Goal: Information Seeking & Learning: Learn about a topic

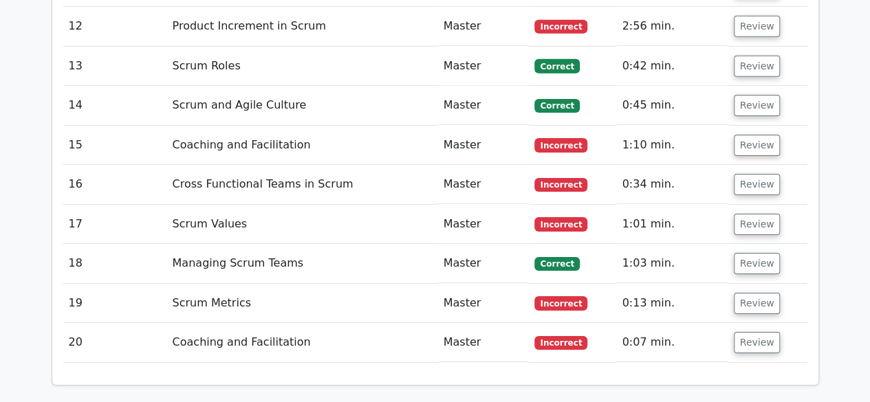
scroll to position [2407, 0]
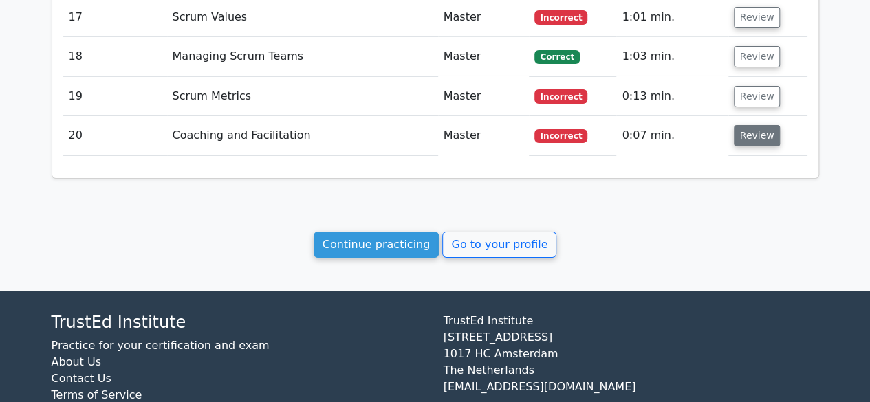
click at [750, 125] on button "Review" at bounding box center [757, 135] width 47 height 21
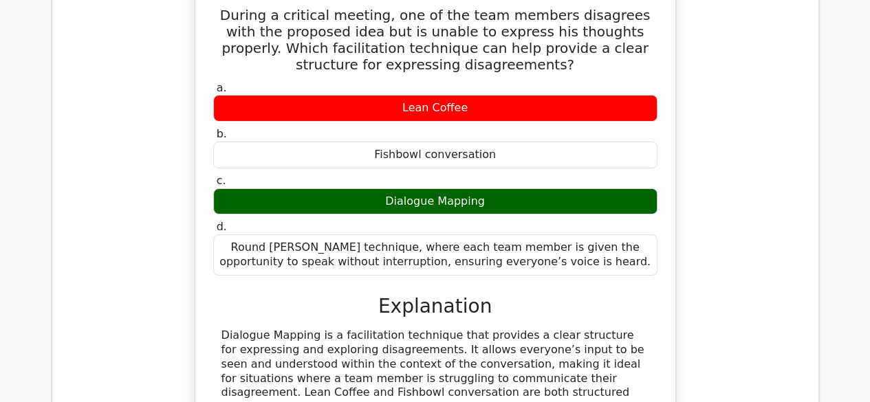
scroll to position [2682, 0]
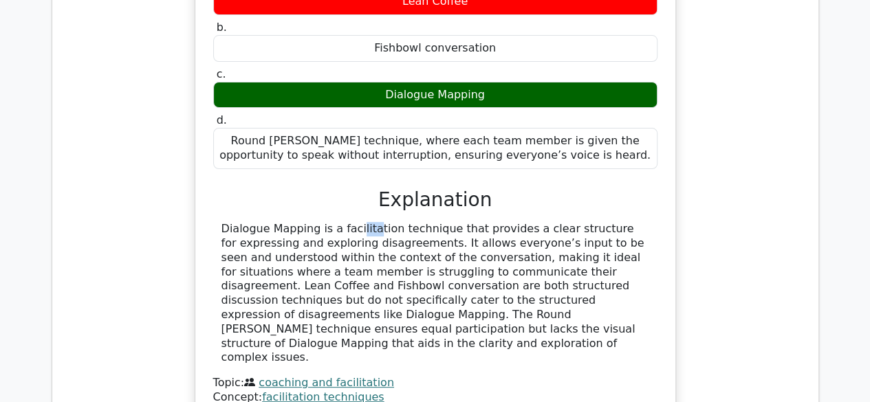
drag, startPoint x: 268, startPoint y: 186, endPoint x: 326, endPoint y: 190, distance: 57.9
click at [305, 222] on div "Dialogue Mapping is a facilitation technique that provides a clear structure fo…" at bounding box center [435, 293] width 428 height 143
drag, startPoint x: 358, startPoint y: 190, endPoint x: 399, endPoint y: 189, distance: 41.3
click at [367, 222] on div "Dialogue Mapping is a facilitation technique that provides a clear structure fo…" at bounding box center [435, 293] width 428 height 143
drag, startPoint x: 399, startPoint y: 189, endPoint x: 435, endPoint y: 186, distance: 35.9
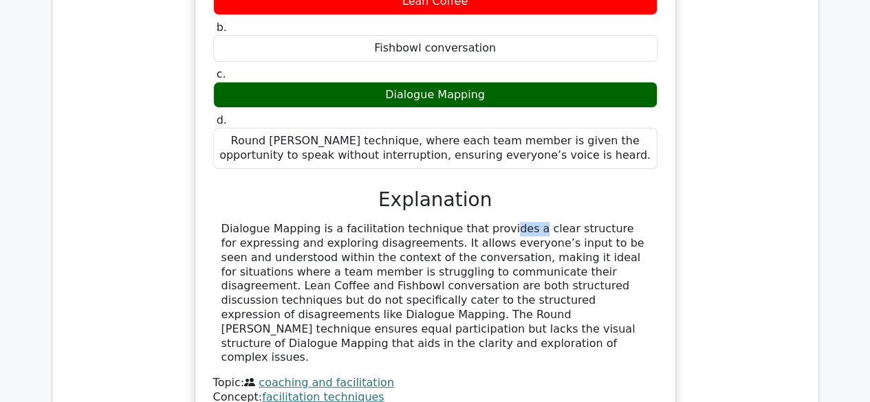
click at [429, 222] on div "Dialogue Mapping is a facilitation technique that provides a clear structure fo…" at bounding box center [435, 293] width 428 height 143
drag, startPoint x: 442, startPoint y: 186, endPoint x: 468, endPoint y: 186, distance: 26.1
click at [468, 222] on div "Dialogue Mapping is a facilitation technique that provides a clear structure fo…" at bounding box center [435, 293] width 428 height 143
drag, startPoint x: 477, startPoint y: 182, endPoint x: 486, endPoint y: 178, distance: 9.2
click at [481, 222] on div "Dialogue Mapping is a facilitation technique that provides a clear structure fo…" at bounding box center [435, 293] width 428 height 143
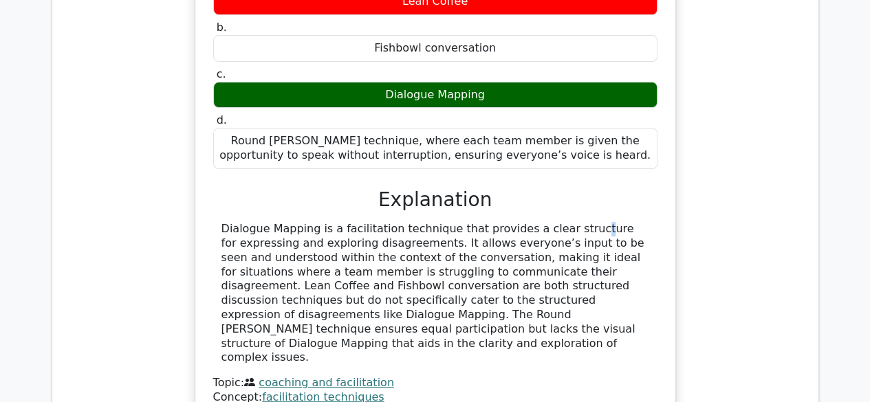
click at [489, 178] on div "a. Lean Coffee b. Fishbowl conversation c. d." at bounding box center [435, 188] width 447 height 433
drag, startPoint x: 267, startPoint y: 207, endPoint x: 310, endPoint y: 207, distance: 43.3
click at [272, 222] on div "Dialogue Mapping is a facilitation technique that provides a clear structure fo…" at bounding box center [435, 293] width 428 height 143
drag, startPoint x: 316, startPoint y: 207, endPoint x: 336, endPoint y: 206, distance: 19.3
click at [334, 222] on div "Dialogue Mapping is a facilitation technique that provides a clear structure fo…" at bounding box center [435, 293] width 428 height 143
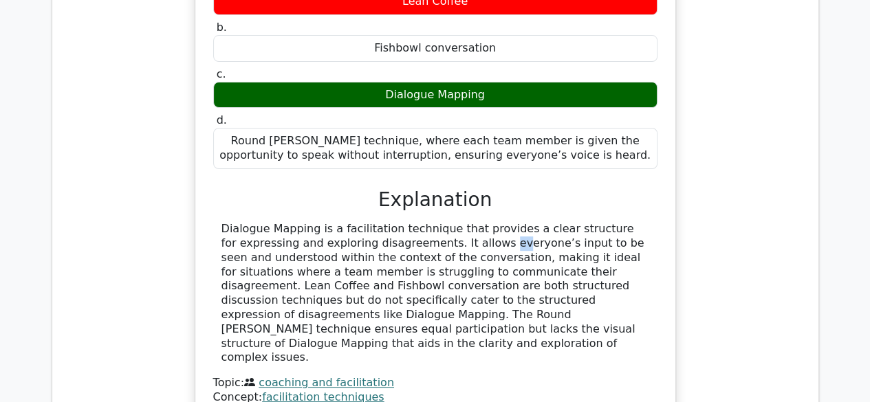
drag, startPoint x: 409, startPoint y: 203, endPoint x: 445, endPoint y: 202, distance: 35.8
click at [424, 222] on div "Dialogue Mapping is a facilitation technique that provides a clear structure fo…" at bounding box center [435, 293] width 428 height 143
click at [525, 222] on div "Dialogue Mapping is a facilitation technique that provides a clear structure fo…" at bounding box center [435, 293] width 428 height 143
drag, startPoint x: 218, startPoint y: 186, endPoint x: 314, endPoint y: 192, distance: 95.8
click at [314, 222] on div "Dialogue Mapping is a facilitation technique that provides a clear structure fo…" at bounding box center [435, 293] width 444 height 143
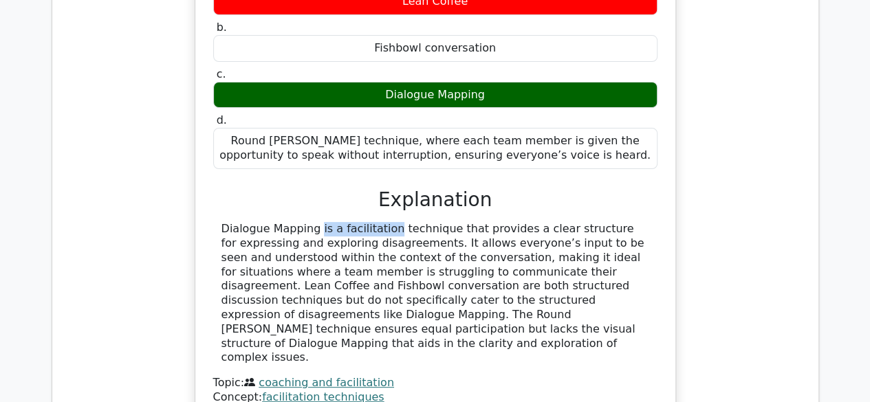
copy div "Dialogue Mapping"
click at [346, 222] on div "Dialogue Mapping is a facilitation technique that provides a clear structure fo…" at bounding box center [435, 293] width 428 height 143
drag, startPoint x: 532, startPoint y: 202, endPoint x: 580, endPoint y: 202, distance: 48.1
click at [576, 222] on div "Dialogue Mapping is a facilitation technique that provides a clear structure fo…" at bounding box center [435, 293] width 428 height 143
click at [596, 222] on div "Dialogue Mapping is a facilitation technique that provides a clear structure fo…" at bounding box center [435, 293] width 428 height 143
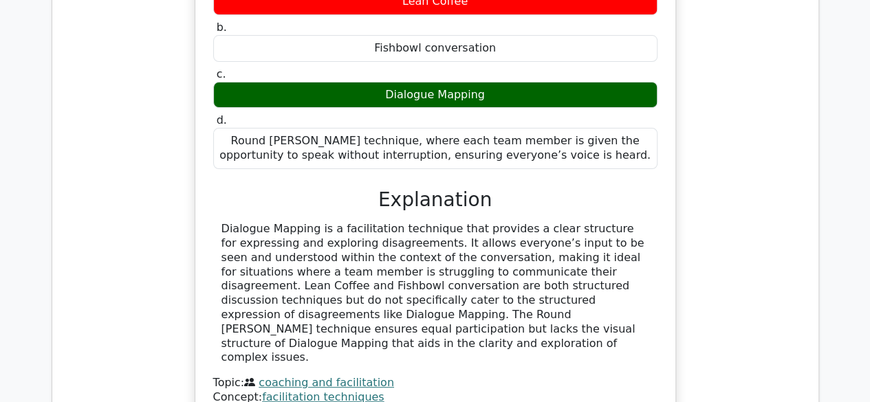
drag, startPoint x: 321, startPoint y: 211, endPoint x: 370, endPoint y: 222, distance: 50.1
click at [336, 222] on div "Dialogue Mapping is a facilitation technique that provides a clear structure fo…" at bounding box center [435, 293] width 428 height 143
click at [399, 222] on div "Dialogue Mapping is a facilitation technique that provides a clear structure fo…" at bounding box center [435, 293] width 428 height 143
drag, startPoint x: 429, startPoint y: 219, endPoint x: 453, endPoint y: 218, distance: 23.4
click at [440, 222] on div "Dialogue Mapping is a facilitation technique that provides a clear structure fo…" at bounding box center [435, 293] width 428 height 143
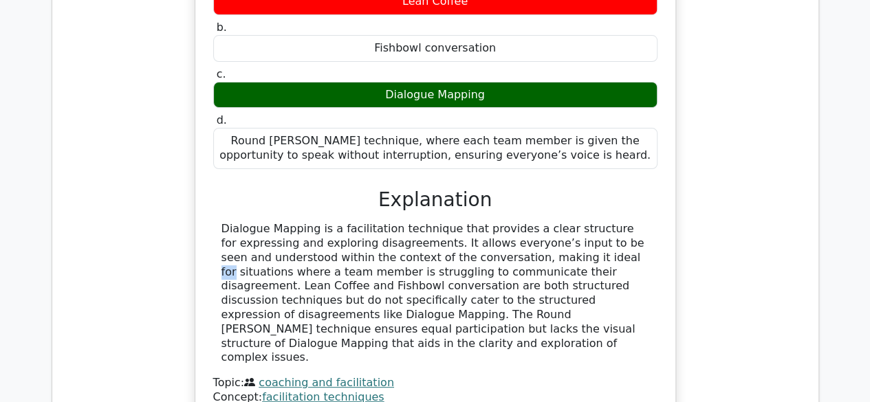
click at [490, 222] on div "Dialogue Mapping is a facilitation technique that provides a clear structure fo…" at bounding box center [435, 293] width 428 height 143
click at [497, 222] on div "Dialogue Mapping is a facilitation technique that provides a clear structure fo…" at bounding box center [435, 293] width 428 height 143
drag, startPoint x: 462, startPoint y: 233, endPoint x: 508, endPoint y: 230, distance: 45.5
click at [508, 230] on div "Dialogue Mapping is a facilitation technique that provides a clear structure fo…" at bounding box center [435, 293] width 428 height 143
drag, startPoint x: 308, startPoint y: 236, endPoint x: 401, endPoint y: 237, distance: 92.9
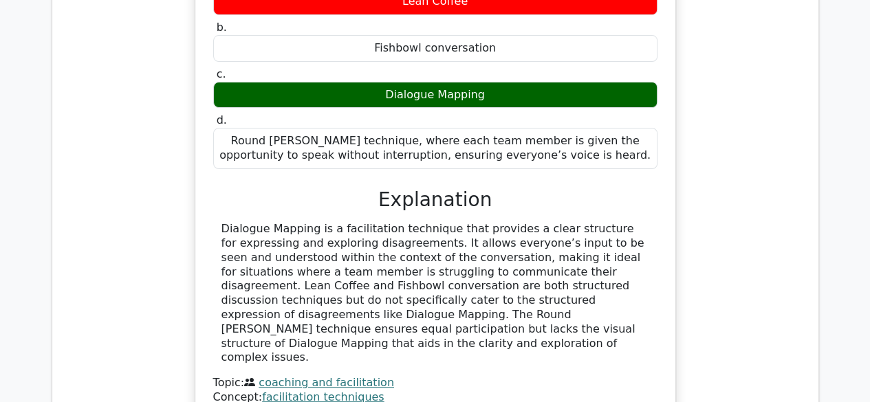
click at [333, 237] on div "Dialogue Mapping is a facilitation technique that provides a clear structure fo…" at bounding box center [435, 293] width 428 height 143
drag, startPoint x: 456, startPoint y: 226, endPoint x: 497, endPoint y: 229, distance: 40.7
click at [471, 226] on div "Dialogue Mapping is a facilitation technique that provides a clear structure fo…" at bounding box center [435, 293] width 428 height 143
drag, startPoint x: 531, startPoint y: 230, endPoint x: 551, endPoint y: 230, distance: 19.9
click at [541, 230] on div "Dialogue Mapping is a facilitation technique that provides a clear structure fo…" at bounding box center [435, 293] width 428 height 143
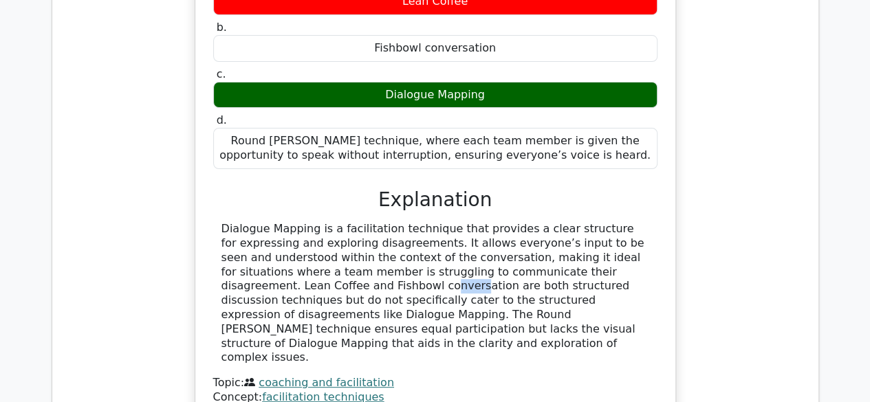
drag, startPoint x: 610, startPoint y: 233, endPoint x: 636, endPoint y: 239, distance: 26.0
click at [633, 238] on div "Dialogue Mapping is a facilitation technique that provides a clear structure fo…" at bounding box center [435, 293] width 428 height 143
click at [274, 266] on div "Dialogue Mapping is a facilitation technique that provides a clear structure fo…" at bounding box center [435, 293] width 428 height 143
drag, startPoint x: 391, startPoint y: 251, endPoint x: 432, endPoint y: 251, distance: 41.3
click at [421, 250] on div "Dialogue Mapping is a facilitation technique that provides a clear structure fo…" at bounding box center [435, 293] width 428 height 143
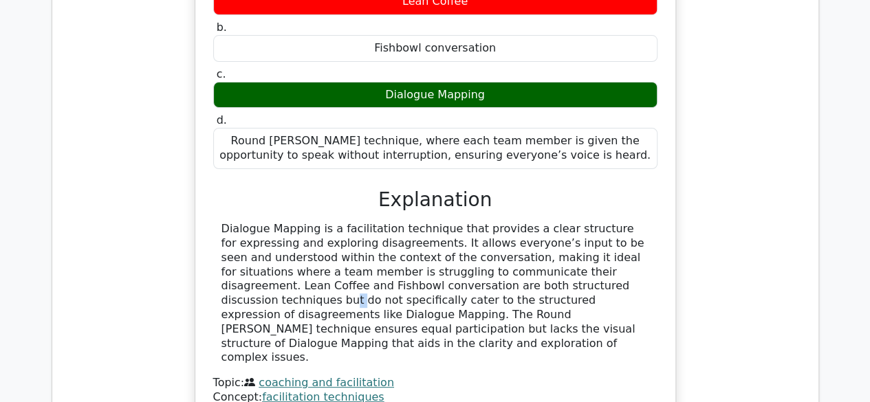
click at [469, 249] on div "Dialogue Mapping is a facilitation technique that provides a clear structure fo…" at bounding box center [435, 293] width 428 height 143
drag, startPoint x: 499, startPoint y: 246, endPoint x: 523, endPoint y: 246, distance: 24.1
click at [506, 246] on div "Dialogue Mapping is a facilitation technique that provides a clear structure fo…" at bounding box center [435, 293] width 428 height 143
drag, startPoint x: 539, startPoint y: 246, endPoint x: 571, endPoint y: 246, distance: 31.6
click at [571, 246] on div "Dialogue Mapping is a facilitation technique that provides a clear structure fo…" at bounding box center [435, 293] width 428 height 143
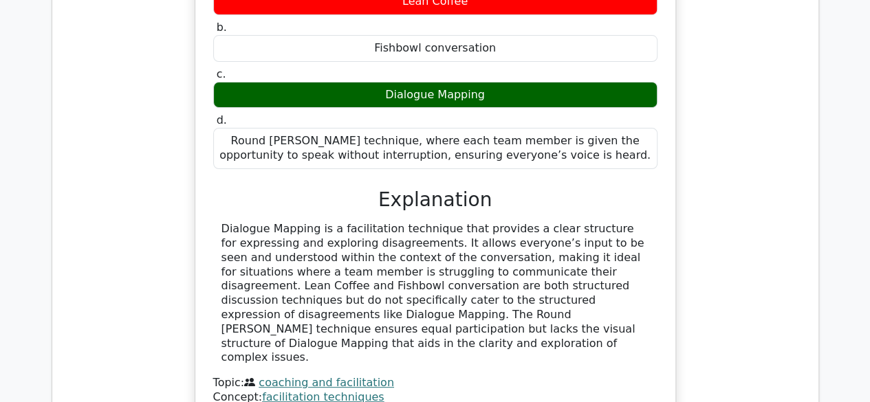
drag, startPoint x: 627, startPoint y: 246, endPoint x: 591, endPoint y: 259, distance: 38.1
click at [629, 246] on div "Dialogue Mapping is a facilitation technique that provides a clear structure fo…" at bounding box center [435, 293] width 428 height 143
drag, startPoint x: 314, startPoint y: 262, endPoint x: 332, endPoint y: 259, distance: 18.1
click at [329, 259] on div "Dialogue Mapping is a facilitation technique that provides a clear structure fo…" at bounding box center [435, 293] width 428 height 143
click at [367, 259] on div "Dialogue Mapping is a facilitation technique that provides a clear structure fo…" at bounding box center [435, 293] width 428 height 143
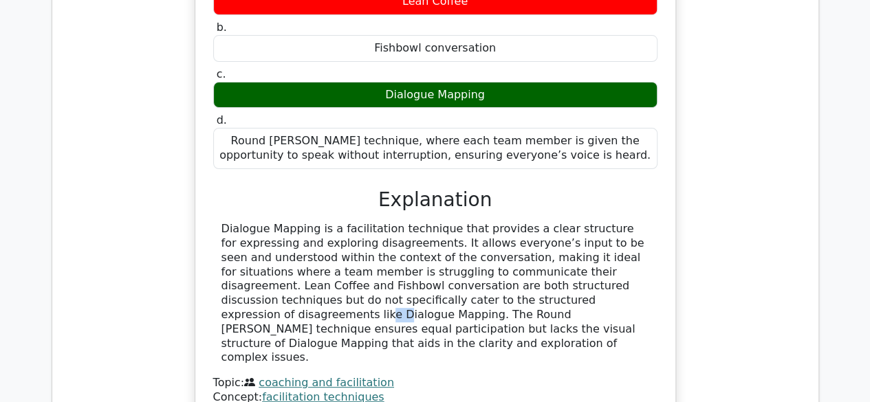
drag, startPoint x: 402, startPoint y: 259, endPoint x: 428, endPoint y: 259, distance: 25.4
click at [420, 259] on div "Dialogue Mapping is a facilitation technique that provides a clear structure fo…" at bounding box center [435, 293] width 428 height 143
click at [496, 260] on div "Dialogue Mapping is a facilitation technique that provides a clear structure fo…" at bounding box center [435, 293] width 428 height 143
click at [552, 264] on div "Dialogue Mapping is a facilitation technique that provides a clear structure fo…" at bounding box center [435, 293] width 428 height 143
drag, startPoint x: 623, startPoint y: 248, endPoint x: 641, endPoint y: 250, distance: 18.0
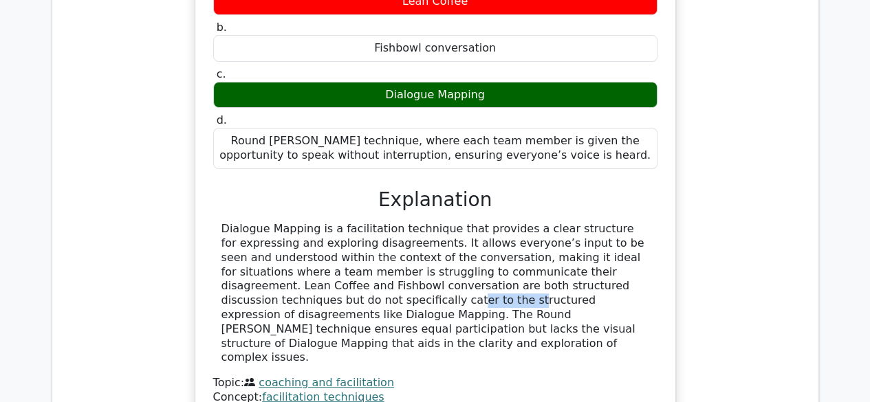
click at [641, 250] on div "Dialogue Mapping is a facilitation technique that provides a clear structure fo…" at bounding box center [435, 293] width 428 height 143
drag, startPoint x: 286, startPoint y: 263, endPoint x: 296, endPoint y: 263, distance: 10.3
click at [296, 263] on div "Dialogue Mapping is a facilitation technique that provides a clear structure fo…" at bounding box center [435, 293] width 428 height 143
click at [348, 261] on div "Dialogue Mapping is a facilitation technique that provides a clear structure fo…" at bounding box center [435, 293] width 428 height 143
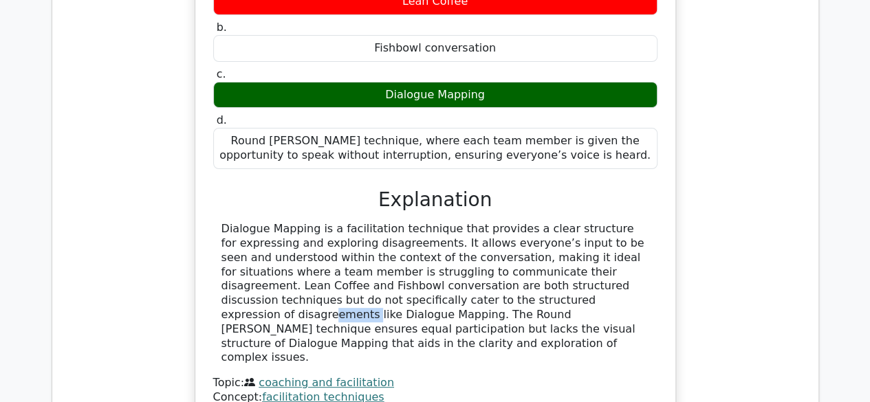
drag, startPoint x: 389, startPoint y: 261, endPoint x: 410, endPoint y: 258, distance: 20.8
click at [403, 259] on div "Dialogue Mapping is a facilitation technique that provides a clear structure fo…" at bounding box center [435, 293] width 428 height 143
drag, startPoint x: 439, startPoint y: 258, endPoint x: 454, endPoint y: 257, distance: 15.1
click at [451, 258] on div "Dialogue Mapping is a facilitation technique that provides a clear structure fo…" at bounding box center [435, 293] width 428 height 143
click at [483, 257] on div "Dialogue Mapping is a facilitation technique that provides a clear structure fo…" at bounding box center [435, 293] width 428 height 143
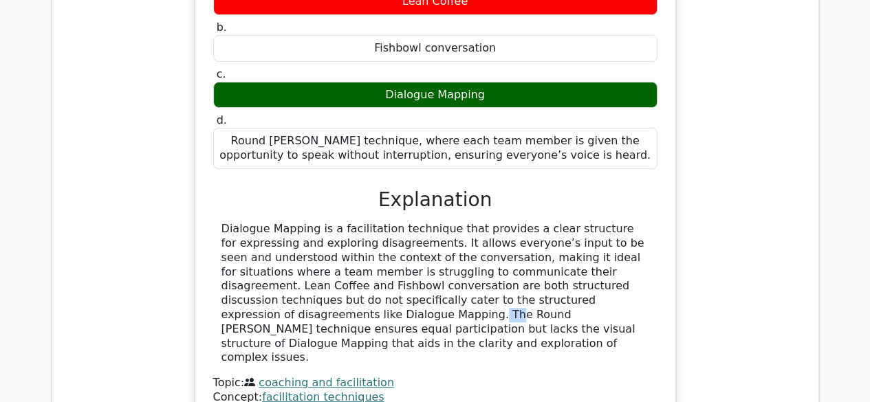
click at [512, 257] on div "Dialogue Mapping is a facilitation technique that provides a clear structure fo…" at bounding box center [435, 293] width 428 height 143
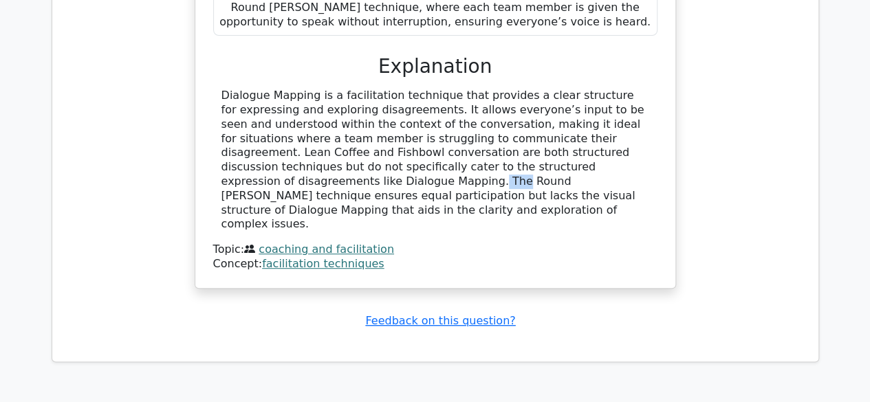
scroll to position [2820, 0]
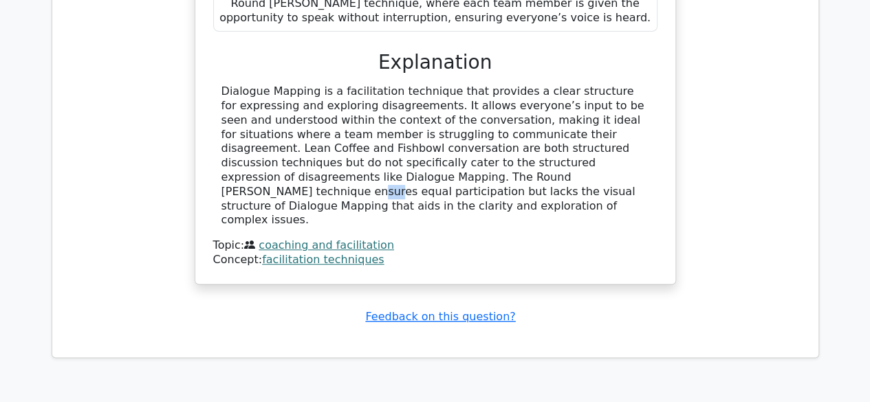
drag, startPoint x: 275, startPoint y: 135, endPoint x: 296, endPoint y: 135, distance: 20.6
click at [281, 135] on div "Dialogue Mapping is a facilitation technique that provides a clear structure fo…" at bounding box center [435, 156] width 428 height 143
drag, startPoint x: 355, startPoint y: 132, endPoint x: 362, endPoint y: 132, distance: 7.6
click at [362, 132] on div "Dialogue Mapping is a facilitation technique that provides a clear structure fo…" at bounding box center [435, 156] width 428 height 143
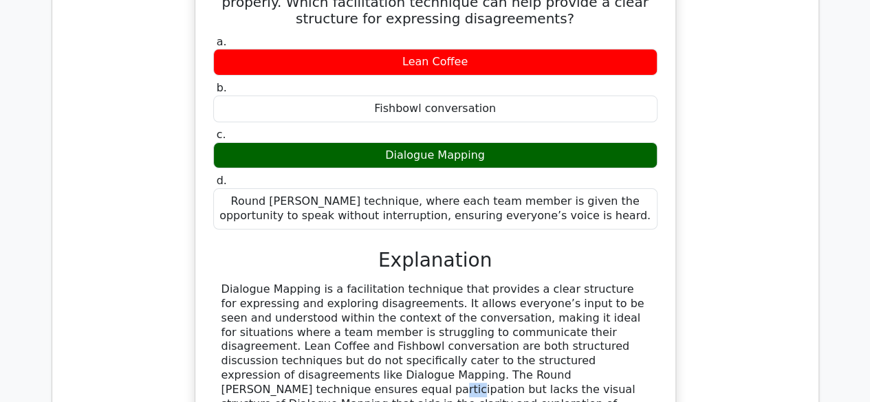
scroll to position [2627, 0]
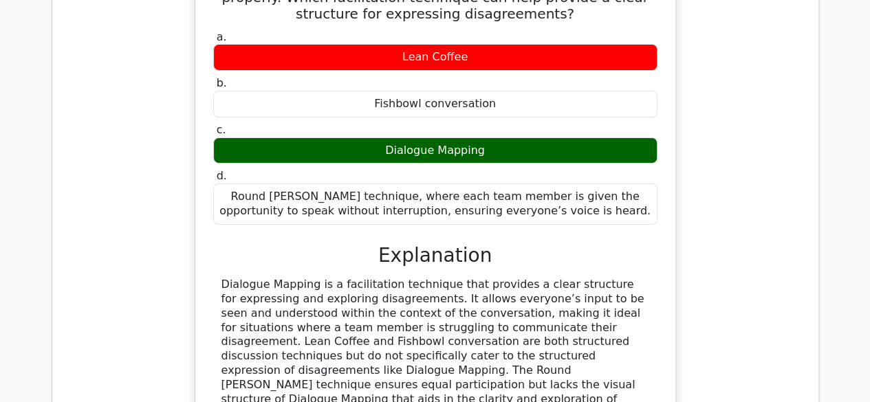
drag, startPoint x: 519, startPoint y: 148, endPoint x: 578, endPoint y: 157, distance: 59.8
click at [536, 184] on div "Round Robin technique, where each team member is given the opportunity to speak…" at bounding box center [435, 204] width 444 height 41
click at [589, 184] on div "Round Robin technique, where each team member is given the opportunity to speak…" at bounding box center [435, 204] width 444 height 41
drag, startPoint x: 356, startPoint y: 160, endPoint x: 409, endPoint y: 161, distance: 52.3
click at [400, 184] on div "Round Robin technique, where each team member is given the opportunity to speak…" at bounding box center [435, 204] width 444 height 41
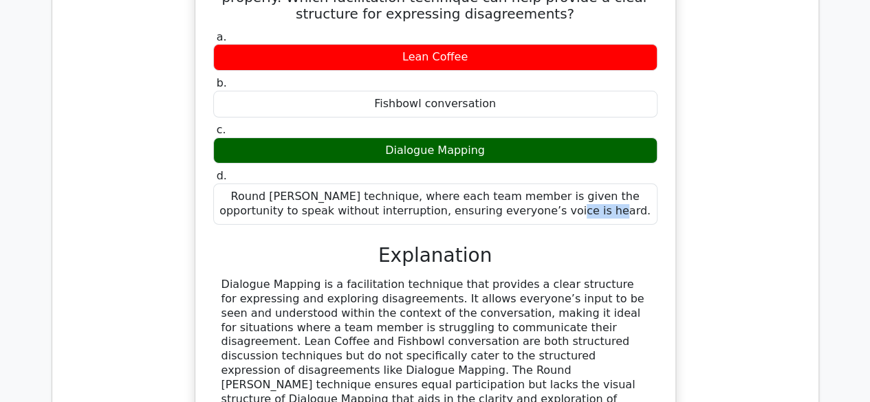
drag, startPoint x: 409, startPoint y: 161, endPoint x: 457, endPoint y: 164, distance: 49.0
click at [434, 184] on div "Round Robin technique, where each team member is given the opportunity to speak…" at bounding box center [435, 204] width 444 height 41
drag, startPoint x: 462, startPoint y: 164, endPoint x: 499, endPoint y: 166, distance: 37.9
click at [463, 184] on div "Round Robin technique, where each team member is given the opportunity to speak…" at bounding box center [435, 204] width 444 height 41
drag, startPoint x: 501, startPoint y: 166, endPoint x: 305, endPoint y: 149, distance: 197.5
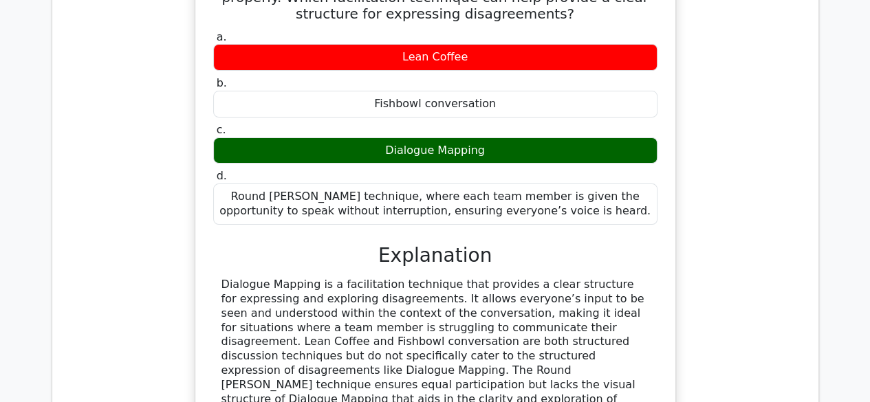
click at [502, 184] on div "Round Robin technique, where each team member is given the opportunity to speak…" at bounding box center [435, 204] width 444 height 41
drag, startPoint x: 231, startPoint y: 153, endPoint x: 344, endPoint y: 158, distance: 112.9
click at [344, 184] on div "Round Robin technique, where each team member is given the opportunity to speak…" at bounding box center [435, 204] width 444 height 41
copy div "Round Robin technique"
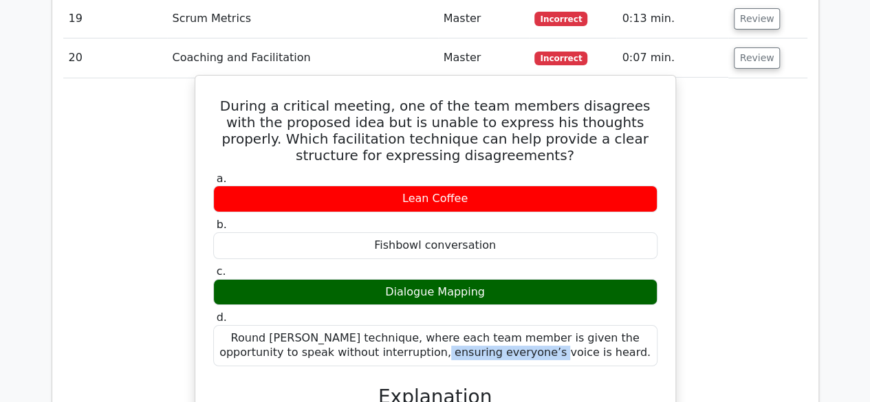
scroll to position [2558, 0]
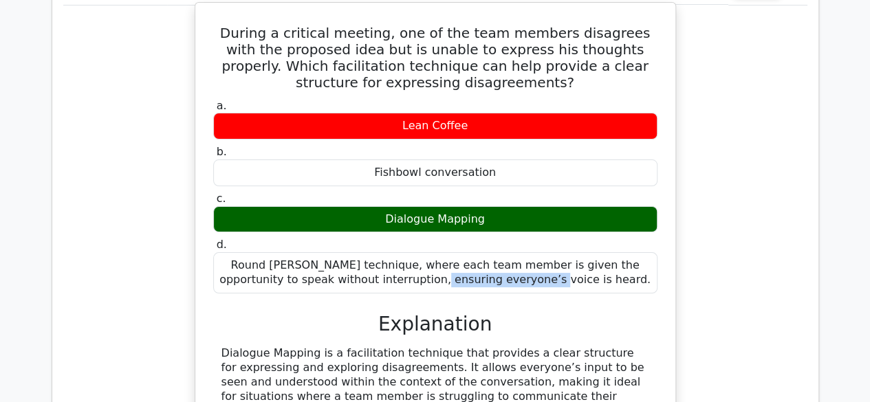
drag, startPoint x: 372, startPoint y: 129, endPoint x: 491, endPoint y: 131, distance: 119.0
click at [491, 160] on div "Fishbowl conversation" at bounding box center [435, 173] width 444 height 27
copy div "Fishbowl conversation"
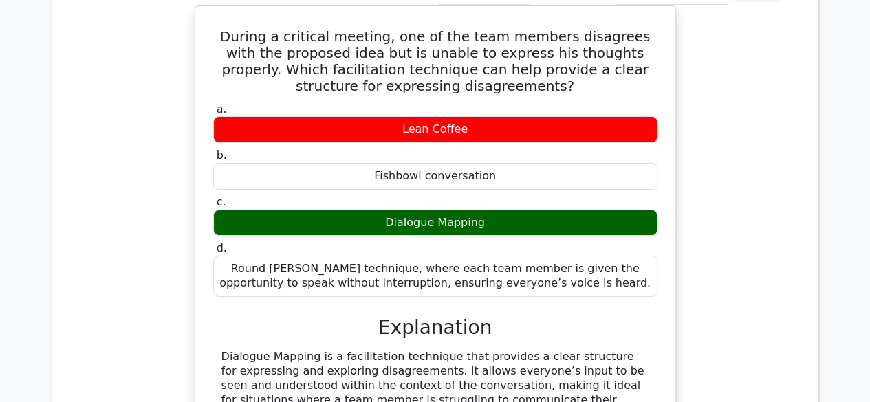
click at [177, 272] on div "During a critical meeting, one of the team members disagrees with the proposed …" at bounding box center [435, 286] width 744 height 561
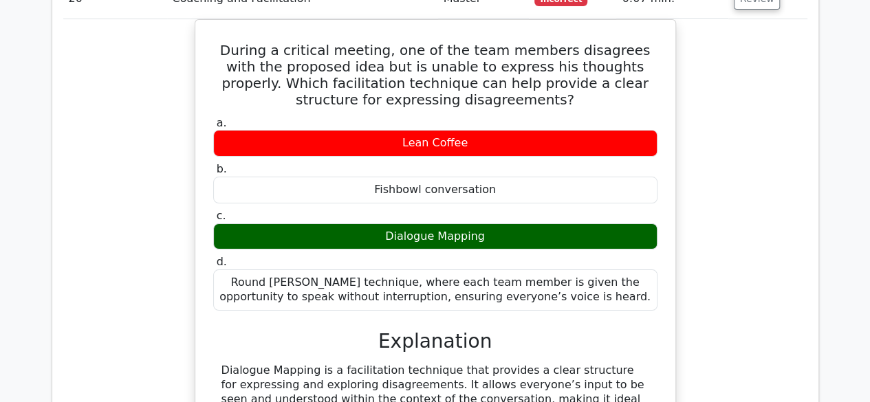
scroll to position [2532, 0]
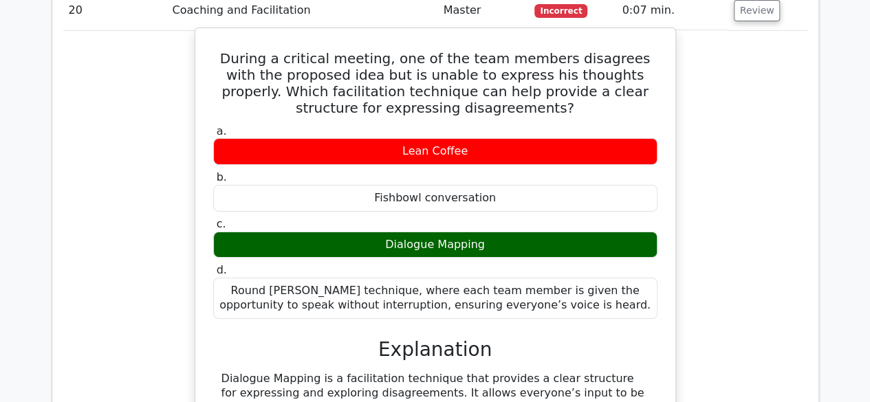
drag, startPoint x: 474, startPoint y: 115, endPoint x: 387, endPoint y: 98, distance: 88.9
click at [387, 138] on div "Lean Coffee" at bounding box center [435, 151] width 444 height 27
copy label "Lean Coffee"
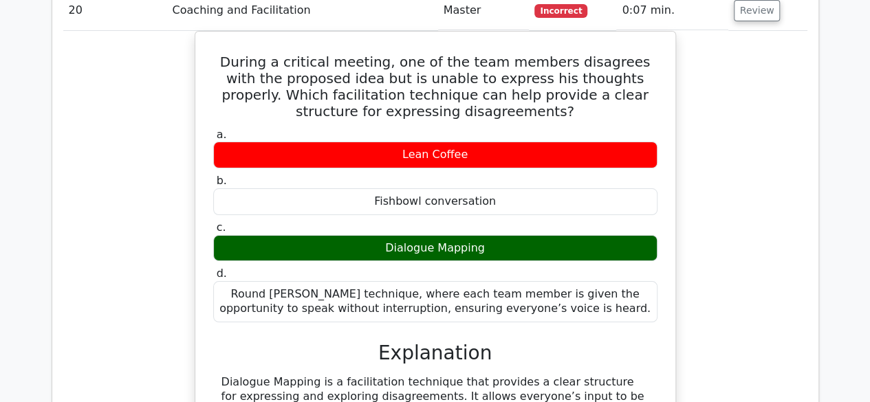
click at [739, 196] on div "During a critical meeting, one of the team members disagrees with the proposed …" at bounding box center [435, 311] width 744 height 561
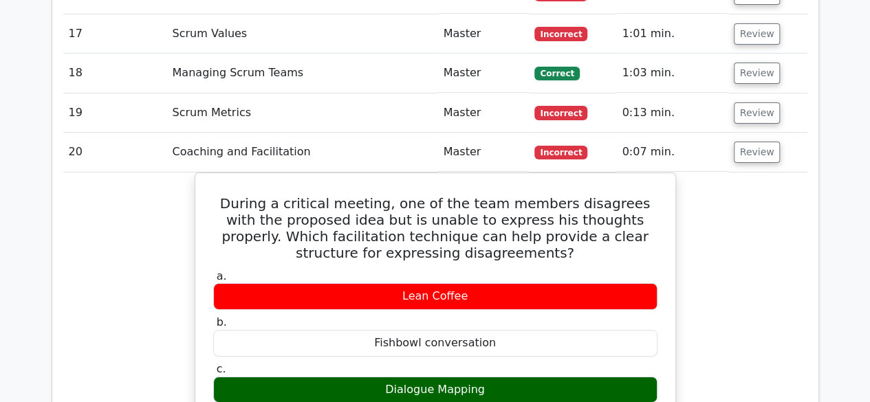
scroll to position [2278, 0]
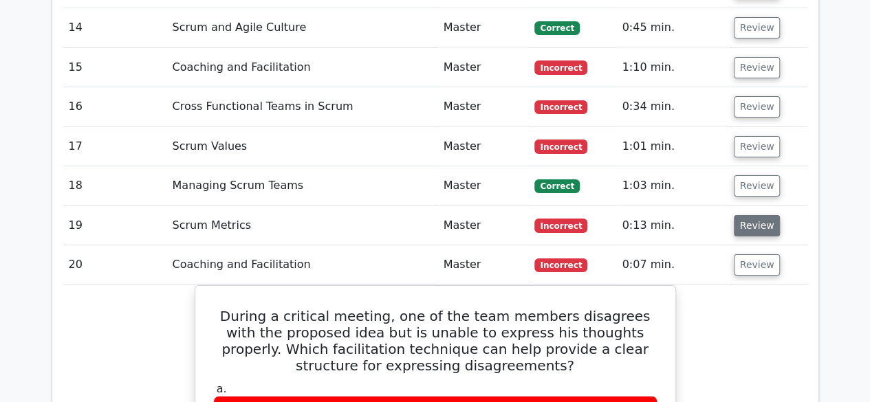
click at [770, 215] on button "Review" at bounding box center [757, 225] width 47 height 21
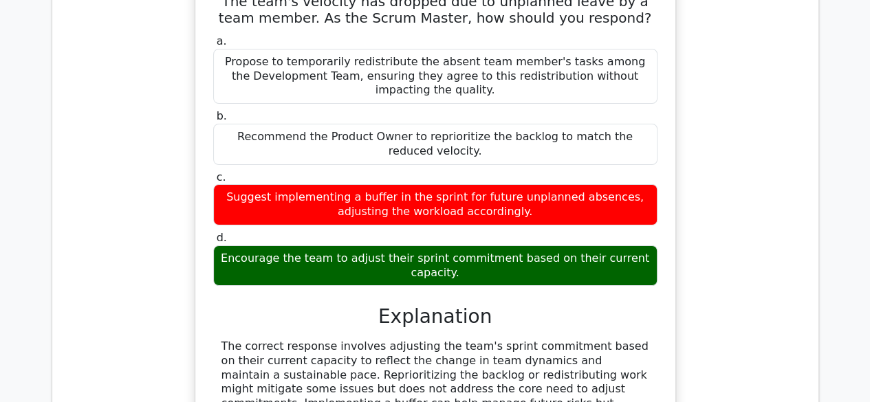
scroll to position [2691, 0]
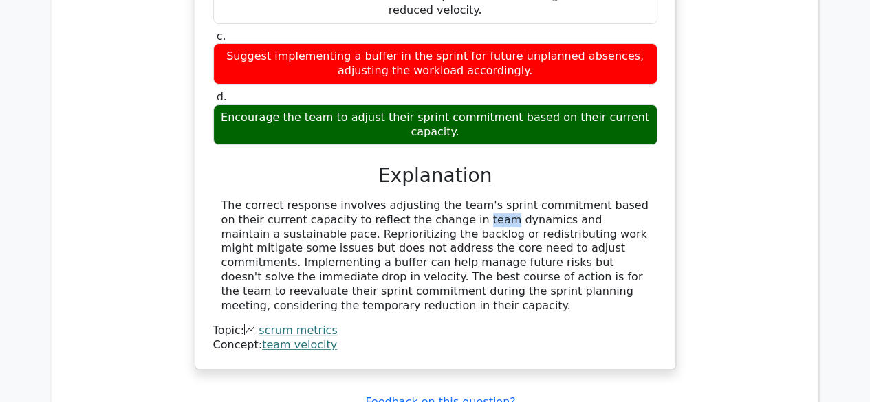
drag, startPoint x: 351, startPoint y: 171, endPoint x: 359, endPoint y: 171, distance: 7.6
click at [354, 199] on div "The correct response involves adjusting the team's sprint commitment based on t…" at bounding box center [435, 256] width 428 height 114
click at [376, 199] on div "The correct response involves adjusting the team's sprint commitment based on t…" at bounding box center [435, 256] width 428 height 114
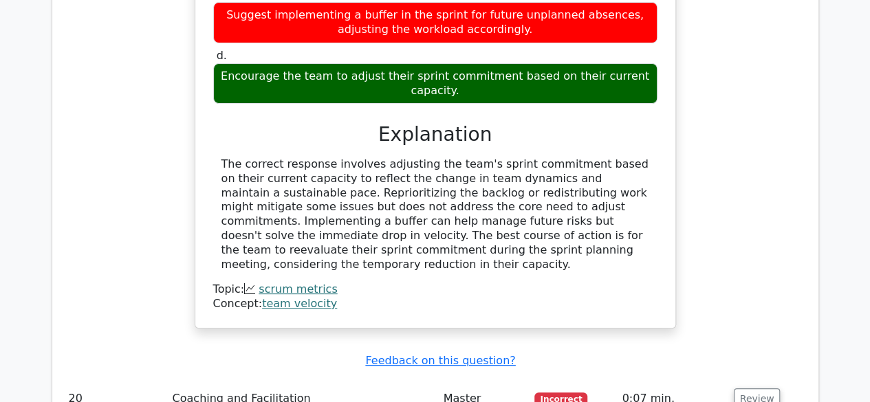
scroll to position [2759, 0]
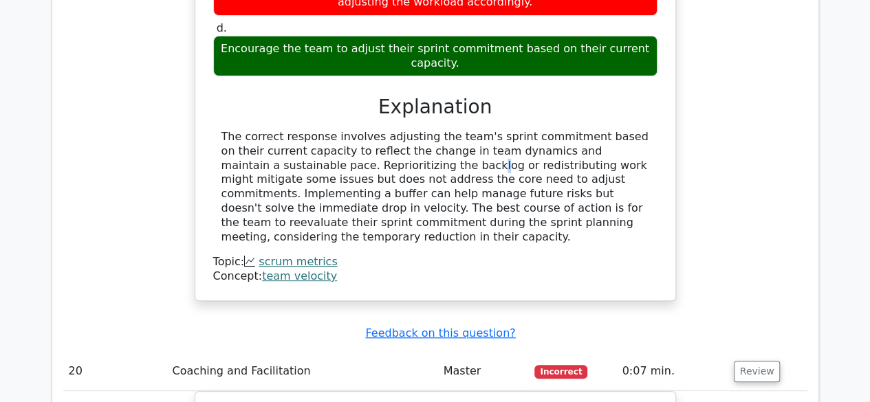
drag, startPoint x: 283, startPoint y: 112, endPoint x: 293, endPoint y: 110, distance: 10.5
click at [287, 130] on div "The correct response involves adjusting the team's sprint commitment based on t…" at bounding box center [435, 187] width 428 height 114
drag, startPoint x: 326, startPoint y: 111, endPoint x: 340, endPoint y: 111, distance: 13.8
click at [334, 130] on div "The correct response involves adjusting the team's sprint commitment based on t…" at bounding box center [435, 187] width 428 height 114
click at [411, 130] on div "The correct response involves adjusting the team's sprint commitment based on t…" at bounding box center [435, 187] width 428 height 114
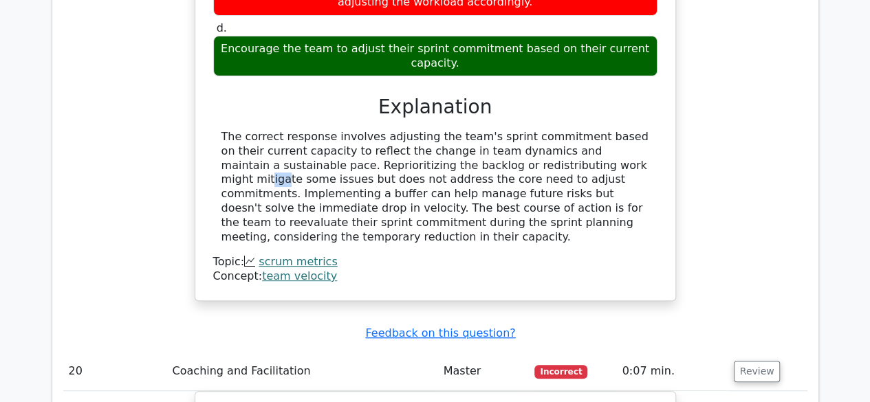
click at [459, 130] on div "The correct response involves adjusting the team's sprint commitment based on t…" at bounding box center [435, 187] width 428 height 114
drag, startPoint x: 527, startPoint y: 115, endPoint x: 550, endPoint y: 115, distance: 23.4
click at [536, 130] on div "The correct response involves adjusting the team's sprint commitment based on t…" at bounding box center [435, 187] width 428 height 114
drag, startPoint x: 575, startPoint y: 115, endPoint x: 590, endPoint y: 115, distance: 15.1
click at [583, 130] on div "The correct response involves adjusting the team's sprint commitment based on t…" at bounding box center [435, 187] width 428 height 114
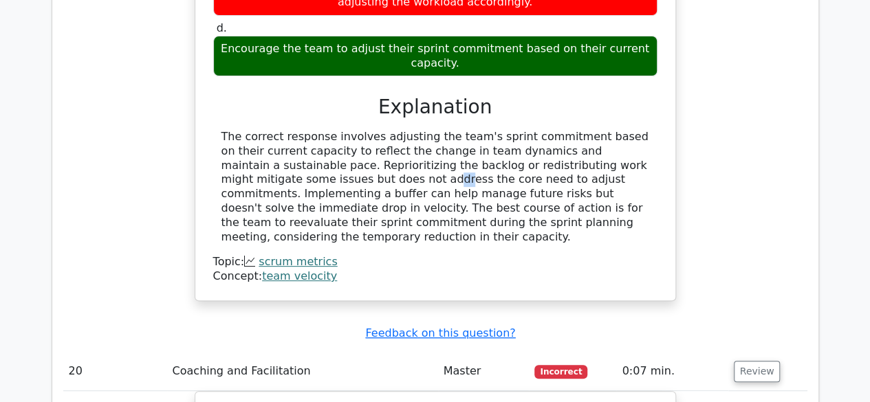
click at [624, 130] on div "The correct response involves adjusting the team's sprint commitment based on t…" at bounding box center [435, 187] width 428 height 114
drag, startPoint x: 304, startPoint y: 129, endPoint x: 318, endPoint y: 127, distance: 13.8
click at [316, 130] on div "The correct response involves adjusting the team's sprint commitment based on t…" at bounding box center [435, 187] width 428 height 114
click at [351, 130] on div "The correct response involves adjusting the team's sprint commitment based on t…" at bounding box center [435, 187] width 428 height 114
click at [378, 130] on div "The correct response involves adjusting the team's sprint commitment based on t…" at bounding box center [435, 187] width 428 height 114
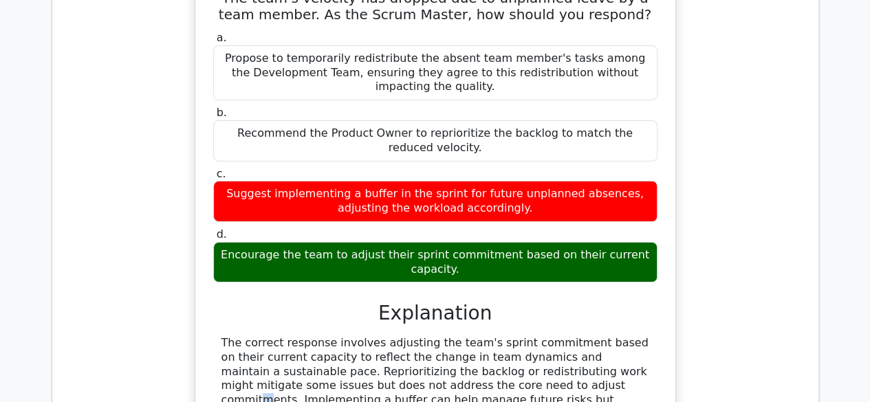
scroll to position [2484, 0]
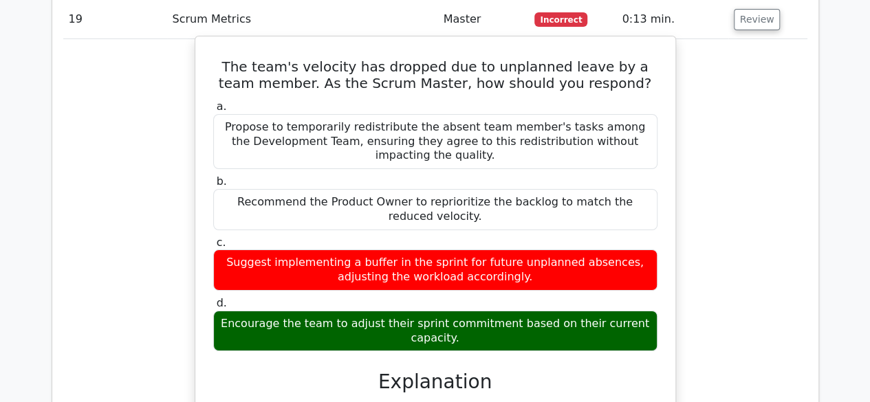
drag, startPoint x: 300, startPoint y: 85, endPoint x: 360, endPoint y: 80, distance: 60.0
click at [336, 114] on div "Propose to temporarily redistribute the absent team member's tasks among the De…" at bounding box center [435, 141] width 444 height 55
drag, startPoint x: 382, startPoint y: 82, endPoint x: 392, endPoint y: 84, distance: 9.8
click at [389, 114] on div "Propose to temporarily redistribute the absent team member's tasks among the De…" at bounding box center [435, 141] width 444 height 55
drag, startPoint x: 416, startPoint y: 87, endPoint x: 436, endPoint y: 87, distance: 19.9
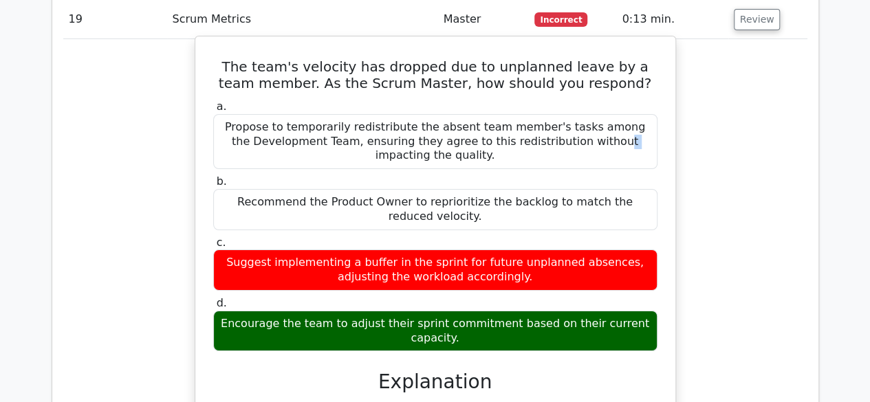
click at [427, 114] on div "Propose to temporarily redistribute the absent team member's tasks among the De…" at bounding box center [435, 141] width 444 height 55
click at [469, 114] on div "Propose to temporarily redistribute the absent team member's tasks among the De…" at bounding box center [435, 141] width 444 height 55
drag, startPoint x: 484, startPoint y: 90, endPoint x: 497, endPoint y: 90, distance: 13.1
click at [490, 114] on div "Propose to temporarily redistribute the absent team member's tasks among the De…" at bounding box center [435, 141] width 444 height 55
drag, startPoint x: 528, startPoint y: 91, endPoint x: 547, endPoint y: 92, distance: 19.3
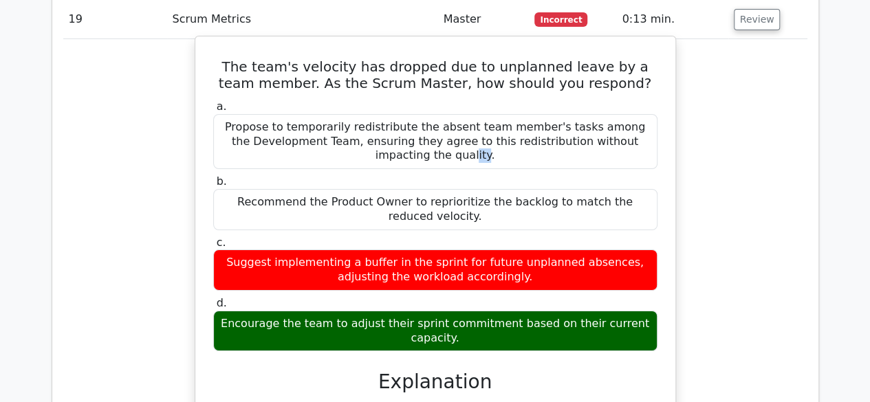
click at [538, 114] on div "Propose to temporarily redistribute the absent team member's tasks among the De…" at bounding box center [435, 141] width 444 height 55
click at [570, 114] on div "Propose to temporarily redistribute the absent team member's tasks among the De…" at bounding box center [435, 141] width 444 height 55
drag, startPoint x: 293, startPoint y: 102, endPoint x: 342, endPoint y: 102, distance: 48.8
click at [336, 114] on div "Propose to temporarily redistribute the absent team member's tasks among the De…" at bounding box center [435, 141] width 444 height 55
click at [395, 114] on div "Propose to temporarily redistribute the absent team member's tasks among the De…" at bounding box center [435, 141] width 444 height 55
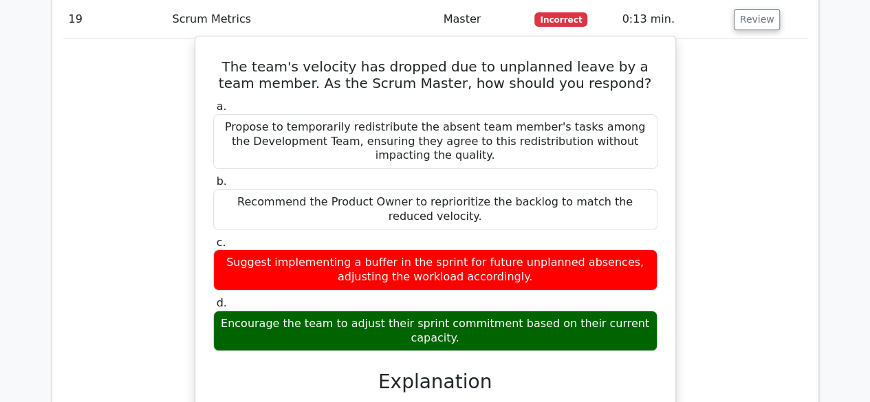
drag, startPoint x: 503, startPoint y: 107, endPoint x: 583, endPoint y: 100, distance: 80.8
click at [564, 114] on div "Propose to temporarily redistribute the absent team member's tasks among the De…" at bounding box center [435, 141] width 444 height 55
click at [636, 114] on div "Propose to temporarily redistribute the absent team member's tasks among the De…" at bounding box center [435, 141] width 444 height 55
drag, startPoint x: 414, startPoint y: 107, endPoint x: 455, endPoint y: 104, distance: 41.4
click at [449, 114] on div "Propose to temporarily redistribute the absent team member's tasks among the De…" at bounding box center [435, 141] width 444 height 55
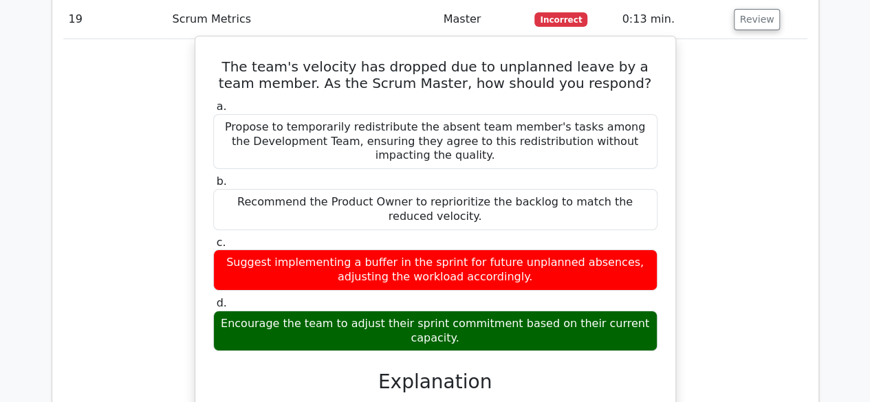
drag, startPoint x: 501, startPoint y: 104, endPoint x: 524, endPoint y: 102, distance: 23.4
click at [523, 114] on div "Propose to temporarily redistribute the absent team member's tasks among the De…" at bounding box center [435, 141] width 444 height 55
click at [543, 114] on div "Propose to temporarily redistribute the absent team member's tasks among the De…" at bounding box center [435, 141] width 444 height 55
drag, startPoint x: 454, startPoint y: 113, endPoint x: 393, endPoint y: 124, distance: 61.5
click at [456, 114] on div "Propose to temporarily redistribute the absent team member's tasks among the De…" at bounding box center [435, 141] width 444 height 55
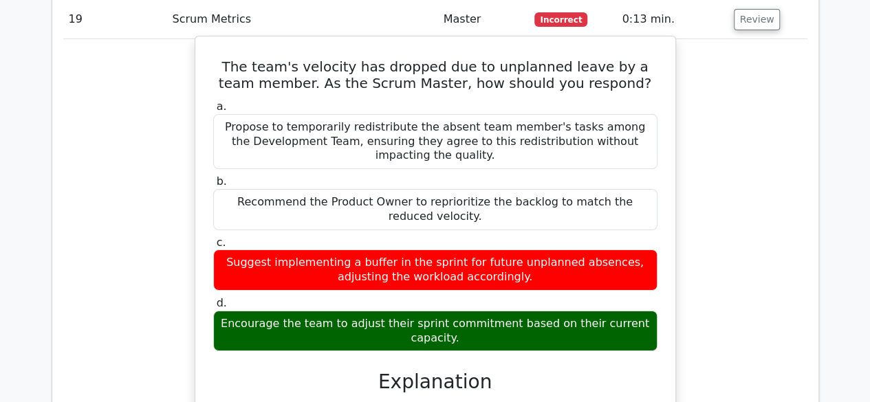
drag, startPoint x: 328, startPoint y: 156, endPoint x: 369, endPoint y: 156, distance: 41.3
click at [358, 189] on div "Recommend the Product Owner to reprioritize the backlog to match the reduced ve…" at bounding box center [435, 209] width 444 height 41
drag, startPoint x: 418, startPoint y: 155, endPoint x: 465, endPoint y: 151, distance: 46.9
click at [453, 189] on div "Recommend the Product Owner to reprioritize the backlog to match the reduced ve…" at bounding box center [435, 209] width 444 height 41
click at [478, 189] on div "Recommend the Product Owner to reprioritize the backlog to match the reduced ve…" at bounding box center [435, 209] width 444 height 41
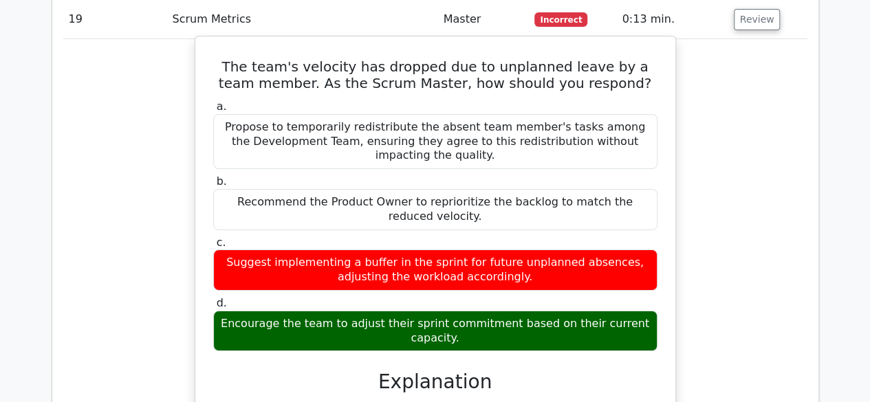
drag, startPoint x: 276, startPoint y: 162, endPoint x: 320, endPoint y: 158, distance: 43.5
click at [318, 189] on div "Recommend the Product Owner to reprioritize the backlog to match the reduced ve…" at bounding box center [435, 209] width 444 height 41
click at [406, 189] on div "Recommend the Product Owner to reprioritize the backlog to match the reduced ve…" at bounding box center [435, 209] width 444 height 41
drag, startPoint x: 473, startPoint y: 160, endPoint x: 487, endPoint y: 160, distance: 13.8
click at [485, 189] on div "Recommend the Product Owner to reprioritize the backlog to match the reduced ve…" at bounding box center [435, 209] width 444 height 41
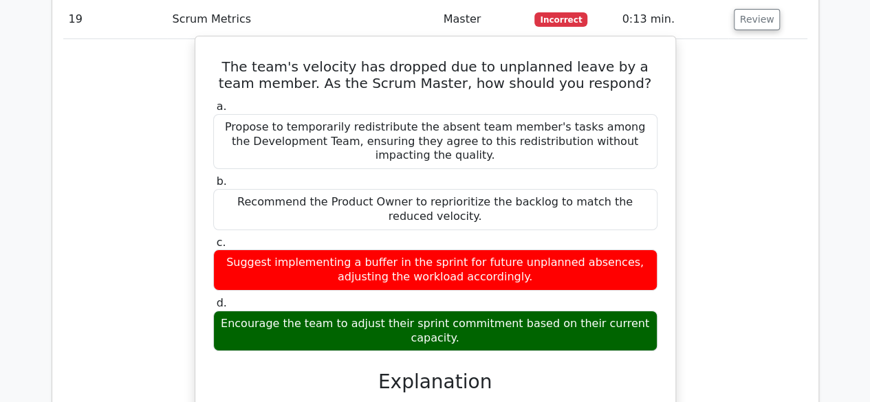
drag, startPoint x: 285, startPoint y: 160, endPoint x: 327, endPoint y: 161, distance: 42.0
click at [314, 189] on div "Recommend the Product Owner to reprioritize the backlog to match the reduced ve…" at bounding box center [435, 209] width 444 height 41
click at [337, 189] on div "Recommend the Product Owner to reprioritize the backlog to match the reduced ve…" at bounding box center [435, 209] width 444 height 41
drag, startPoint x: 374, startPoint y: 160, endPoint x: 421, endPoint y: 162, distance: 46.9
click at [382, 189] on div "Recommend the Product Owner to reprioritize the backlog to match the reduced ve…" at bounding box center [435, 209] width 444 height 41
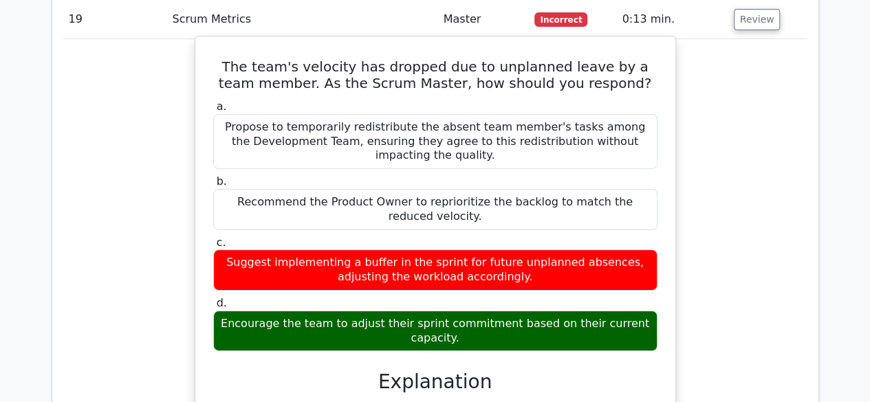
drag, startPoint x: 433, startPoint y: 163, endPoint x: 461, endPoint y: 165, distance: 28.3
click at [456, 189] on div "Recommend the Product Owner to reprioritize the backlog to match the reduced ve…" at bounding box center [435, 209] width 444 height 41
drag, startPoint x: 490, startPoint y: 164, endPoint x: 527, endPoint y: 163, distance: 37.2
click at [516, 189] on div "Recommend the Product Owner to reprioritize the backlog to match the reduced ve…" at bounding box center [435, 209] width 444 height 41
click at [580, 189] on div "Recommend the Product Owner to reprioritize the backlog to match the reduced ve…" at bounding box center [435, 209] width 444 height 41
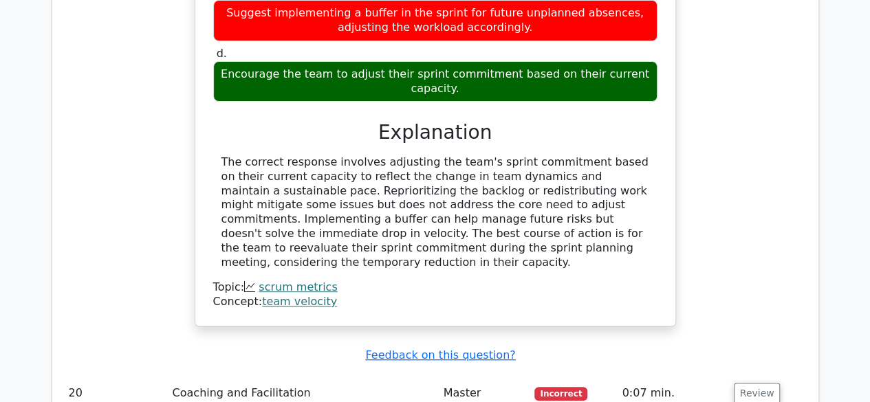
scroll to position [2759, 0]
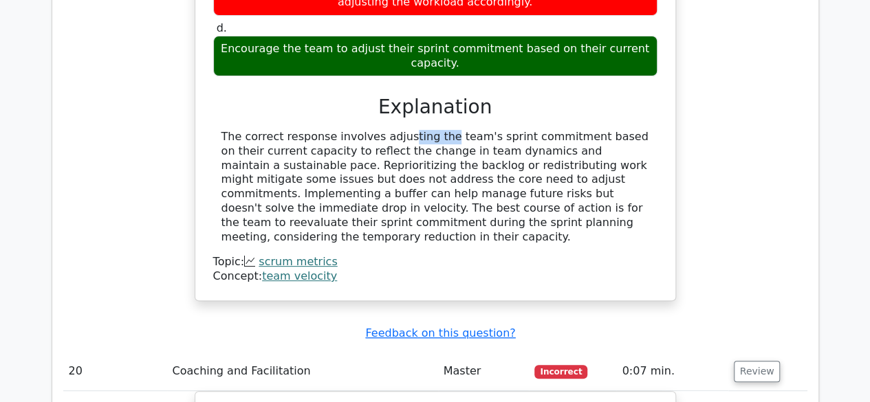
drag, startPoint x: 321, startPoint y: 87, endPoint x: 377, endPoint y: 89, distance: 56.4
click at [369, 130] on div "The correct response involves adjusting the team's sprint commitment based on t…" at bounding box center [435, 187] width 428 height 114
click at [431, 130] on div "The correct response involves adjusting the team's sprint commitment based on t…" at bounding box center [435, 187] width 428 height 114
click at [415, 130] on div "The correct response involves adjusting the team's sprint commitment based on t…" at bounding box center [435, 187] width 428 height 114
drag, startPoint x: 439, startPoint y: 80, endPoint x: 465, endPoint y: 80, distance: 26.1
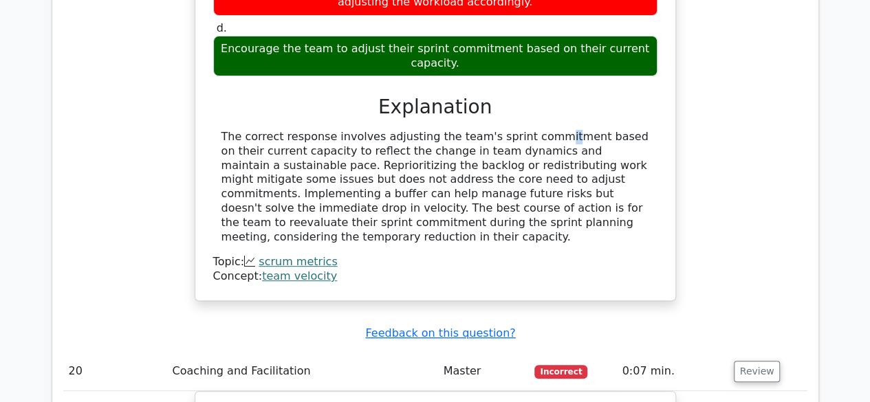
click at [457, 130] on div "The correct response involves adjusting the team's sprint commitment based on t…" at bounding box center [435, 187] width 428 height 114
click at [486, 130] on div "The correct response involves adjusting the team's sprint commitment based on t…" at bounding box center [435, 187] width 428 height 114
drag, startPoint x: 495, startPoint y: 80, endPoint x: 525, endPoint y: 81, distance: 31.0
click at [511, 130] on div "The correct response involves adjusting the team's sprint commitment based on t…" at bounding box center [435, 187] width 428 height 114
drag, startPoint x: 525, startPoint y: 81, endPoint x: 543, endPoint y: 84, distance: 18.1
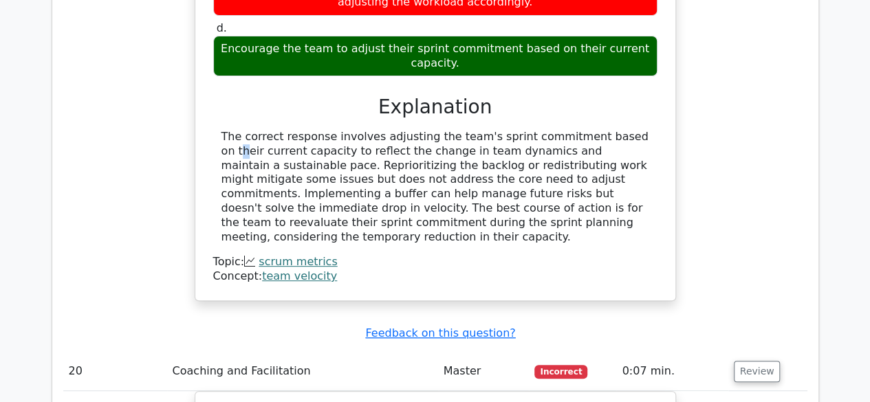
click at [541, 130] on div "The correct response involves adjusting the team's sprint commitment based on t…" at bounding box center [435, 187] width 428 height 114
drag, startPoint x: 565, startPoint y: 84, endPoint x: 575, endPoint y: 85, distance: 9.7
click at [572, 130] on div "The correct response involves adjusting the team's sprint commitment based on t…" at bounding box center [435, 187] width 428 height 114
click at [410, 130] on div "The correct response involves adjusting the team's sprint commitment based on t…" at bounding box center [435, 187] width 428 height 114
drag, startPoint x: 226, startPoint y: 85, endPoint x: 274, endPoint y: 84, distance: 48.1
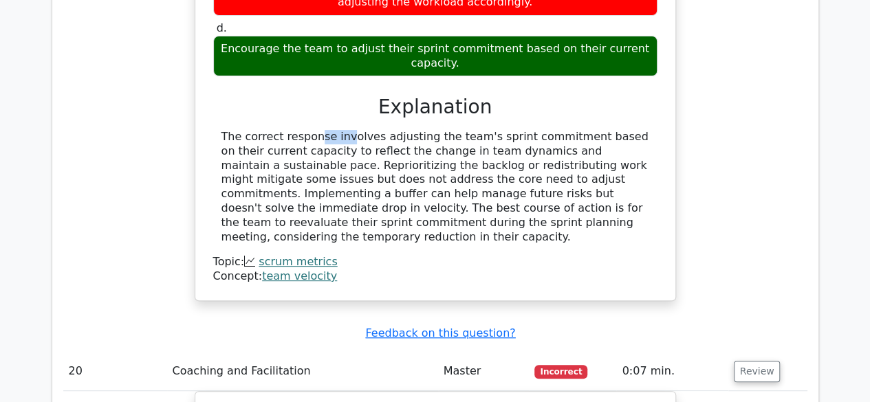
click at [259, 130] on div "The correct response involves adjusting the team's sprint commitment based on t…" at bounding box center [435, 187] width 428 height 114
drag, startPoint x: 280, startPoint y: 85, endPoint x: 292, endPoint y: 81, distance: 12.2
click at [289, 130] on div "The correct response involves adjusting the team's sprint commitment based on t…" at bounding box center [435, 187] width 428 height 114
click at [307, 130] on div "The correct response involves adjusting the team's sprint commitment based on t…" at bounding box center [435, 187] width 428 height 114
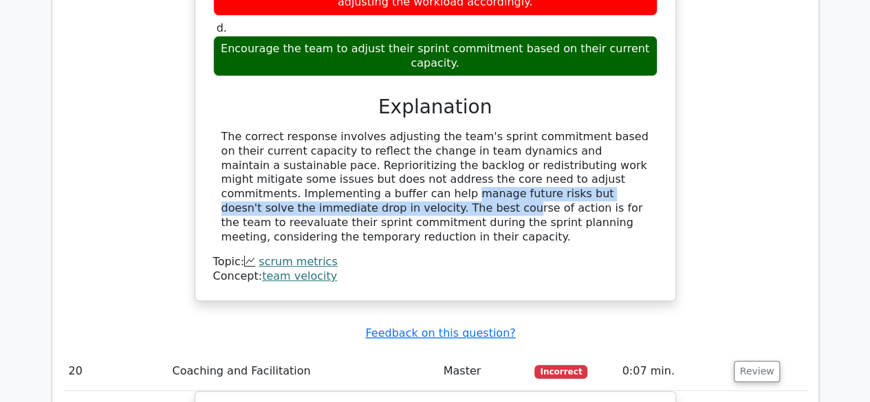
drag, startPoint x: 556, startPoint y: 127, endPoint x: 575, endPoint y: 127, distance: 18.6
click at [571, 130] on div "The correct response involves adjusting the team's sprint commitment based on t…" at bounding box center [435, 187] width 428 height 114
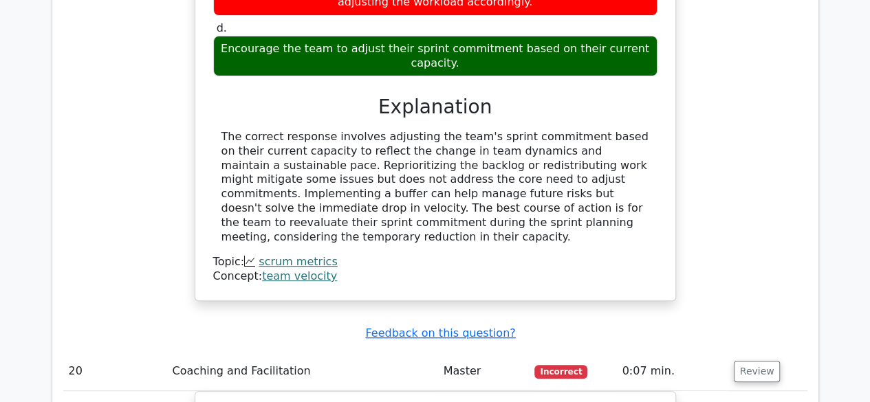
click at [600, 138] on div "The correct response involves adjusting the team's sprint commitment based on t…" at bounding box center [435, 187] width 428 height 114
click at [371, 139] on div "The correct response involves adjusting the team's sprint commitment based on t…" at bounding box center [435, 187] width 428 height 114
drag, startPoint x: 406, startPoint y: 141, endPoint x: 437, endPoint y: 144, distance: 31.1
click at [426, 143] on div "The correct response involves adjusting the team's sprint commitment based on t…" at bounding box center [435, 187] width 428 height 114
drag, startPoint x: 462, startPoint y: 144, endPoint x: 479, endPoint y: 153, distance: 18.5
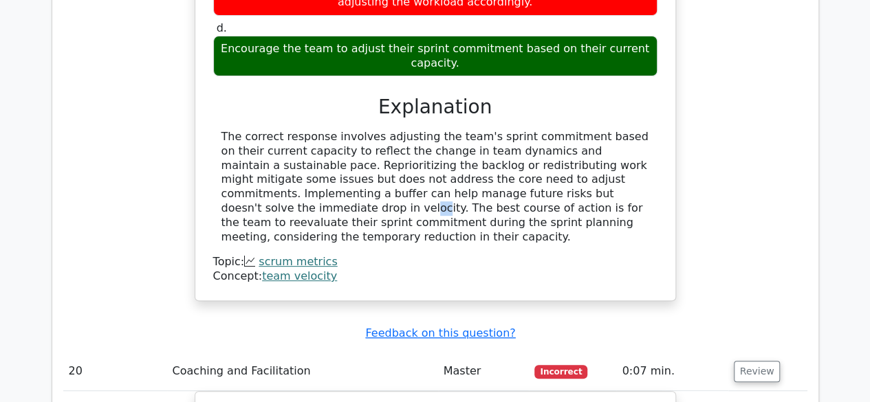
click at [473, 146] on div "The correct response involves adjusting the team's sprint commitment based on t…" at bounding box center [435, 187] width 428 height 114
click at [556, 151] on div "The correct response involves adjusting the team's sprint commitment based on t…" at bounding box center [435, 187] width 428 height 114
drag, startPoint x: 604, startPoint y: 140, endPoint x: 640, endPoint y: 137, distance: 36.6
click at [638, 137] on div "The correct response involves adjusting the team's sprint commitment based on t…" at bounding box center [435, 187] width 428 height 114
click at [649, 139] on div "The correct response involves adjusting the team's sprint commitment based on t…" at bounding box center [435, 187] width 428 height 114
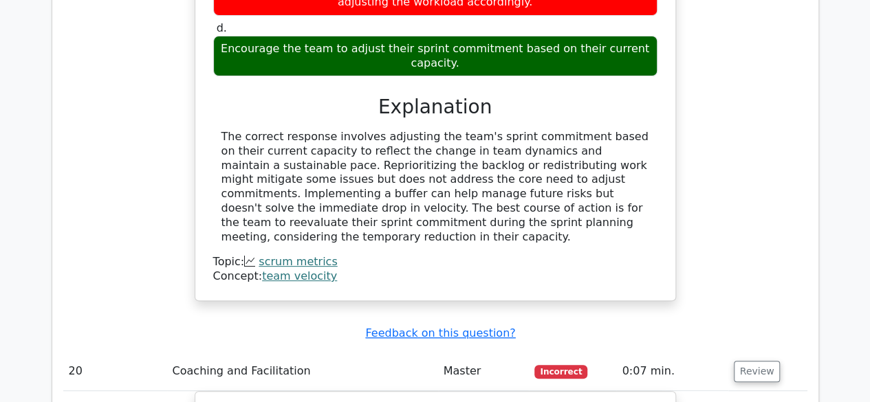
drag, startPoint x: 596, startPoint y: 142, endPoint x: 612, endPoint y: 141, distance: 16.6
click at [608, 141] on div "The correct response involves adjusting the team's sprint commitment based on t…" at bounding box center [435, 187] width 428 height 114
click at [619, 141] on div "The correct response involves adjusting the team's sprint commitment based on t…" at bounding box center [435, 187] width 428 height 114
click at [634, 140] on div "The correct response involves adjusting the team's sprint commitment based on t…" at bounding box center [435, 187] width 428 height 114
click at [636, 140] on div "The correct response involves adjusting the team's sprint commitment based on t…" at bounding box center [435, 187] width 428 height 114
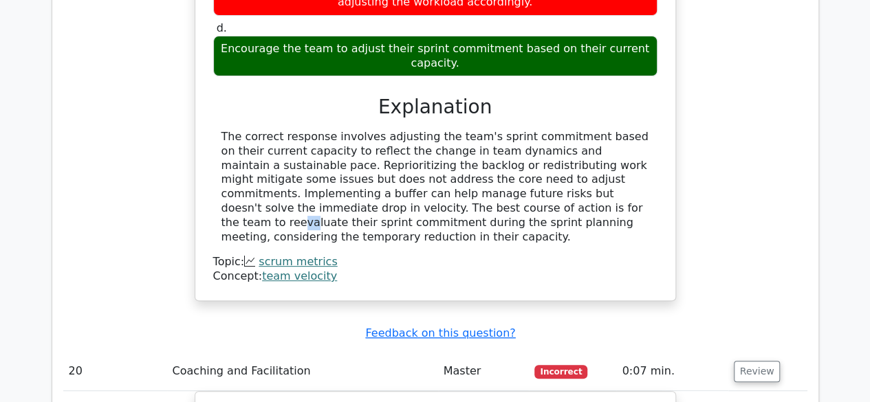
drag, startPoint x: 276, startPoint y: 150, endPoint x: 298, endPoint y: 150, distance: 22.0
click at [296, 150] on div "The correct response involves adjusting the team's sprint commitment based on t…" at bounding box center [435, 187] width 428 height 114
drag, startPoint x: 310, startPoint y: 151, endPoint x: 334, endPoint y: 152, distance: 23.4
click at [316, 152] on div "The correct response involves adjusting the team's sprint commitment based on t…" at bounding box center [435, 187] width 428 height 114
drag, startPoint x: 345, startPoint y: 155, endPoint x: 358, endPoint y: 155, distance: 12.4
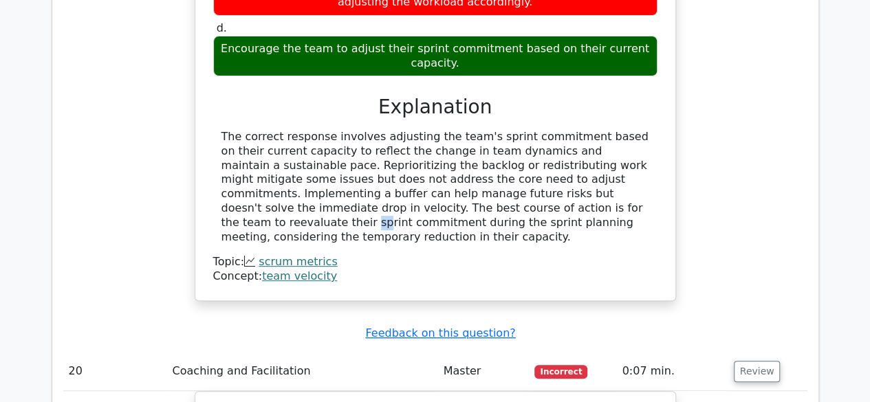
click at [353, 155] on div "The correct response involves adjusting the team's sprint commitment based on t…" at bounding box center [435, 187] width 428 height 114
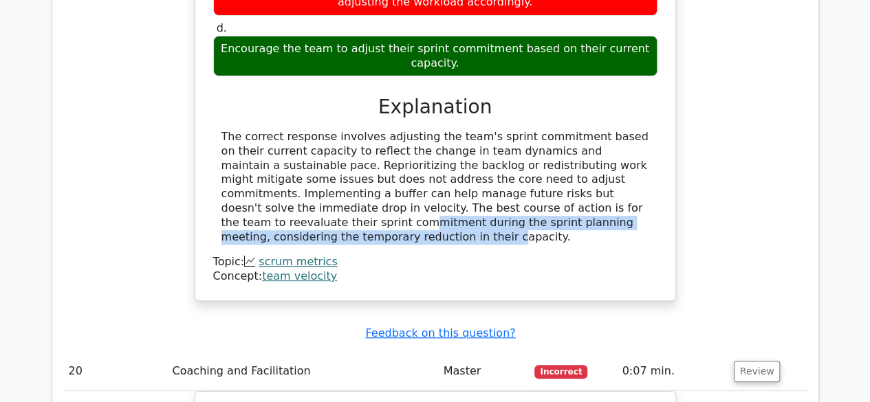
drag, startPoint x: 400, startPoint y: 159, endPoint x: 417, endPoint y: 163, distance: 17.7
click at [417, 163] on div "The correct response involves adjusting the team's sprint commitment based on t…" at bounding box center [435, 187] width 428 height 114
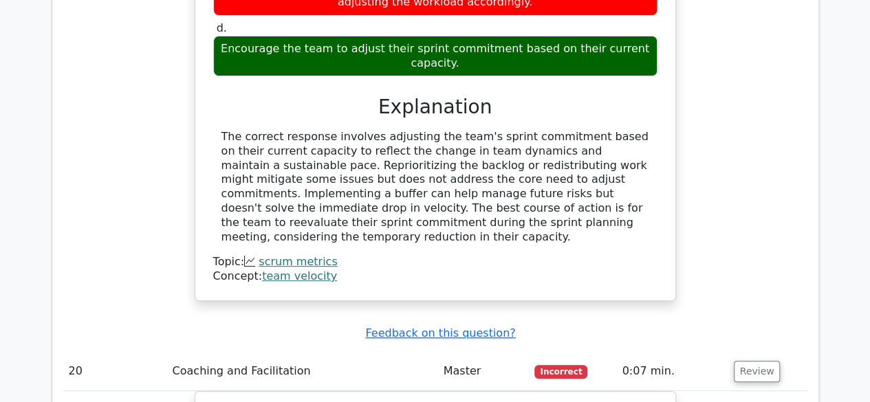
click at [530, 169] on div "The correct response involves adjusting the team's sprint commitment based on t…" at bounding box center [435, 187] width 428 height 114
drag, startPoint x: 464, startPoint y: 169, endPoint x: 312, endPoint y: 166, distance: 152.0
click at [359, 173] on div "The correct response involves adjusting the team's sprint commitment based on t…" at bounding box center [435, 187] width 428 height 114
click at [308, 166] on div "The correct response involves adjusting the team's sprint commitment based on t…" at bounding box center [435, 187] width 428 height 114
drag, startPoint x: 268, startPoint y: 160, endPoint x: 320, endPoint y: 159, distance: 52.3
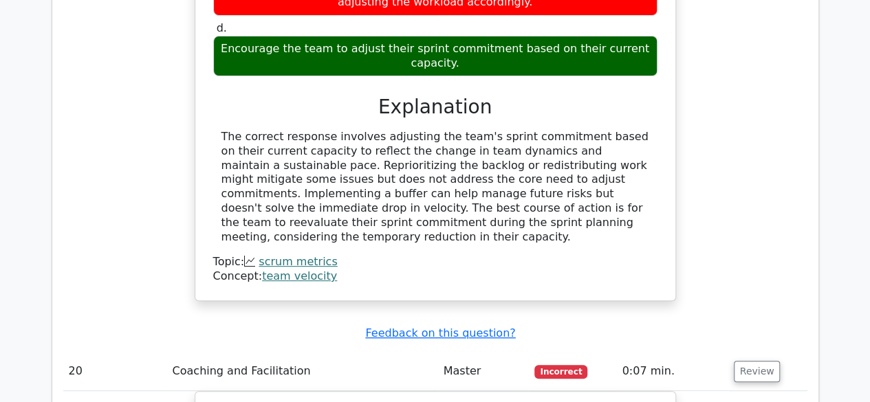
click at [303, 160] on div "The correct response involves adjusting the team's sprint commitment based on t…" at bounding box center [435, 187] width 428 height 114
drag, startPoint x: 345, startPoint y: 159, endPoint x: 354, endPoint y: 159, distance: 8.9
click at [354, 159] on div "The correct response involves adjusting the team's sprint commitment based on t…" at bounding box center [435, 187] width 428 height 114
drag, startPoint x: 356, startPoint y: 169, endPoint x: 384, endPoint y: 170, distance: 27.5
click at [365, 170] on div "The correct response involves adjusting the team's sprint commitment based on t…" at bounding box center [435, 187] width 428 height 114
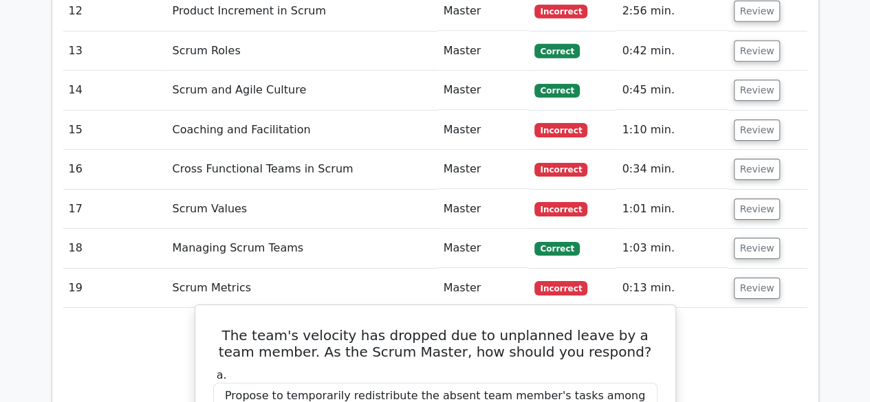
scroll to position [2209, 0]
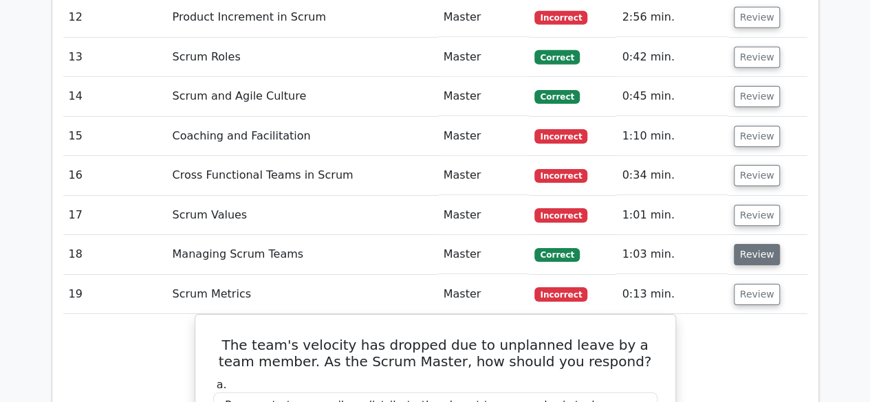
click at [751, 244] on button "Review" at bounding box center [757, 254] width 47 height 21
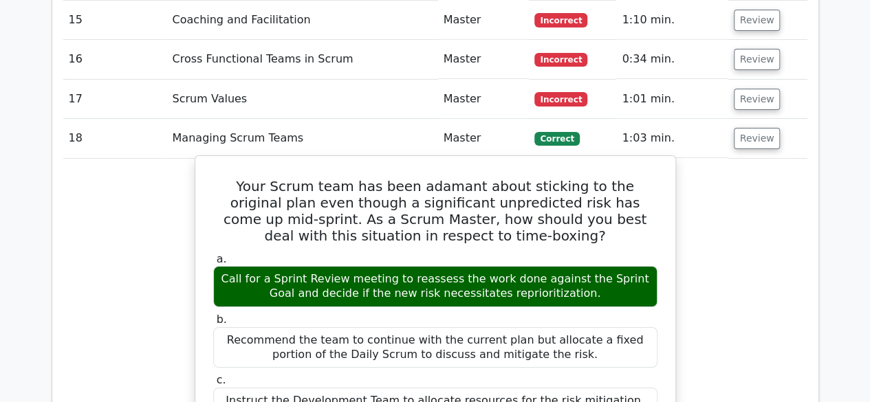
scroll to position [2347, 0]
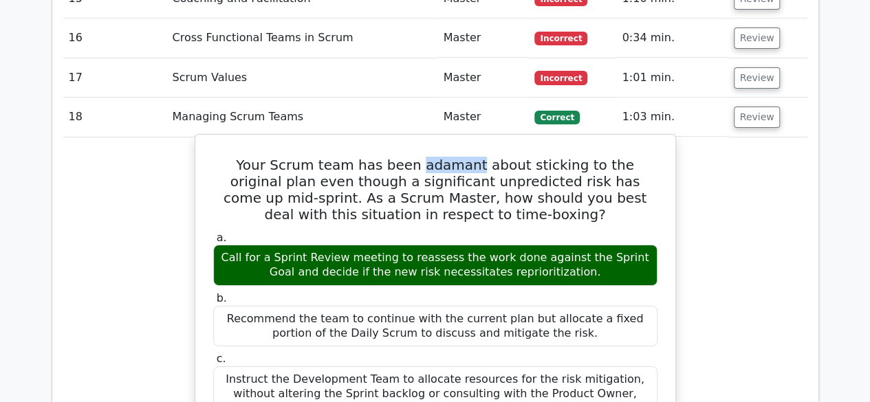
drag, startPoint x: 440, startPoint y: 123, endPoint x: 384, endPoint y: 127, distance: 55.8
click at [384, 157] on h5 "Your Scrum team has been adamant about sticking to the original plan even thoug…" at bounding box center [435, 190] width 447 height 66
copy h5 "adamant"
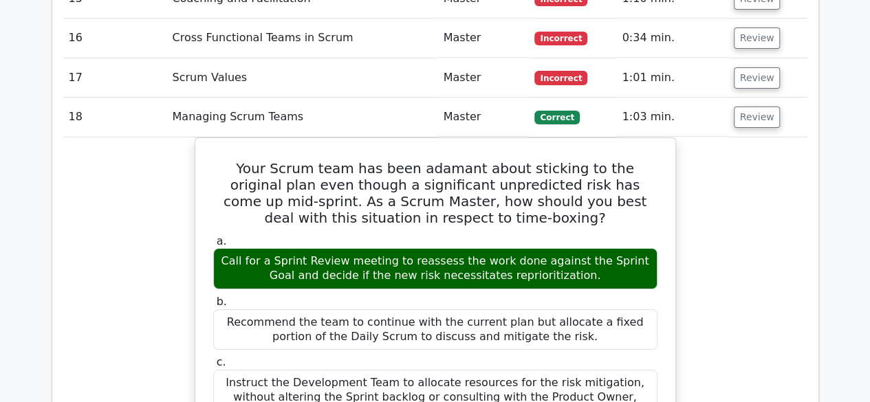
drag, startPoint x: 750, startPoint y: 232, endPoint x: 675, endPoint y: 339, distance: 130.5
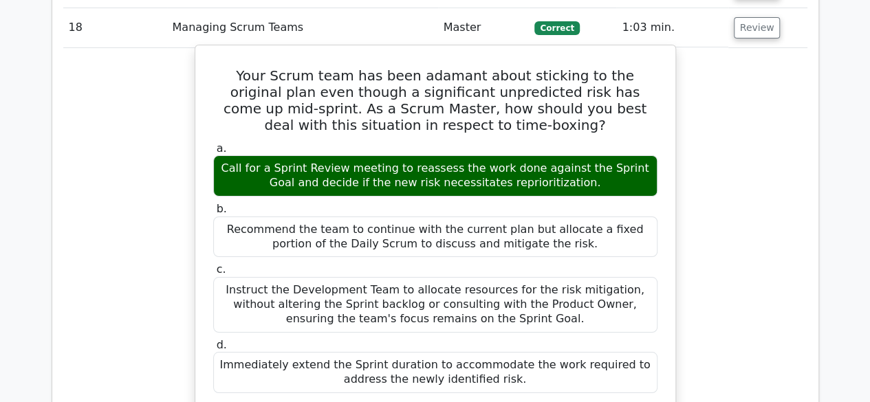
scroll to position [2415, 0]
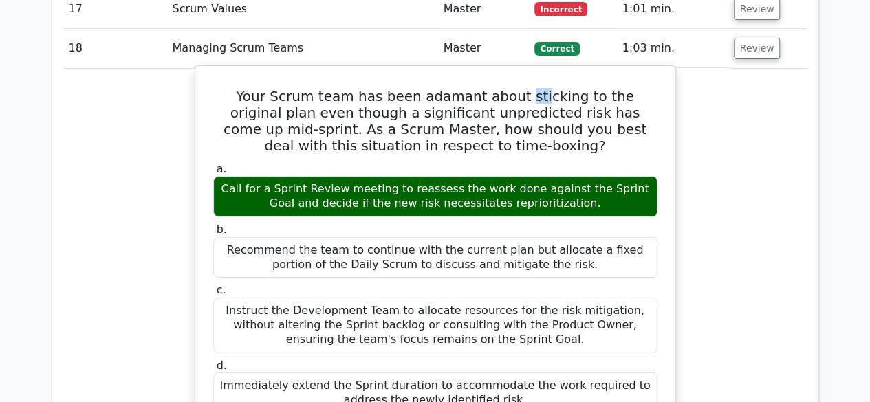
drag, startPoint x: 488, startPoint y: 58, endPoint x: 524, endPoint y: 58, distance: 35.8
click at [516, 88] on h5 "Your Scrum team has been adamant about sticking to the original plan even thoug…" at bounding box center [435, 121] width 447 height 66
drag, startPoint x: 597, startPoint y: 56, endPoint x: 631, endPoint y: 56, distance: 33.7
click at [622, 88] on h5 "Your Scrum team has been adamant about sticking to the original plan even thoug…" at bounding box center [435, 121] width 447 height 66
click at [642, 88] on h5 "Your Scrum team has been adamant about sticking to the original plan even thoug…" at bounding box center [435, 121] width 447 height 66
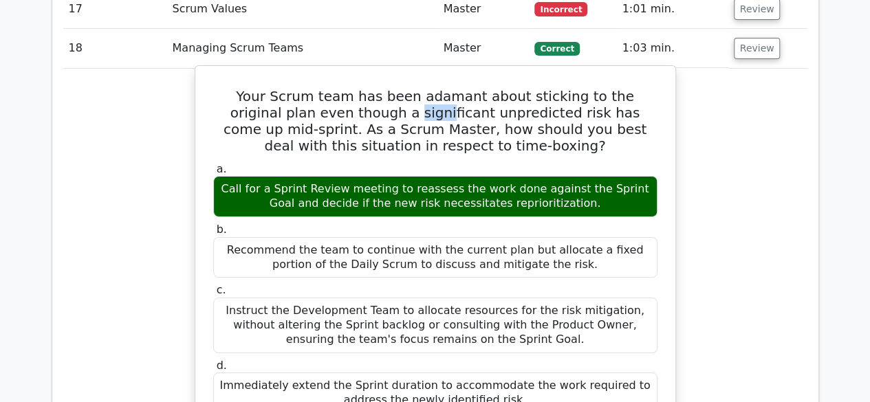
drag, startPoint x: 331, startPoint y: 78, endPoint x: 354, endPoint y: 78, distance: 23.4
click at [344, 88] on h5 "Your Scrum team has been adamant about sticking to the original plan even thoug…" at bounding box center [435, 121] width 447 height 66
drag, startPoint x: 415, startPoint y: 75, endPoint x: 481, endPoint y: 69, distance: 66.3
click at [457, 88] on h5 "Your Scrum team has been adamant about sticking to the original plan even thoug…" at bounding box center [435, 121] width 447 height 66
drag, startPoint x: 499, startPoint y: 69, endPoint x: 536, endPoint y: 70, distance: 37.1
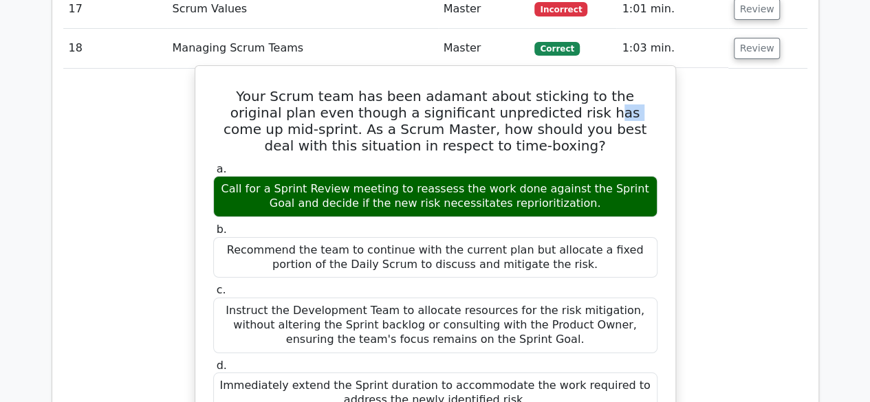
click at [513, 88] on h5 "Your Scrum team has been adamant about sticking to the original plan even thoug…" at bounding box center [435, 121] width 447 height 66
drag, startPoint x: 536, startPoint y: 70, endPoint x: 562, endPoint y: 73, distance: 25.6
click at [546, 88] on h5 "Your Scrum team has been adamant about sticking to the original plan even thoug…" at bounding box center [435, 121] width 447 height 66
drag, startPoint x: 583, startPoint y: 75, endPoint x: 595, endPoint y: 75, distance: 12.4
click at [595, 88] on h5 "Your Scrum team has been adamant about sticking to the original plan even thoug…" at bounding box center [435, 121] width 447 height 66
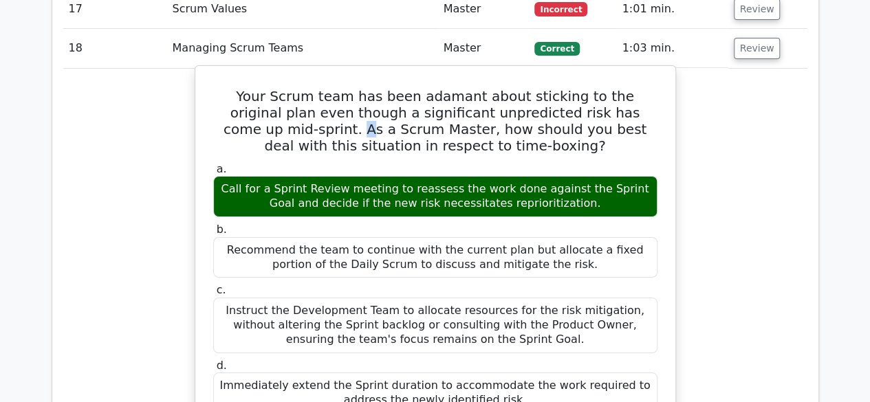
click at [643, 88] on h5 "Your Scrum team has been adamant about sticking to the original plan even thoug…" at bounding box center [435, 121] width 447 height 66
drag, startPoint x: 333, startPoint y: 119, endPoint x: 413, endPoint y: 104, distance: 81.2
click at [403, 105] on div "Your Scrum team has been adamant about sticking to the original plan even thoug…" at bounding box center [435, 352] width 469 height 561
drag, startPoint x: 546, startPoint y: 96, endPoint x: 576, endPoint y: 95, distance: 30.3
click at [565, 95] on h5 "Your Scrum team has been adamant about sticking to the original plan even thoug…" at bounding box center [435, 121] width 447 height 66
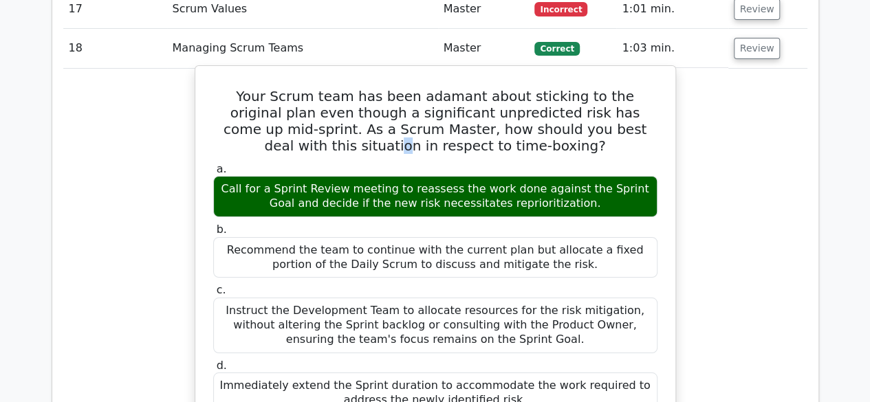
drag, startPoint x: 593, startPoint y: 94, endPoint x: 605, endPoint y: 94, distance: 12.4
click at [596, 94] on h5 "Your Scrum team has been adamant about sticking to the original plan even thoug…" at bounding box center [435, 121] width 447 height 66
click at [644, 94] on h5 "Your Scrum team has been adamant about sticking to the original plan even thoug…" at bounding box center [435, 121] width 447 height 66
click at [657, 98] on h5 "Your Scrum team has been adamant about sticking to the original plan even thoug…" at bounding box center [435, 121] width 447 height 66
click at [622, 88] on h5 "Your Scrum team has been adamant about sticking to the original plan even thoug…" at bounding box center [435, 121] width 447 height 66
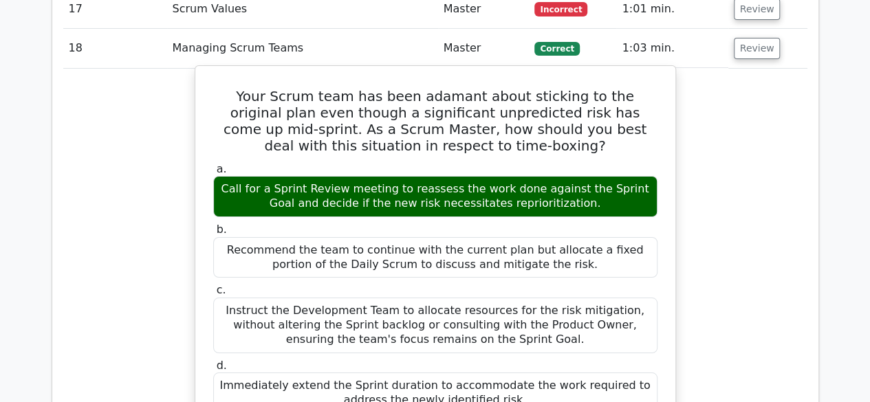
click at [517, 91] on h5 "Your Scrum team has been adamant about sticking to the original plan even thoug…" at bounding box center [435, 121] width 447 height 66
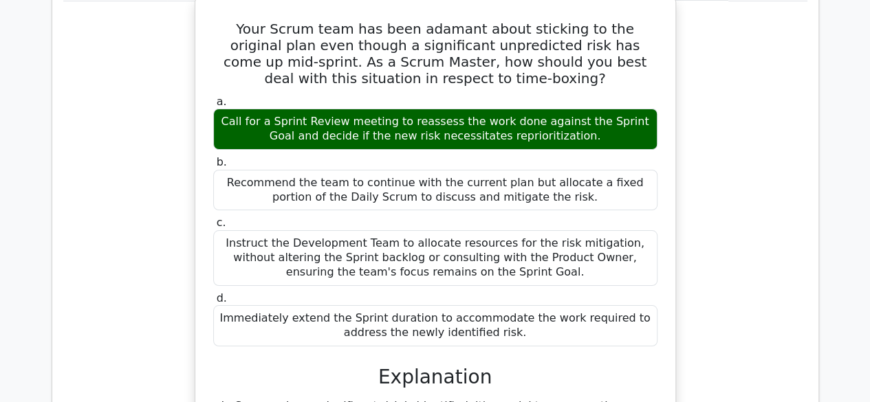
scroll to position [2484, 0]
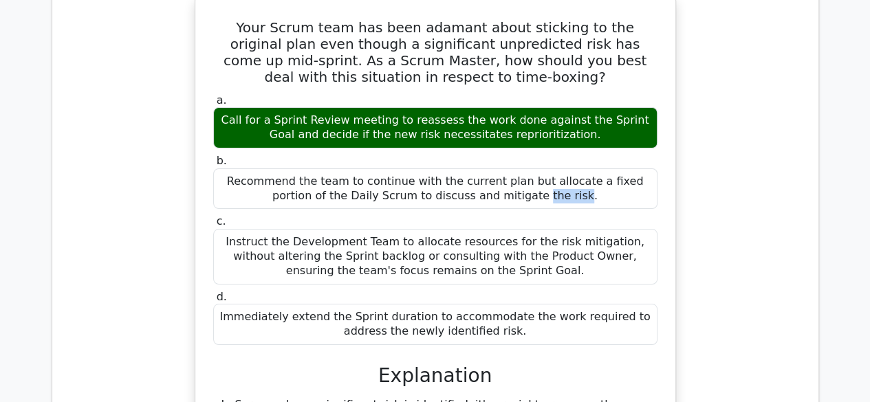
drag, startPoint x: 323, startPoint y: 144, endPoint x: 380, endPoint y: 142, distance: 56.4
click at [363, 169] on div "Recommend the team to continue with the current plan but allocate a fixed porti…" at bounding box center [435, 189] width 444 height 41
drag, startPoint x: 391, startPoint y: 142, endPoint x: 424, endPoint y: 141, distance: 33.0
click at [413, 169] on div "Recommend the team to continue with the current plan but allocate a fixed porti…" at bounding box center [435, 189] width 444 height 41
drag, startPoint x: 464, startPoint y: 141, endPoint x: 475, endPoint y: 140, distance: 11.0
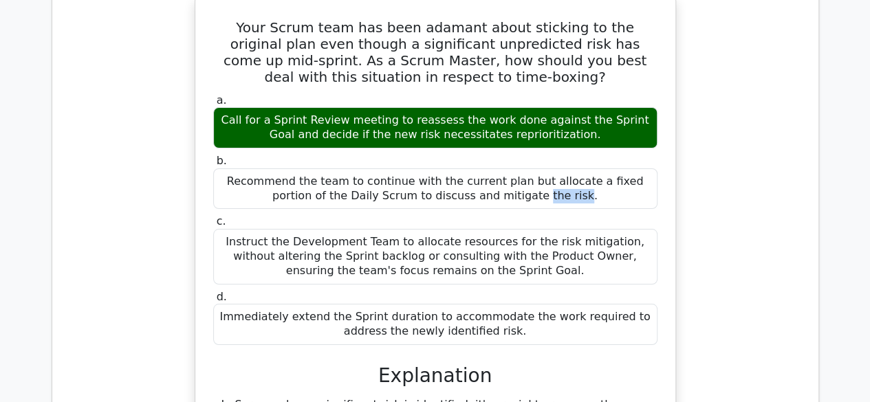
click at [466, 169] on div "Recommend the team to continue with the current plan but allocate a fixed porti…" at bounding box center [435, 189] width 444 height 41
click at [528, 169] on div "Recommend the team to continue with the current plan but allocate a fixed porti…" at bounding box center [435, 189] width 444 height 41
click at [601, 169] on div "Recommend the team to continue with the current plan but allocate a fixed porti…" at bounding box center [435, 189] width 444 height 41
drag, startPoint x: 409, startPoint y: 160, endPoint x: 439, endPoint y: 154, distance: 30.9
click at [437, 169] on div "Recommend the team to continue with the current plan but allocate a fixed porti…" at bounding box center [435, 189] width 444 height 41
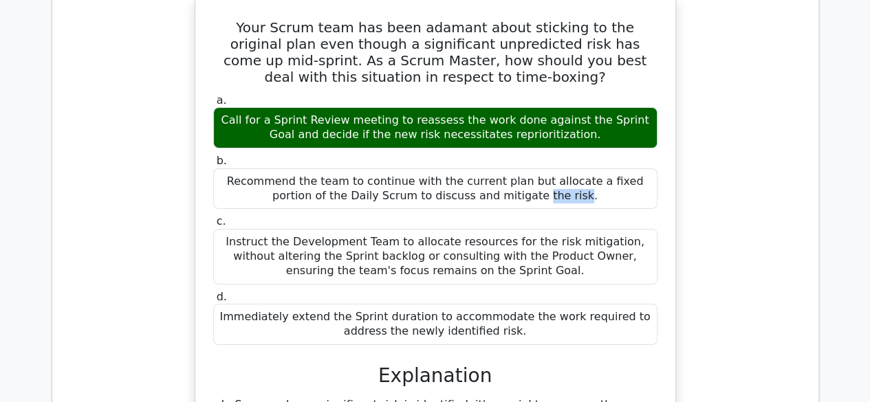
drag, startPoint x: 489, startPoint y: 153, endPoint x: 546, endPoint y: 152, distance: 57.1
click at [523, 169] on div "Recommend the team to continue with the current plan but allocate a fixed porti…" at bounding box center [435, 189] width 444 height 41
drag, startPoint x: 335, startPoint y: 204, endPoint x: 399, endPoint y: 195, distance: 64.7
click at [385, 229] on div "Instruct the Development Team to allocate resources for the risk mitigation, wi…" at bounding box center [435, 256] width 444 height 55
drag, startPoint x: 433, startPoint y: 192, endPoint x: 459, endPoint y: 193, distance: 25.5
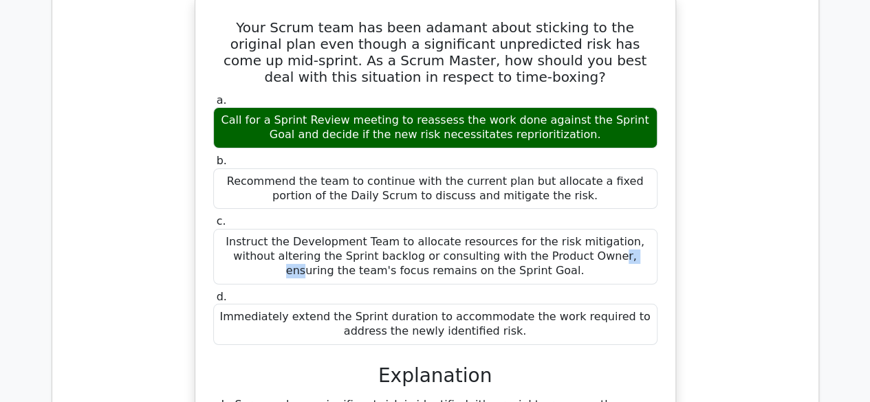
click at [459, 229] on div "Instruct the Development Team to allocate resources for the risk mitigation, wi…" at bounding box center [435, 256] width 444 height 55
drag, startPoint x: 508, startPoint y: 202, endPoint x: 537, endPoint y: 201, distance: 28.9
click at [536, 229] on div "Instruct the Development Team to allocate resources for the risk mitigation, wi…" at bounding box center [435, 256] width 444 height 55
drag, startPoint x: 605, startPoint y: 203, endPoint x: 623, endPoint y: 206, distance: 18.8
click at [623, 229] on div "Instruct the Development Team to allocate resources for the risk mitigation, wi…" at bounding box center [435, 256] width 444 height 55
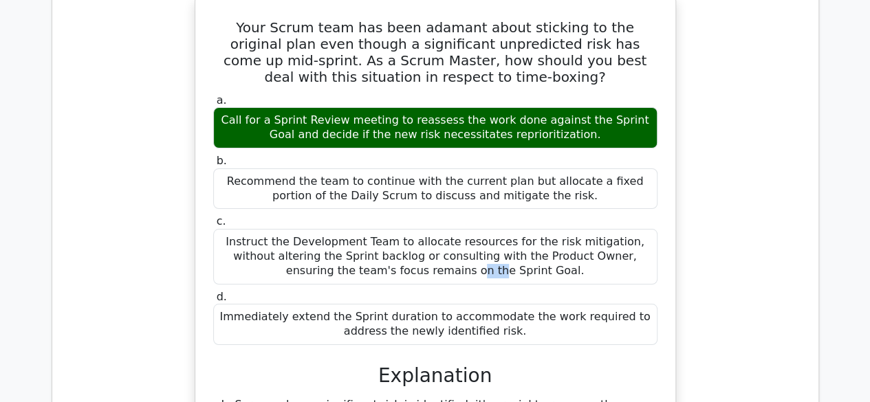
drag, startPoint x: 301, startPoint y: 221, endPoint x: 345, endPoint y: 221, distance: 44.7
click at [335, 229] on div "Instruct the Development Team to allocate resources for the risk mitigation, wi…" at bounding box center [435, 256] width 444 height 55
drag, startPoint x: 389, startPoint y: 221, endPoint x: 425, endPoint y: 216, distance: 36.8
click at [400, 229] on div "Instruct the Development Team to allocate resources for the risk mitigation, wi…" at bounding box center [435, 256] width 444 height 55
drag, startPoint x: 425, startPoint y: 216, endPoint x: 450, endPoint y: 215, distance: 24.8
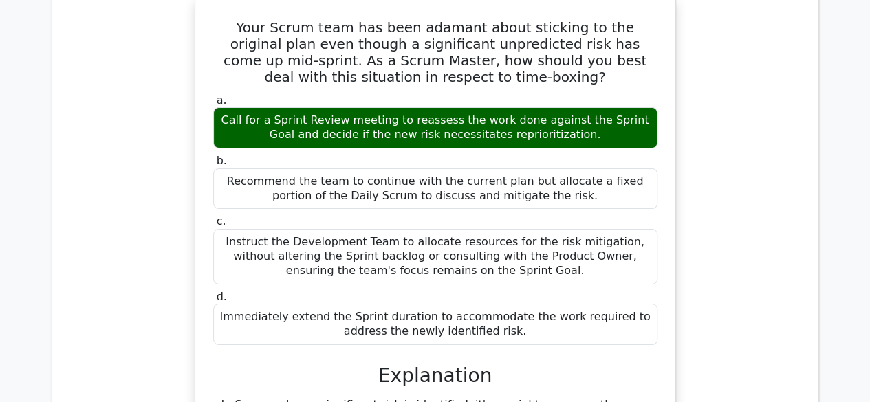
click at [448, 229] on div "Instruct the Development Team to allocate resources for the risk mitigation, wi…" at bounding box center [435, 256] width 444 height 55
drag, startPoint x: 494, startPoint y: 217, endPoint x: 506, endPoint y: 217, distance: 12.4
click at [499, 229] on div "Instruct the Development Team to allocate resources for the risk mitigation, wi…" at bounding box center [435, 256] width 444 height 55
drag, startPoint x: 567, startPoint y: 221, endPoint x: 604, endPoint y: 220, distance: 37.2
click at [601, 229] on div "Instruct the Development Team to allocate resources for the risk mitigation, wi…" at bounding box center [435, 256] width 444 height 55
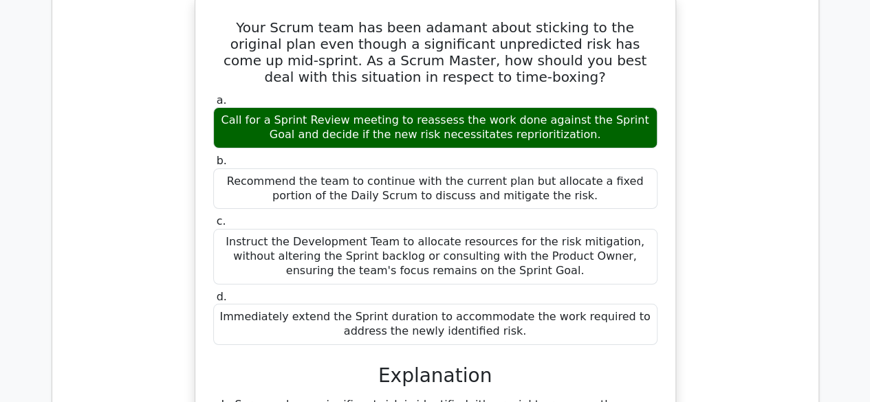
drag, startPoint x: 388, startPoint y: 235, endPoint x: 448, endPoint y: 233, distance: 59.9
click at [442, 233] on div "Instruct the Development Team to allocate resources for the risk mitigation, wi…" at bounding box center [435, 256] width 444 height 55
drag, startPoint x: 487, startPoint y: 232, endPoint x: 512, endPoint y: 231, distance: 24.8
click at [512, 232] on div "Instruct the Development Team to allocate resources for the risk mitigation, wi…" at bounding box center [435, 256] width 444 height 55
drag, startPoint x: 316, startPoint y: 274, endPoint x: 375, endPoint y: 271, distance: 58.6
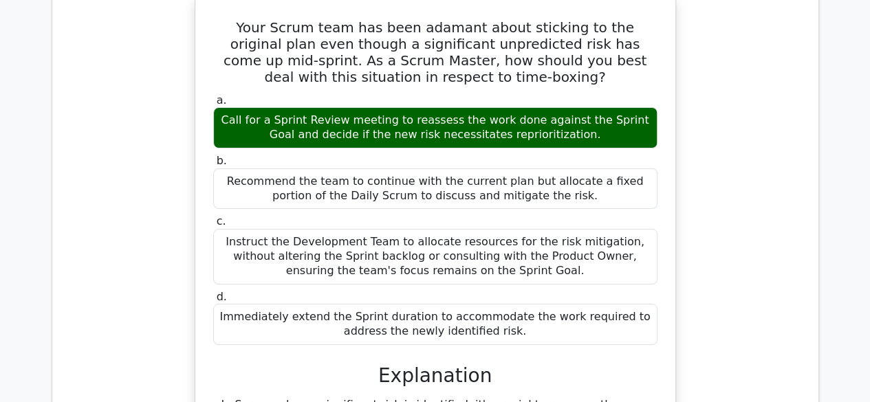
click at [344, 304] on div "Immediately extend the Sprint duration to accommodate the work required to addr…" at bounding box center [435, 324] width 444 height 41
drag, startPoint x: 423, startPoint y: 271, endPoint x: 448, endPoint y: 271, distance: 24.8
click at [433, 304] on div "Immediately extend the Sprint duration to accommodate the work required to addr…" at bounding box center [435, 324] width 444 height 41
click at [508, 304] on div "Immediately extend the Sprint duration to accommodate the work required to addr…" at bounding box center [435, 324] width 444 height 41
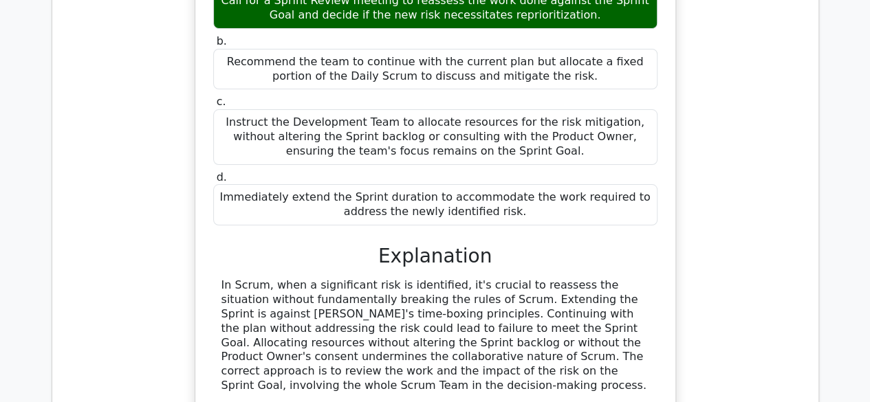
scroll to position [2691, 0]
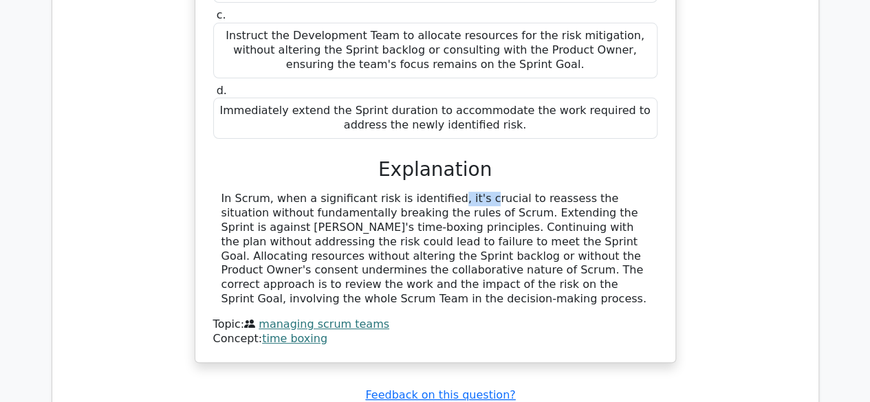
drag, startPoint x: 379, startPoint y: 164, endPoint x: 435, endPoint y: 169, distance: 55.9
click at [400, 192] on div "In Scrum, when a significant risk is identified, it's crucial to reassess the s…" at bounding box center [435, 249] width 428 height 114
drag, startPoint x: 539, startPoint y: 162, endPoint x: 583, endPoint y: 160, distance: 44.7
click at [569, 192] on div "In Scrum, when a significant risk is identified, it's crucial to reassess the s…" at bounding box center [435, 249] width 428 height 114
drag
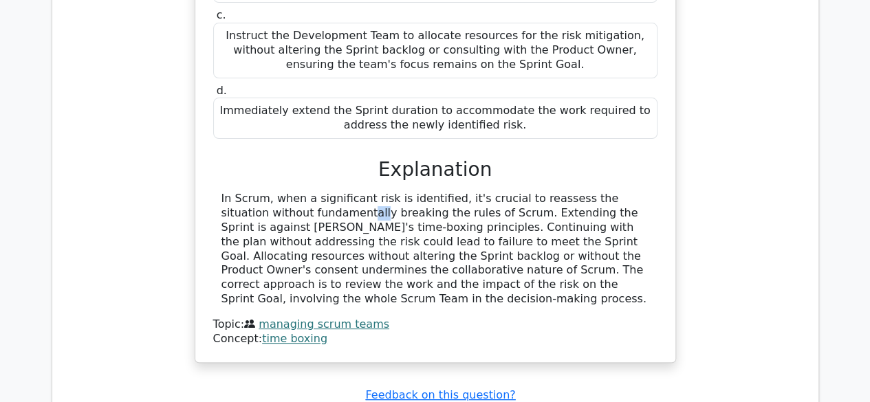
click at [634, 192] on div "In Scrum, when a significant risk is identified, it's crucial to reassess the s…" at bounding box center [435, 249] width 428 height 114
click at [421, 192] on div "In Scrum, when a significant risk is identified, it's crucial to reassess the s…" at bounding box center [435, 249] width 428 height 114
click at [483, 192] on div "In Scrum, when a significant risk is identified, it's crucial to reassess the s…" at bounding box center [435, 249] width 428 height 114
click at [632, 192] on div "In Scrum, when a significant risk is identified, it's crucial to reassess the s…" at bounding box center [435, 249] width 428 height 114
click at [660, 157] on div "Your Scrum team has been adamant about sticking to the original plan even thoug…" at bounding box center [435, 76] width 469 height 561
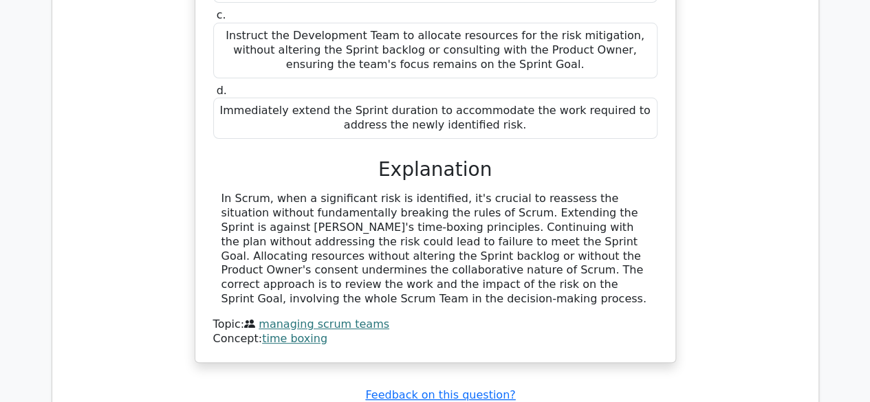
click at [271, 192] on div "In Scrum, when a significant risk is identified, it's crucial to reassess the s…" at bounding box center [435, 249] width 428 height 114
click at [307, 192] on div "In Scrum, when a significant risk is identified, it's crucial to reassess the s…" at bounding box center [435, 249] width 428 height 114
click at [366, 192] on div "In Scrum, when a significant risk is identified, it's crucial to reassess the s…" at bounding box center [435, 249] width 428 height 114
click at [414, 192] on div "In Scrum, when a significant risk is identified, it's crucial to reassess the s…" at bounding box center [435, 249] width 428 height 114
click at [429, 192] on div "In Scrum, when a significant risk is identified, it's crucial to reassess the s…" at bounding box center [435, 249] width 428 height 114
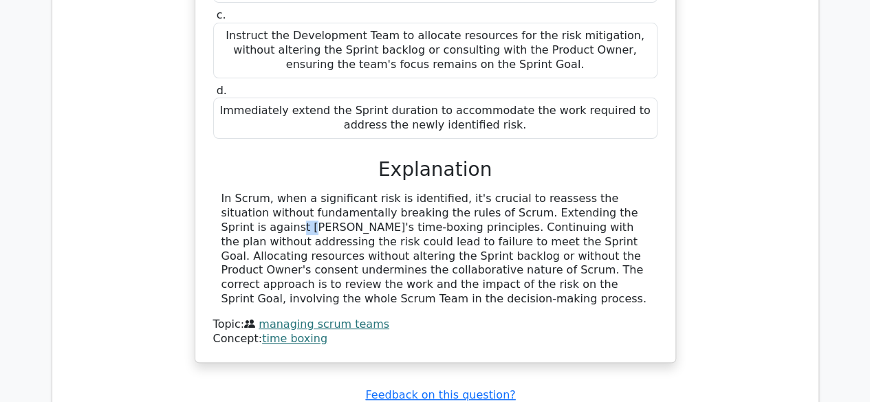
click at [512, 192] on div "In Scrum, when a significant risk is identified, it's crucial to reassess the s…" at bounding box center [435, 249] width 428 height 114
click at [560, 192] on div "In Scrum, when a significant risk is identified, it's crucial to reassess the s…" at bounding box center [435, 249] width 428 height 114
click at [403, 192] on div "In Scrum, when a significant risk is identified, it's crucial to reassess the s…" at bounding box center [435, 249] width 428 height 114
click at [499, 192] on div "In Scrum, when a significant risk is identified, it's crucial to reassess the s…" at bounding box center [435, 249] width 428 height 114
click at [562, 192] on div "In Scrum, when a significant risk is identified, it's crucial to reassess the s…" at bounding box center [435, 249] width 428 height 114
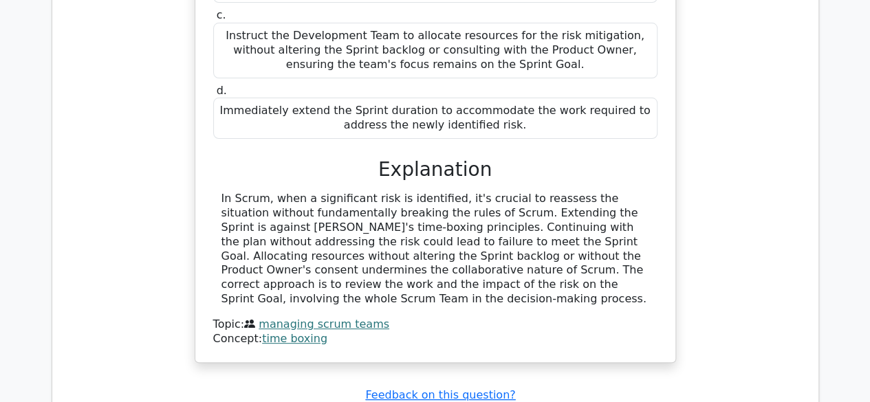
click at [440, 192] on div "In Scrum, when a significant risk is identified, it's crucial to reassess the s…" at bounding box center [435, 249] width 428 height 114
click at [509, 192] on div "In Scrum, when a significant risk is identified, it's crucial to reassess the s…" at bounding box center [435, 249] width 428 height 114
click at [564, 192] on div "In Scrum, when a significant risk is identified, it's crucial to reassess the s…" at bounding box center [435, 249] width 428 height 114
click at [600, 192] on div "In Scrum, when a significant risk is identified, it's crucial to reassess the s…" at bounding box center [435, 249] width 428 height 114
click at [276, 193] on div "In Scrum, when a significant risk is identified, it's crucial to reassess the s…" at bounding box center [435, 249] width 428 height 114
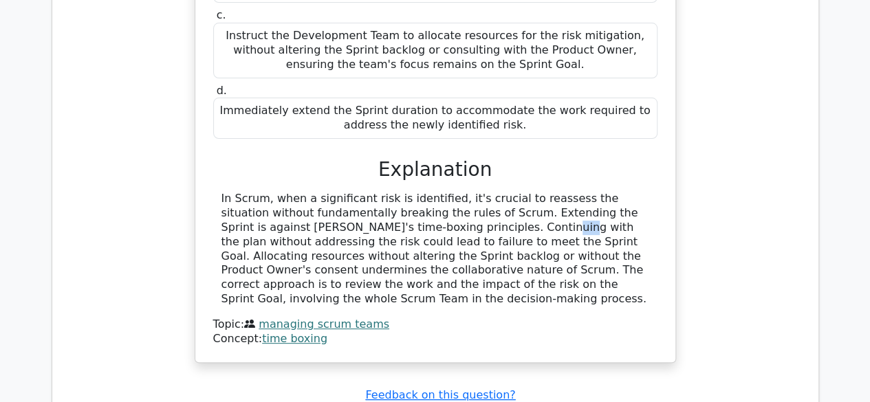
click at [364, 193] on div "In Scrum, when a significant risk is identified, it's crucial to reassess the s…" at bounding box center [435, 249] width 428 height 114
click at [409, 192] on div "In Scrum, when a significant risk is identified, it's crucial to reassess the s…" at bounding box center [435, 249] width 428 height 114
click at [446, 192] on div "In Scrum, when a significant risk is identified, it's crucial to reassess the s…" at bounding box center [435, 249] width 428 height 114
click at [471, 192] on div "In Scrum, when a significant risk is identified, it's crucial to reassess the s…" at bounding box center [435, 249] width 428 height 114
click at [497, 192] on div "In Scrum, when a significant risk is identified, it's crucial to reassess the s…" at bounding box center [435, 249] width 428 height 114
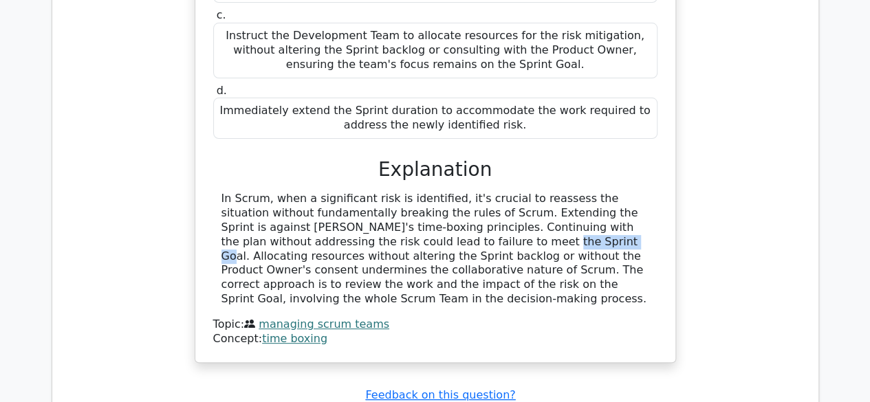
click at [329, 202] on div "In Scrum, when a significant risk is identified, it's crucial to reassess the s…" at bounding box center [435, 249] width 428 height 114
click at [440, 212] on div "In Scrum, when a significant risk is identified, it's crucial to reassess the s…" at bounding box center [435, 249] width 428 height 114
click at [602, 206] on div "In Scrum, when a significant risk is identified, it's crucial to reassess the s…" at bounding box center [435, 249] width 428 height 114
click at [633, 206] on div "In Scrum, when a significant risk is identified, it's crucial to reassess the s…" at bounding box center [435, 249] width 428 height 114
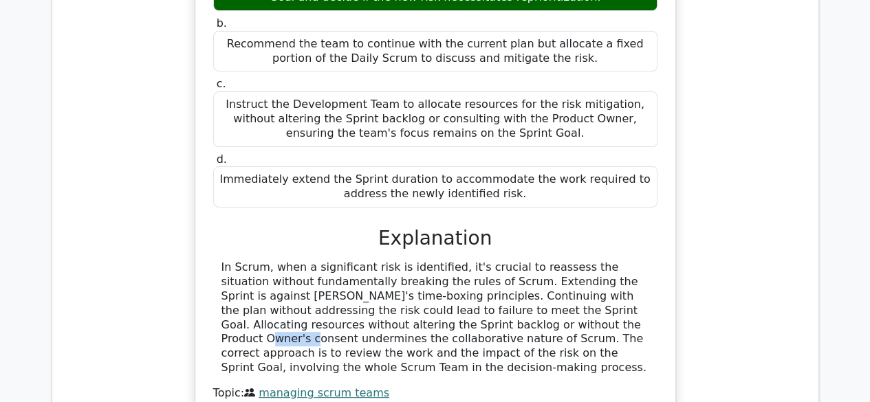
click at [388, 287] on div "In Scrum, when a significant risk is identified, it's crucial to reassess the s…" at bounding box center [435, 318] width 428 height 114
click at [479, 284] on div "In Scrum, when a significant risk is identified, it's crucial to reassess the s…" at bounding box center [435, 318] width 428 height 114
click at [390, 287] on div "In Scrum, when a significant risk is identified, it's crucial to reassess the s…" at bounding box center [435, 318] width 428 height 114
click at [481, 287] on div "In Scrum, when a significant risk is identified, it's crucial to reassess the s…" at bounding box center [435, 318] width 428 height 114
click at [512, 283] on div "In Scrum, when a significant risk is identified, it's crucial to reassess the s…" at bounding box center [435, 318] width 428 height 114
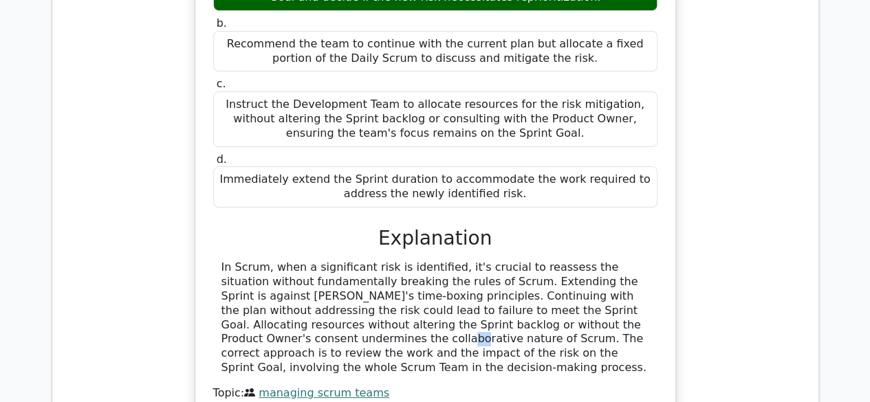
click at [534, 283] on div "In Scrum, when a significant risk is identified, it's crucial to reassess the s…" at bounding box center [435, 318] width 428 height 114
click at [563, 285] on div "In Scrum, when a significant risk is identified, it's crucial to reassess the s…" at bounding box center [435, 318] width 428 height 114
click at [590, 285] on div "In Scrum, when a significant risk is identified, it's crucial to reassess the s…" at bounding box center [435, 318] width 428 height 114
click at [638, 283] on div "In Scrum, when a significant risk is identified, it's crucial to reassess the s…" at bounding box center [435, 318] width 428 height 114
click at [642, 283] on div "In Scrum, when a significant risk is identified, it's crucial to reassess the s…" at bounding box center [435, 318] width 428 height 114
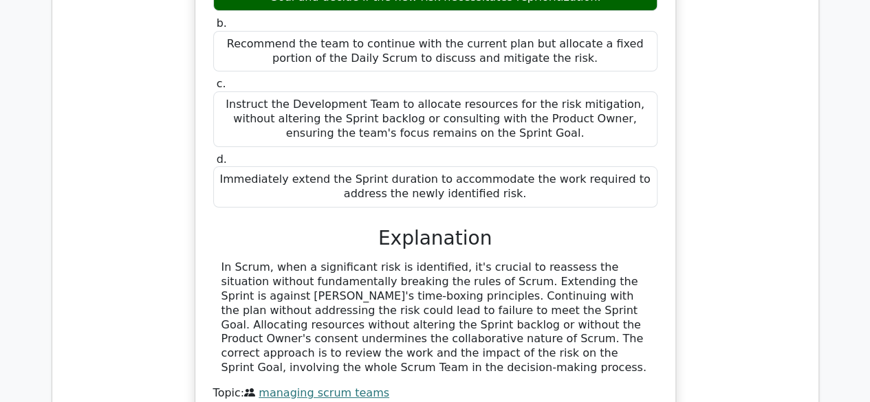
click at [349, 305] on div "In Scrum, when a significant risk is identified, it's crucial to reassess the s…" at bounding box center [435, 318] width 428 height 114
click at [407, 299] on div "In Scrum, when a significant risk is identified, it's crucial to reassess the s…" at bounding box center [435, 318] width 428 height 114
click at [458, 298] on div "In Scrum, when a significant risk is identified, it's crucial to reassess the s…" at bounding box center [435, 318] width 428 height 114
click at [486, 298] on div "In Scrum, when a significant risk is identified, it's crucial to reassess the s…" at bounding box center [435, 318] width 428 height 114
click at [516, 298] on div "In Scrum, when a significant risk is identified, it's crucial to reassess the s…" at bounding box center [435, 318] width 428 height 114
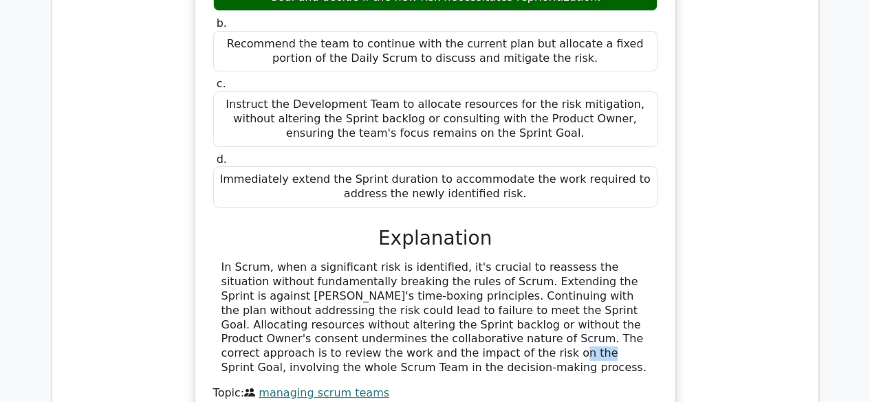
click at [589, 304] on div "In Scrum, when a significant risk is identified, it's crucial to reassess the s…" at bounding box center [435, 318] width 428 height 114
drag, startPoint x: 334, startPoint y: 305, endPoint x: 396, endPoint y: 306, distance: 61.9
click at [396, 306] on div "In Scrum, when a significant risk is identified, it's crucial to reassess the s…" at bounding box center [435, 318] width 428 height 114
click at [425, 310] on div "In Scrum, when a significant risk is identified, it's crucial to reassess the s…" at bounding box center [435, 318] width 428 height 114
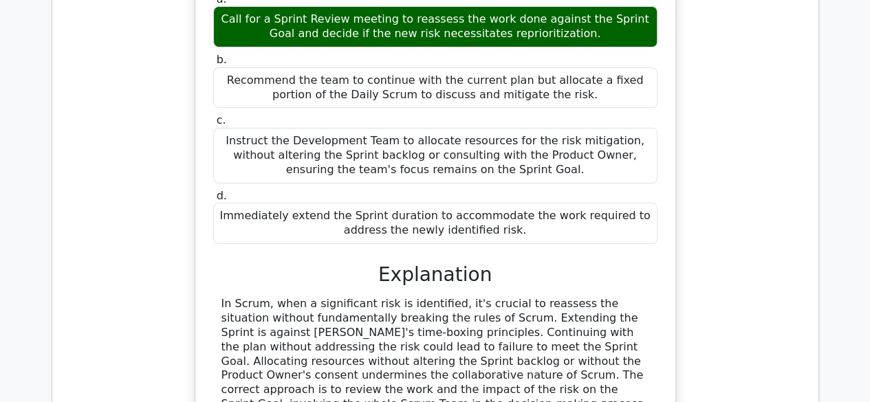
scroll to position [2691, 0]
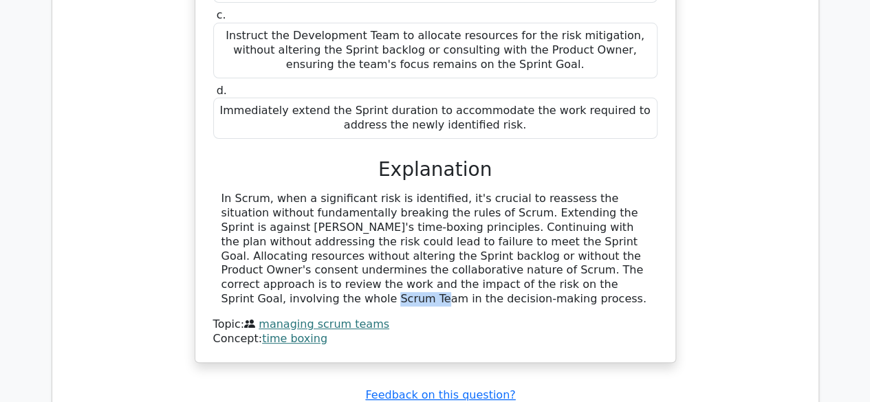
drag, startPoint x: 349, startPoint y: 240, endPoint x: 404, endPoint y: 240, distance: 55.0
click at [393, 240] on div "In Scrum, when a significant risk is identified, it's crucial to reassess the s…" at bounding box center [435, 249] width 428 height 114
drag, startPoint x: 428, startPoint y: 240, endPoint x: 451, endPoint y: 241, distance: 22.7
click at [439, 241] on div "In Scrum, when a significant risk is identified, it's crucial to reassess the s…" at bounding box center [435, 249] width 428 height 114
drag, startPoint x: 481, startPoint y: 244, endPoint x: 515, endPoint y: 246, distance: 33.7
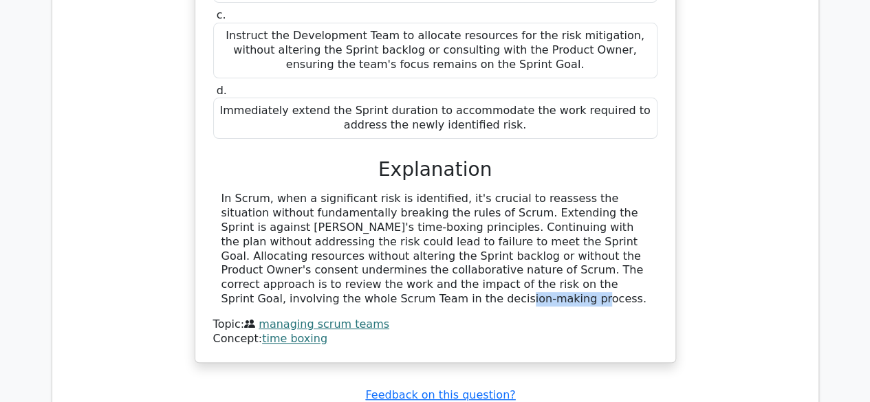
click at [514, 246] on div "In Scrum, when a significant risk is identified, it's crucial to reassess the s…" at bounding box center [435, 249] width 428 height 114
click at [543, 247] on div "In Scrum, when a significant risk is identified, it's crucial to reassess the s…" at bounding box center [435, 249] width 428 height 114
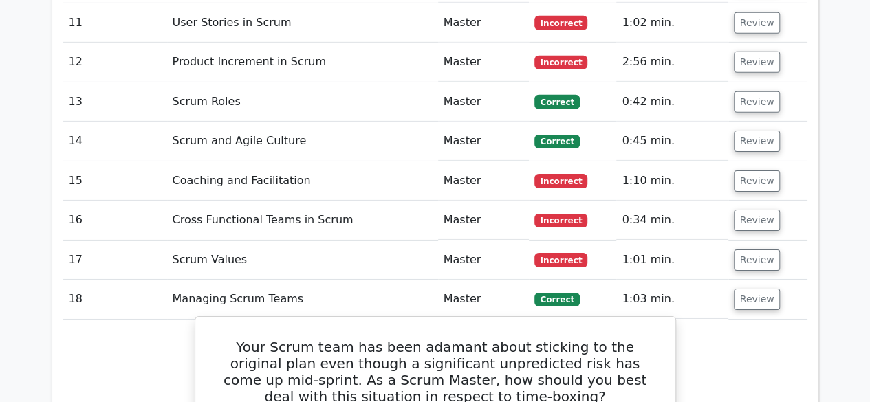
scroll to position [2209, 0]
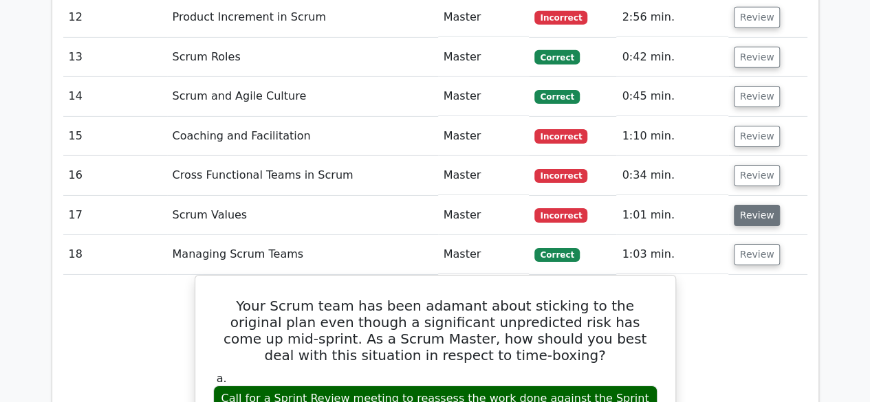
click at [752, 205] on button "Review" at bounding box center [757, 215] width 47 height 21
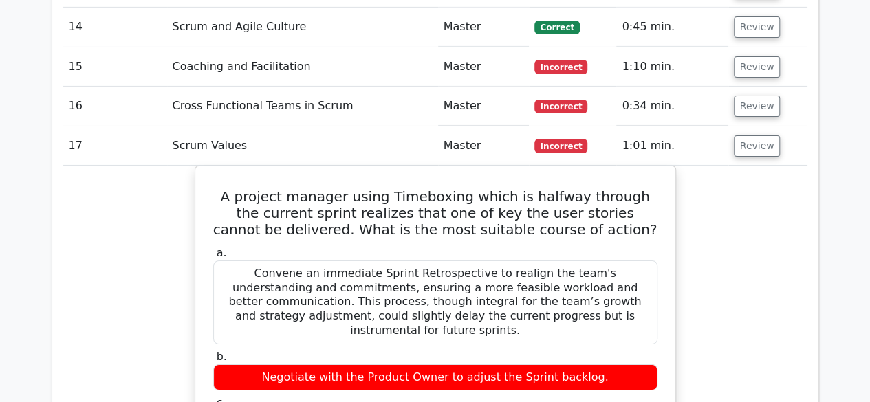
scroll to position [2347, 0]
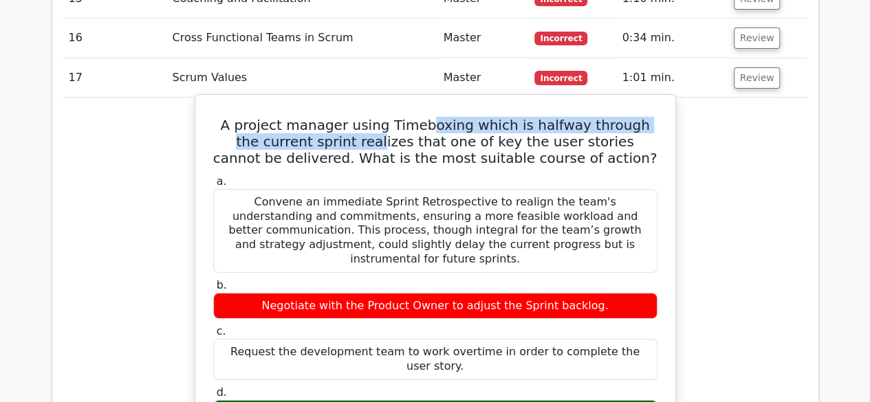
drag, startPoint x: 354, startPoint y: 94, endPoint x: 455, endPoint y: 89, distance: 100.6
click at [440, 117] on h5 "A project manager using Timeboxing which is halfway through the current sprint …" at bounding box center [435, 142] width 447 height 50
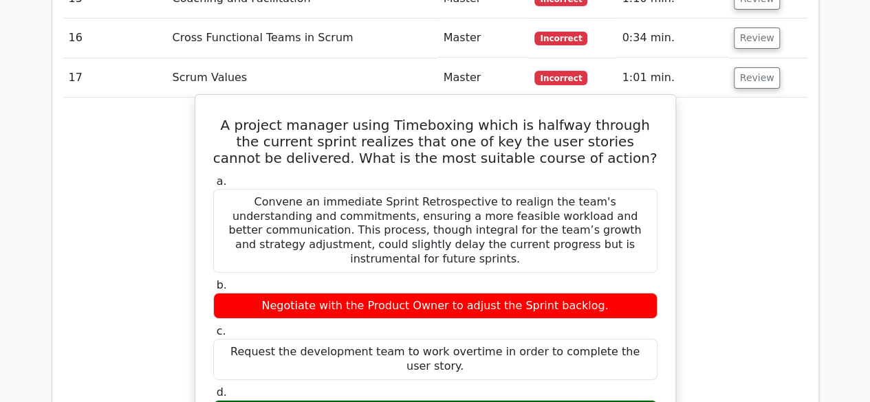
click at [490, 117] on h5 "A project manager using Timeboxing which is halfway through the current sprint …" at bounding box center [435, 142] width 447 height 50
drag, startPoint x: 600, startPoint y: 98, endPoint x: 609, endPoint y: 100, distance: 9.0
click at [609, 117] on h5 "A project manager using Timeboxing which is halfway through the current sprint …" at bounding box center [435, 142] width 447 height 50
drag, startPoint x: 482, startPoint y: 116, endPoint x: 518, endPoint y: 116, distance: 35.8
click at [505, 117] on h5 "A project manager using Timeboxing which is halfway through the current sprint …" at bounding box center [435, 142] width 447 height 50
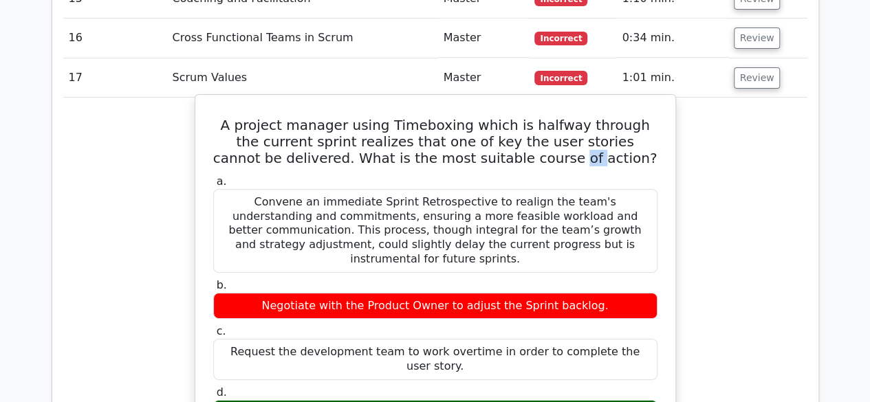
drag, startPoint x: 558, startPoint y: 116, endPoint x: 580, endPoint y: 116, distance: 22.0
click at [562, 117] on h5 "A project manager using Timeboxing which is halfway through the current sprint …" at bounding box center [435, 142] width 447 height 50
click at [585, 117] on h5 "A project manager using Timeboxing which is halfway through the current sprint …" at bounding box center [435, 142] width 447 height 50
click at [605, 117] on h5 "A project manager using Timeboxing which is halfway through the current sprint …" at bounding box center [435, 142] width 447 height 50
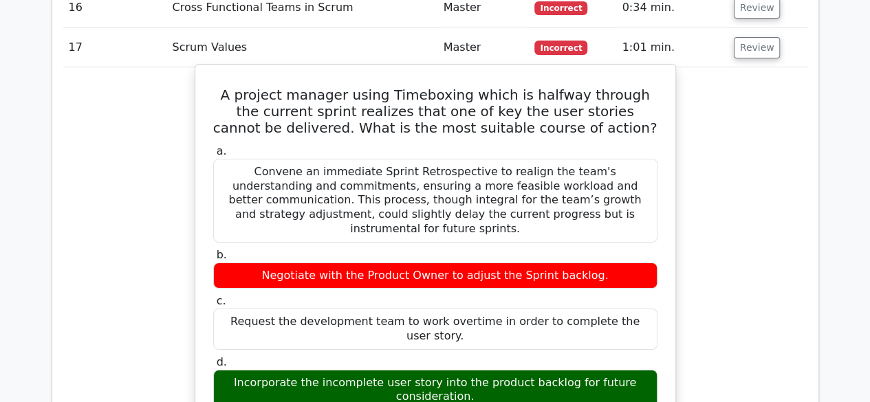
scroll to position [2553, 0]
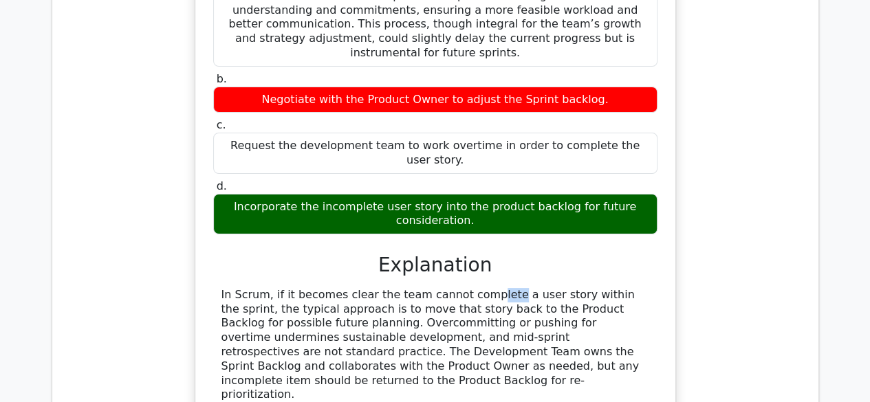
drag, startPoint x: 390, startPoint y: 231, endPoint x: 406, endPoint y: 233, distance: 16.0
click at [395, 288] on div "In Scrum, if it becomes clear the team cannot complete a user story within the …" at bounding box center [435, 345] width 428 height 114
drag, startPoint x: 273, startPoint y: 247, endPoint x: 303, endPoint y: 247, distance: 30.3
click at [292, 288] on div "In Scrum, if it becomes clear the team cannot complete a user story within the …" at bounding box center [435, 345] width 428 height 114
drag, startPoint x: 396, startPoint y: 242, endPoint x: 428, endPoint y: 242, distance: 31.6
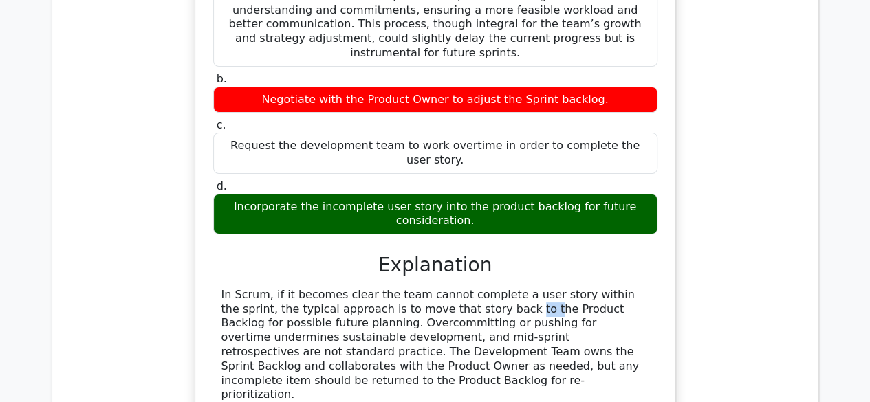
click at [404, 288] on div "In Scrum, if it becomes clear the team cannot complete a user story within the …" at bounding box center [435, 345] width 428 height 114
click at [460, 288] on div "In Scrum, if it becomes clear the team cannot complete a user story within the …" at bounding box center [435, 345] width 428 height 114
drag, startPoint x: 486, startPoint y: 240, endPoint x: 513, endPoint y: 237, distance: 27.6
click at [507, 288] on div "In Scrum, if it becomes clear the team cannot complete a user story within the …" at bounding box center [435, 345] width 428 height 114
drag, startPoint x: 543, startPoint y: 237, endPoint x: 571, endPoint y: 237, distance: 28.2
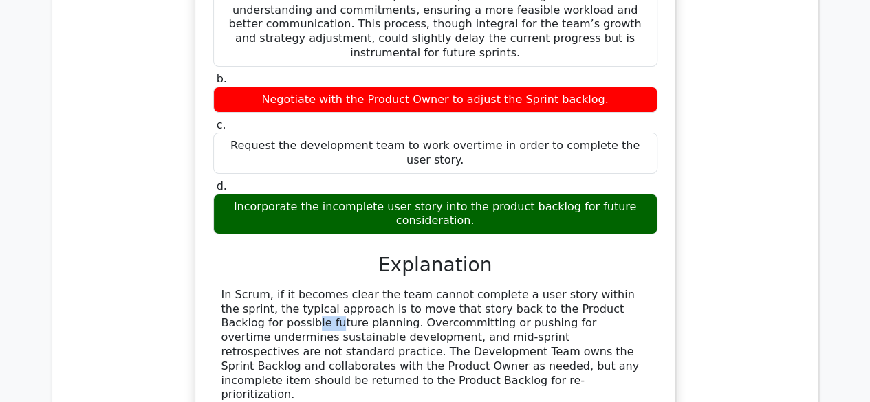
click at [564, 288] on div "In Scrum, if it becomes clear the team cannot complete a user story within the …" at bounding box center [435, 345] width 428 height 114
click at [609, 288] on div "In Scrum, if it becomes clear the team cannot complete a user story within the …" at bounding box center [435, 345] width 428 height 114
click at [325, 288] on div "In Scrum, if it becomes clear the team cannot complete a user story within the …" at bounding box center [435, 345] width 428 height 114
drag, startPoint x: 404, startPoint y: 259, endPoint x: 411, endPoint y: 259, distance: 6.9
click at [411, 288] on div "In Scrum, if it becomes clear the team cannot complete a user story within the …" at bounding box center [435, 345] width 428 height 114
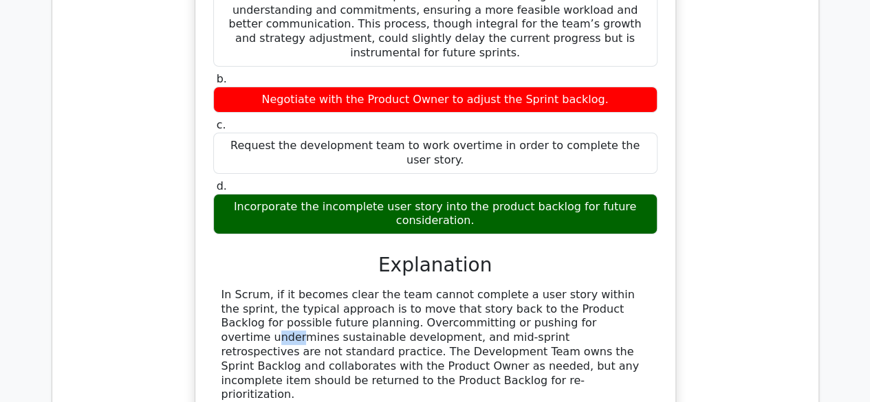
drag, startPoint x: 424, startPoint y: 257, endPoint x: 451, endPoint y: 258, distance: 26.9
click at [444, 288] on div "In Scrum, if it becomes clear the team cannot complete a user story within the …" at bounding box center [435, 345] width 428 height 114
drag, startPoint x: 459, startPoint y: 258, endPoint x: 481, endPoint y: 255, distance: 21.5
click at [468, 288] on div "In Scrum, if it becomes clear the team cannot complete a user story within the …" at bounding box center [435, 345] width 428 height 114
drag, startPoint x: 501, startPoint y: 255, endPoint x: 534, endPoint y: 254, distance: 33.0
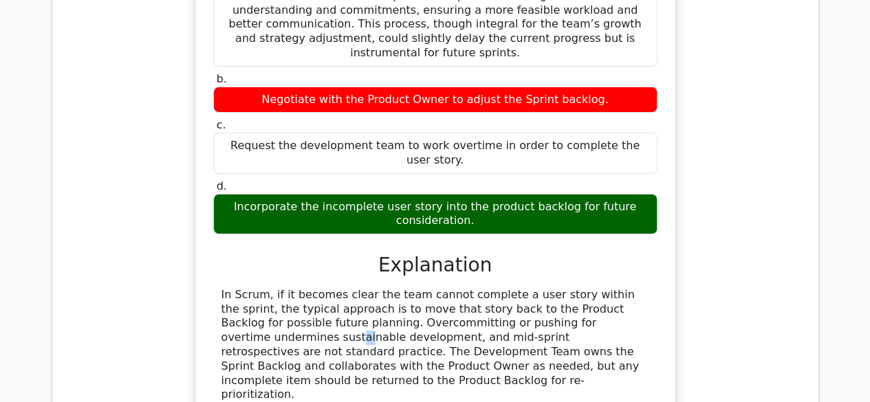
click at [509, 288] on div "In Scrum, if it becomes clear the team cannot complete a user story within the …" at bounding box center [435, 345] width 428 height 114
drag, startPoint x: 534, startPoint y: 254, endPoint x: 554, endPoint y: 254, distance: 20.6
click at [552, 288] on div "In Scrum, if it becomes clear the team cannot complete a user story within the …" at bounding box center [435, 345] width 428 height 114
drag, startPoint x: 572, startPoint y: 253, endPoint x: 585, endPoint y: 254, distance: 13.1
click at [578, 288] on div "In Scrum, if it becomes clear the team cannot complete a user story within the …" at bounding box center [435, 345] width 428 height 114
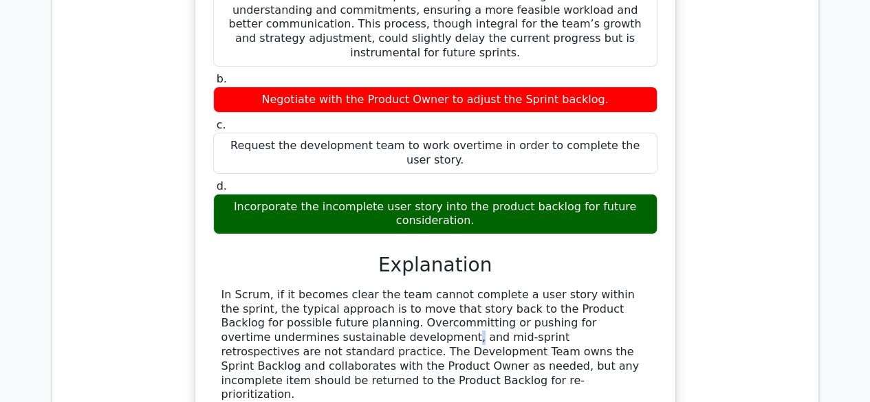
drag, startPoint x: 591, startPoint y: 255, endPoint x: 599, endPoint y: 256, distance: 7.6
click at [598, 288] on div "In Scrum, if it becomes clear the team cannot complete a user story within the …" at bounding box center [435, 345] width 428 height 114
click at [549, 288] on div "In Scrum, if it becomes clear the team cannot complete a user story within the …" at bounding box center [435, 345] width 428 height 114
drag, startPoint x: 308, startPoint y: 273, endPoint x: 329, endPoint y: 272, distance: 20.6
click at [319, 288] on div "In Scrum, if it becomes clear the team cannot complete a user story within the …" at bounding box center [435, 345] width 428 height 114
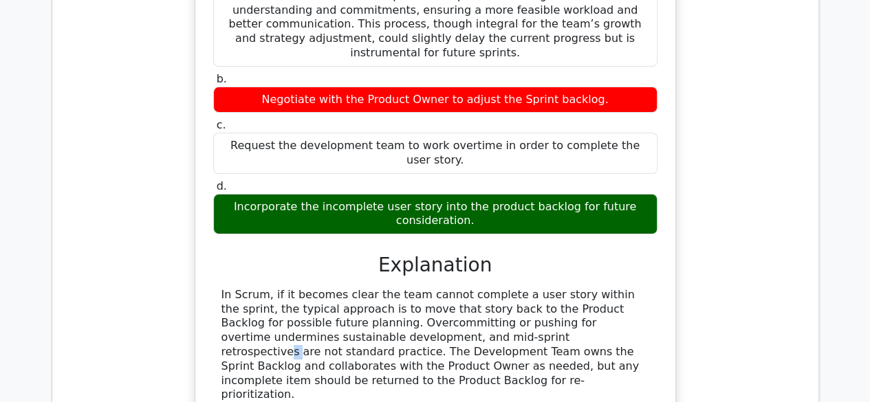
drag, startPoint x: 349, startPoint y: 268, endPoint x: 364, endPoint y: 266, distance: 14.5
click at [358, 288] on div "In Scrum, if it becomes clear the team cannot complete a user story within the …" at bounding box center [435, 345] width 428 height 114
drag, startPoint x: 372, startPoint y: 265, endPoint x: 461, endPoint y: 270, distance: 88.9
click at [459, 288] on div "In Scrum, if it becomes clear the team cannot complete a user story within the …" at bounding box center [435, 345] width 428 height 114
drag, startPoint x: 513, startPoint y: 274, endPoint x: 524, endPoint y: 274, distance: 11.0
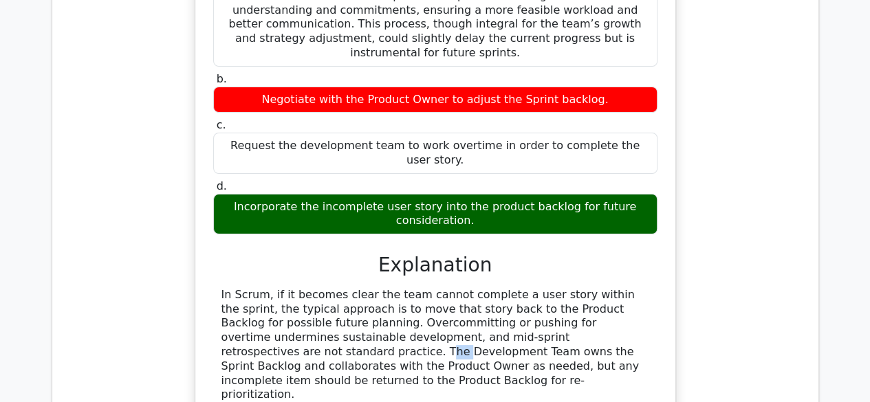
click at [517, 288] on div "In Scrum, if it becomes clear the team cannot complete a user story within the …" at bounding box center [435, 345] width 428 height 114
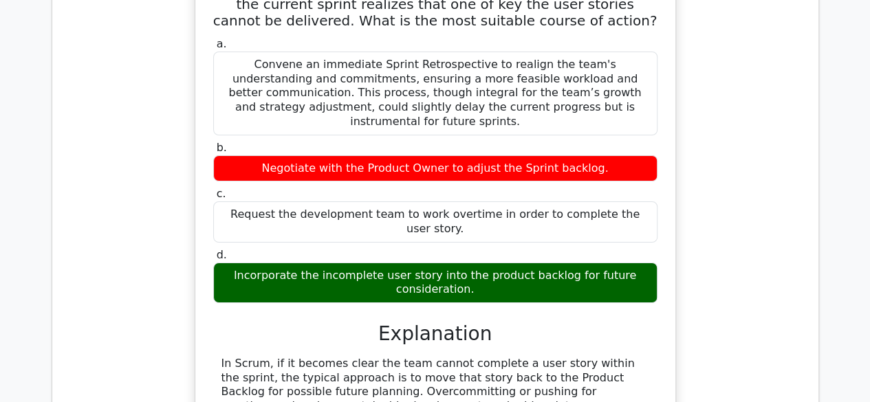
drag, startPoint x: 311, startPoint y: 357, endPoint x: 338, endPoint y: 357, distance: 27.5
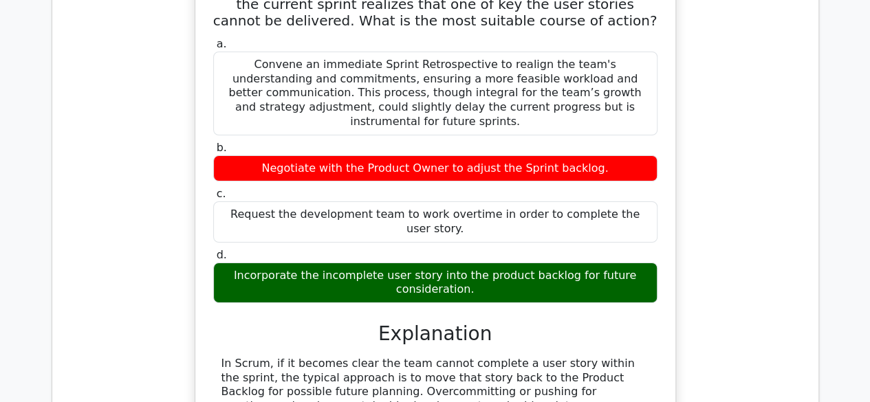
drag, startPoint x: 511, startPoint y: 353, endPoint x: 541, endPoint y: 355, distance: 29.6
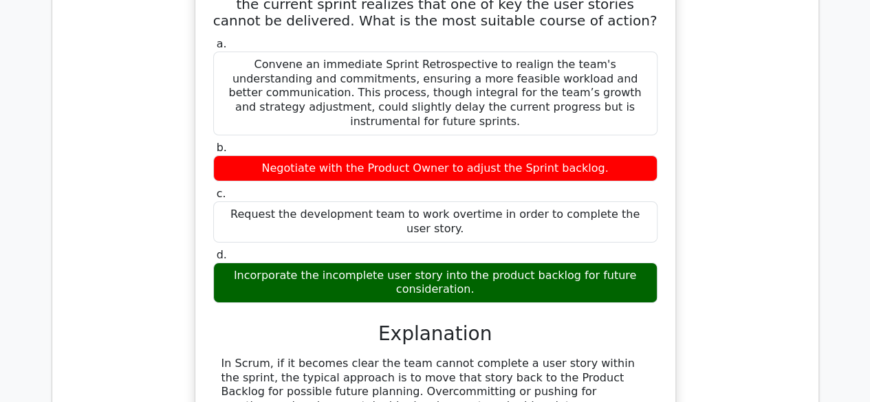
drag, startPoint x: 276, startPoint y: 365, endPoint x: 305, endPoint y: 360, distance: 29.4
drag, startPoint x: 313, startPoint y: 360, endPoint x: 336, endPoint y: 358, distance: 22.7
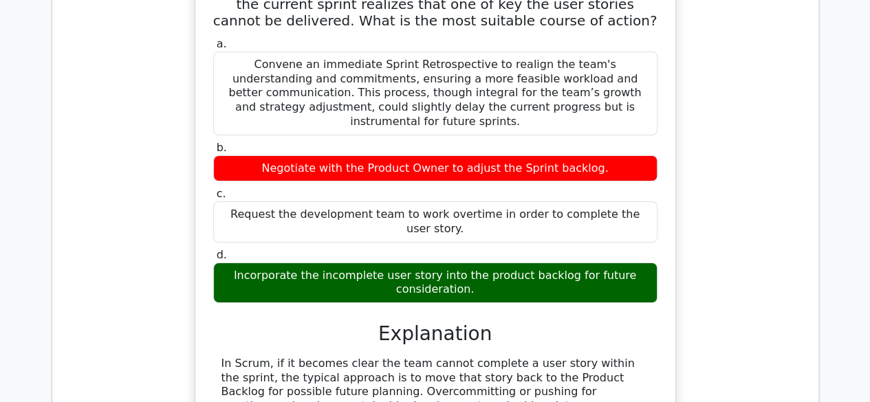
drag, startPoint x: 471, startPoint y: 371, endPoint x: 510, endPoint y: 373, distance: 39.3
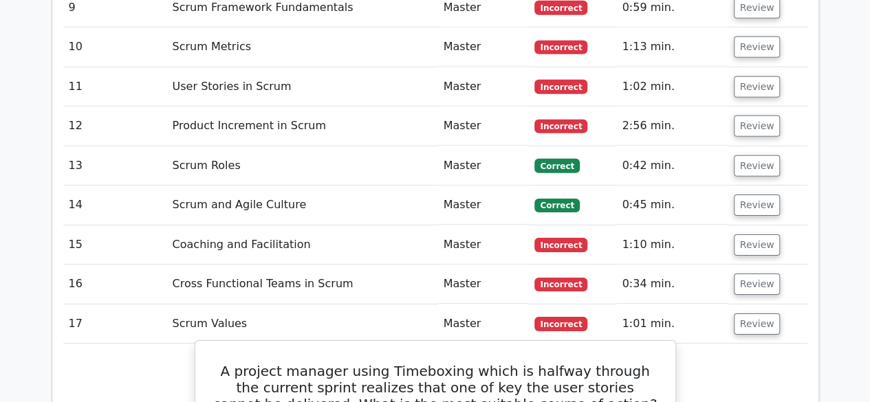
scroll to position [2072, 0]
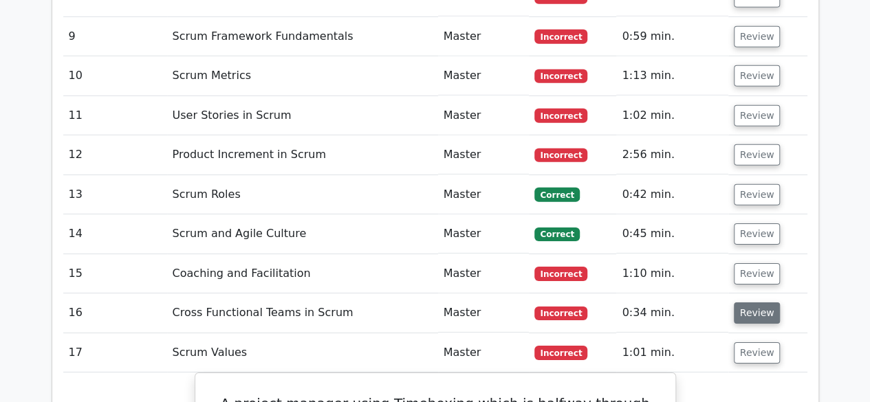
click at [755, 303] on button "Review" at bounding box center [757, 313] width 47 height 21
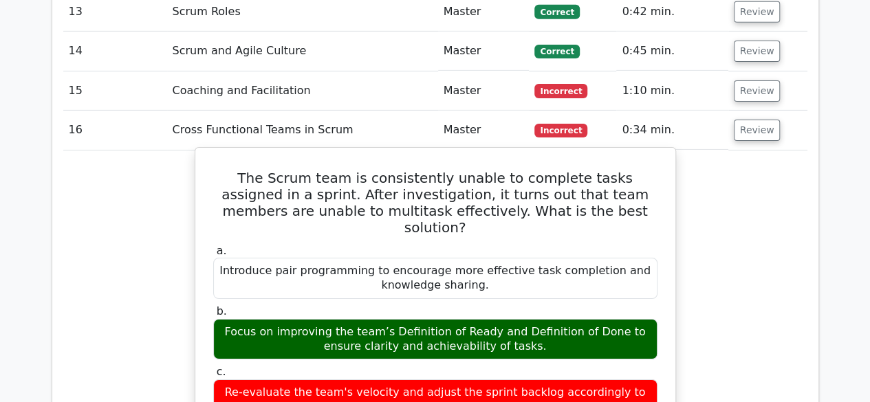
scroll to position [2347, 0]
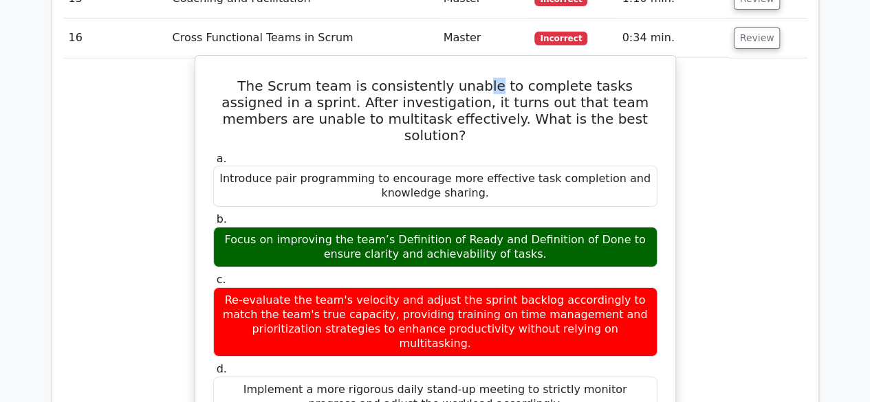
drag, startPoint x: 442, startPoint y: 47, endPoint x: 475, endPoint y: 45, distance: 33.1
click at [464, 78] on h5 "The Scrum team is consistently unable to complete tasks assigned in a sprint. A…" at bounding box center [435, 111] width 447 height 66
drag, startPoint x: 569, startPoint y: 50, endPoint x: 593, endPoint y: 50, distance: 24.1
click at [579, 78] on h5 "The Scrum team is consistently unable to complete tasks assigned in a sprint. A…" at bounding box center [435, 111] width 447 height 66
drag, startPoint x: 622, startPoint y: 48, endPoint x: 629, endPoint y: 47, distance: 6.9
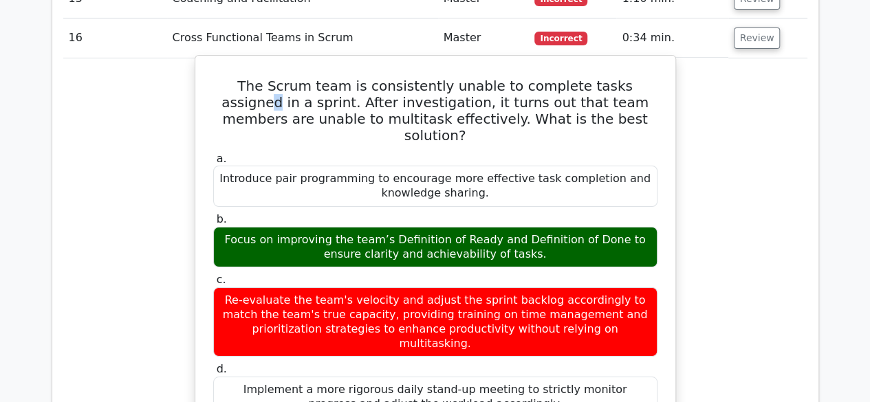
click at [629, 78] on h5 "The Scrum team is consistently unable to complete tasks assigned in a sprint. A…" at bounding box center [435, 111] width 447 height 66
click at [647, 78] on h5 "The Scrum team is consistently unable to complete tasks assigned in a sprint. A…" at bounding box center [435, 111] width 447 height 66
drag, startPoint x: 329, startPoint y: 67, endPoint x: 406, endPoint y: 63, distance: 76.5
click at [389, 78] on h5 "The Scrum team is consistently unable to complete tasks assigned in a sprint. A…" at bounding box center [435, 111] width 447 height 66
drag, startPoint x: 421, startPoint y: 63, endPoint x: 466, endPoint y: 63, distance: 45.4
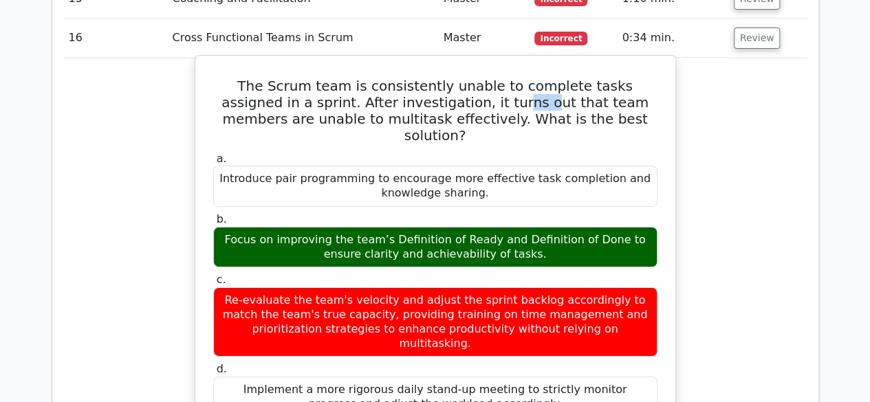
click at [443, 78] on h5 "The Scrum team is consistently unable to complete tasks assigned in a sprint. A…" at bounding box center [435, 111] width 447 height 66
click at [499, 78] on h5 "The Scrum team is consistently unable to complete tasks assigned in a sprint. A…" at bounding box center [435, 111] width 447 height 66
click at [546, 78] on h5 "The Scrum team is consistently unable to complete tasks assigned in a sprint. A…" at bounding box center [435, 111] width 447 height 66
drag, startPoint x: 376, startPoint y: 80, endPoint x: 464, endPoint y: 84, distance: 87.4
click at [456, 84] on h5 "The Scrum team is consistently unable to complete tasks assigned in a sprint. A…" at bounding box center [435, 111] width 447 height 66
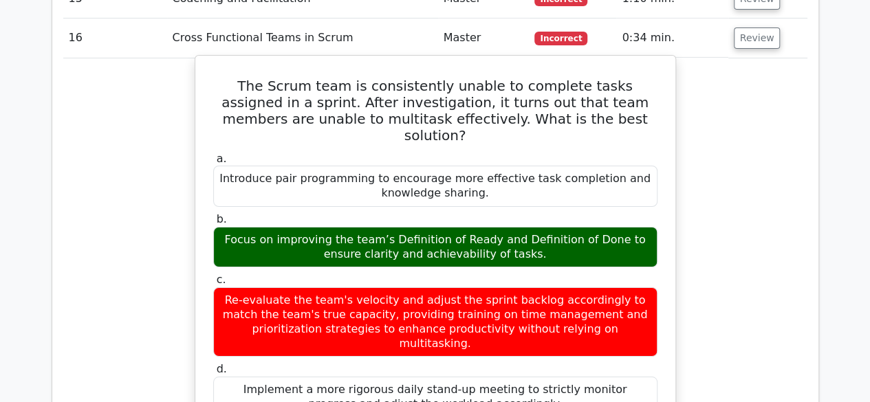
drag, startPoint x: 601, startPoint y: 80, endPoint x: 616, endPoint y: 80, distance: 15.1
click at [616, 80] on h5 "The Scrum team is consistently unable to complete tasks assigned in a sprint. A…" at bounding box center [435, 111] width 447 height 66
drag, startPoint x: 342, startPoint y: 191, endPoint x: 406, endPoint y: 191, distance: 64.0
click at [404, 227] on div "Focus on improving the team’s Definition of Ready and Definition of Done to ens…" at bounding box center [435, 247] width 444 height 41
drag, startPoint x: 497, startPoint y: 188, endPoint x: 544, endPoint y: 185, distance: 47.5
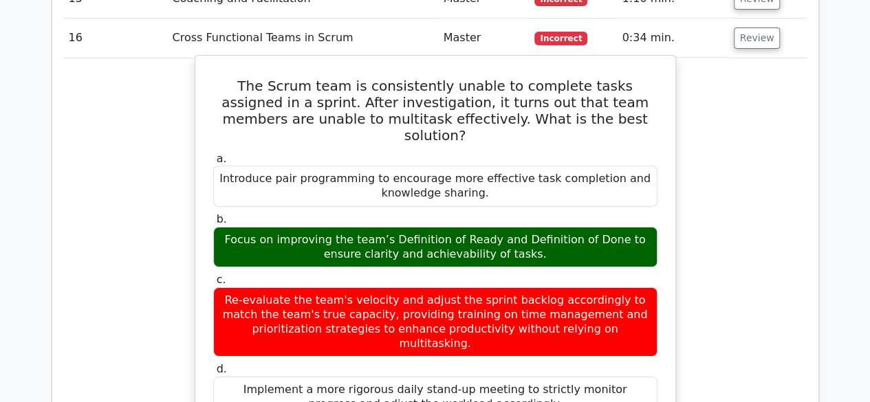
click at [509, 227] on div "Focus on improving the team’s Definition of Ready and Definition of Done to ens…" at bounding box center [435, 247] width 444 height 41
click at [620, 227] on div "Focus on improving the team’s Definition of Ready and Definition of Done to ens…" at bounding box center [435, 247] width 444 height 41
drag, startPoint x: 484, startPoint y: 195, endPoint x: 499, endPoint y: 195, distance: 15.1
click at [492, 227] on div "Focus on improving the team’s Definition of Ready and Definition of Done to ens…" at bounding box center [435, 247] width 444 height 41
click at [513, 227] on div "Focus on improving the team’s Definition of Ready and Definition of Done to ens…" at bounding box center [435, 247] width 444 height 41
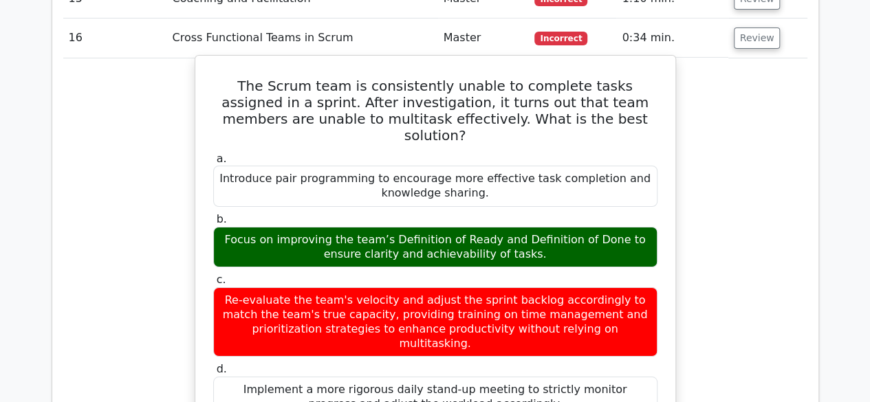
click at [504, 227] on div "Focus on improving the team’s Definition of Ready and Definition of Done to ens…" at bounding box center [435, 247] width 444 height 41
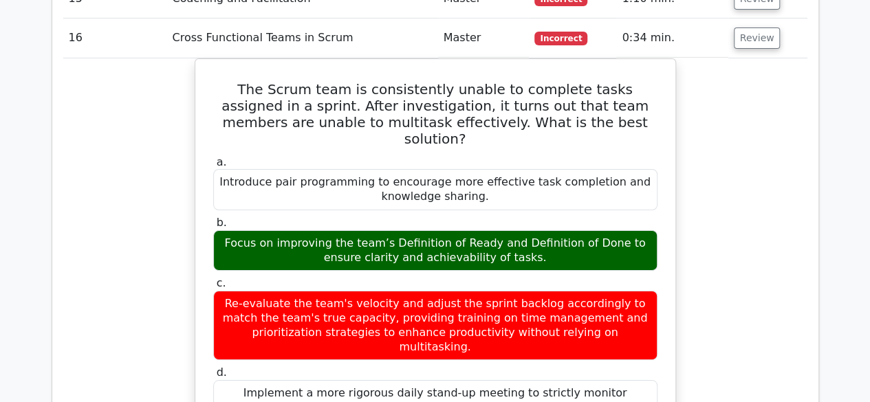
click at [129, 274] on div "The Scrum team is consistently unable to complete tasks assigned in a sprint. A…" at bounding box center [435, 374] width 744 height 633
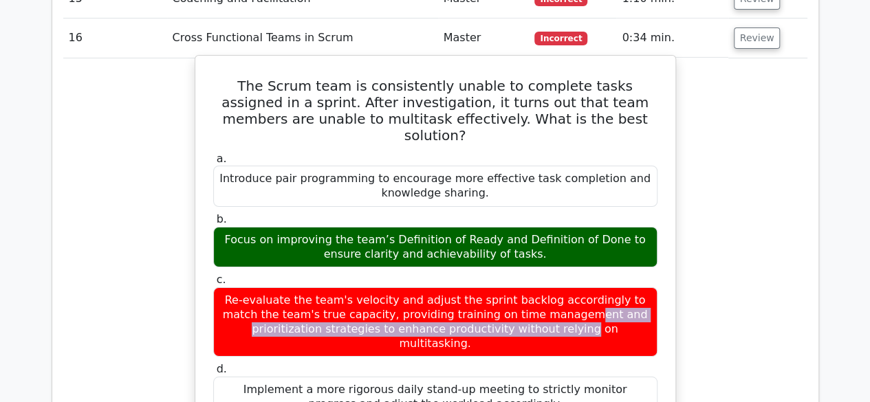
drag, startPoint x: 365, startPoint y: 246, endPoint x: 411, endPoint y: 243, distance: 46.9
click at [402, 287] on div "Re-evaluate the team's velocity and adjust the sprint backlog accordingly to ma…" at bounding box center [435, 321] width 444 height 69
drag, startPoint x: 510, startPoint y: 256, endPoint x: 537, endPoint y: 256, distance: 26.8
click at [513, 287] on div "Re-evaluate the team's velocity and adjust the sprint backlog accordingly to ma…" at bounding box center [435, 321] width 444 height 69
click at [582, 287] on div "Re-evaluate the team's velocity and adjust the sprint backlog accordingly to ma…" at bounding box center [435, 321] width 444 height 69
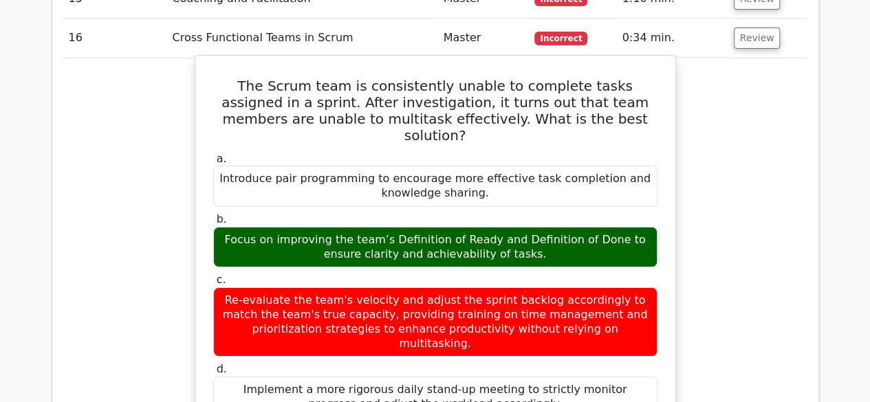
click at [625, 287] on div "Re-evaluate the team's velocity and adjust the sprint backlog accordingly to ma…" at bounding box center [435, 321] width 444 height 69
drag, startPoint x: 369, startPoint y: 268, endPoint x: 422, endPoint y: 266, distance: 53.0
click at [412, 287] on div "Re-evaluate the team's velocity and adjust the sprint backlog accordingly to ma…" at bounding box center [435, 321] width 444 height 69
drag, startPoint x: 459, startPoint y: 275, endPoint x: 560, endPoint y: 275, distance: 100.4
click at [560, 287] on div "Re-evaluate the team's velocity and adjust the sprint backlog accordingly to ma…" at bounding box center [435, 321] width 444 height 69
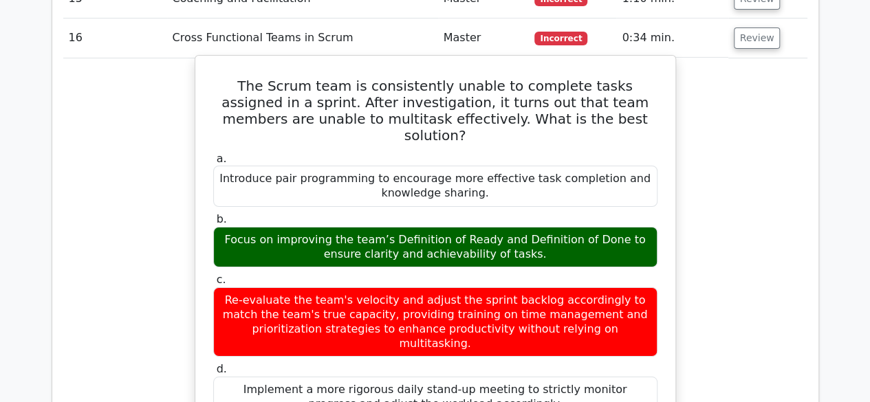
click at [587, 287] on div "Re-evaluate the team's velocity and adjust the sprint backlog accordingly to ma…" at bounding box center [435, 321] width 444 height 69
drag, startPoint x: 596, startPoint y: 261, endPoint x: 610, endPoint y: 262, distance: 14.5
click at [609, 287] on div "Re-evaluate the team's velocity and adjust the sprint backlog accordingly to ma…" at bounding box center [435, 321] width 444 height 69
click at [596, 287] on div "Re-evaluate the team's velocity and adjust the sprint backlog accordingly to ma…" at bounding box center [435, 321] width 444 height 69
click at [439, 287] on div "Re-evaluate the team's velocity and adjust the sprint backlog accordingly to ma…" at bounding box center [435, 321] width 444 height 69
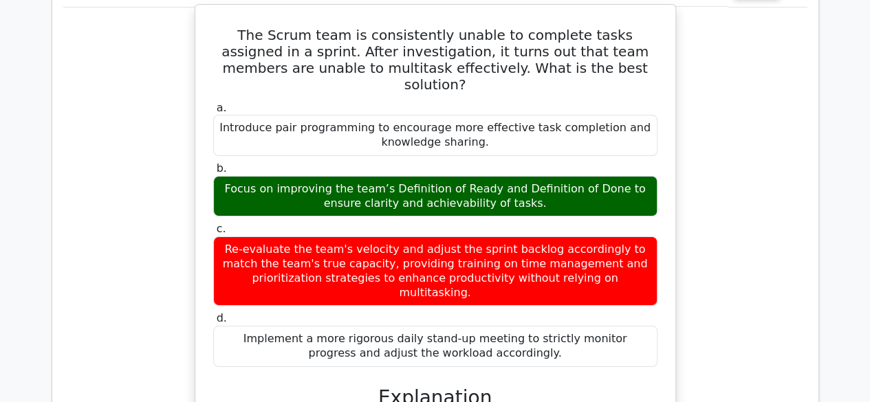
scroll to position [2484, 0]
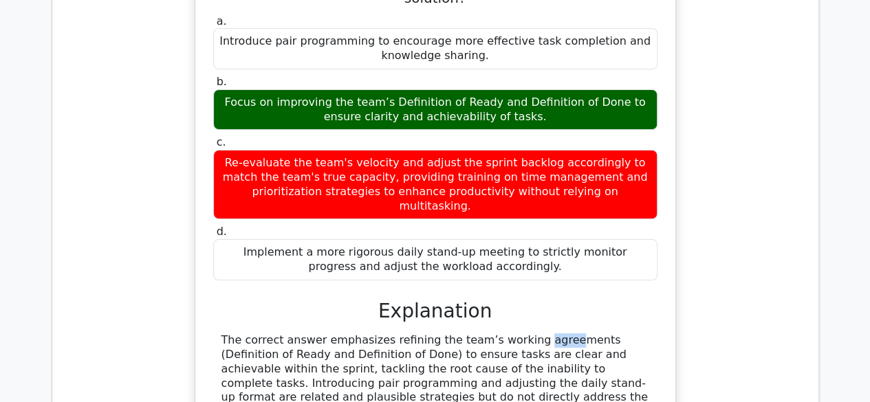
drag, startPoint x: 425, startPoint y: 274, endPoint x: 458, endPoint y: 272, distance: 33.1
click at [458, 334] on div "The correct answer emphasizes refining the team’s working agreements (Definitio…" at bounding box center [435, 405] width 428 height 143
drag, startPoint x: 495, startPoint y: 270, endPoint x: 506, endPoint y: 270, distance: 11.0
click at [506, 334] on div "The correct answer emphasizes refining the team’s working agreements (Definitio…" at bounding box center [435, 405] width 428 height 143
click at [378, 334] on div "The correct answer emphasizes refining the team’s working agreements (Definitio…" at bounding box center [435, 405] width 428 height 143
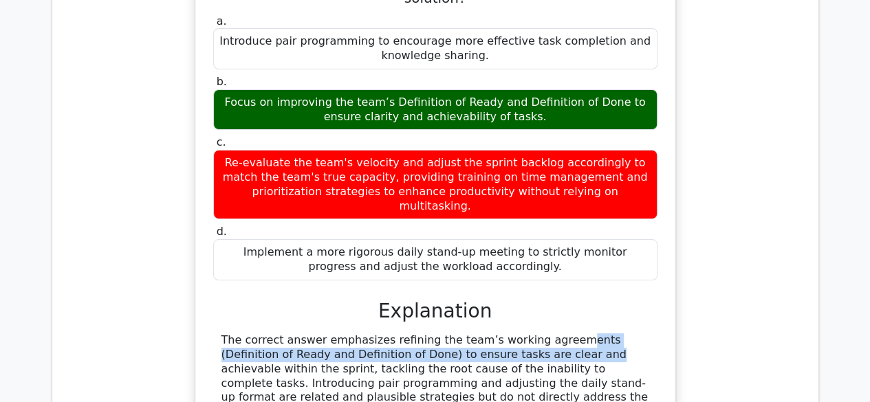
drag, startPoint x: 442, startPoint y: 277, endPoint x: 455, endPoint y: 277, distance: 13.8
click at [455, 334] on div "The correct answer emphasizes refining the team’s working agreements (Definitio…" at bounding box center [435, 405] width 428 height 143
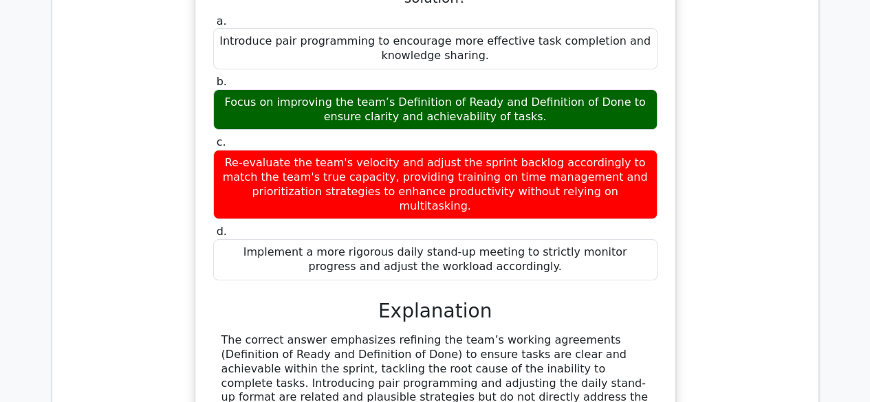
drag, startPoint x: 418, startPoint y: 270, endPoint x: 457, endPoint y: 270, distance: 38.5
click at [422, 334] on div "The correct answer emphasizes refining the team’s working agreements (Definitio…" at bounding box center [435, 405] width 428 height 143
click at [551, 334] on div "The correct answer emphasizes refining the team’s working agreements (Definitio…" at bounding box center [435, 405] width 428 height 143
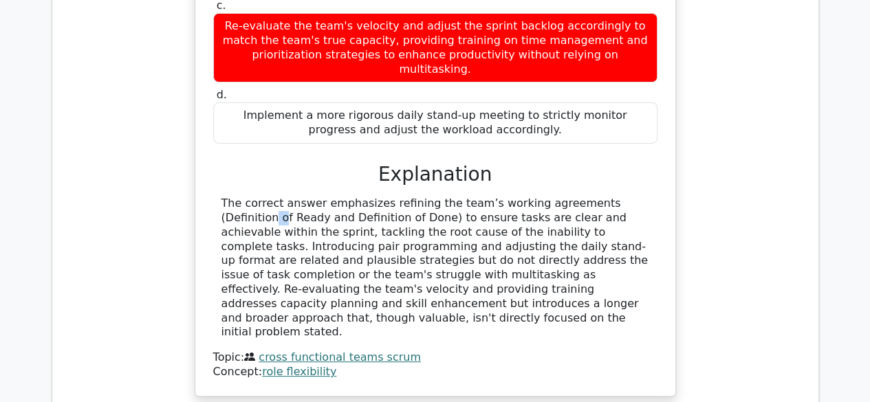
scroll to position [2622, 0]
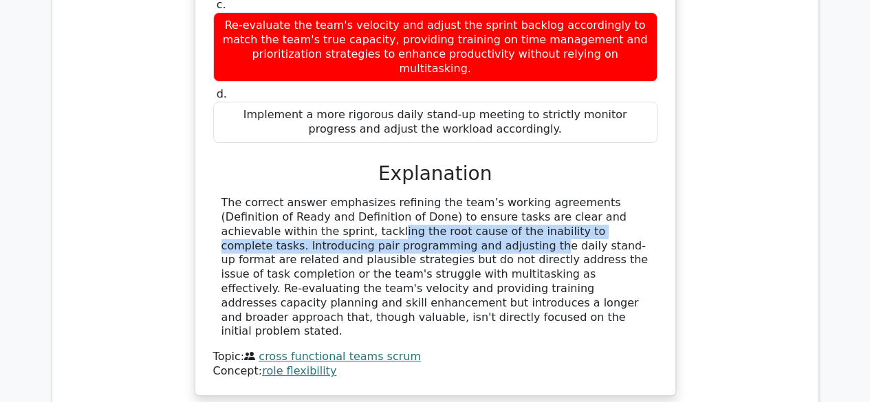
drag, startPoint x: 598, startPoint y: 153, endPoint x: 655, endPoint y: 157, distance: 57.2
click at [655, 196] on div "The correct answer emphasizes refining the team’s working agreements (Definitio…" at bounding box center [435, 267] width 444 height 143
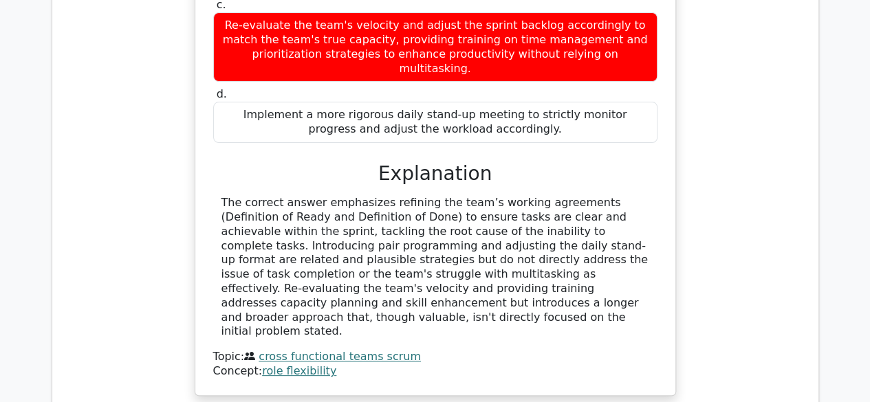
click at [293, 196] on div "The correct answer emphasizes refining the team’s working agreements (Definitio…" at bounding box center [435, 267] width 428 height 143
click at [459, 196] on div "The correct answer emphasizes refining the team’s working agreements (Definitio…" at bounding box center [435, 267] width 428 height 143
drag, startPoint x: 475, startPoint y: 149, endPoint x: 499, endPoint y: 146, distance: 24.9
click at [486, 196] on div "The correct answer emphasizes refining the team’s working agreements (Definitio…" at bounding box center [435, 267] width 428 height 143
drag, startPoint x: 499, startPoint y: 146, endPoint x: 511, endPoint y: 146, distance: 11.7
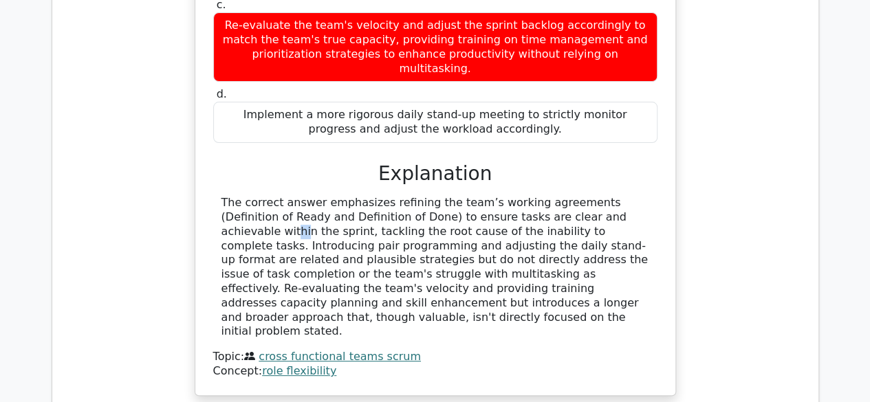
click at [510, 196] on div "The correct answer emphasizes refining the team’s working agreements (Definitio…" at bounding box center [435, 267] width 428 height 143
drag, startPoint x: 535, startPoint y: 146, endPoint x: 569, endPoint y: 145, distance: 34.4
click at [556, 196] on div "The correct answer emphasizes refining the team’s working agreements (Definitio…" at bounding box center [435, 267] width 428 height 143
click at [602, 196] on div "The correct answer emphasizes refining the team’s working agreements (Definitio…" at bounding box center [435, 267] width 428 height 143
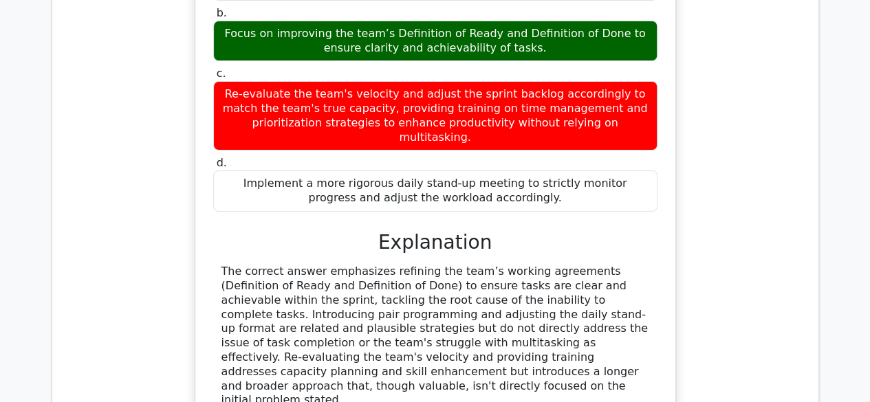
drag, startPoint x: 243, startPoint y: 237, endPoint x: 271, endPoint y: 235, distance: 27.6
click at [248, 265] on div "The correct answer emphasizes refining the team’s working agreements (Definitio…" at bounding box center [435, 336] width 428 height 143
drag, startPoint x: 325, startPoint y: 228, endPoint x: 350, endPoint y: 228, distance: 24.8
click at [338, 265] on div "The correct answer emphasizes refining the team’s working agreements (Definitio…" at bounding box center [435, 336] width 428 height 143
drag, startPoint x: 372, startPoint y: 230, endPoint x: 384, endPoint y: 230, distance: 11.7
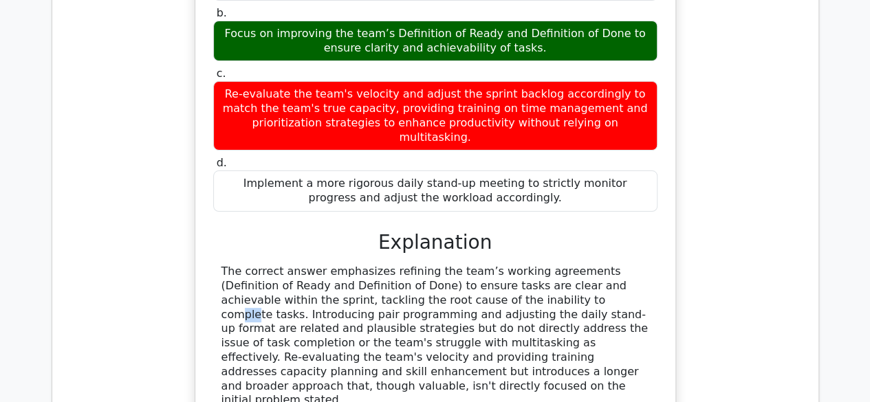
click at [381, 265] on div "The correct answer emphasizes refining the team’s working agreements (Definitio…" at bounding box center [435, 336] width 428 height 143
drag, startPoint x: 387, startPoint y: 230, endPoint x: 394, endPoint y: 230, distance: 7.6
click at [393, 265] on div "The correct answer emphasizes refining the team’s working agreements (Definitio…" at bounding box center [435, 336] width 428 height 143
drag, startPoint x: 403, startPoint y: 230, endPoint x: 431, endPoint y: 231, distance: 28.2
click at [418, 265] on div "The correct answer emphasizes refining the team’s working agreements (Definitio…" at bounding box center [435, 336] width 428 height 143
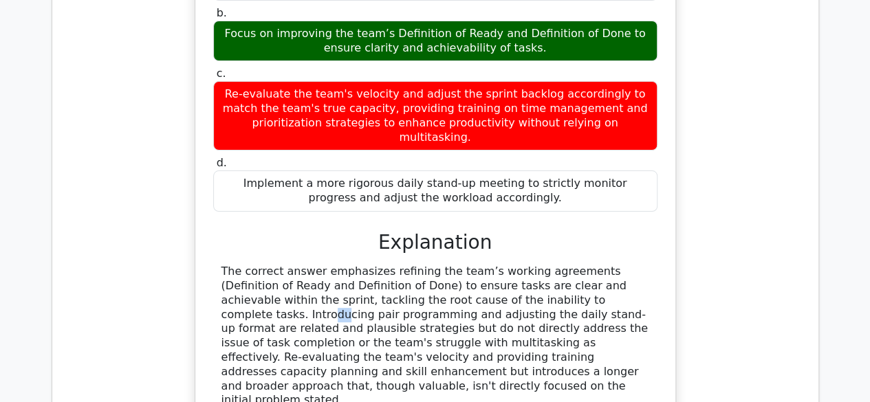
drag, startPoint x: 449, startPoint y: 232, endPoint x: 490, endPoint y: 232, distance: 40.6
click at [477, 265] on div "The correct answer emphasizes refining the team’s working agreements (Definitio…" at bounding box center [435, 336] width 428 height 143
click at [530, 265] on div "The correct answer emphasizes refining the team’s working agreements (Definitio…" at bounding box center [435, 336] width 428 height 143
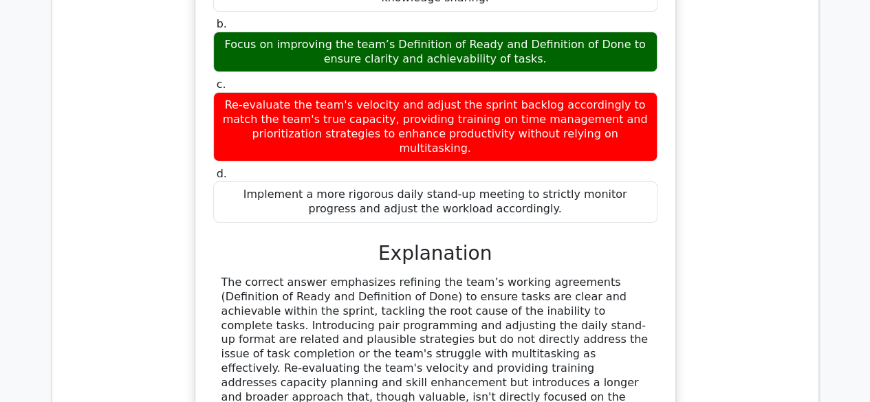
scroll to position [2622, 0]
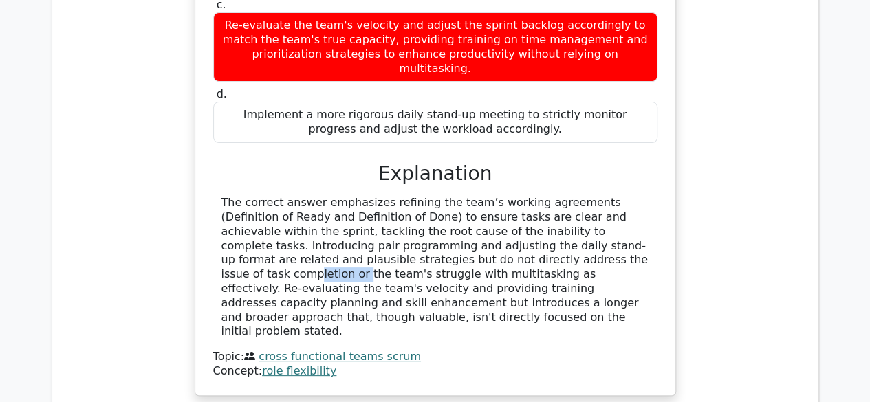
drag, startPoint x: 321, startPoint y: 196, endPoint x: 439, endPoint y: 191, distance: 118.4
click at [369, 196] on div "The correct answer emphasizes refining the team’s working agreements (Definitio…" at bounding box center [435, 267] width 428 height 143
drag, startPoint x: 492, startPoint y: 175, endPoint x: 536, endPoint y: 174, distance: 44.0
click at [536, 196] on div "The correct answer emphasizes refining the team’s working agreements (Definitio…" at bounding box center [435, 267] width 428 height 143
copy div "plausible"
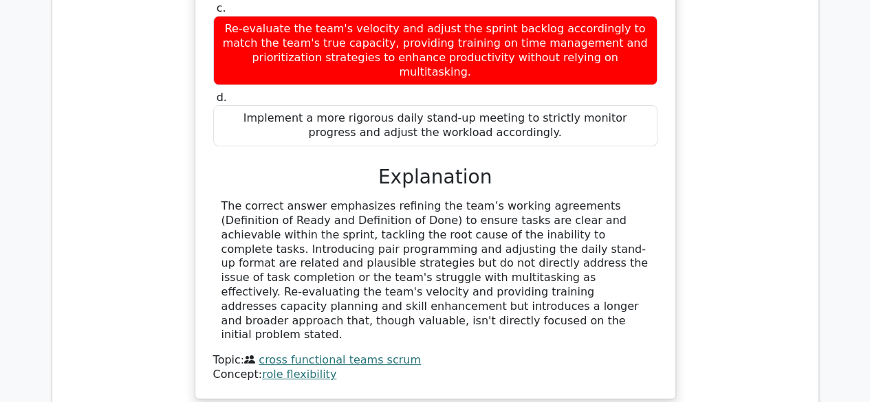
drag, startPoint x: 748, startPoint y: 111, endPoint x: 651, endPoint y: 186, distance: 122.6
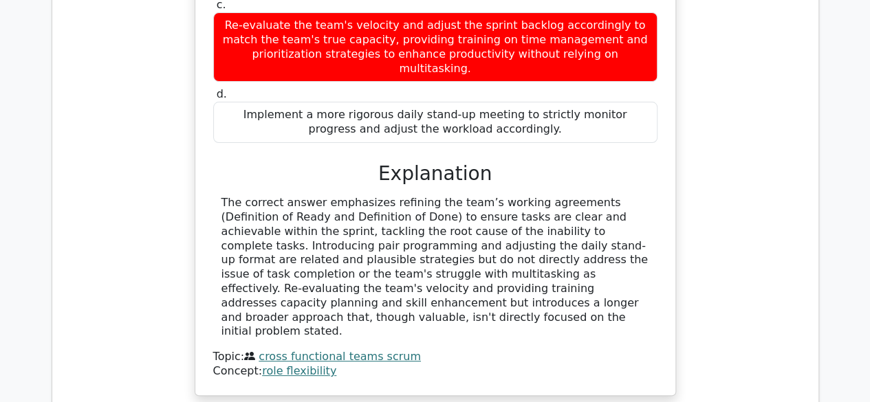
click at [747, 113] on div "The Scrum team is consistently unable to complete tasks assigned in a sprint. A…" at bounding box center [435, 99] width 744 height 633
click at [569, 213] on div "The correct answer emphasizes refining the team’s working agreements (Definitio…" at bounding box center [435, 267] width 428 height 143
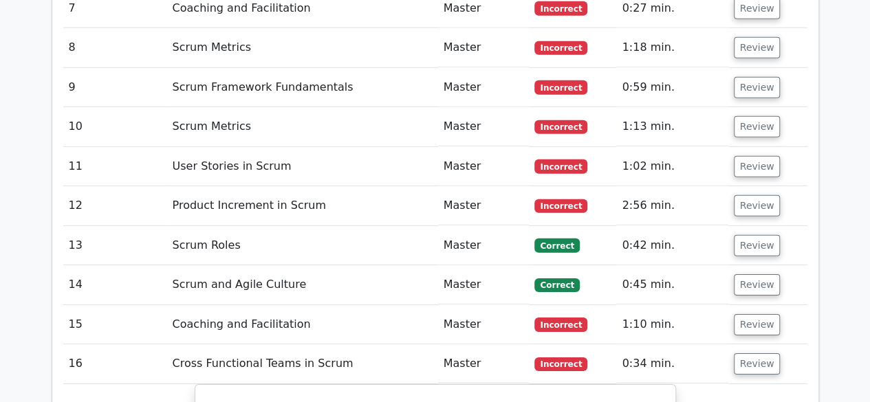
scroll to position [2145, 0]
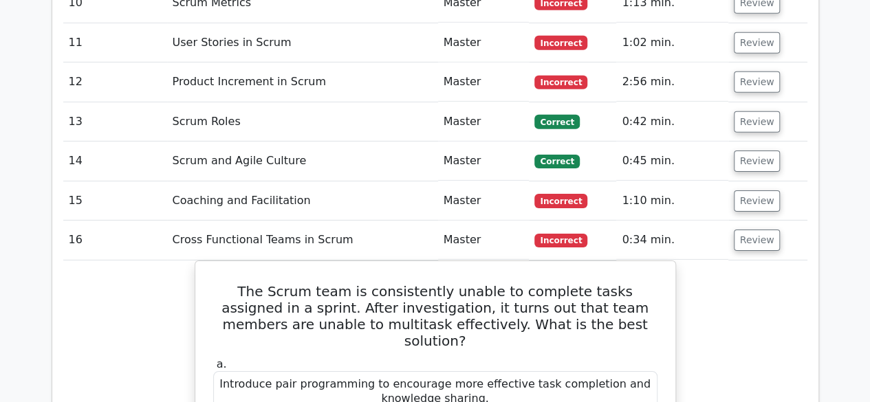
click at [728, 182] on td "Review" at bounding box center [767, 201] width 79 height 39
click at [759, 191] on button "Review" at bounding box center [757, 201] width 47 height 21
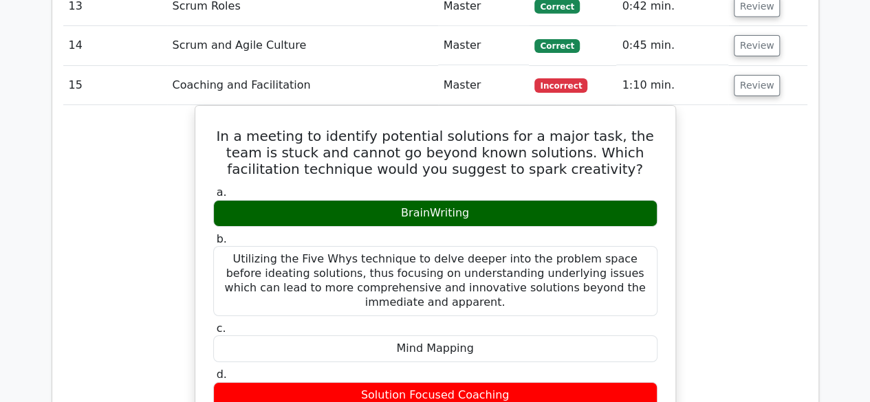
scroll to position [2282, 0]
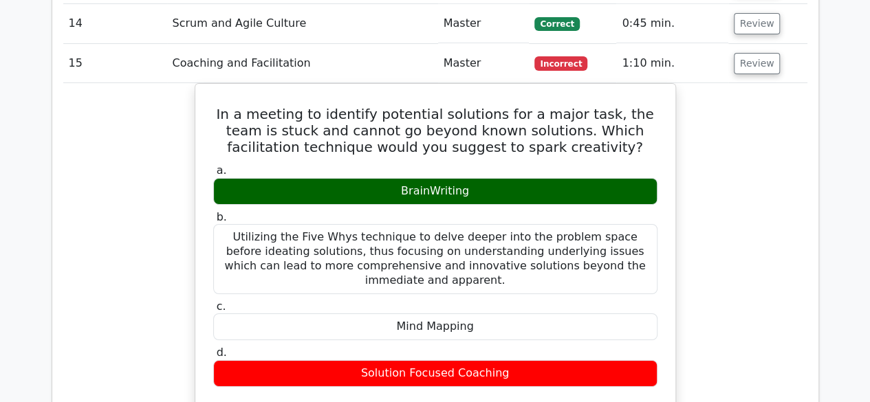
click at [162, 191] on div "In a meeting to identify potential solutions for a major task, the team is stuc…" at bounding box center [435, 370] width 744 height 574
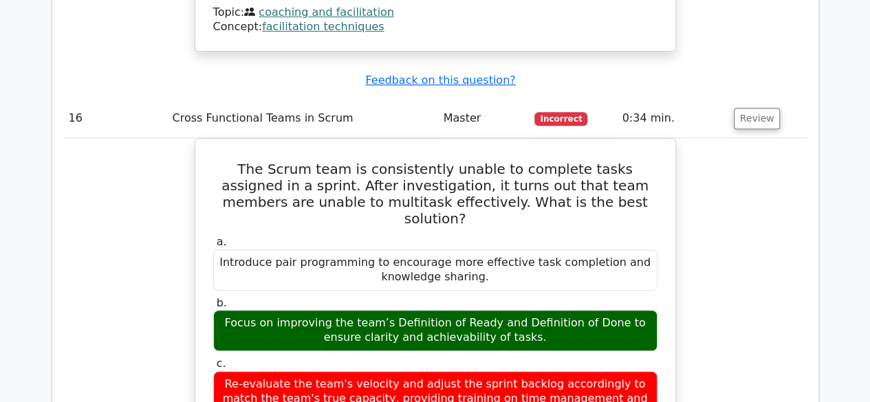
scroll to position [2901, 0]
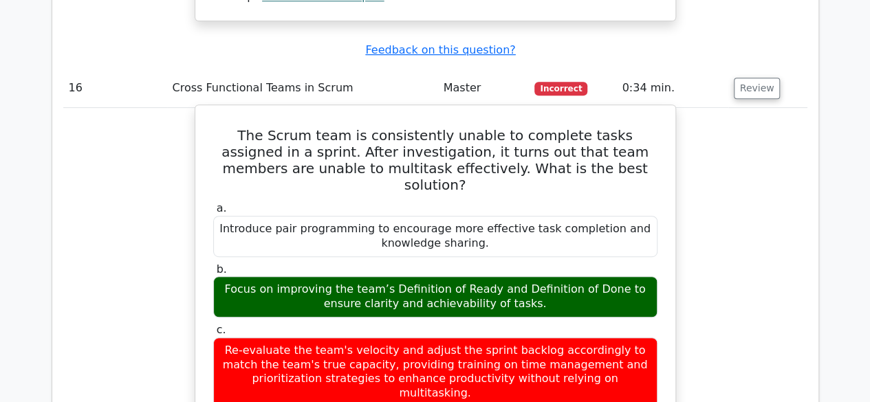
drag, startPoint x: 209, startPoint y: 59, endPoint x: 528, endPoint y: 360, distance: 438.4
copy div "The Scrum team is consistently unable to complete tasks assigned in a sprint. A…"
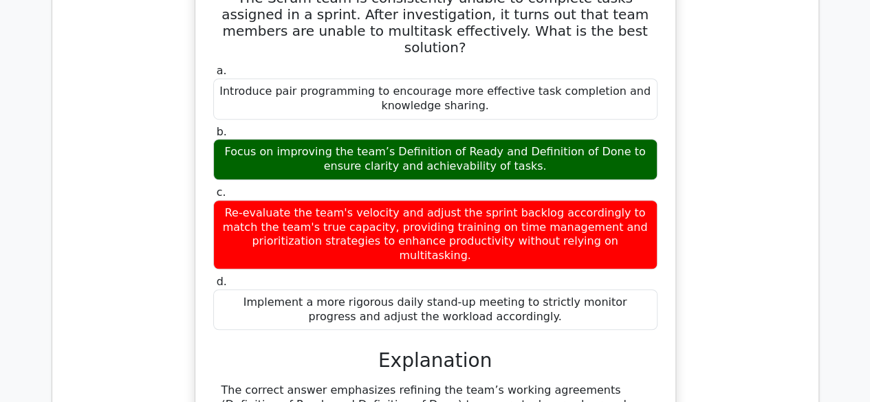
scroll to position [3176, 0]
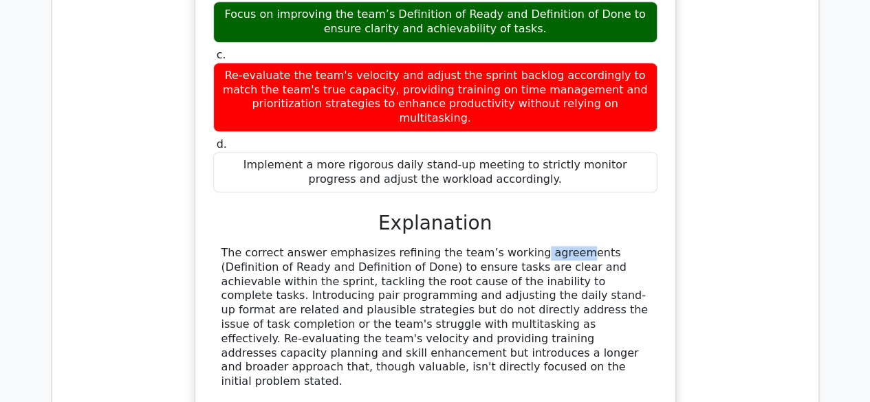
drag, startPoint x: 422, startPoint y: 153, endPoint x: 523, endPoint y: 164, distance: 101.0
click at [501, 246] on div "The correct answer emphasizes refining the team’s working agreements (Definitio…" at bounding box center [435, 317] width 428 height 143
click at [591, 246] on div "The correct answer emphasizes refining the team’s working agreements (Definitio…" at bounding box center [435, 317] width 428 height 143
drag, startPoint x: 406, startPoint y: 184, endPoint x: 428, endPoint y: 184, distance: 22.0
click at [428, 246] on div "The correct answer emphasizes refining the team’s working agreements (Definitio…" at bounding box center [435, 317] width 428 height 143
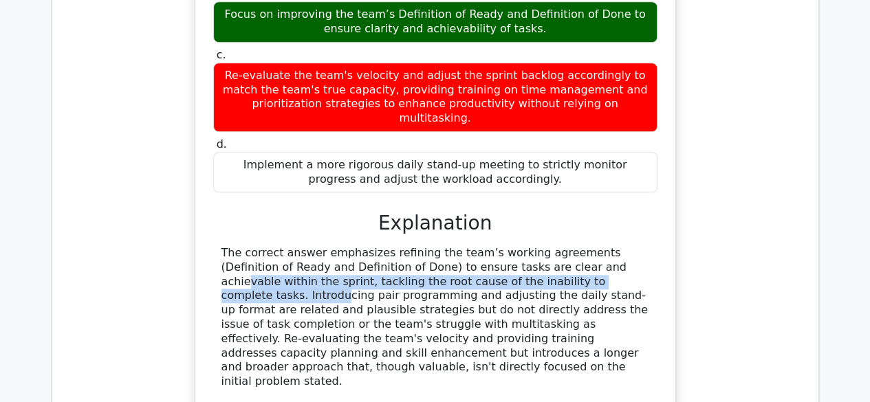
click at [455, 246] on div "The correct answer emphasizes refining the team’s working agreements (Definitio…" at bounding box center [435, 317] width 428 height 143
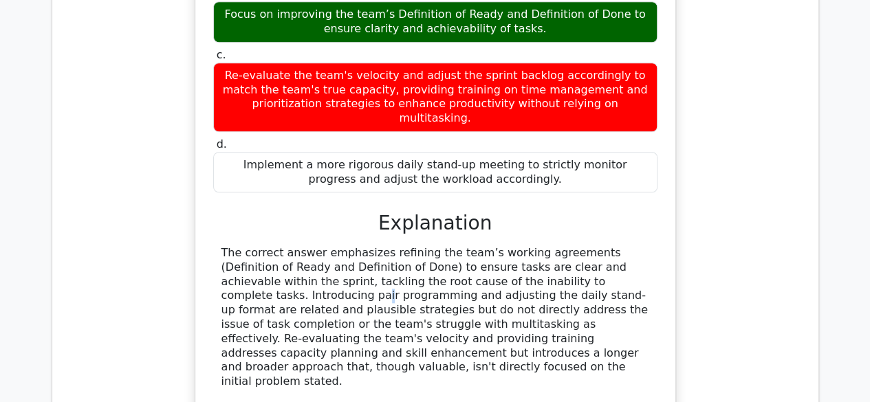
click at [490, 246] on div "The correct answer emphasizes refining the team’s working agreements (Definitio…" at bounding box center [435, 317] width 428 height 143
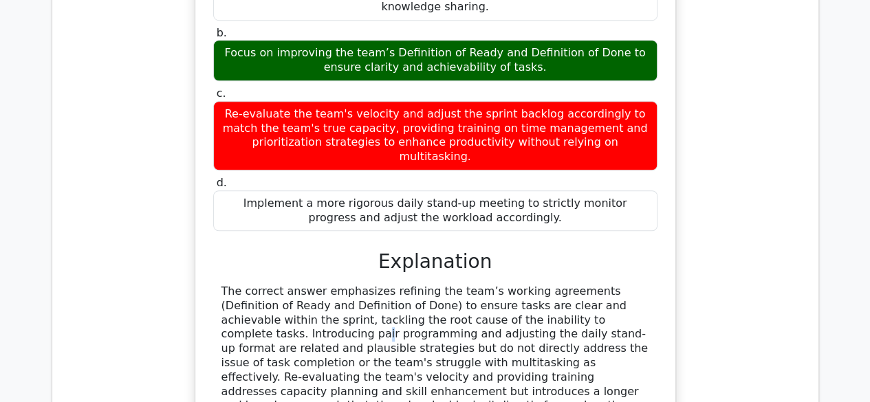
scroll to position [3107, 0]
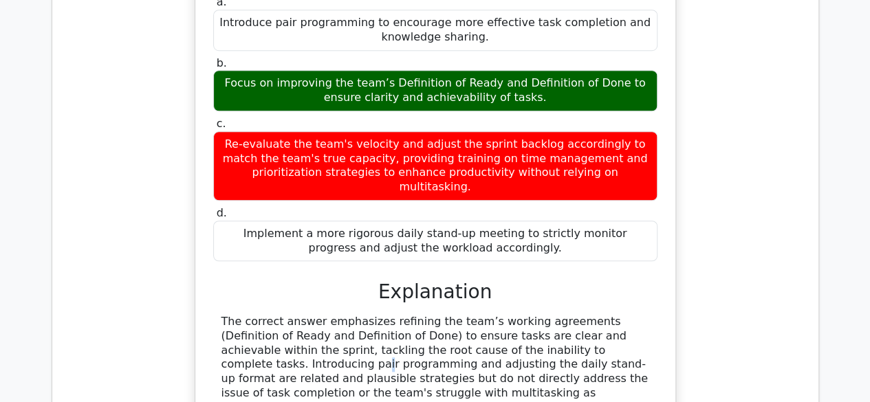
drag, startPoint x: 222, startPoint y: 219, endPoint x: 565, endPoint y: 317, distance: 357.0
click at [565, 317] on div "The correct answer emphasizes refining the team’s working agreements (Definitio…" at bounding box center [435, 386] width 428 height 143
copy div "The correct answer emphasizes refining the team’s working agreements (Definitio…"
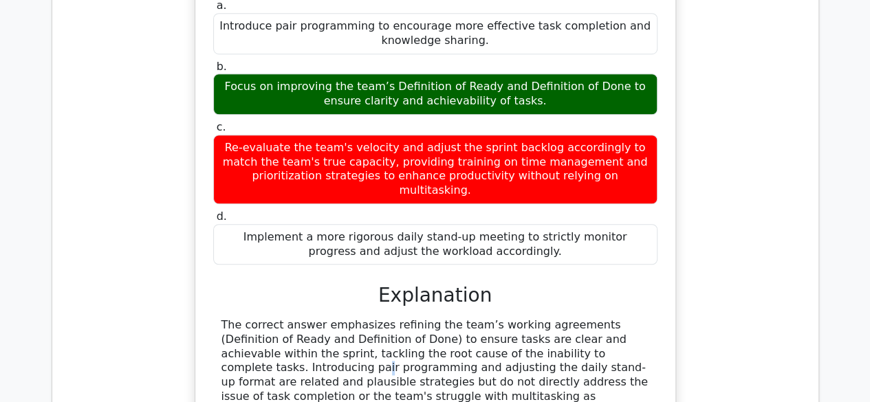
click at [139, 228] on div "The Scrum team is consistently unable to complete tasks assigned in a sprint. A…" at bounding box center [435, 218] width 744 height 633
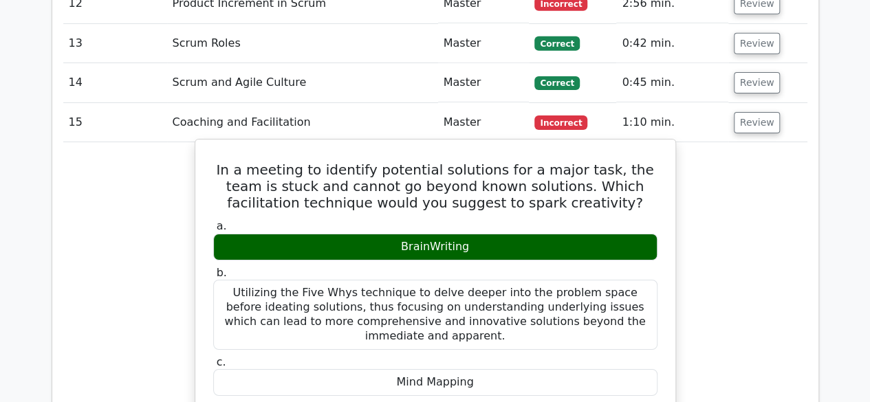
scroll to position [2282, 0]
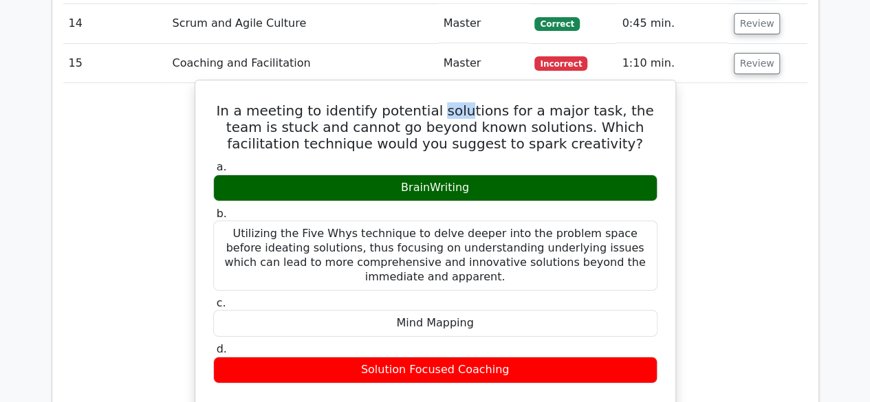
drag, startPoint x: 422, startPoint y: 77, endPoint x: 487, endPoint y: 74, distance: 64.7
click at [453, 102] on h5 "In a meeting to identify potential solutions for a major task, the team is stuc…" at bounding box center [435, 127] width 447 height 50
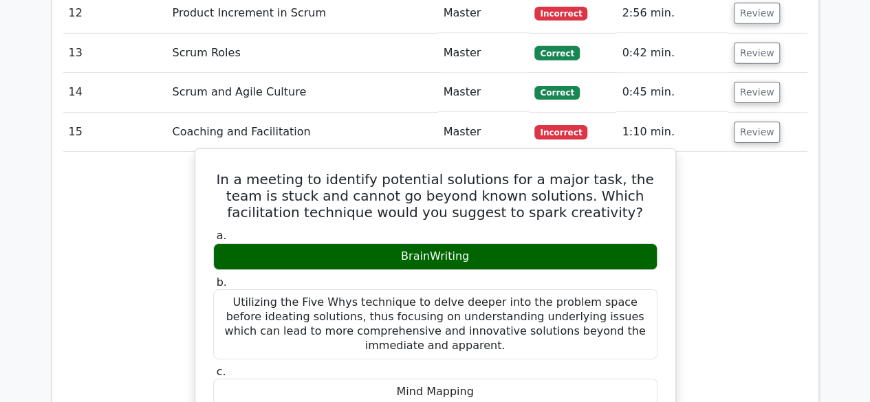
drag, startPoint x: 596, startPoint y: 147, endPoint x: 462, endPoint y: 165, distance: 135.3
click at [594, 171] on h5 "In a meeting to identify potential solutions for a major task, the team is stuc…" at bounding box center [435, 196] width 447 height 50
click at [345, 171] on h5 "In a meeting to identify potential solutions for a major task, the team is stuc…" at bounding box center [435, 196] width 447 height 50
drag, startPoint x: 402, startPoint y: 160, endPoint x: 426, endPoint y: 159, distance: 24.8
click at [424, 171] on h5 "In a meeting to identify potential solutions for a major task, the team is stuc…" at bounding box center [435, 196] width 447 height 50
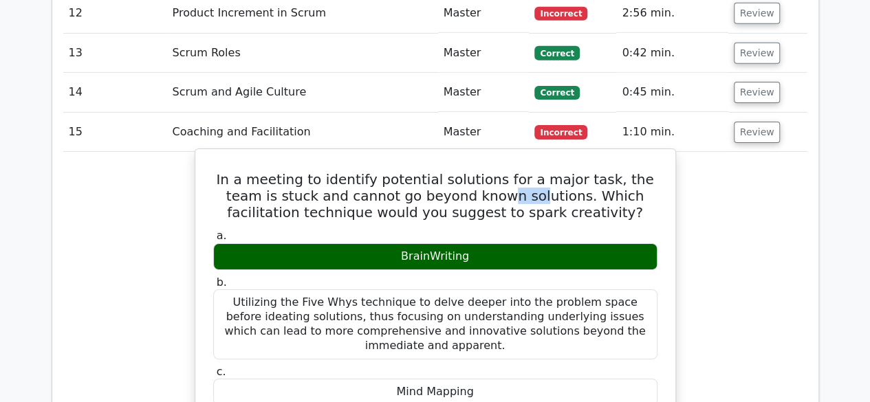
drag, startPoint x: 477, startPoint y: 158, endPoint x: 501, endPoint y: 161, distance: 24.2
click at [488, 171] on h5 "In a meeting to identify potential solutions for a major task, the team is stuc…" at bounding box center [435, 196] width 447 height 50
drag, startPoint x: 501, startPoint y: 161, endPoint x: 528, endPoint y: 164, distance: 27.0
click at [520, 171] on h5 "In a meeting to identify potential solutions for a major task, the team is stuc…" at bounding box center [435, 196] width 447 height 50
click at [591, 171] on h5 "In a meeting to identify potential solutions for a major task, the team is stuc…" at bounding box center [435, 196] width 447 height 50
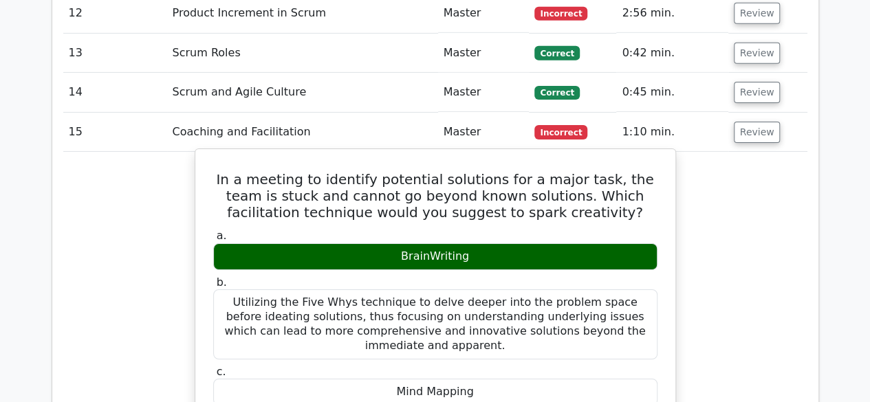
click at [605, 171] on h5 "In a meeting to identify potential solutions for a major task, the team is stuc…" at bounding box center [435, 196] width 447 height 50
drag, startPoint x: 382, startPoint y: 171, endPoint x: 458, endPoint y: 173, distance: 75.7
click at [447, 171] on h5 "In a meeting to identify potential solutions for a major task, the team is stuc…" at bounding box center [435, 196] width 447 height 50
drag, startPoint x: 500, startPoint y: 175, endPoint x: 510, endPoint y: 173, distance: 10.7
click at [507, 175] on h5 "In a meeting to identify potential solutions for a major task, the team is stuc…" at bounding box center [435, 196] width 447 height 50
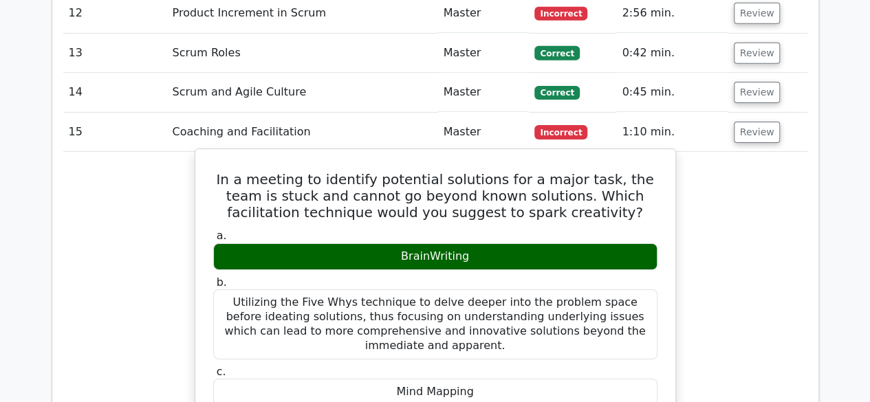
click at [506, 172] on h5 "In a meeting to identify potential solutions for a major task, the team is stuc…" at bounding box center [435, 196] width 447 height 50
drag, startPoint x: 546, startPoint y: 165, endPoint x: 591, endPoint y: 170, distance: 45.0
click at [548, 171] on h5 "In a meeting to identify potential solutions for a major task, the team is stuc…" at bounding box center [435, 196] width 447 height 50
click at [598, 171] on h5 "In a meeting to identify potential solutions for a major task, the team is stuc…" at bounding box center [435, 196] width 447 height 50
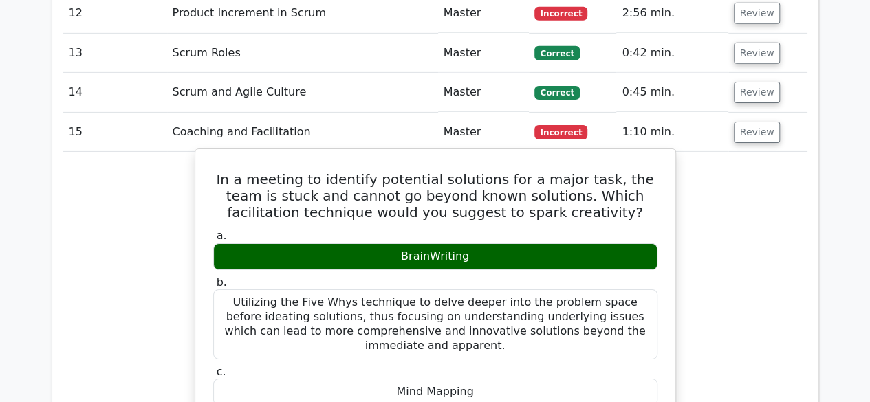
drag, startPoint x: 457, startPoint y: 166, endPoint x: 536, endPoint y: 166, distance: 79.1
click at [469, 171] on h5 "In a meeting to identify potential solutions for a major task, the team is stuc…" at bounding box center [435, 196] width 447 height 50
click at [620, 171] on h5 "In a meeting to identify potential solutions for a major task, the team is stuc…" at bounding box center [435, 196] width 447 height 50
click at [429, 171] on h5 "In a meeting to identify potential solutions for a major task, the team is stuc…" at bounding box center [435, 196] width 447 height 50
drag, startPoint x: 467, startPoint y: 156, endPoint x: 545, endPoint y: 157, distance: 77.7
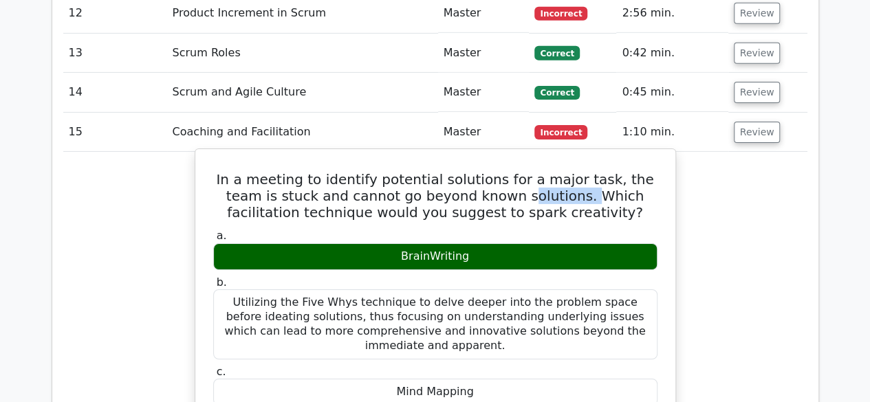
click at [536, 171] on h5 "In a meeting to identify potential solutions for a major task, the team is stuc…" at bounding box center [435, 196] width 447 height 50
click at [574, 171] on h5 "In a meeting to identify potential solutions for a major task, the team is stuc…" at bounding box center [435, 196] width 447 height 50
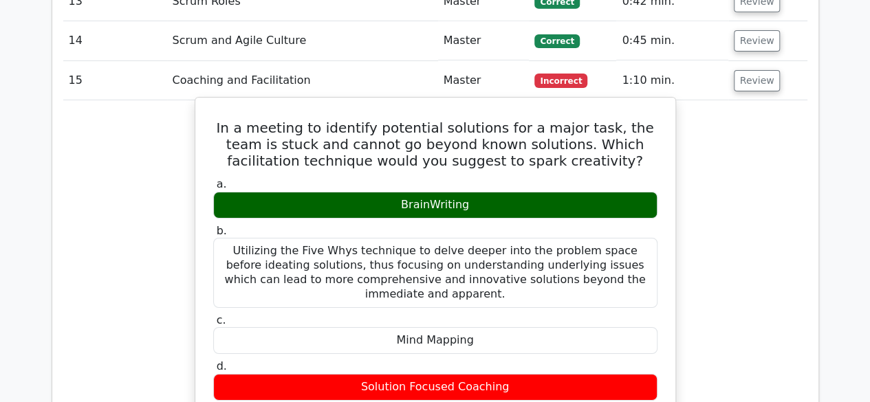
scroll to position [2282, 0]
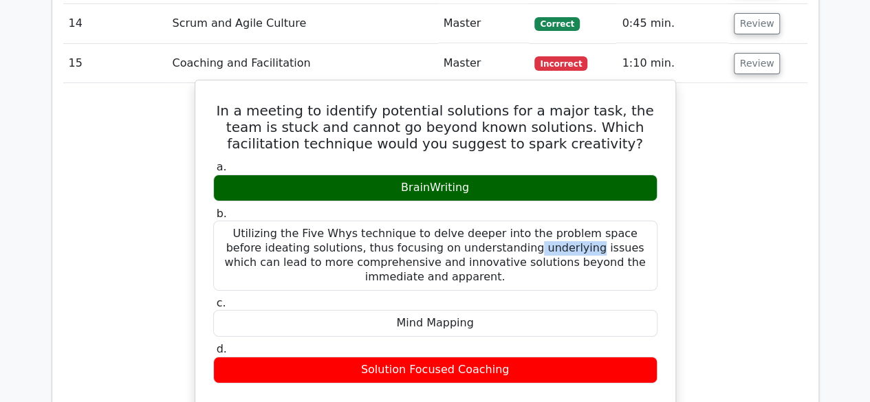
drag, startPoint x: 340, startPoint y: 197, endPoint x: 414, endPoint y: 204, distance: 74.0
click at [399, 221] on div "Utilizing the Five Whys technique to delve deeper into the problem space before…" at bounding box center [435, 255] width 444 height 69
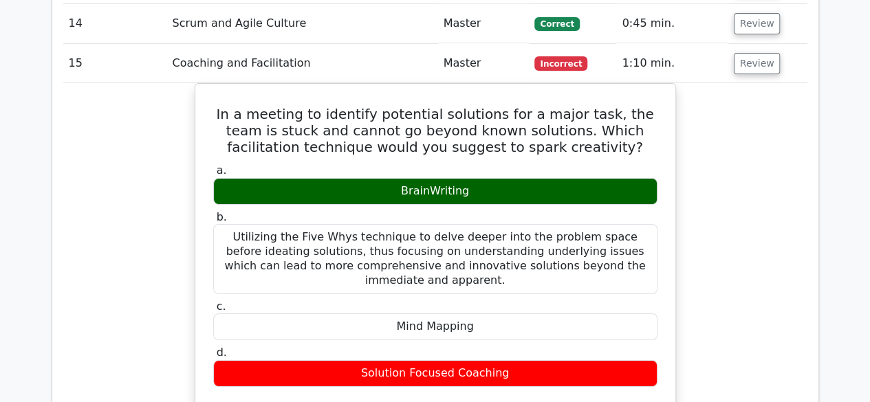
click at [724, 245] on div "In a meeting to identify potential solutions for a major task, the team is stuc…" at bounding box center [435, 370] width 744 height 574
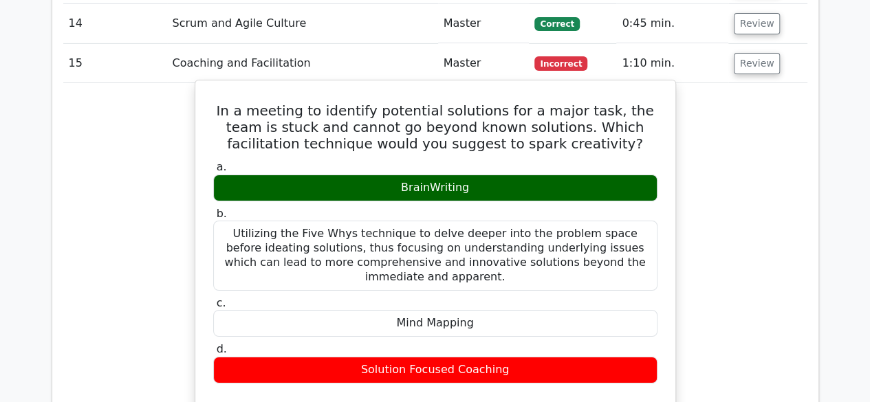
drag, startPoint x: 210, startPoint y: 63, endPoint x: 638, endPoint y: 318, distance: 498.1
click at [638, 318] on div "In a meeting to identify potential solutions for a major task, the team is stuc…" at bounding box center [435, 358] width 469 height 545
copy div "In a meeting to identify potential solutions for a major task, the team is stuc…"
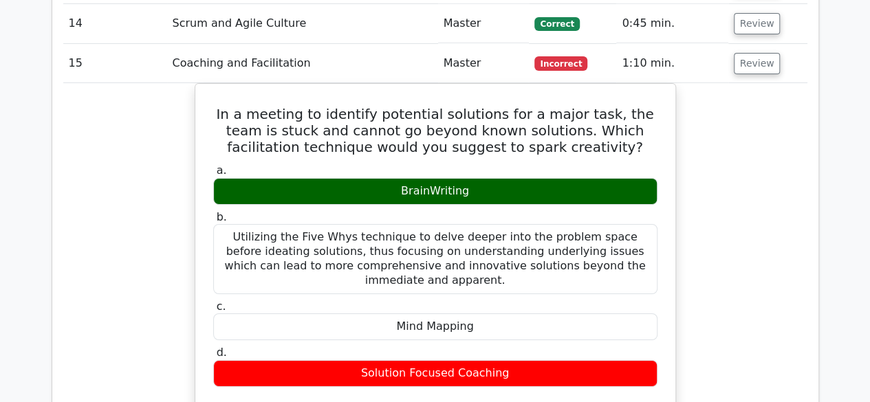
click at [76, 242] on div "In a meeting to identify potential solutions for a major task, the team is stuc…" at bounding box center [435, 370] width 744 height 574
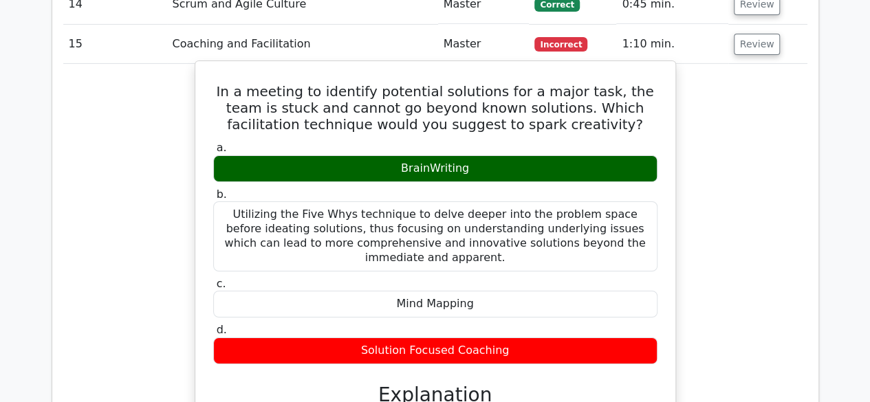
scroll to position [0, 8]
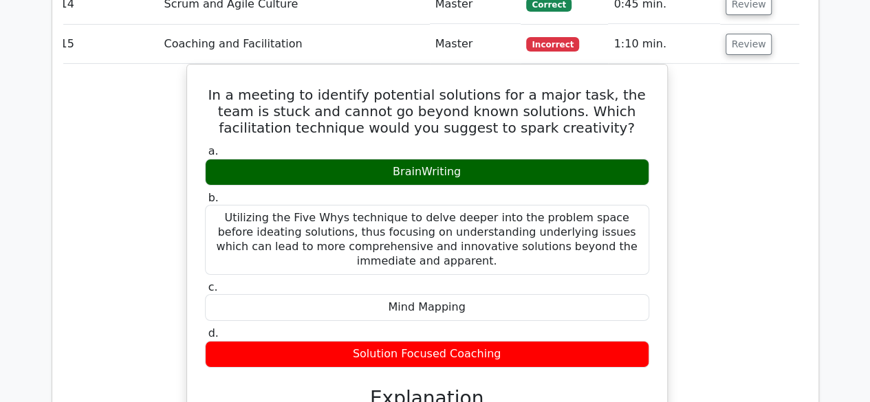
click at [129, 163] on div "In a meeting to identify potential solutions for a major task, the team is stuc…" at bounding box center [427, 351] width 744 height 574
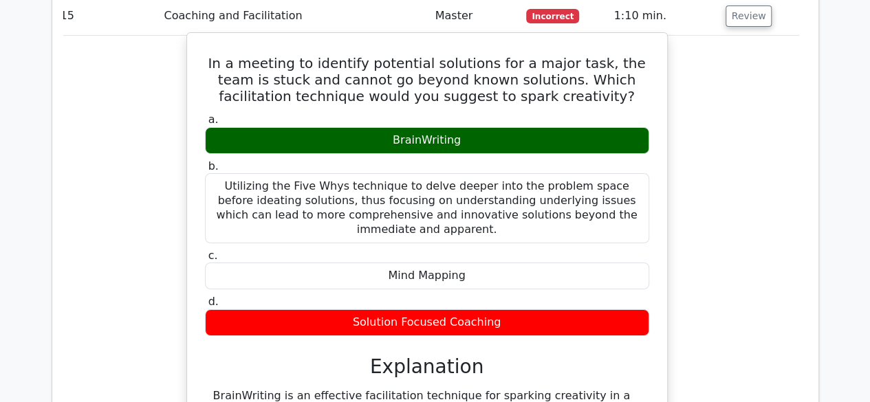
scroll to position [2334, 0]
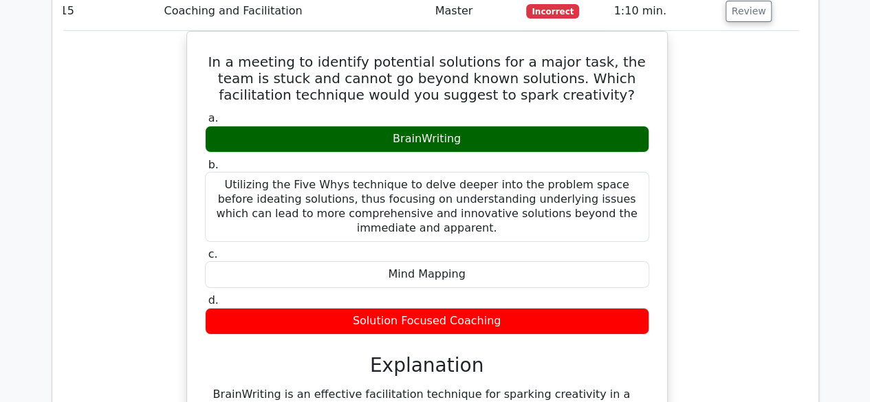
click at [725, 240] on div "In a meeting to identify potential solutions for a major task, the team is stuc…" at bounding box center [427, 318] width 744 height 574
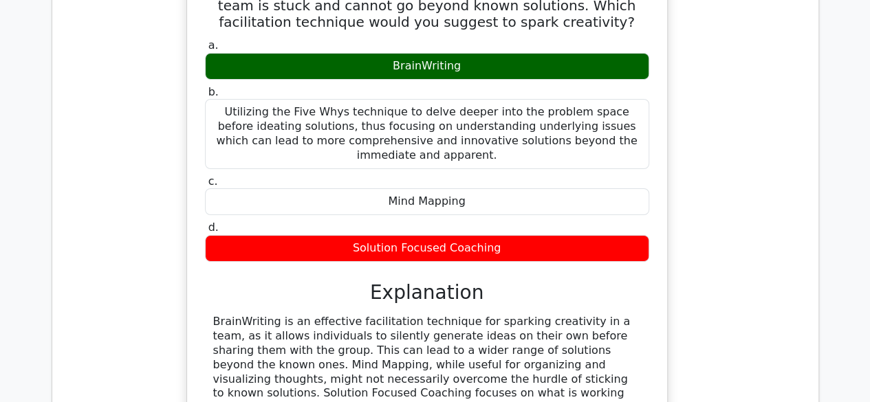
scroll to position [2472, 0]
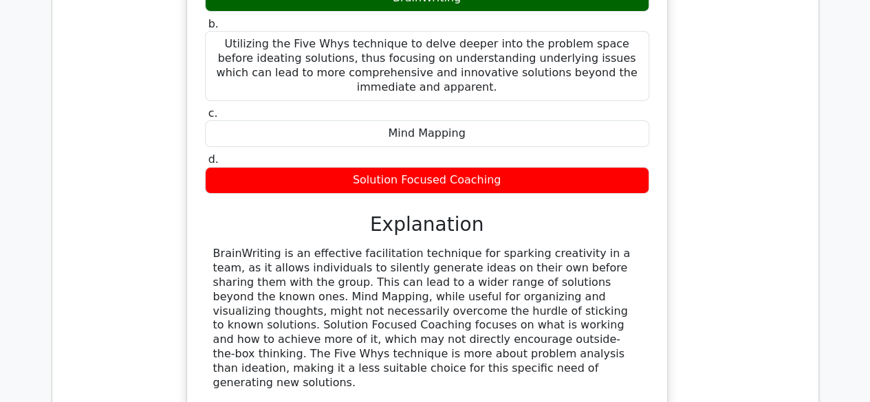
drag, startPoint x: 506, startPoint y: 122, endPoint x: 345, endPoint y: 127, distance: 161.7
click at [345, 167] on div "Solution Focused Coaching" at bounding box center [427, 180] width 444 height 27
copy div "Solution Focused Coaching"
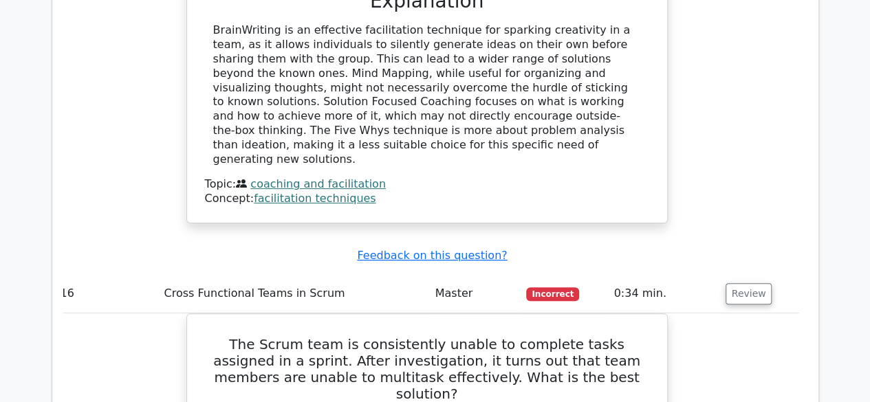
click at [350, 80] on div "BrainWriting is an effective facilitation technique for sparking creativity in …" at bounding box center [427, 94] width 428 height 143
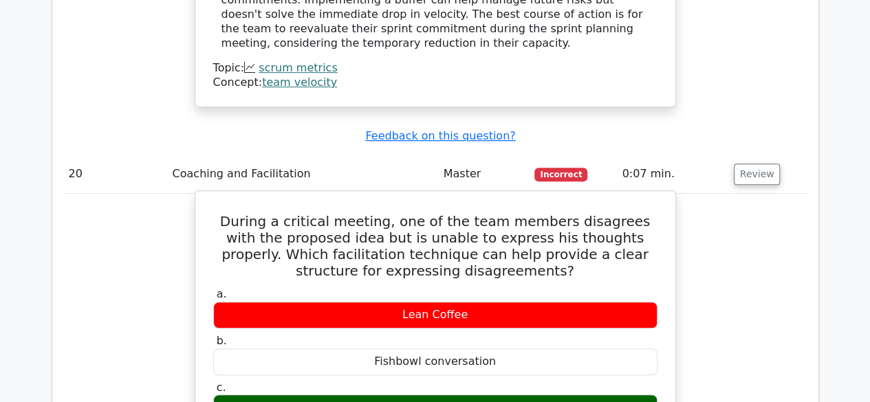
scroll to position [5381, 0]
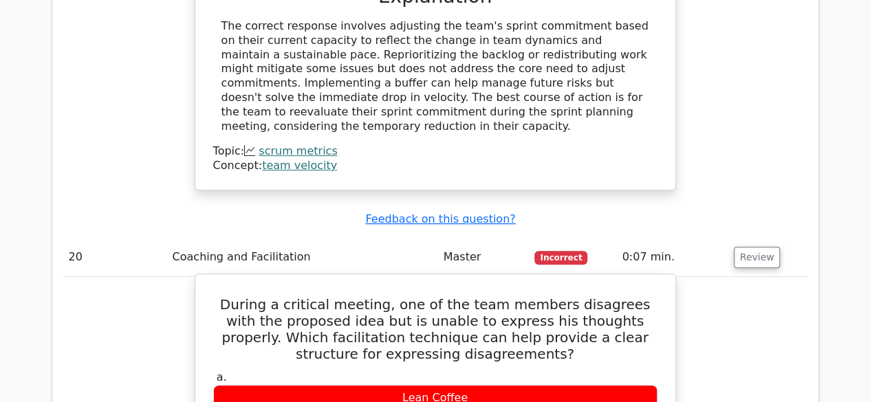
drag, startPoint x: 465, startPoint y: 196, endPoint x: 510, endPoint y: 197, distance: 45.4
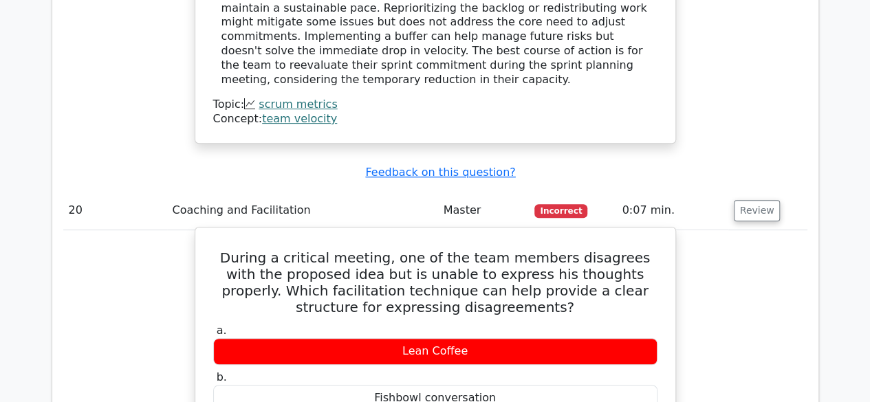
scroll to position [5450, 0]
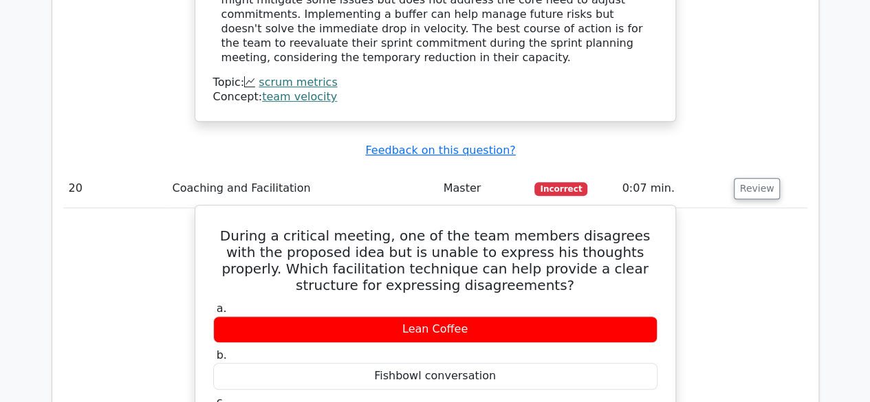
drag, startPoint x: 503, startPoint y: 87, endPoint x: 381, endPoint y: 87, distance: 122.4
click at [381, 316] on div "Lean Coffee" at bounding box center [435, 329] width 444 height 27
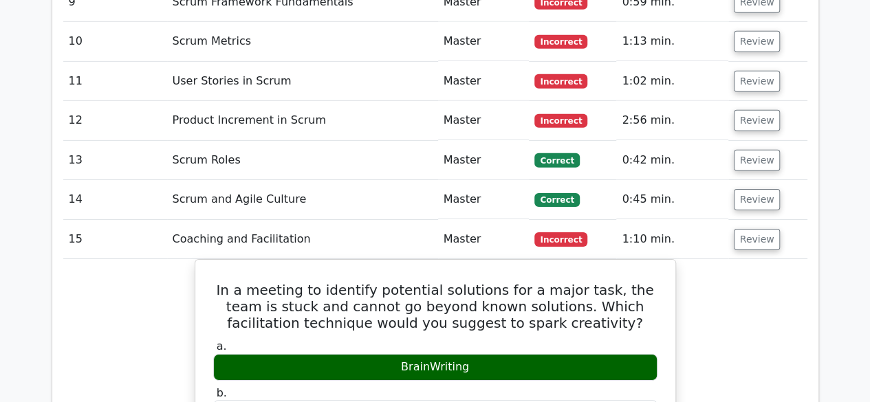
scroll to position [2011, 0]
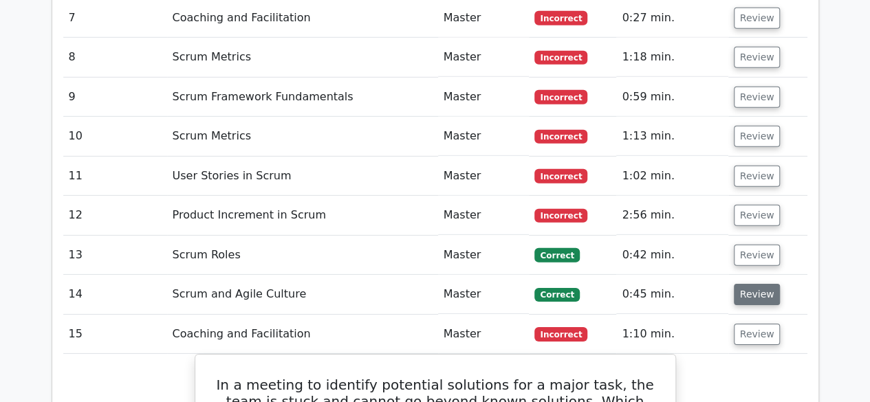
click at [759, 284] on button "Review" at bounding box center [757, 294] width 47 height 21
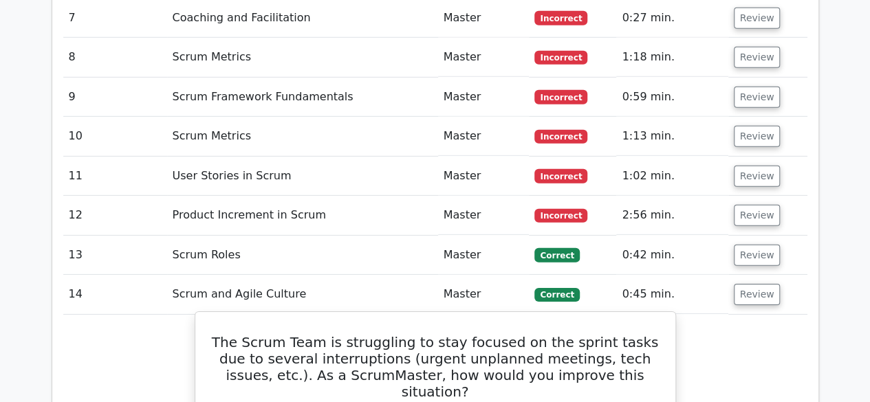
scroll to position [2149, 0]
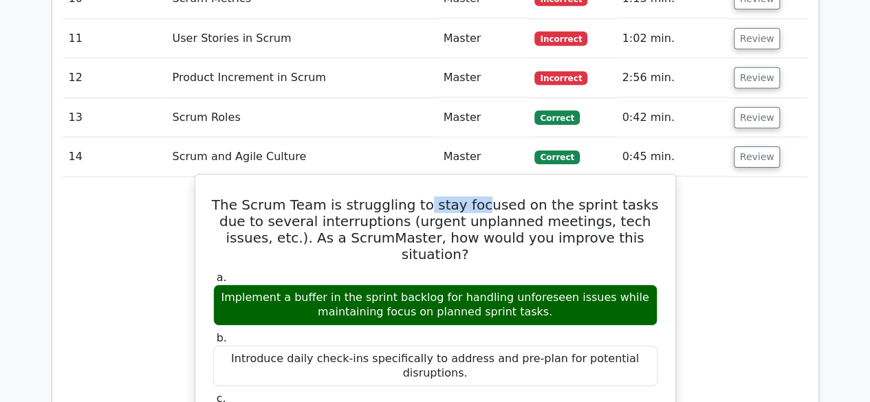
drag, startPoint x: 477, startPoint y: 173, endPoint x: 521, endPoint y: 173, distance: 44.0
click at [504, 197] on h5 "The Scrum Team is struggling to stay focused on the sprint tasks due to several…" at bounding box center [435, 230] width 447 height 66
drag, startPoint x: 597, startPoint y: 173, endPoint x: 627, endPoint y: 174, distance: 29.6
click at [606, 197] on h5 "The Scrum Team is struggling to stay focused on the sprint tasks due to several…" at bounding box center [435, 230] width 447 height 66
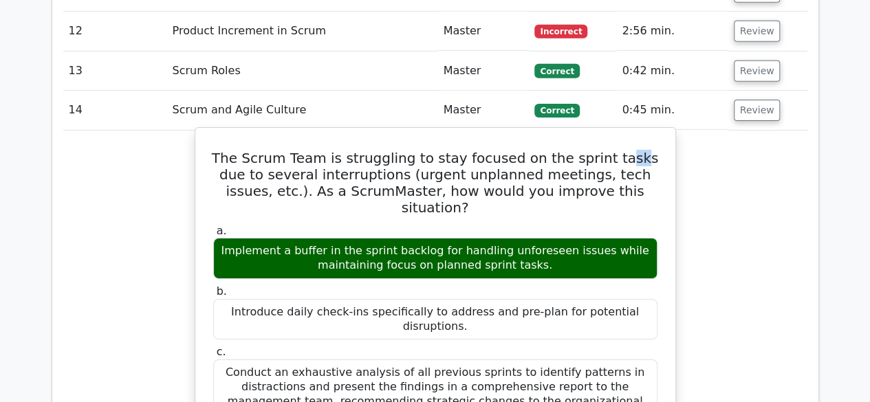
scroll to position [2217, 0]
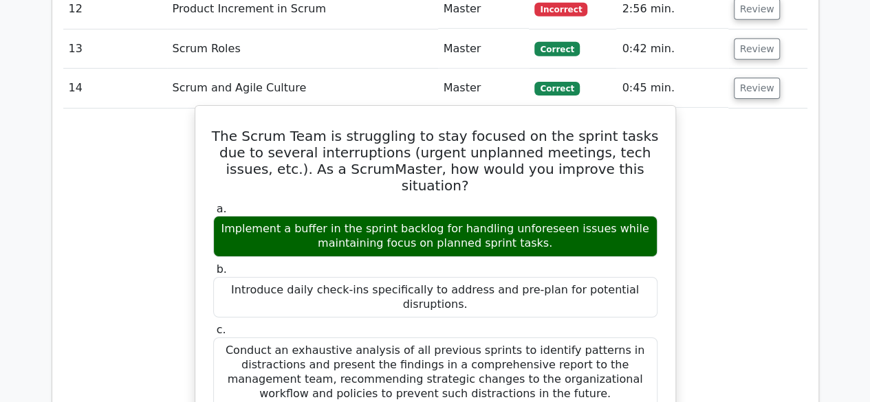
drag, startPoint x: 429, startPoint y: 101, endPoint x: 444, endPoint y: 98, distance: 14.7
click at [438, 128] on h5 "The Scrum Team is struggling to stay focused on the sprint tasks due to several…" at bounding box center [435, 161] width 447 height 66
click at [492, 128] on h5 "The Scrum Team is struggling to stay focused on the sprint tasks due to several…" at bounding box center [435, 161] width 447 height 66
drag, startPoint x: 582, startPoint y: 98, endPoint x: 593, endPoint y: 98, distance: 11.0
click at [587, 128] on h5 "The Scrum Team is struggling to stay focused on the sprint tasks due to several…" at bounding box center [435, 161] width 447 height 66
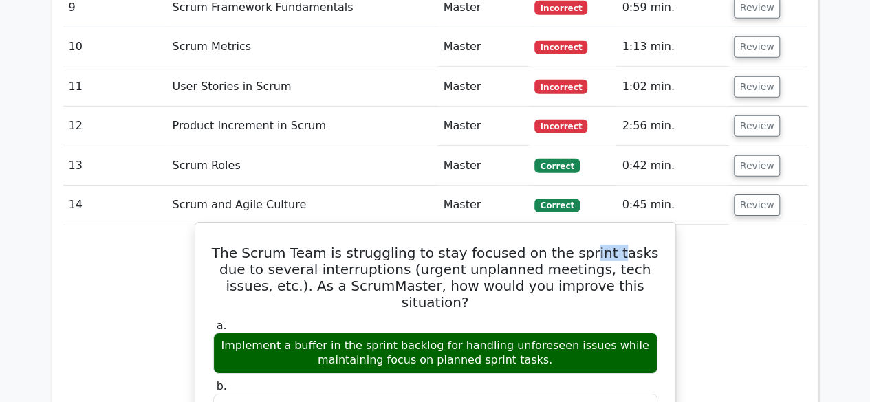
scroll to position [2100, 0]
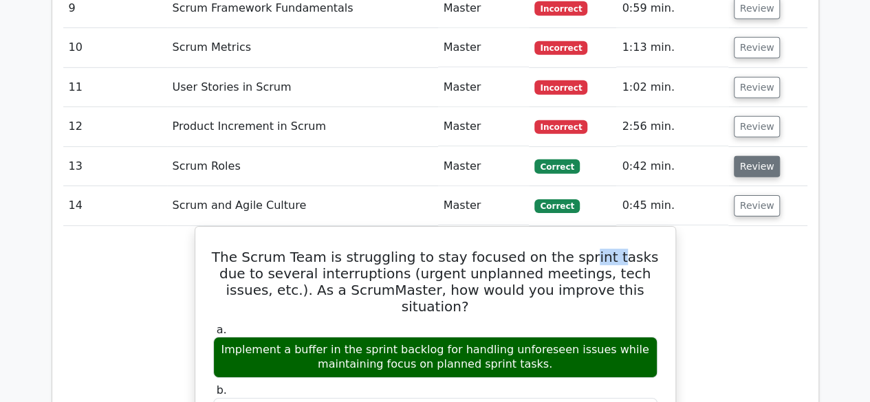
click at [770, 156] on button "Review" at bounding box center [757, 166] width 47 height 21
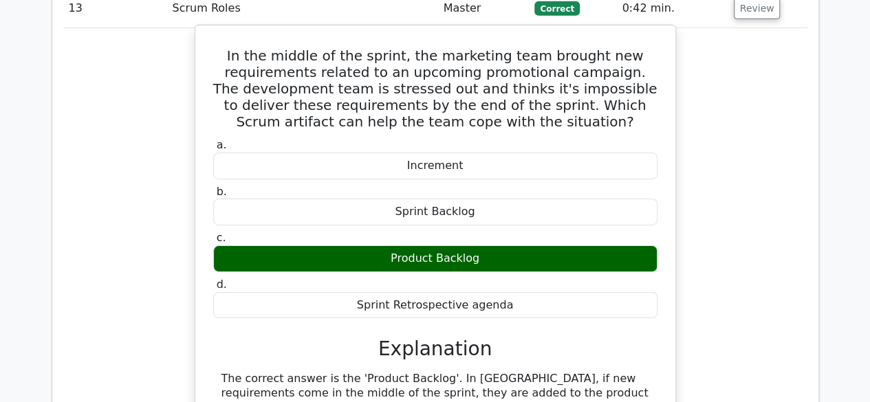
scroll to position [2194, 0]
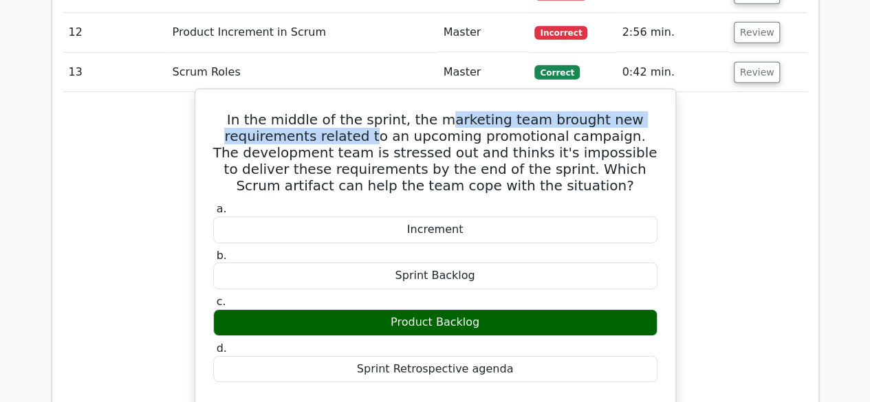
drag, startPoint x: 406, startPoint y: 94, endPoint x: 454, endPoint y: 89, distance: 47.8
click at [450, 111] on h5 "In the middle of the sprint, the marketing team brought new requirements relate…" at bounding box center [435, 152] width 447 height 83
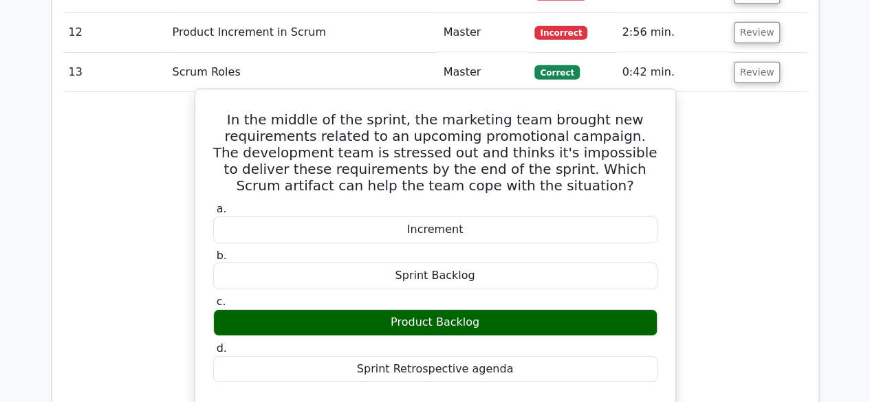
click at [575, 111] on h5 "In the middle of the sprint, the marketing team brought new requirements relate…" at bounding box center [435, 152] width 447 height 83
drag, startPoint x: 378, startPoint y: 108, endPoint x: 436, endPoint y: 107, distance: 57.8
click at [413, 111] on h5 "In the middle of the sprint, the marketing team brought new requirements relate…" at bounding box center [435, 152] width 447 height 83
drag, startPoint x: 467, startPoint y: 103, endPoint x: 498, endPoint y: 104, distance: 31.0
click at [491, 111] on h5 "In the middle of the sprint, the marketing team brought new requirements relate…" at bounding box center [435, 152] width 447 height 83
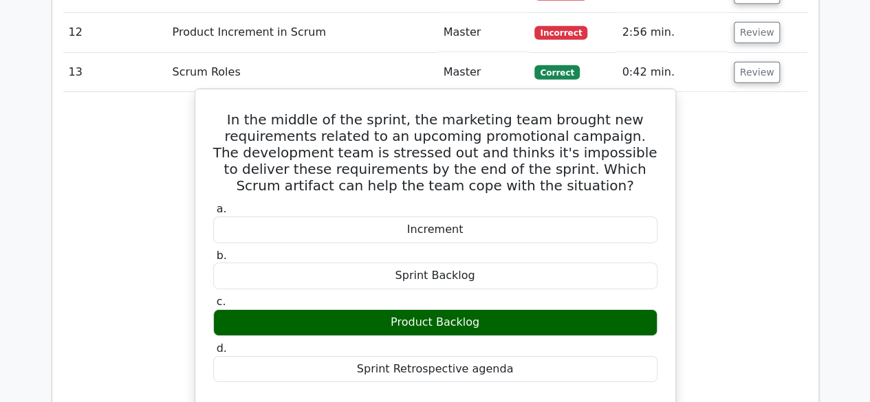
drag, startPoint x: 542, startPoint y: 98, endPoint x: 582, endPoint y: 121, distance: 45.9
click at [543, 111] on h5 "In the middle of the sprint, the marketing team brought new requirements relate…" at bounding box center [435, 152] width 447 height 83
click at [595, 123] on h5 "In the middle of the sprint, the marketing team brought new requirements relate…" at bounding box center [435, 152] width 447 height 83
click at [630, 133] on h5 "In the middle of the sprint, the marketing team brought new requirements relate…" at bounding box center [435, 152] width 447 height 83
drag, startPoint x: 549, startPoint y: 153, endPoint x: 591, endPoint y: 159, distance: 43.1
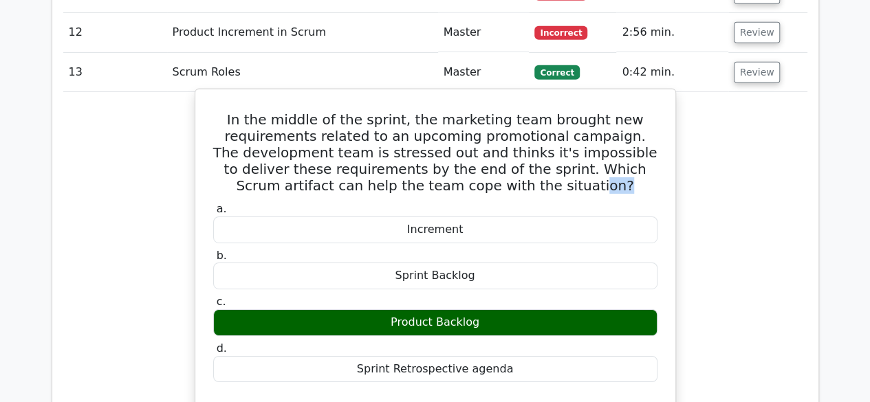
click at [589, 158] on div "In the middle of the sprint, the marketing team brought new requirements relate…" at bounding box center [435, 369] width 469 height 549
click at [593, 153] on h5 "In the middle of the sprint, the marketing team brought new requirements relate…" at bounding box center [435, 152] width 447 height 83
click at [623, 111] on h5 "In the middle of the sprint, the marketing team brought new requirements relate…" at bounding box center [435, 152] width 447 height 83
drag, startPoint x: 486, startPoint y: 130, endPoint x: 538, endPoint y: 130, distance: 52.3
click at [515, 131] on h5 "In the middle of the sprint, the marketing team brought new requirements relate…" at bounding box center [435, 152] width 447 height 83
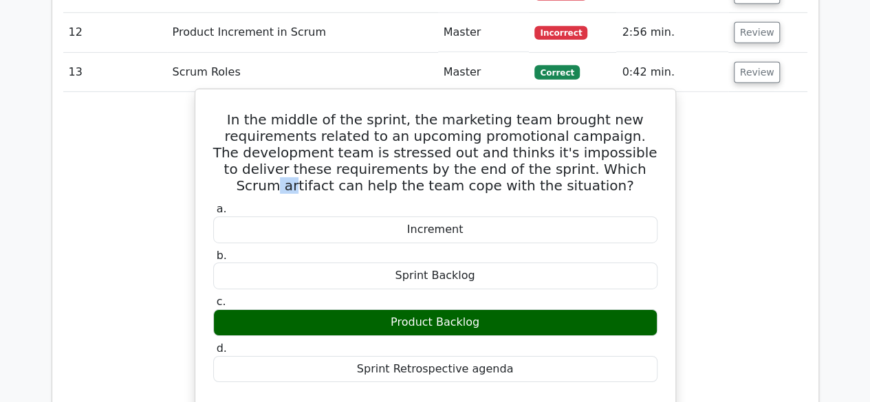
drag, startPoint x: 596, startPoint y: 125, endPoint x: 619, endPoint y: 123, distance: 23.5
click at [602, 125] on h5 "In the middle of the sprint, the marketing team brought new requirements relate…" at bounding box center [435, 152] width 447 height 83
click at [652, 122] on h5 "In the middle of the sprint, the marketing team brought new requirements relate…" at bounding box center [435, 152] width 447 height 83
drag, startPoint x: 461, startPoint y: 135, endPoint x: 474, endPoint y: 135, distance: 13.1
click at [470, 135] on h5 "In the middle of the sprint, the marketing team brought new requirements relate…" at bounding box center [435, 152] width 447 height 83
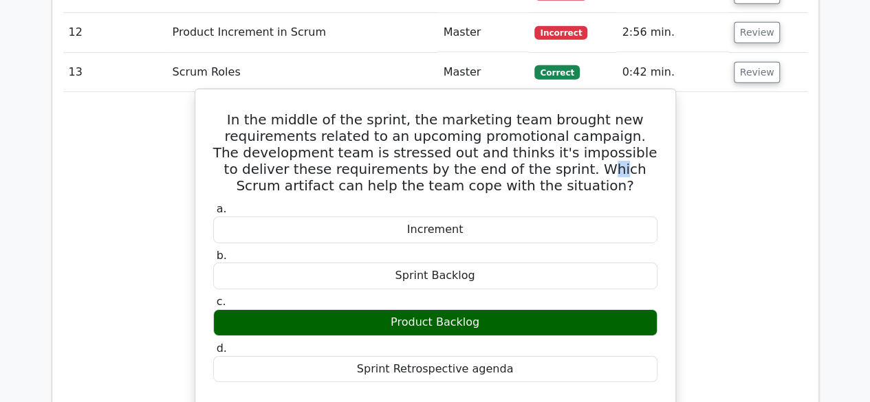
drag, startPoint x: 521, startPoint y: 133, endPoint x: 388, endPoint y: 133, distance: 133.4
click at [524, 133] on h5 "In the middle of the sprint, the marketing team brought new requirements relate…" at bounding box center [435, 152] width 447 height 83
drag, startPoint x: 241, startPoint y: 76, endPoint x: 558, endPoint y: 327, distance: 404.0
click at [558, 327] on div "In the middle of the sprint, the marketing team brought new requirements relate…" at bounding box center [435, 369] width 469 height 549
click at [455, 249] on label "b. Sprint Backlog" at bounding box center [435, 269] width 444 height 41
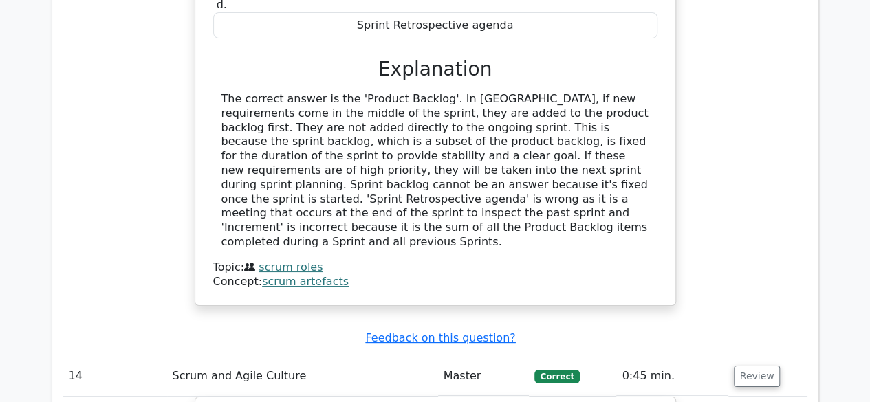
scroll to position [2469, 0]
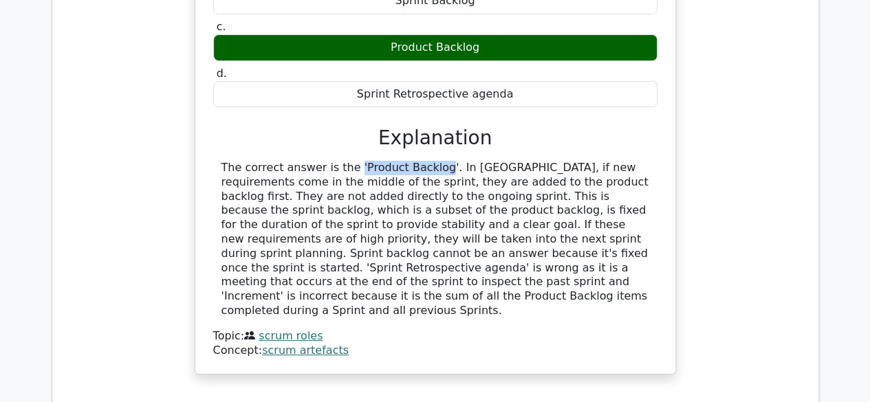
drag, startPoint x: 263, startPoint y: 135, endPoint x: 348, endPoint y: 131, distance: 84.7
click at [342, 161] on div "The correct answer is the 'Product Backlog'. In Scrum, if new requirements come…" at bounding box center [435, 240] width 428 height 158
click at [384, 161] on div "The correct answer is the 'Product Backlog'. In Scrum, if new requirements come…" at bounding box center [435, 240] width 428 height 158
drag, startPoint x: 447, startPoint y: 129, endPoint x: 477, endPoint y: 128, distance: 30.3
click at [474, 161] on div "The correct answer is the 'Product Backlog'. In Scrum, if new requirements come…" at bounding box center [435, 240] width 428 height 158
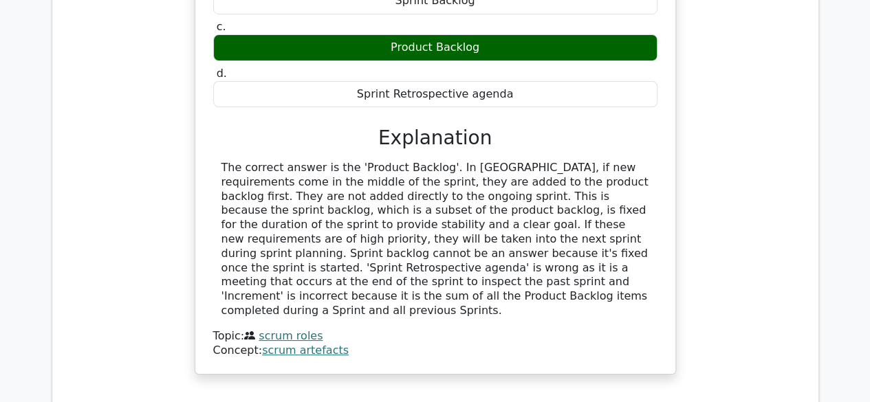
drag, startPoint x: 485, startPoint y: 126, endPoint x: 514, endPoint y: 124, distance: 28.9
click at [505, 161] on div "The correct answer is the 'Product Backlog'. In Scrum, if new requirements come…" at bounding box center [435, 240] width 428 height 158
click at [600, 161] on div "The correct answer is the 'Product Backlog'. In Scrum, if new requirements come…" at bounding box center [435, 240] width 428 height 158
click at [619, 161] on div "The correct answer is the 'Product Backlog'. In Scrum, if new requirements come…" at bounding box center [435, 240] width 428 height 158
click at [616, 161] on div "The correct answer is the 'Product Backlog'. In Scrum, if new requirements come…" at bounding box center [435, 240] width 428 height 158
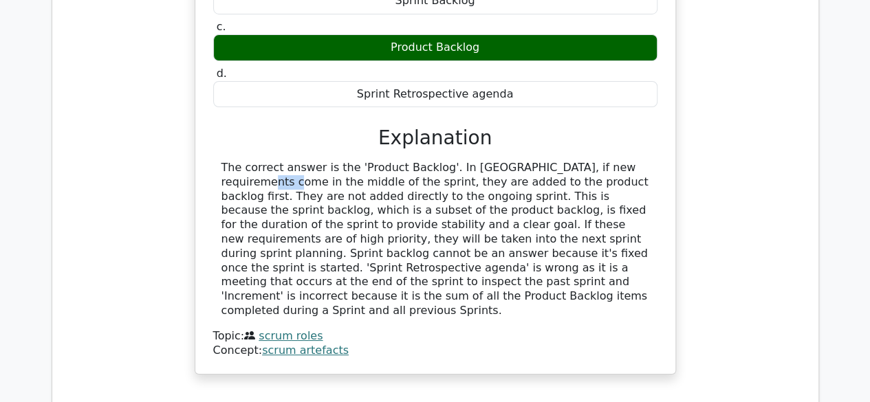
drag, startPoint x: 550, startPoint y: 132, endPoint x: 588, endPoint y: 133, distance: 37.8
click at [568, 161] on div "The correct answer is the 'Product Backlog'. In Scrum, if new requirements come…" at bounding box center [435, 240] width 428 height 158
drag, startPoint x: 590, startPoint y: 133, endPoint x: 604, endPoint y: 130, distance: 14.0
click at [602, 161] on div "The correct answer is the 'Product Backlog'. In Scrum, if new requirements come…" at bounding box center [435, 240] width 428 height 158
drag, startPoint x: 518, startPoint y: 129, endPoint x: 585, endPoint y: 131, distance: 67.4
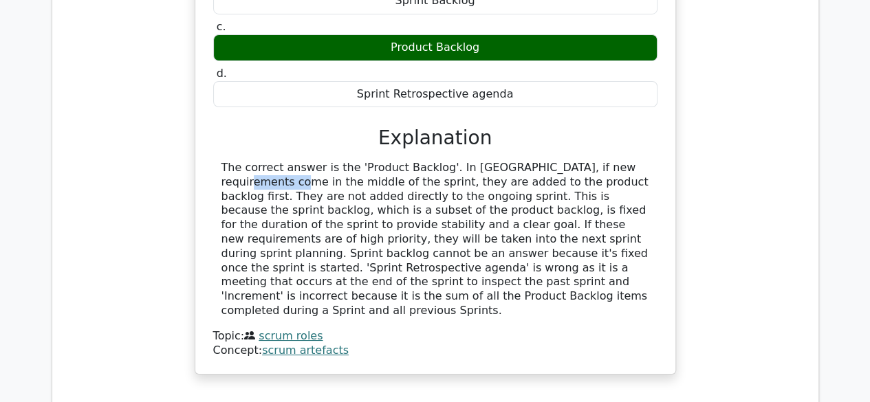
click at [580, 161] on div "The correct answer is the 'Product Backlog'. In Scrum, if new requirements come…" at bounding box center [435, 240] width 428 height 158
click at [639, 161] on div "The correct answer is the 'Product Backlog'. In Scrum, if new requirements come…" at bounding box center [435, 240] width 428 height 158
drag, startPoint x: 283, startPoint y: 144, endPoint x: 314, endPoint y: 144, distance: 31.0
click at [311, 161] on div "The correct answer is the 'Product Backlog'. In Scrum, if new requirements come…" at bounding box center [435, 240] width 428 height 158
drag, startPoint x: 350, startPoint y: 142, endPoint x: 359, endPoint y: 142, distance: 8.9
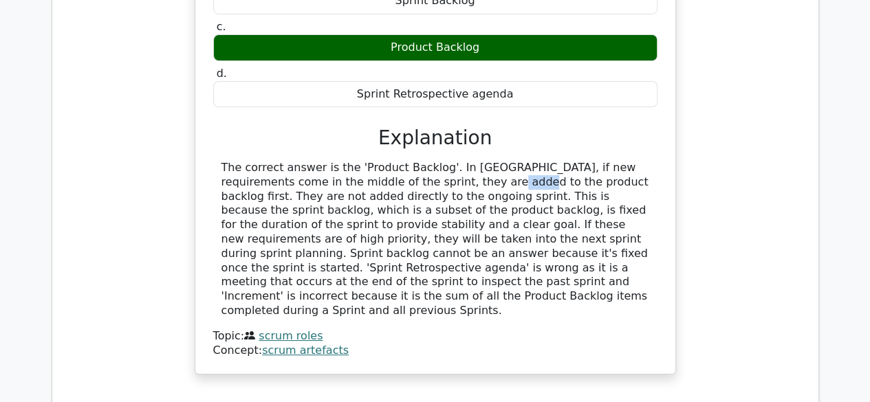
click at [359, 161] on div "The correct answer is the 'Product Backlog'. In Scrum, if new requirements come…" at bounding box center [435, 240] width 428 height 158
click at [385, 161] on div "The correct answer is the 'Product Backlog'. In Scrum, if new requirements come…" at bounding box center [435, 240] width 428 height 158
drag, startPoint x: 463, startPoint y: 142, endPoint x: 509, endPoint y: 137, distance: 46.3
click at [506, 161] on div "The correct answer is the 'Product Backlog'. In Scrum, if new requirements come…" at bounding box center [435, 240] width 428 height 158
drag, startPoint x: 545, startPoint y: 127, endPoint x: 586, endPoint y: 127, distance: 40.6
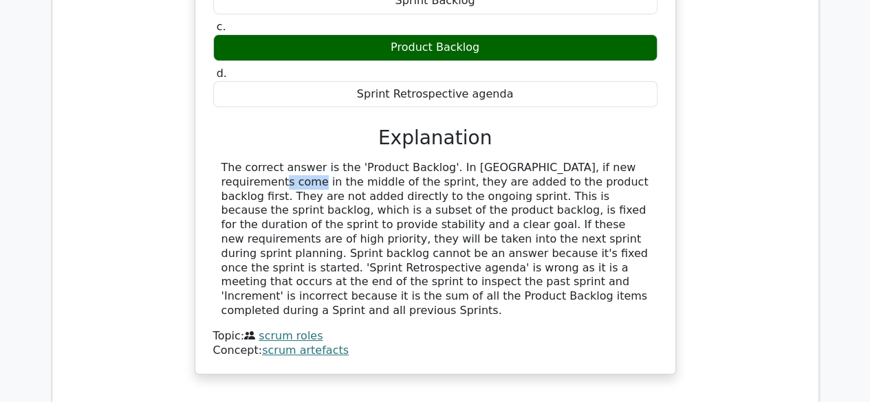
click at [582, 161] on div "The correct answer is the 'Product Backlog'. In Scrum, if new requirements come…" at bounding box center [435, 240] width 428 height 158
drag, startPoint x: 602, startPoint y: 129, endPoint x: 615, endPoint y: 132, distance: 13.5
click at [611, 161] on div "The correct answer is the 'Product Backlog'. In Scrum, if new requirements come…" at bounding box center [435, 240] width 428 height 158
drag, startPoint x: 622, startPoint y: 132, endPoint x: 631, endPoint y: 133, distance: 9.0
click at [627, 161] on div "The correct answer is the 'Product Backlog'. In Scrum, if new requirements come…" at bounding box center [435, 240] width 428 height 158
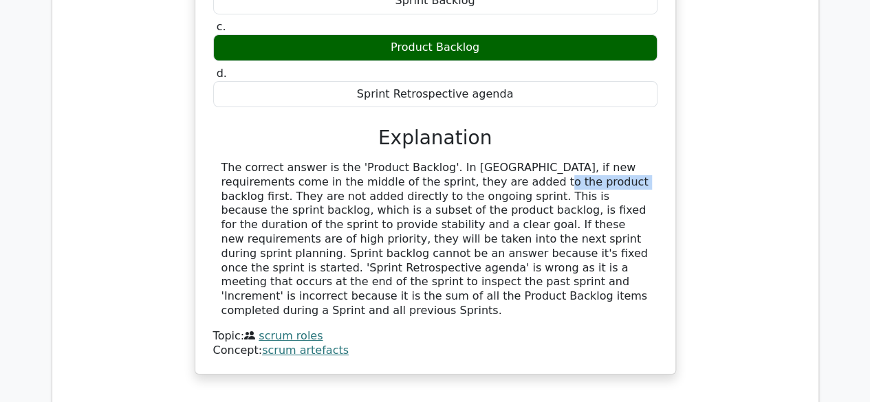
drag, startPoint x: 400, startPoint y: 146, endPoint x: 448, endPoint y: 144, distance: 47.5
click at [446, 161] on div "The correct answer is the 'Product Backlog'. In Scrum, if new requirements come…" at bounding box center [435, 240] width 428 height 158
drag, startPoint x: 467, startPoint y: 144, endPoint x: 490, endPoint y: 144, distance: 22.7
click at [488, 161] on div "The correct answer is the 'Product Backlog'. In Scrum, if new requirements come…" at bounding box center [435, 240] width 428 height 158
click at [543, 161] on div "The correct answer is the 'Product Backlog'. In Scrum, if new requirements come…" at bounding box center [435, 240] width 428 height 158
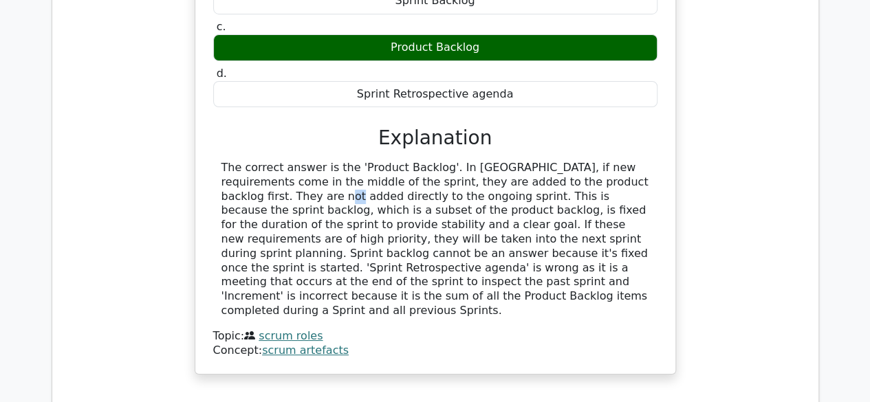
drag, startPoint x: 565, startPoint y: 143, endPoint x: 583, endPoint y: 143, distance: 18.6
click at [578, 161] on div "The correct answer is the 'Product Backlog'. In Scrum, if new requirements come…" at bounding box center [435, 240] width 428 height 158
click at [633, 161] on div "The correct answer is the 'Product Backlog'. In Scrum, if new requirements come…" at bounding box center [435, 240] width 428 height 158
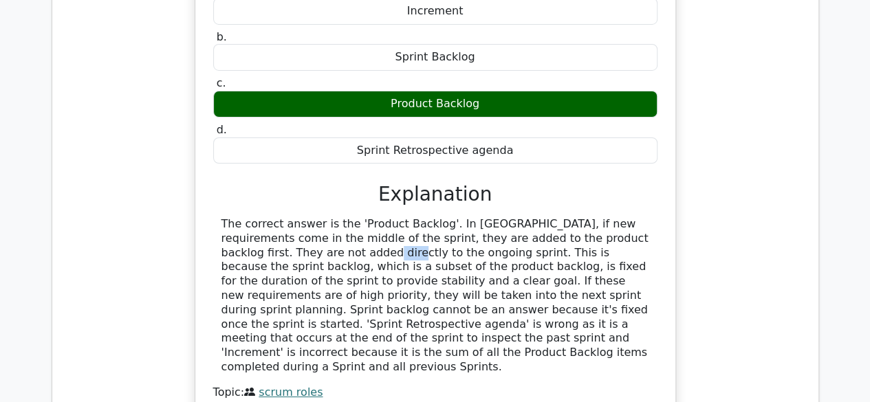
scroll to position [2400, 0]
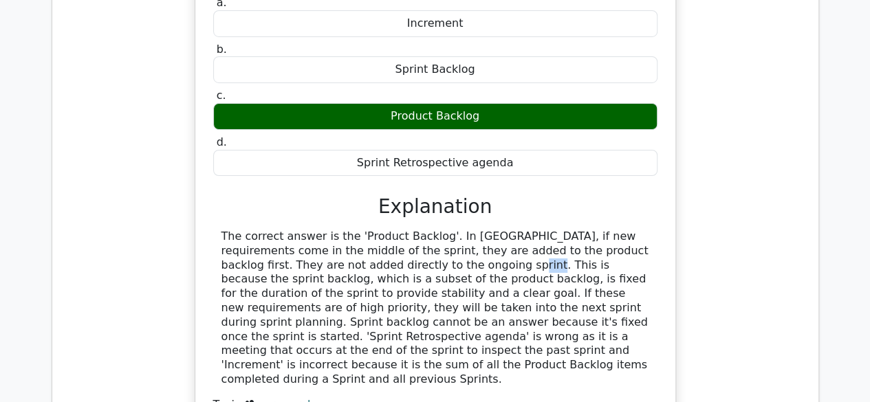
drag, startPoint x: 321, startPoint y: 231, endPoint x: 388, endPoint y: 230, distance: 66.7
click at [376, 231] on div "The correct answer is the 'Product Backlog'. In Scrum, if new requirements come…" at bounding box center [435, 309] width 428 height 158
click at [426, 230] on div "The correct answer is the 'Product Backlog'. In Scrum, if new requirements come…" at bounding box center [435, 309] width 428 height 158
drag, startPoint x: 460, startPoint y: 221, endPoint x: 495, endPoint y: 221, distance: 35.1
click at [483, 230] on div "The correct answer is the 'Product Backlog'. In Scrum, if new requirements come…" at bounding box center [435, 309] width 428 height 158
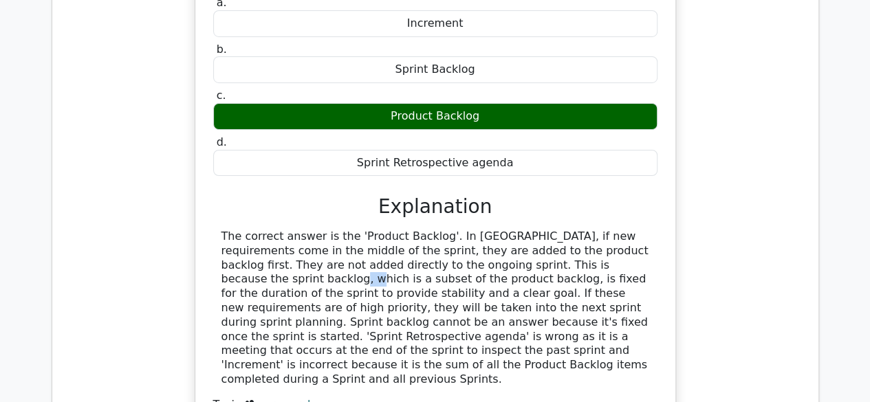
click at [519, 230] on div "The correct answer is the 'Product Backlog'. In Scrum, if new requirements come…" at bounding box center [435, 309] width 428 height 158
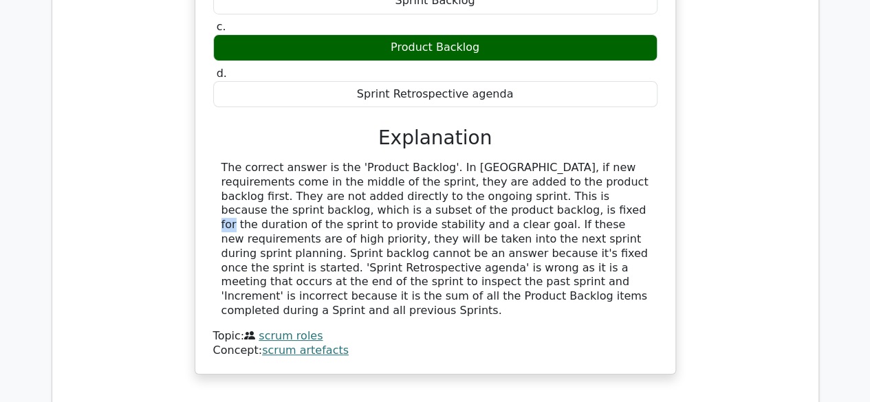
drag, startPoint x: 337, startPoint y: 172, endPoint x: 359, endPoint y: 171, distance: 22.0
click at [358, 171] on div "The correct answer is the 'Product Backlog'. In Scrum, if new requirements come…" at bounding box center [435, 240] width 428 height 158
drag, startPoint x: 384, startPoint y: 171, endPoint x: 392, endPoint y: 171, distance: 8.3
click at [392, 171] on div "The correct answer is the 'Product Backlog'. In Scrum, if new requirements come…" at bounding box center [435, 240] width 428 height 158
click at [415, 172] on div "The correct answer is the 'Product Backlog'. In Scrum, if new requirements come…" at bounding box center [435, 240] width 428 height 158
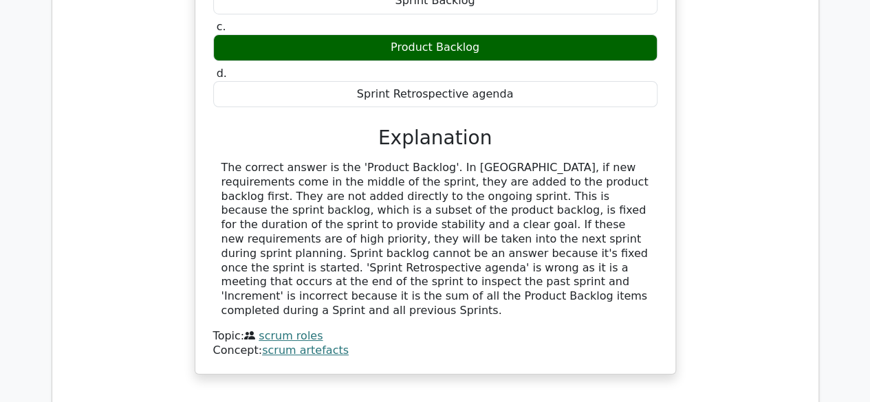
drag, startPoint x: 444, startPoint y: 177, endPoint x: 476, endPoint y: 175, distance: 31.8
click at [449, 177] on div "The correct answer is the 'Product Backlog'. In Scrum, if new requirements come…" at bounding box center [435, 240] width 428 height 158
drag, startPoint x: 476, startPoint y: 175, endPoint x: 506, endPoint y: 171, distance: 29.8
click at [495, 174] on div "The correct answer is the 'Product Backlog'. In Scrum, if new requirements come…" at bounding box center [435, 240] width 428 height 158
click at [544, 173] on div "The correct answer is the 'Product Backlog'. In Scrum, if new requirements come…" at bounding box center [435, 240] width 428 height 158
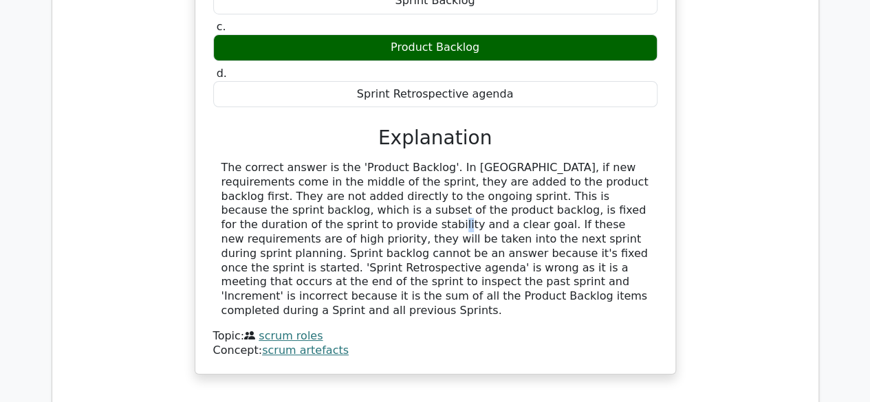
click at [586, 175] on div "The correct answer is the 'Product Backlog'. In Scrum, if new requirements come…" at bounding box center [435, 240] width 428 height 158
click at [596, 175] on div "The correct answer is the 'Product Backlog'. In Scrum, if new requirements come…" at bounding box center [435, 240] width 428 height 158
drag, startPoint x: 264, startPoint y: 191, endPoint x: 329, endPoint y: 186, distance: 65.5
click at [327, 186] on div "The correct answer is the 'Product Backlog'. In Scrum, if new requirements come…" at bounding box center [435, 240] width 428 height 158
drag, startPoint x: 336, startPoint y: 185, endPoint x: 439, endPoint y: 182, distance: 103.2
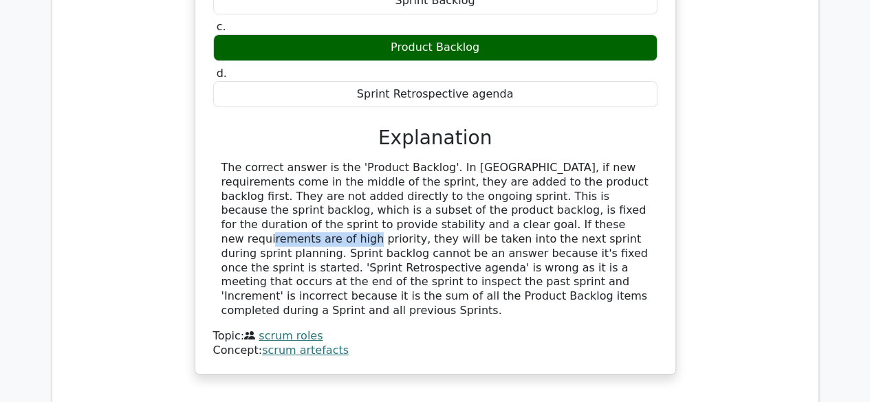
click at [439, 182] on div "The correct answer is the 'Product Backlog'. In Scrum, if new requirements come…" at bounding box center [435, 240] width 428 height 158
click at [455, 186] on div "The correct answer is the 'Product Backlog'. In Scrum, if new requirements come…" at bounding box center [435, 240] width 428 height 158
drag, startPoint x: 517, startPoint y: 186, endPoint x: 528, endPoint y: 185, distance: 10.3
click at [517, 186] on div "The correct answer is the 'Product Backlog'. In Scrum, if new requirements come…" at bounding box center [435, 240] width 428 height 158
drag, startPoint x: 528, startPoint y: 185, endPoint x: 557, endPoint y: 186, distance: 29.6
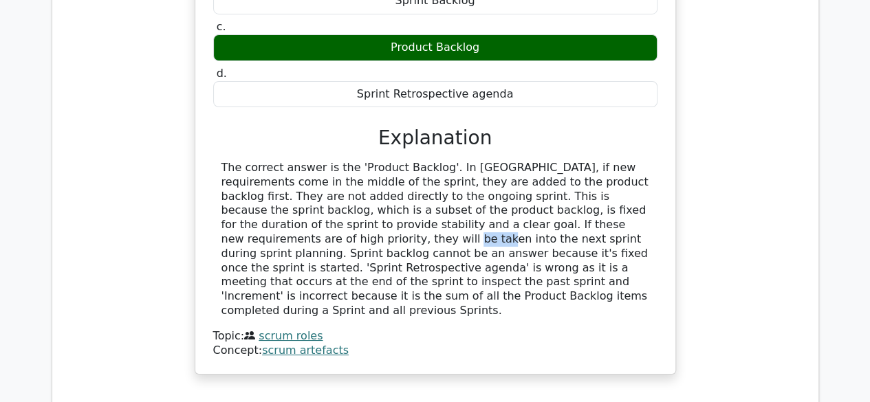
click at [549, 186] on div "The correct answer is the 'Product Backlog'. In Scrum, if new requirements come…" at bounding box center [435, 240] width 428 height 158
drag, startPoint x: 557, startPoint y: 186, endPoint x: 591, endPoint y: 186, distance: 33.7
click at [585, 186] on div "The correct answer is the 'Product Backlog'. In Scrum, if new requirements come…" at bounding box center [435, 240] width 428 height 158
drag, startPoint x: 608, startPoint y: 186, endPoint x: 620, endPoint y: 186, distance: 12.4
click at [614, 187] on div "The correct answer is the 'Product Backlog'. In Scrum, if new requirements come…" at bounding box center [435, 240] width 428 height 158
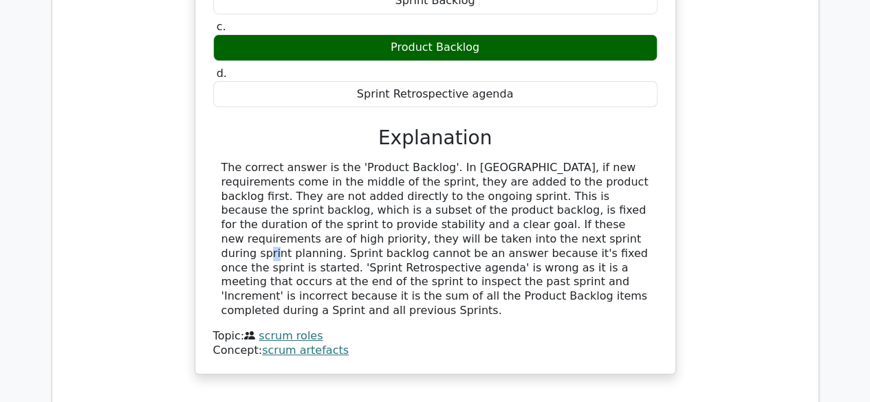
drag, startPoint x: 270, startPoint y: 204, endPoint x: 305, endPoint y: 203, distance: 34.4
click at [305, 203] on div "The correct answer is the 'Product Backlog'. In Scrum, if new requirements come…" at bounding box center [435, 240] width 428 height 158
drag, startPoint x: 345, startPoint y: 203, endPoint x: 375, endPoint y: 202, distance: 29.6
click at [367, 202] on div "The correct answer is the 'Product Backlog'. In Scrum, if new requirements come…" at bounding box center [435, 240] width 428 height 158
drag, startPoint x: 378, startPoint y: 201, endPoint x: 395, endPoint y: 201, distance: 17.2
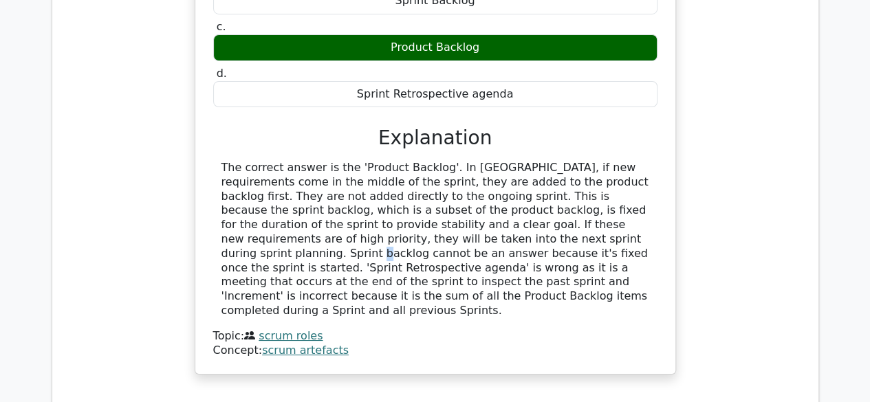
click at [395, 201] on div "The correct answer is the 'Product Backlog'. In Scrum, if new requirements come…" at bounding box center [435, 240] width 428 height 158
click at [422, 202] on div "The correct answer is the 'Product Backlog'. In Scrum, if new requirements come…" at bounding box center [435, 240] width 428 height 158
click at [451, 204] on div "The correct answer is the 'Product Backlog'. In Scrum, if new requirements come…" at bounding box center [435, 240] width 428 height 158
click at [488, 207] on div "The correct answer is the 'Product Backlog'. In Scrum, if new requirements come…" at bounding box center [435, 240] width 428 height 158
click at [505, 206] on div "The correct answer is the 'Product Backlog'. In Scrum, if new requirements come…" at bounding box center [435, 240] width 428 height 158
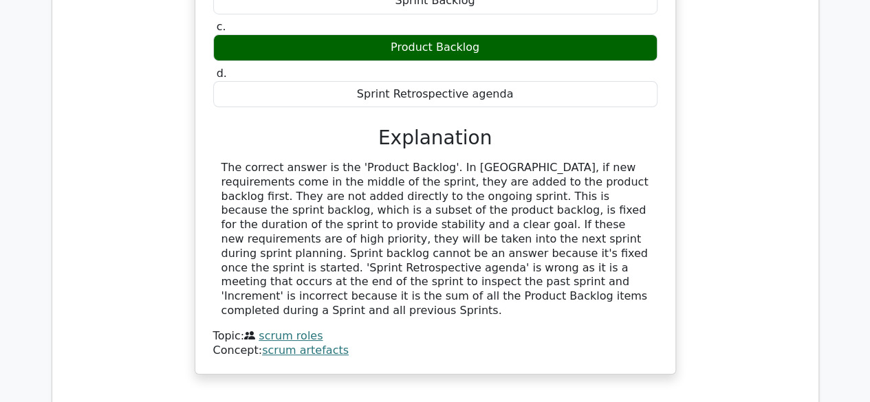
click at [530, 202] on div "The correct answer is the 'Product Backlog'. In Scrum, if new requirements come…" at bounding box center [435, 240] width 428 height 158
click at [569, 202] on div "The correct answer is the 'Product Backlog'. In Scrum, if new requirements come…" at bounding box center [435, 240] width 428 height 158
click at [606, 203] on div "The correct answer is the 'Product Backlog'. In Scrum, if new requirements come…" at bounding box center [435, 240] width 428 height 158
click at [624, 203] on div "The correct answer is the 'Product Backlog'. In Scrum, if new requirements come…" at bounding box center [435, 240] width 428 height 158
click at [366, 214] on div "The correct answer is the 'Product Backlog'. In Scrum, if new requirements come…" at bounding box center [435, 240] width 428 height 158
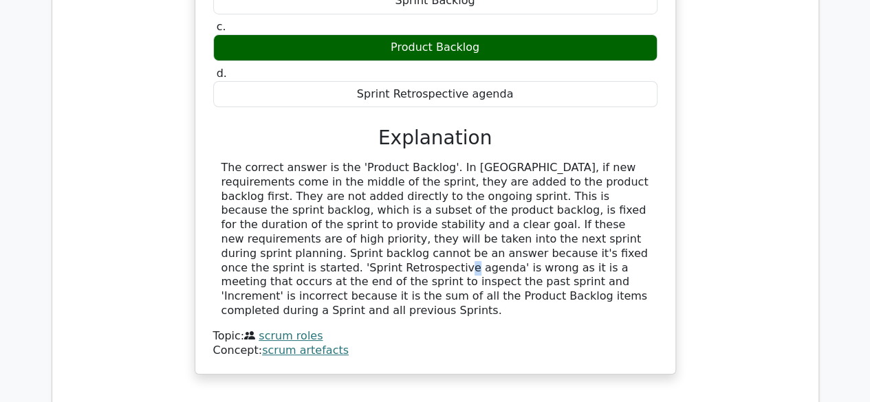
click at [435, 213] on div "The correct answer is the 'Product Backlog'. In Scrum, if new requirements come…" at bounding box center [435, 240] width 428 height 158
click at [475, 217] on div "The correct answer is the 'Product Backlog'. In Scrum, if new requirements come…" at bounding box center [435, 240] width 428 height 158
click at [532, 217] on div "The correct answer is the 'Product Backlog'. In Scrum, if new requirements come…" at bounding box center [435, 240] width 428 height 158
click at [591, 217] on div "The correct answer is the 'Product Backlog'. In Scrum, if new requirements come…" at bounding box center [435, 240] width 428 height 158
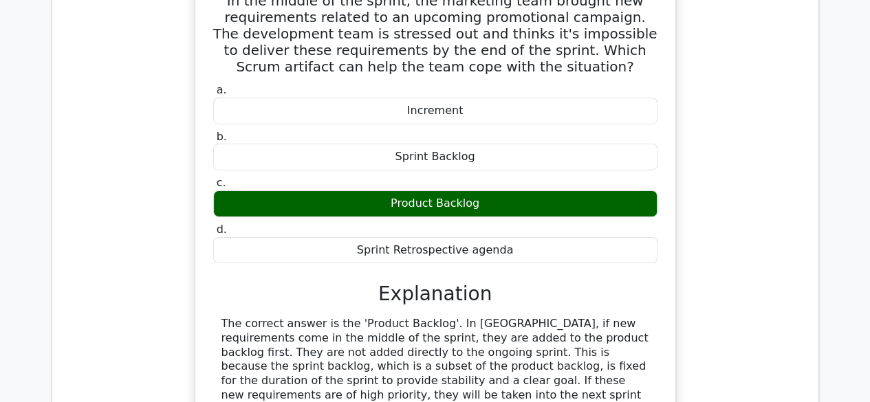
scroll to position [2451, 0]
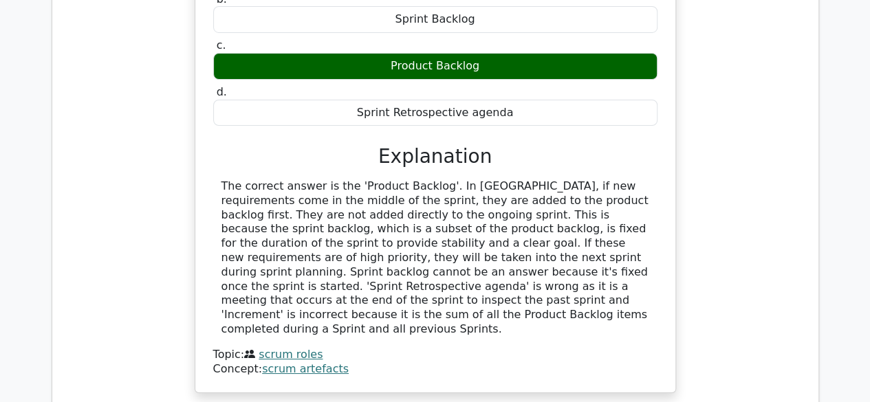
click at [425, 211] on div "The correct answer is the 'Product Backlog'. In Scrum, if new requirements come…" at bounding box center [435, 259] width 428 height 158
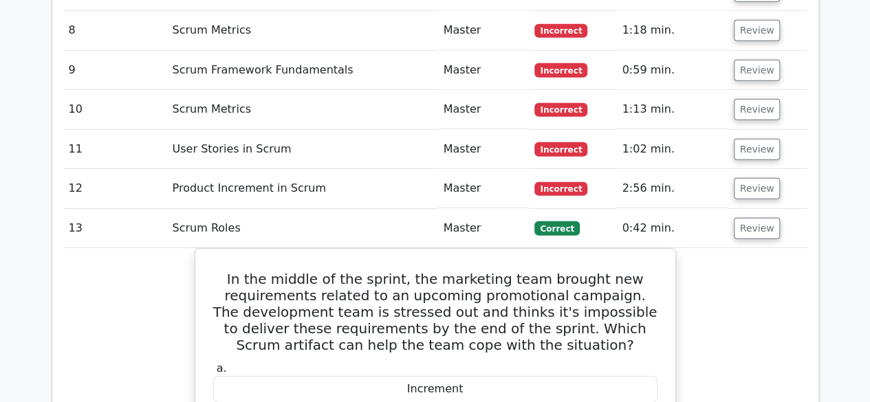
scroll to position [1900, 0]
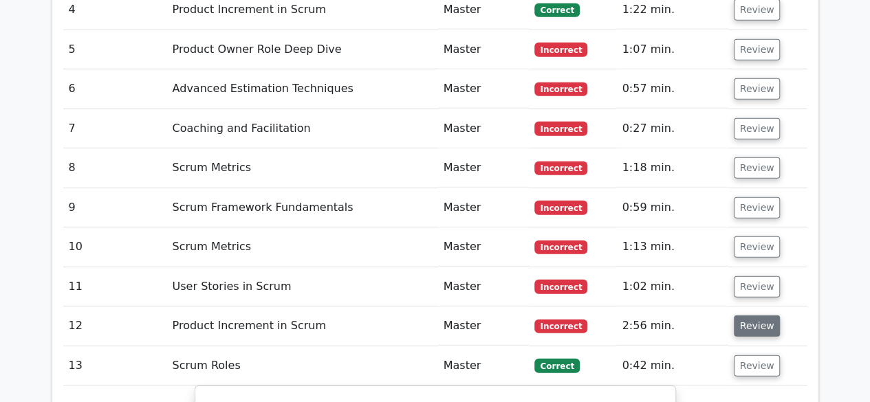
click at [753, 316] on button "Review" at bounding box center [757, 326] width 47 height 21
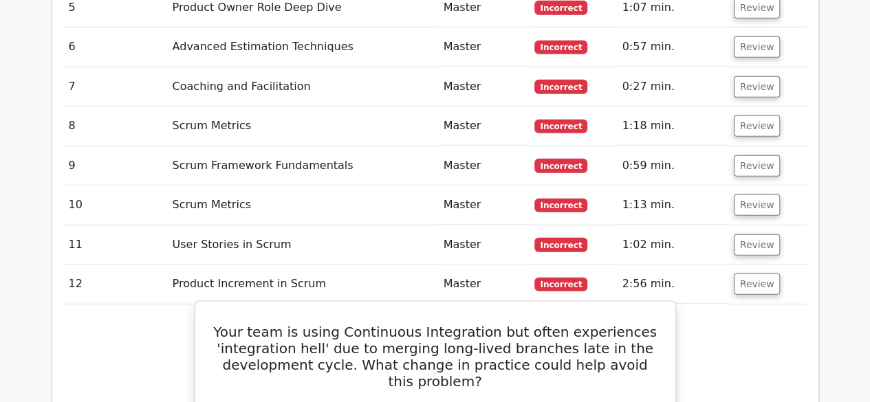
scroll to position [2038, 0]
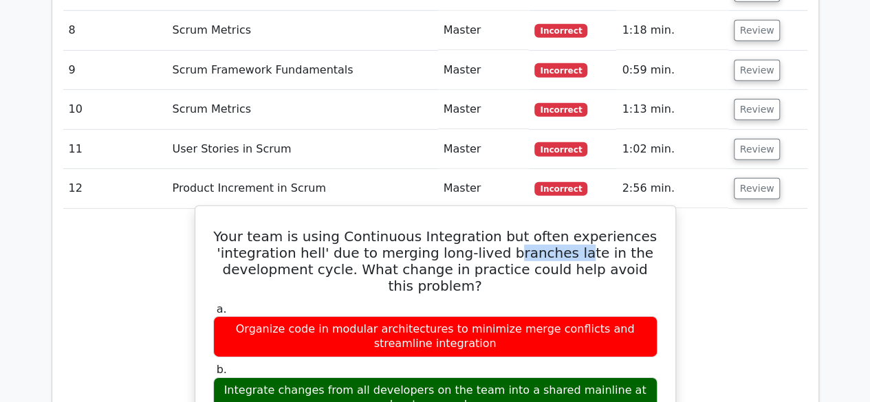
drag, startPoint x: 575, startPoint y: 217, endPoint x: 605, endPoint y: 217, distance: 30.3
click at [594, 228] on h5 "Your team is using Continuous Integration but often experiences 'integration he…" at bounding box center [435, 261] width 447 height 66
drag, startPoint x: 629, startPoint y: 219, endPoint x: 455, endPoint y: 236, distance: 174.8
click at [631, 228] on h5 "Your team is using Continuous Integration but often experiences 'integration he…" at bounding box center [435, 261] width 447 height 66
drag, startPoint x: 422, startPoint y: 220, endPoint x: 442, endPoint y: 220, distance: 19.3
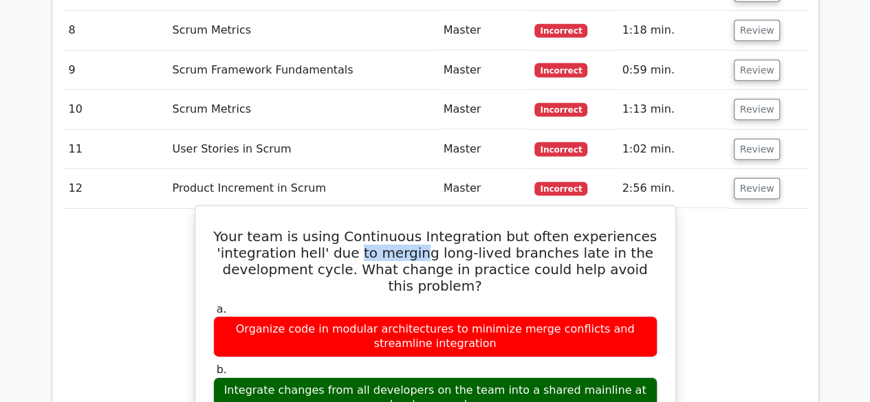
click at [439, 228] on h5 "Your team is using Continuous Integration but often experiences 'integration he…" at bounding box center [435, 261] width 447 height 66
drag, startPoint x: 495, startPoint y: 221, endPoint x: 539, endPoint y: 221, distance: 43.3
click at [508, 228] on h5 "Your team is using Continuous Integration but often experiences 'integration he…" at bounding box center [435, 261] width 447 height 66
drag, startPoint x: 539, startPoint y: 221, endPoint x: 581, endPoint y: 222, distance: 42.7
click at [576, 228] on h5 "Your team is using Continuous Integration but often experiences 'integration he…" at bounding box center [435, 261] width 447 height 66
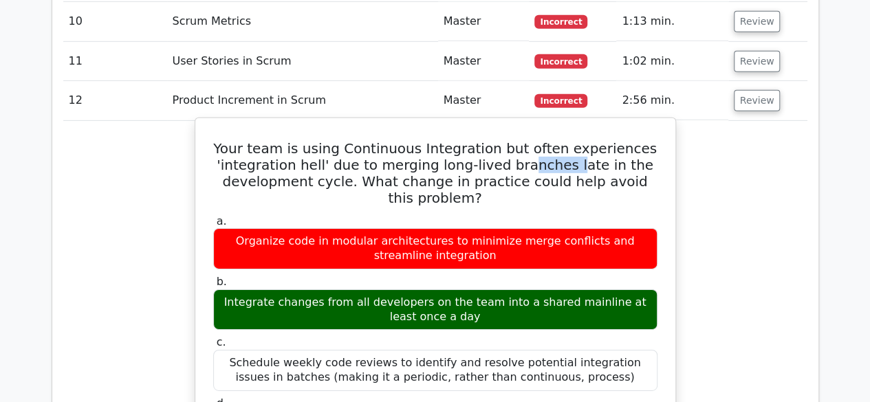
scroll to position [2175, 0]
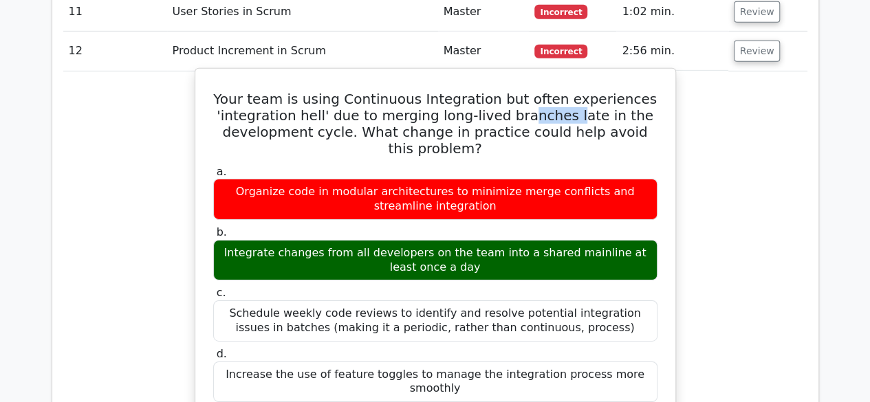
drag, startPoint x: 232, startPoint y: 58, endPoint x: 656, endPoint y: 334, distance: 505.7
click at [656, 334] on div "Your team is using Continuous Integration but often experiences 'integration he…" at bounding box center [435, 347] width 469 height 547
click at [195, 173] on div "Your team is using Continuous Integration but often experiences 'integration he…" at bounding box center [435, 347] width 481 height 559
drag, startPoint x: 558, startPoint y: 73, endPoint x: 587, endPoint y: 72, distance: 28.2
click at [583, 91] on h5 "Your team is using Continuous Integration but often experiences 'integration he…" at bounding box center [435, 124] width 447 height 66
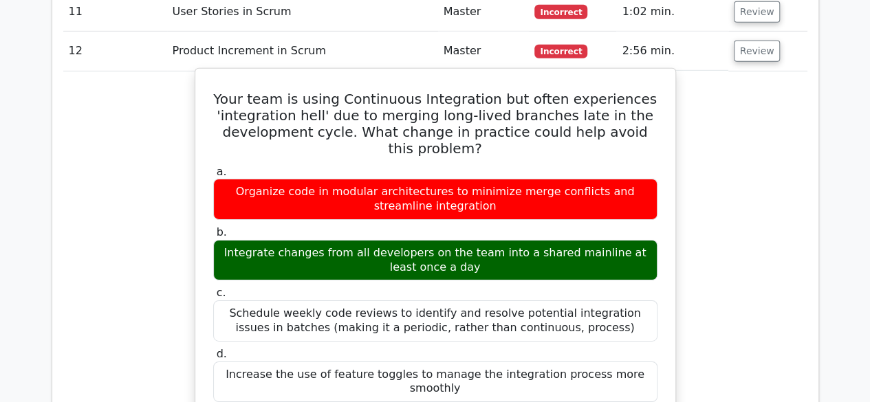
click at [602, 91] on h5 "Your team is using Continuous Integration but often experiences 'integration he…" at bounding box center [435, 124] width 447 height 66
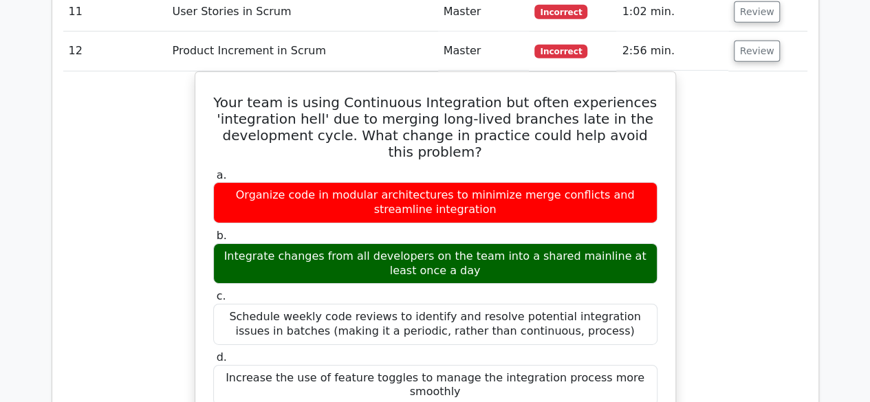
click at [724, 162] on div "Your team is using Continuous Integration but often experiences 'integration he…" at bounding box center [435, 360] width 744 height 576
click at [131, 237] on div "Your team is using Continuous Integration but often experiences 'integration he…" at bounding box center [435, 360] width 744 height 576
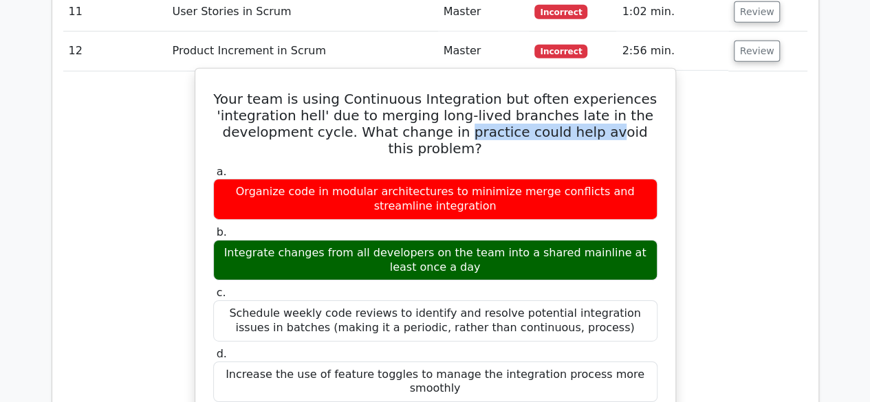
drag, startPoint x: 505, startPoint y: 95, endPoint x: 616, endPoint y: 93, distance: 111.4
click at [609, 93] on h5 "Your team is using Continuous Integration but often experiences 'integration he…" at bounding box center [435, 124] width 447 height 66
click at [623, 91] on h5 "Your team is using Continuous Integration but often experiences 'integration he…" at bounding box center [435, 124] width 447 height 66
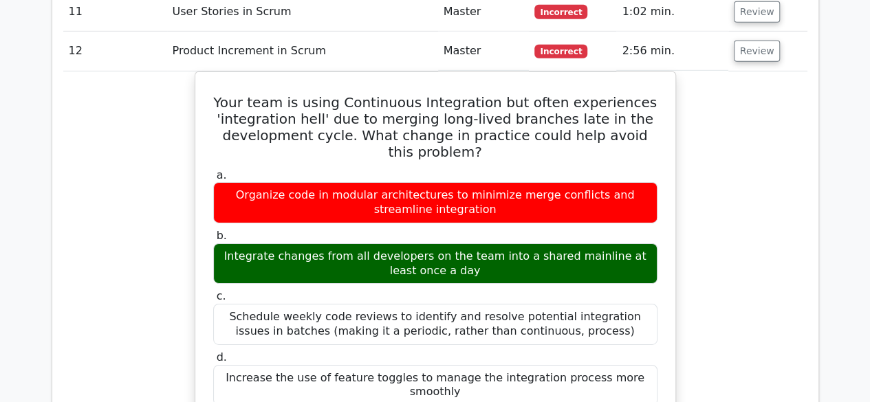
click at [740, 138] on div "Your team is using Continuous Integration but often experiences 'integration he…" at bounding box center [435, 360] width 744 height 576
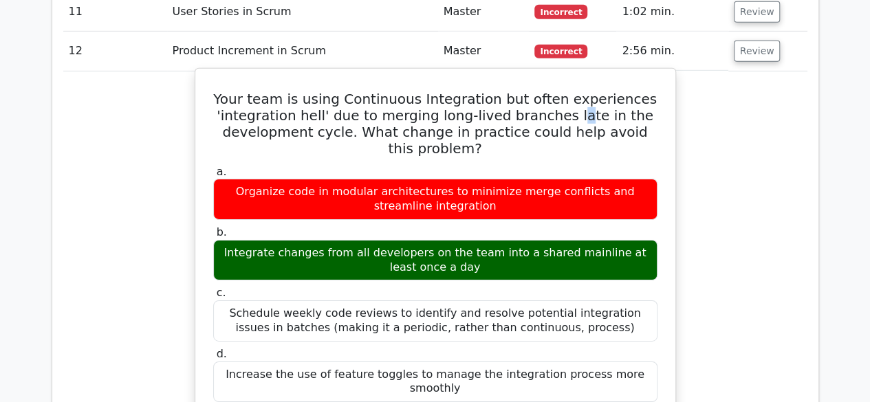
drag, startPoint x: 578, startPoint y: 82, endPoint x: 402, endPoint y: 89, distance: 176.2
click at [576, 91] on h5 "Your team is using Continuous Integration but often experiences 'integration he…" at bounding box center [435, 124] width 447 height 66
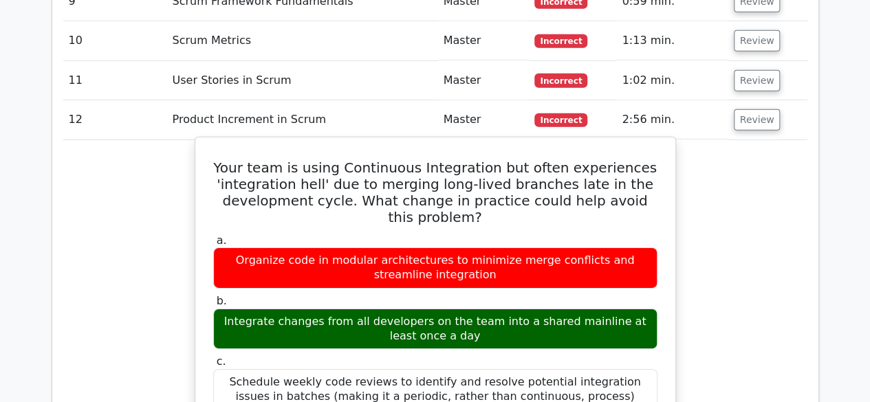
scroll to position [1969, 0]
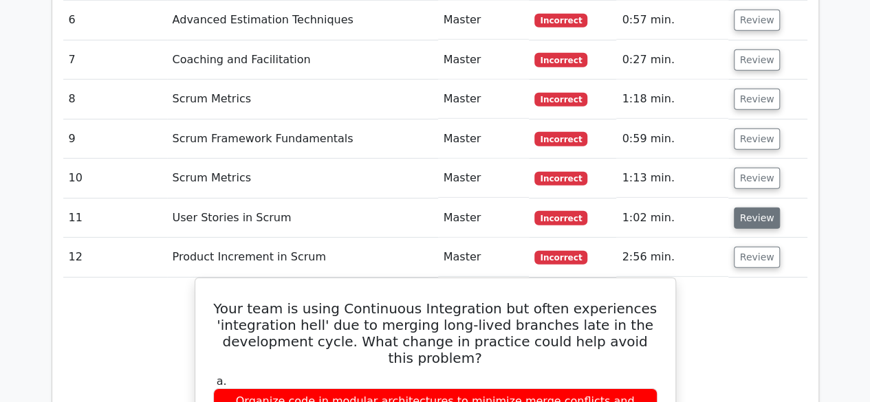
click at [751, 208] on button "Review" at bounding box center [757, 218] width 47 height 21
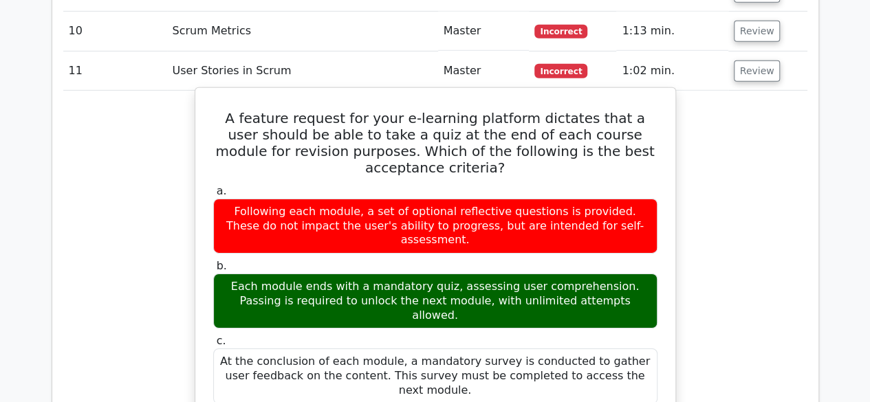
scroll to position [2175, 0]
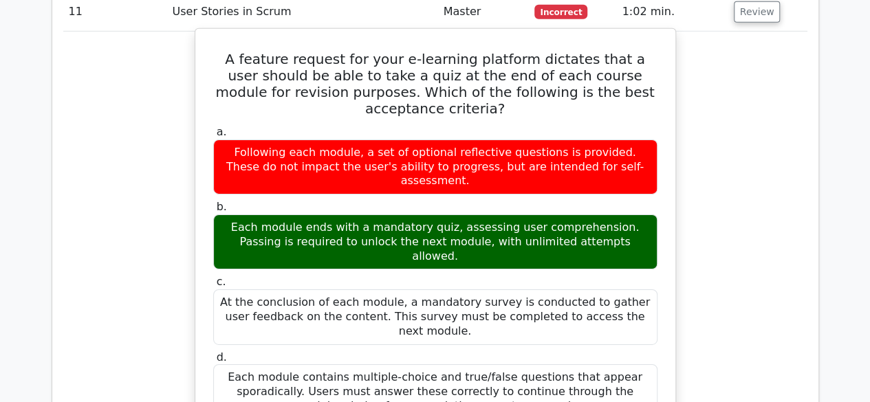
drag, startPoint x: 227, startPoint y: 26, endPoint x: 580, endPoint y: 335, distance: 469.4
click at [580, 335] on div "A feature request for your e-learning platform dictates that a user should be a…" at bounding box center [435, 322] width 469 height 576
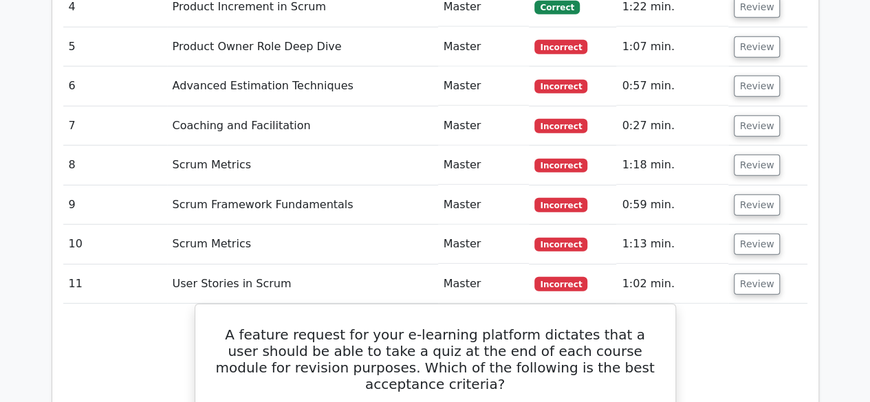
scroll to position [1832, 0]
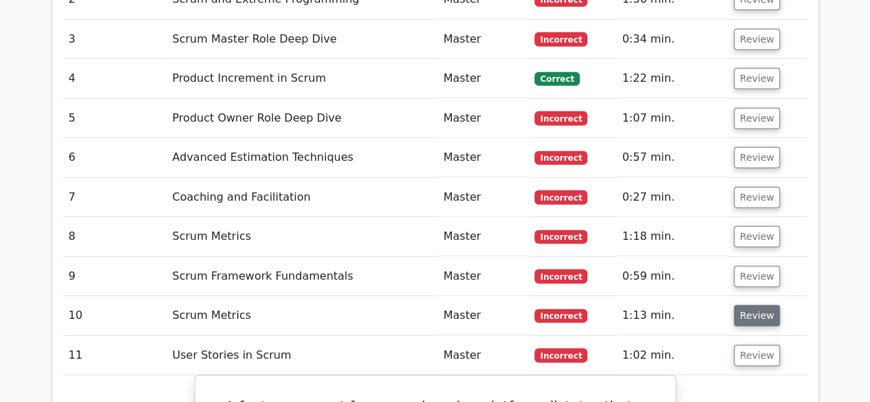
click at [763, 305] on button "Review" at bounding box center [757, 315] width 47 height 21
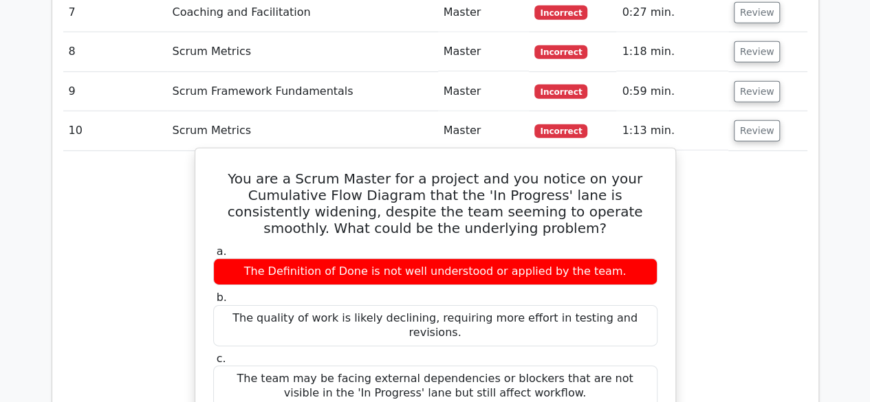
scroll to position [2038, 0]
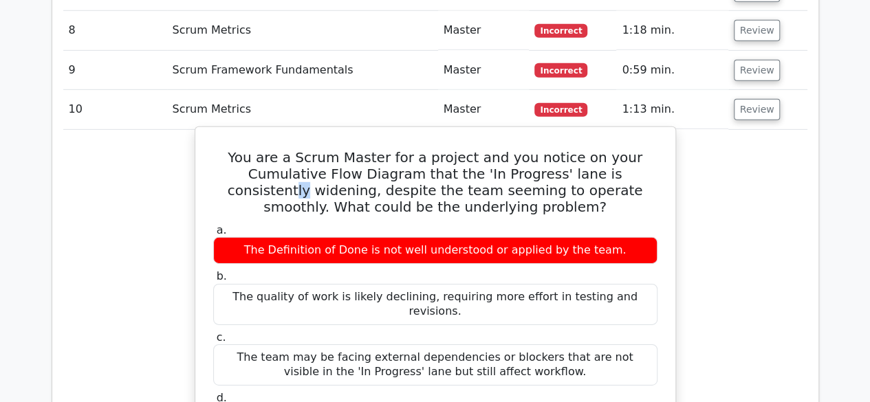
click at [649, 149] on h5 "You are a Scrum Master for a project and you notice on your Cumulative Flow Dia…" at bounding box center [435, 182] width 447 height 66
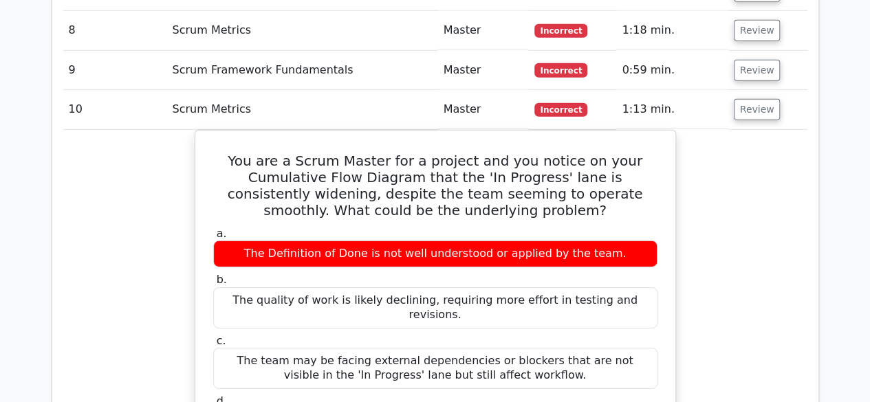
click at [711, 173] on div "You are a Scrum Master for a project and you notice on your Cumulative Flow Dia…" at bounding box center [435, 396] width 744 height 533
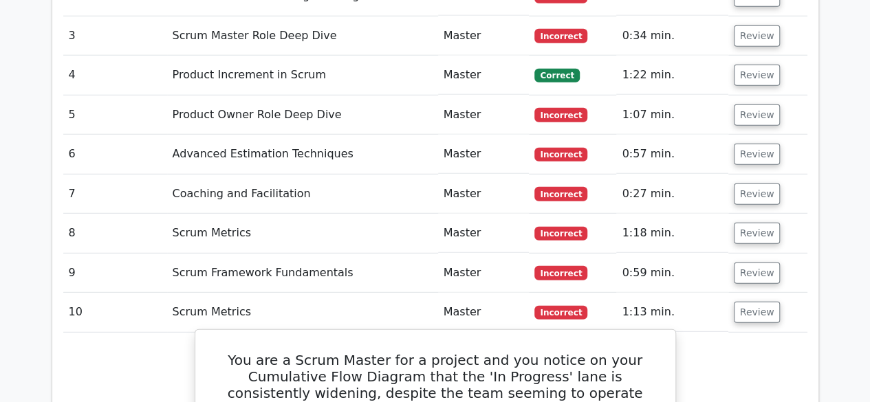
scroll to position [1832, 0]
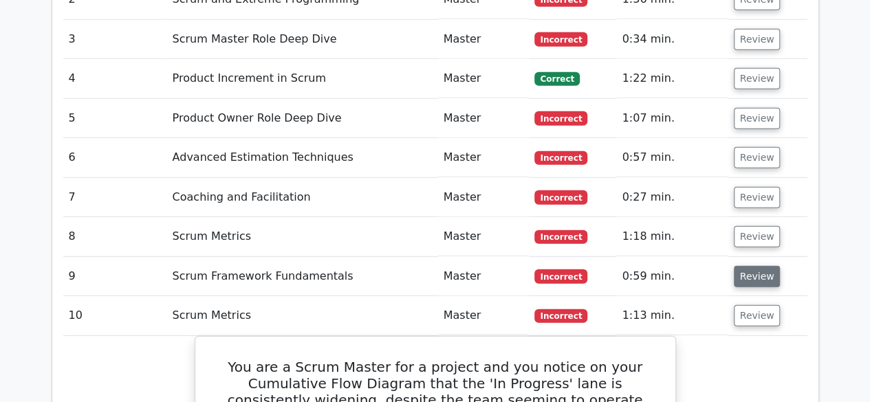
click at [750, 266] on button "Review" at bounding box center [757, 276] width 47 height 21
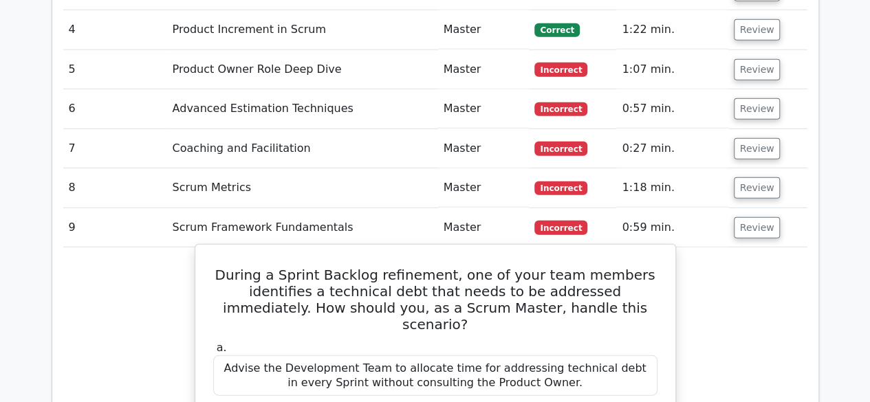
scroll to position [1969, 0]
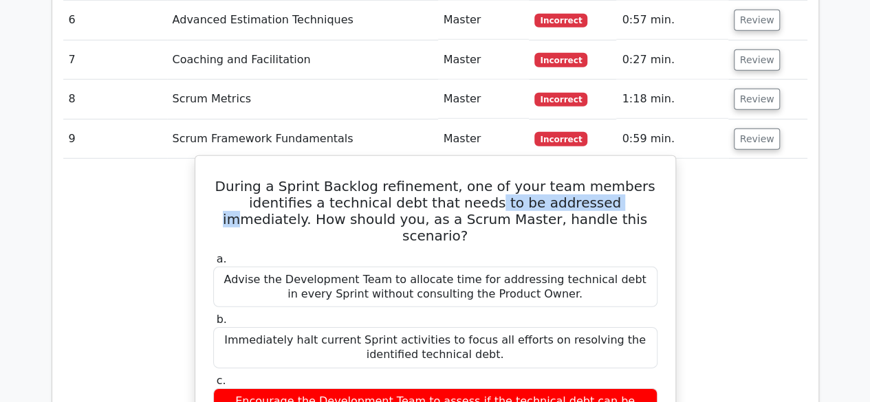
drag, startPoint x: 503, startPoint y: 166, endPoint x: 586, endPoint y: 164, distance: 83.2
click at [585, 178] on h5 "During a Sprint Backlog refinement, one of your team members identifies a techn…" at bounding box center [435, 211] width 447 height 66
click at [611, 178] on h5 "During a Sprint Backlog refinement, one of your team members identifies a techn…" at bounding box center [435, 211] width 447 height 66
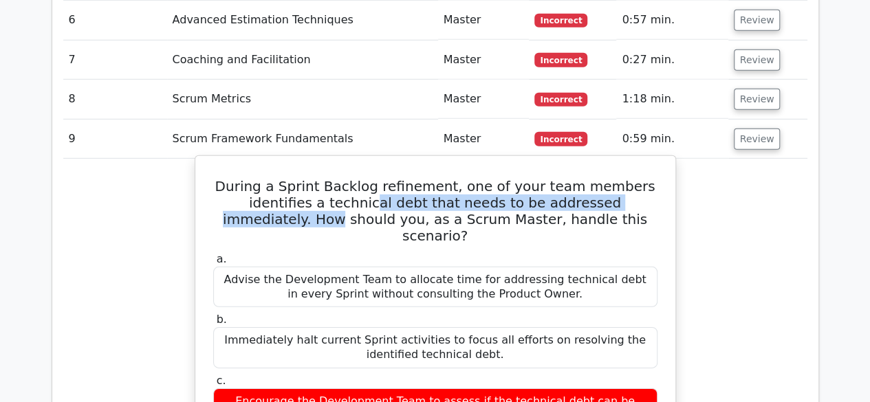
drag, startPoint x: 335, startPoint y: 175, endPoint x: 417, endPoint y: 173, distance: 81.9
click at [374, 178] on h5 "During a Sprint Backlog refinement, one of your team members identifies a techn…" at bounding box center [435, 211] width 447 height 66
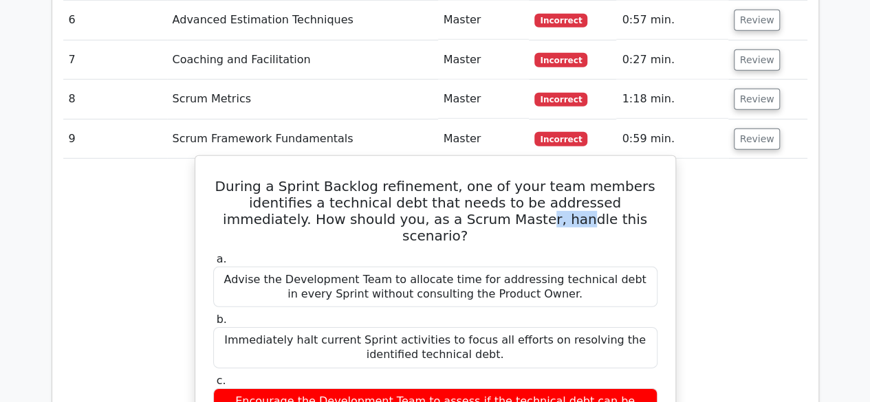
drag, startPoint x: 470, startPoint y: 182, endPoint x: 546, endPoint y: 184, distance: 75.7
click at [514, 182] on h5 "During a Sprint Backlog refinement, one of your team members identifies a techn…" at bounding box center [435, 211] width 447 height 66
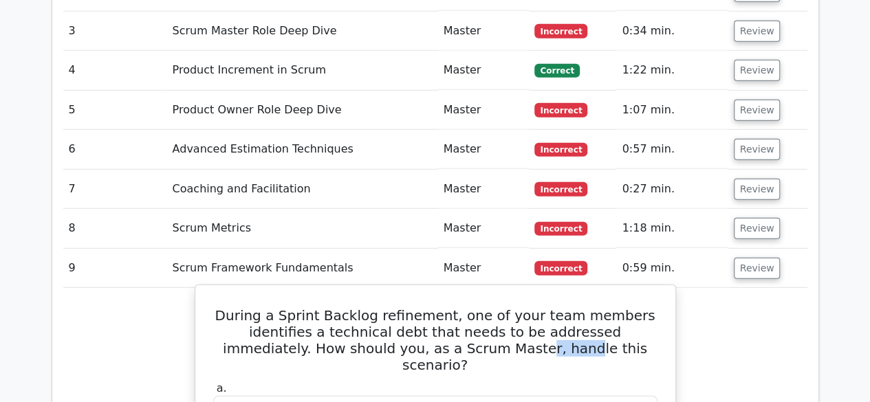
scroll to position [1832, 0]
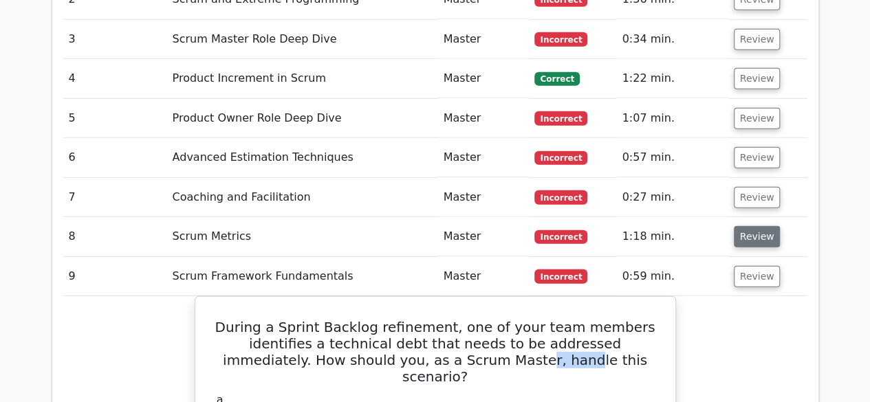
click at [765, 226] on button "Review" at bounding box center [757, 236] width 47 height 21
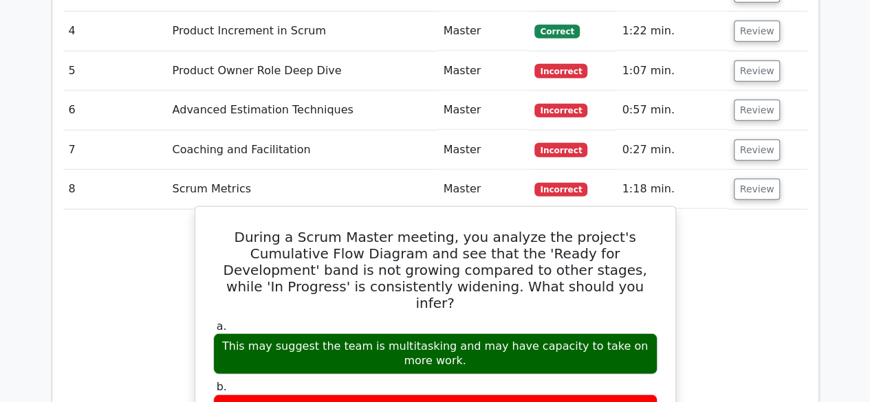
scroll to position [1900, 0]
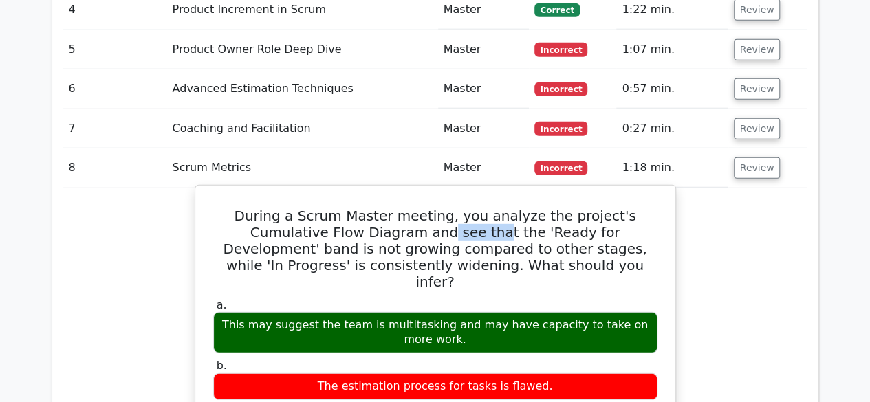
drag, startPoint x: 363, startPoint y: 189, endPoint x: 450, endPoint y: 190, distance: 87.4
click at [429, 208] on h5 "During a Scrum Master meeting, you analyze the project's Cumulative Flow Diagra…" at bounding box center [435, 249] width 447 height 83
drag, startPoint x: 503, startPoint y: 180, endPoint x: 538, endPoint y: 178, distance: 35.1
click at [533, 208] on h5 "During a Scrum Master meeting, you analyze the project's Cumulative Flow Diagra…" at bounding box center [435, 249] width 447 height 83
drag, startPoint x: 589, startPoint y: 185, endPoint x: 599, endPoint y: 187, distance: 10.5
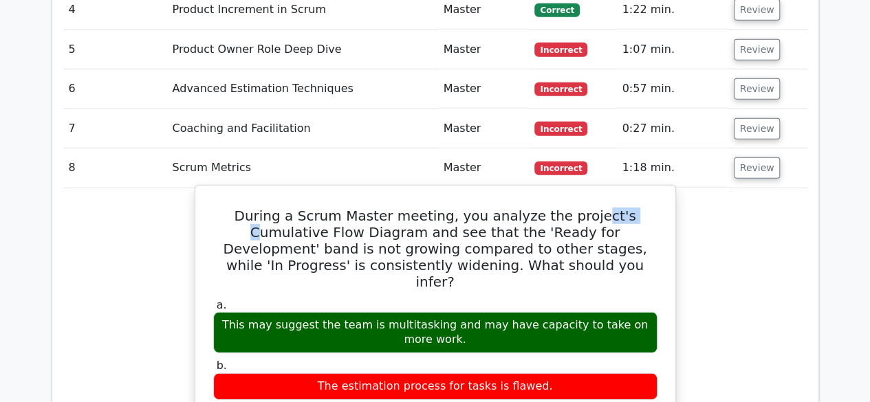
click at [596, 208] on h5 "During a Scrum Master meeting, you analyze the project's Cumulative Flow Diagra…" at bounding box center [435, 249] width 447 height 83
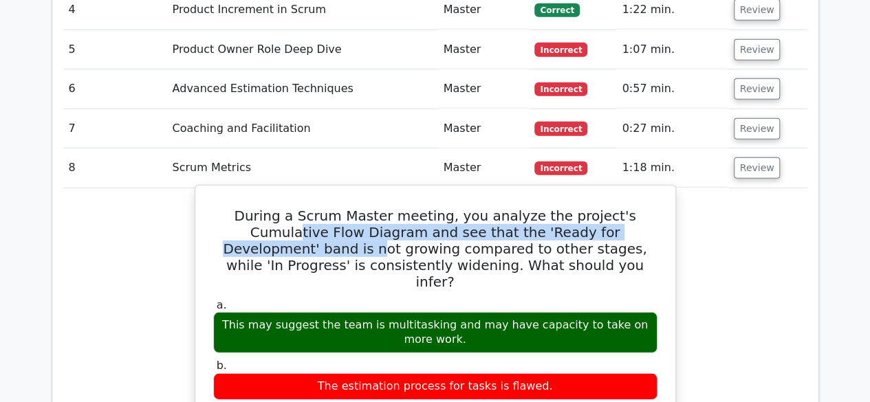
click at [640, 208] on h5 "During a Scrum Master meeting, you analyze the project's Cumulative Flow Diagra…" at bounding box center [435, 249] width 447 height 83
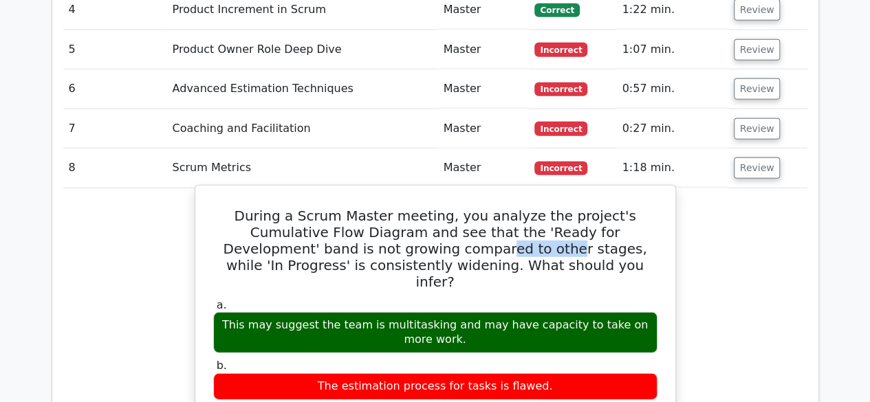
drag, startPoint x: 367, startPoint y: 207, endPoint x: 415, endPoint y: 207, distance: 48.1
click at [397, 208] on h5 "During a Scrum Master meeting, you analyze the project's Cumulative Flow Diagra…" at bounding box center [435, 249] width 447 height 83
drag, startPoint x: 484, startPoint y: 207, endPoint x: 517, endPoint y: 210, distance: 32.4
click at [512, 210] on h5 "During a Scrum Master meeting, you analyze the project's Cumulative Flow Diagra…" at bounding box center [435, 249] width 447 height 83
drag, startPoint x: 571, startPoint y: 210, endPoint x: 579, endPoint y: 210, distance: 8.3
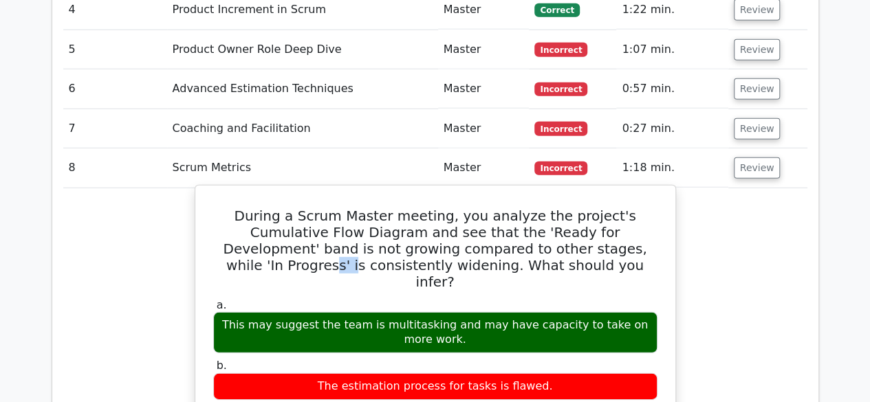
click at [578, 210] on h5 "During a Scrum Master meeting, you analyze the project's Cumulative Flow Diagra…" at bounding box center [435, 249] width 447 height 83
click at [643, 211] on h5 "During a Scrum Master meeting, you analyze the project's Cumulative Flow Diagra…" at bounding box center [435, 249] width 447 height 83
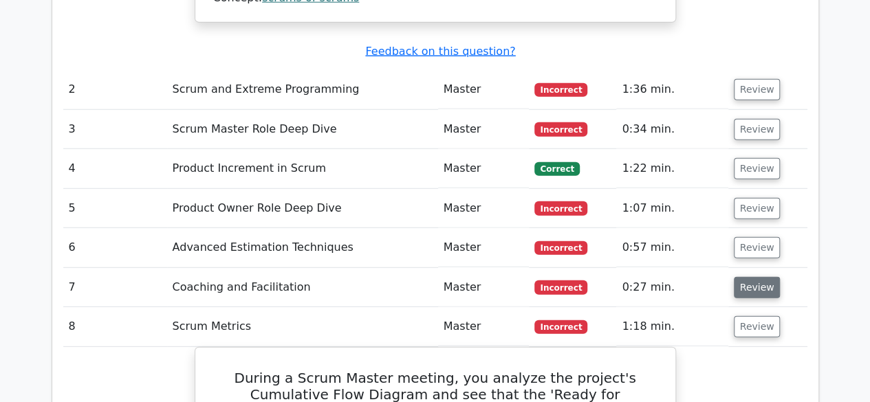
scroll to position [1763, 0]
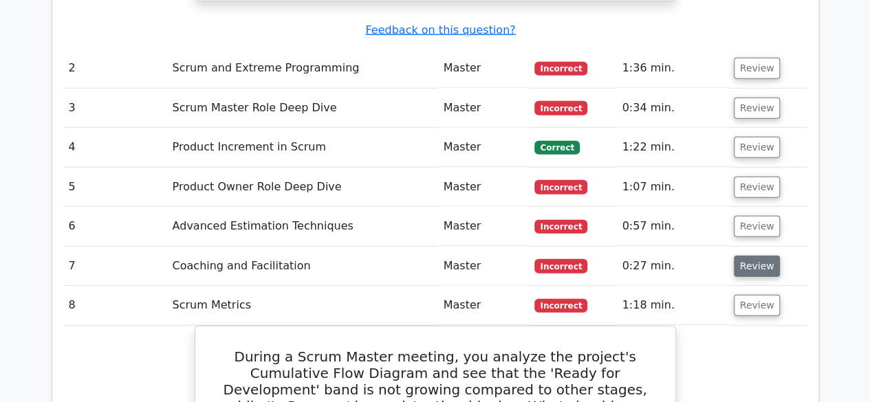
click at [759, 256] on button "Review" at bounding box center [757, 266] width 47 height 21
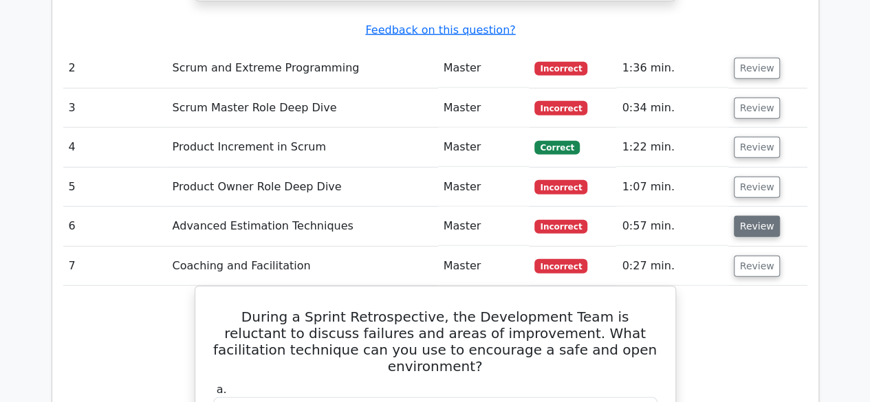
click at [762, 216] on button "Review" at bounding box center [757, 226] width 47 height 21
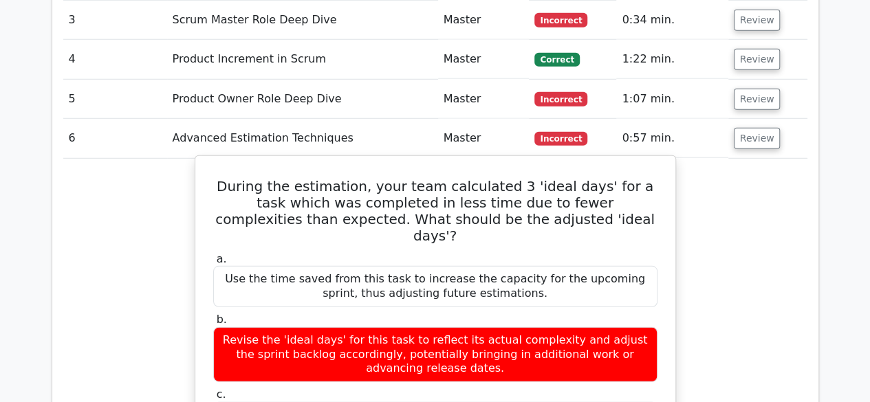
scroll to position [1900, 0]
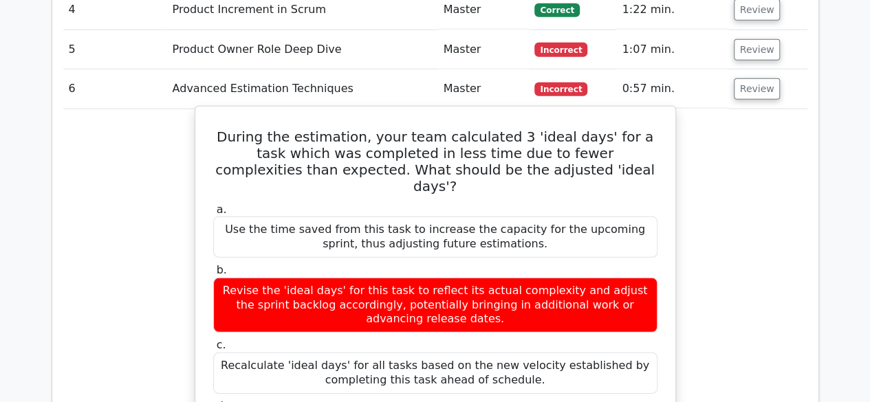
drag, startPoint x: 492, startPoint y: 111, endPoint x: 579, endPoint y: 106, distance: 86.8
click at [567, 129] on h5 "During the estimation, your team calculated 3 'ideal days' for a task which was…" at bounding box center [435, 162] width 447 height 66
drag, startPoint x: 600, startPoint y: 102, endPoint x: 612, endPoint y: 104, distance: 12.5
click at [602, 129] on h5 "During the estimation, your team calculated 3 'ideal days' for a task which was…" at bounding box center [435, 162] width 447 height 66
drag, startPoint x: 626, startPoint y: 104, endPoint x: 637, endPoint y: 109, distance: 12.0
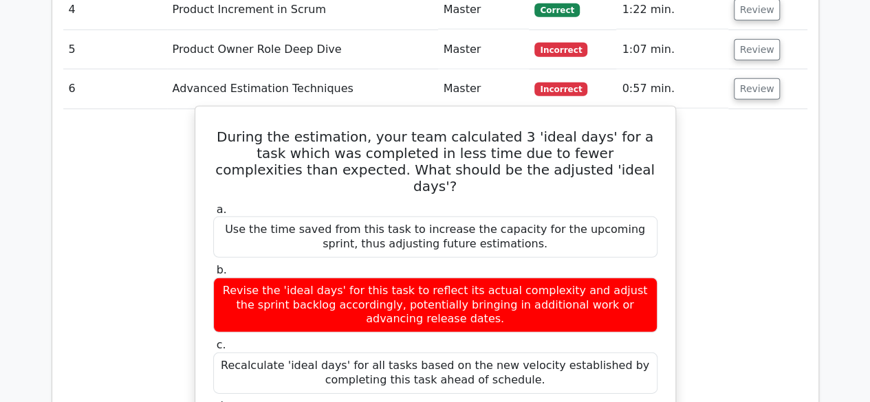
click at [633, 129] on h5 "During the estimation, your team calculated 3 'ideal days' for a task which was…" at bounding box center [435, 162] width 447 height 66
click at [642, 129] on h5 "During the estimation, your team calculated 3 'ideal days' for a task which was…" at bounding box center [435, 162] width 447 height 66
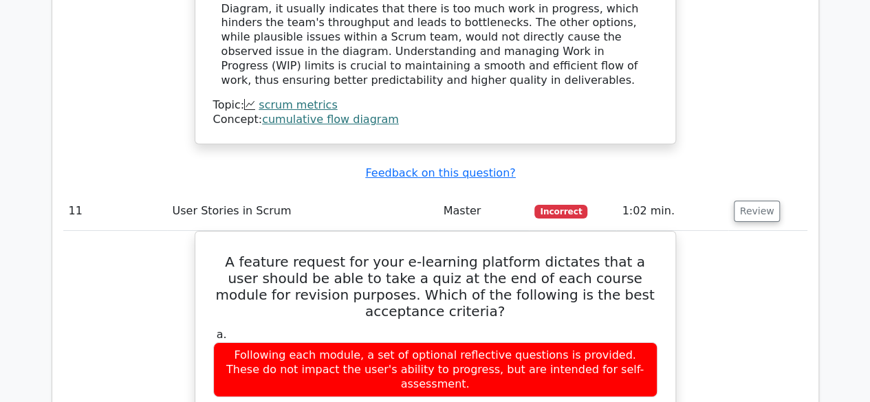
scroll to position [4995, 0]
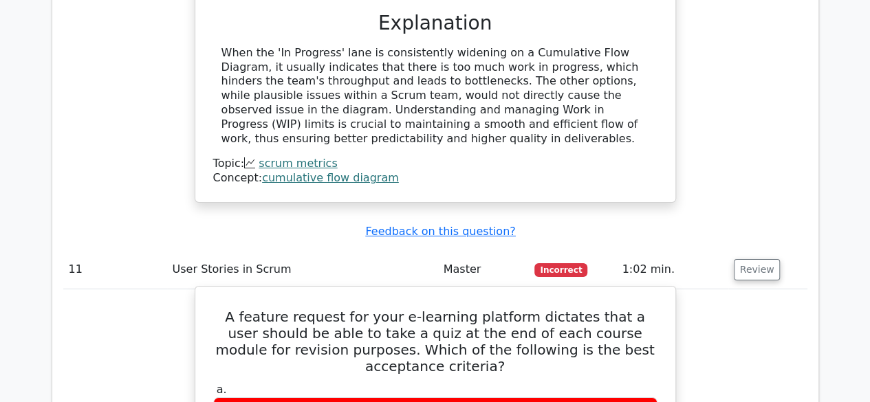
click at [371, 309] on h5 "A feature request for your e-learning platform dictates that a user should be a…" at bounding box center [435, 342] width 447 height 66
drag, startPoint x: 351, startPoint y: 206, endPoint x: 417, endPoint y: 204, distance: 66.1
drag, startPoint x: 481, startPoint y: 213, endPoint x: 495, endPoint y: 213, distance: 14.4
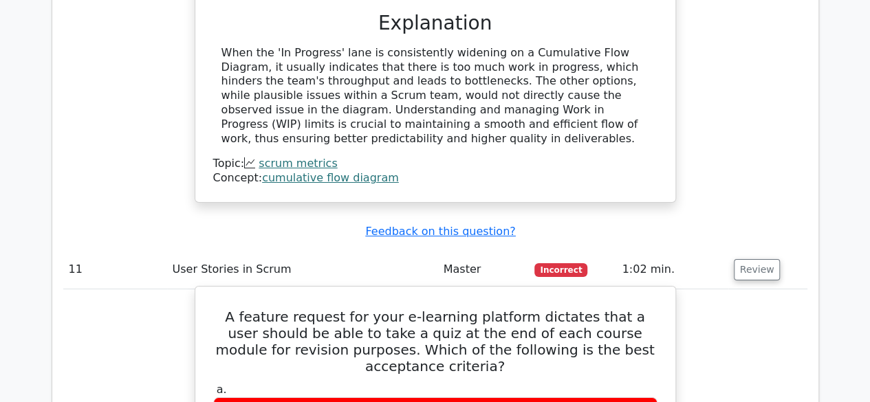
drag, startPoint x: 602, startPoint y: 213, endPoint x: 593, endPoint y: 215, distance: 9.8
drag, startPoint x: 276, startPoint y: 258, endPoint x: 354, endPoint y: 257, distance: 77.0
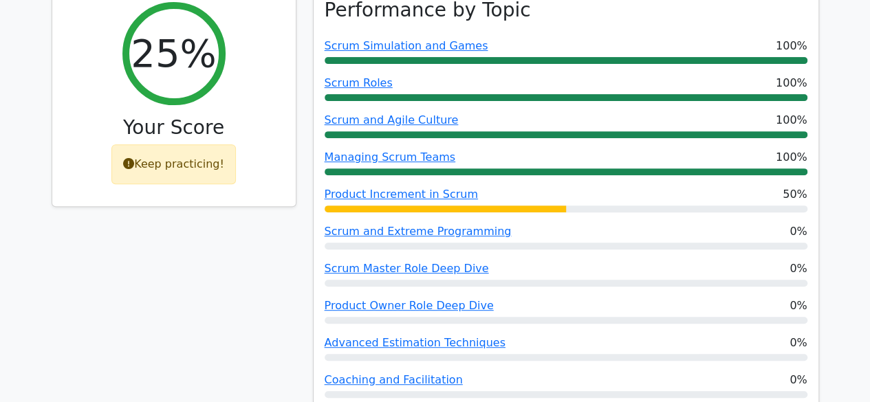
scroll to position [0, 0]
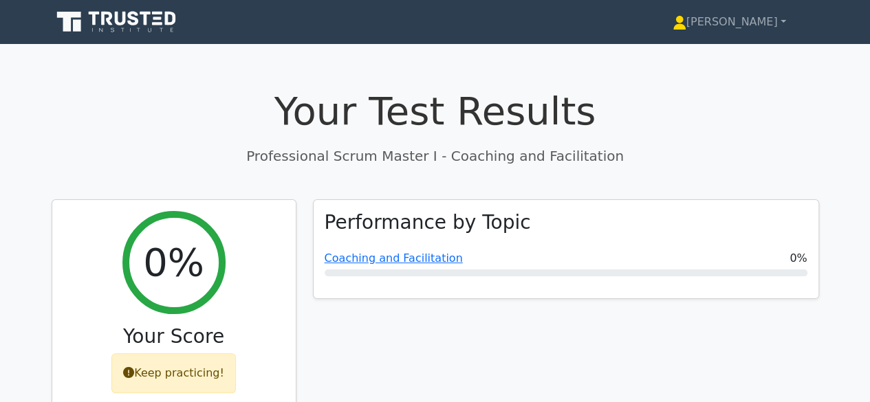
click at [746, 89] on h1 "Your Test Results" at bounding box center [436, 111] width 768 height 46
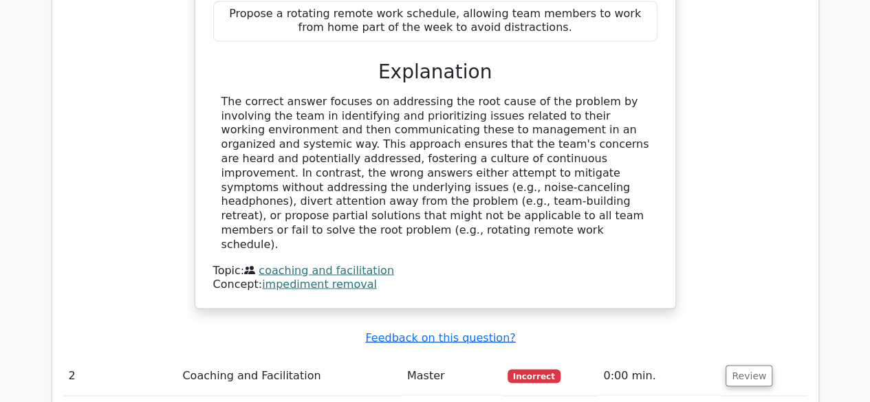
scroll to position [1238, 0]
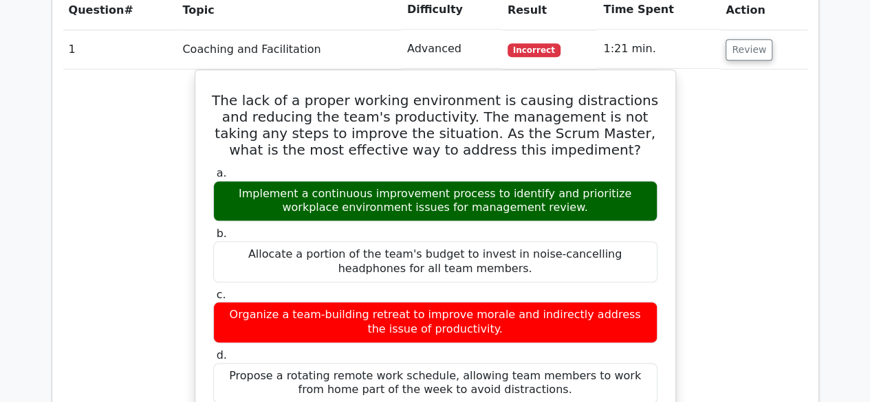
scroll to position [69, 0]
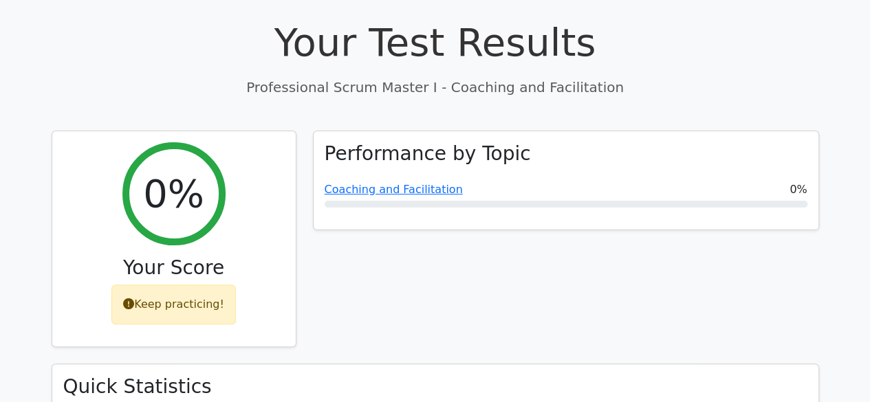
click at [502, 312] on div "Performance by Topic Coaching and Facilitation 0%" at bounding box center [566, 248] width 523 height 234
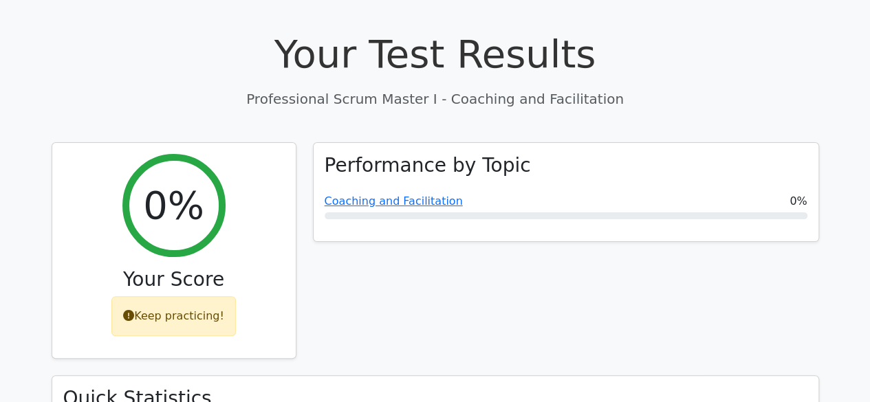
scroll to position [0, 0]
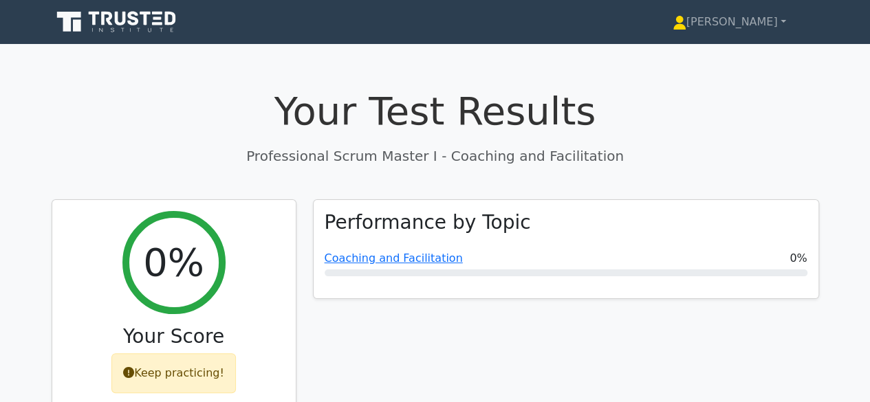
click at [111, 29] on icon at bounding box center [118, 22] width 132 height 26
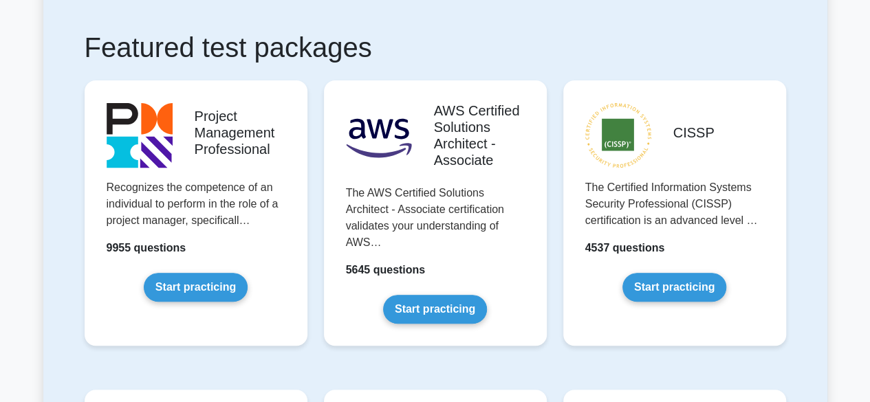
scroll to position [275, 0]
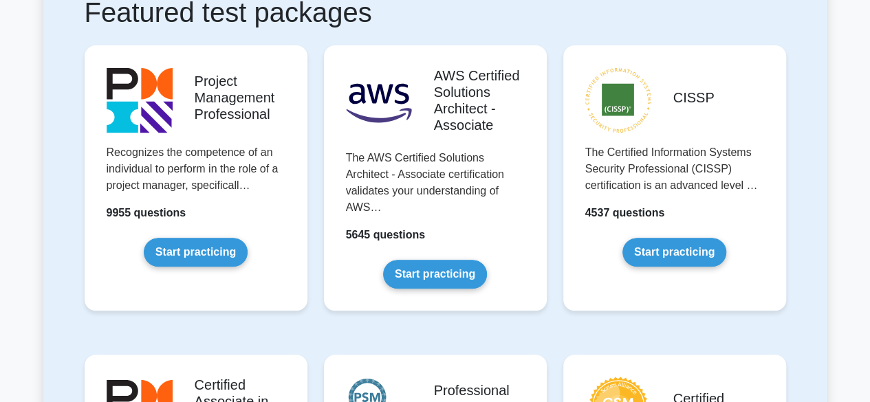
click at [594, 317] on div "CISSP The Certified Information Systems Security Professional (CISSP) certifica…" at bounding box center [674, 189] width 239 height 310
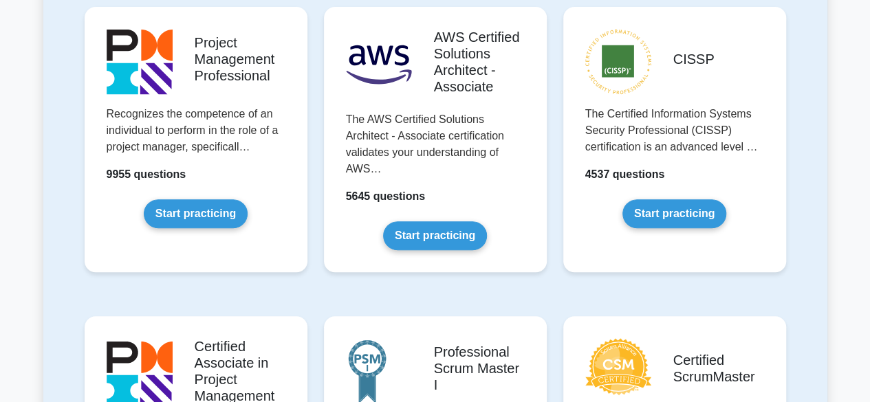
scroll to position [481, 0]
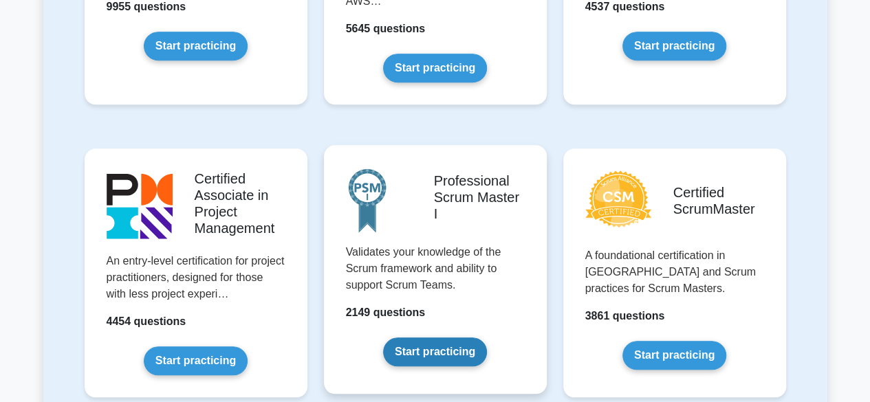
click at [435, 353] on link "Start practicing" at bounding box center [435, 352] width 104 height 29
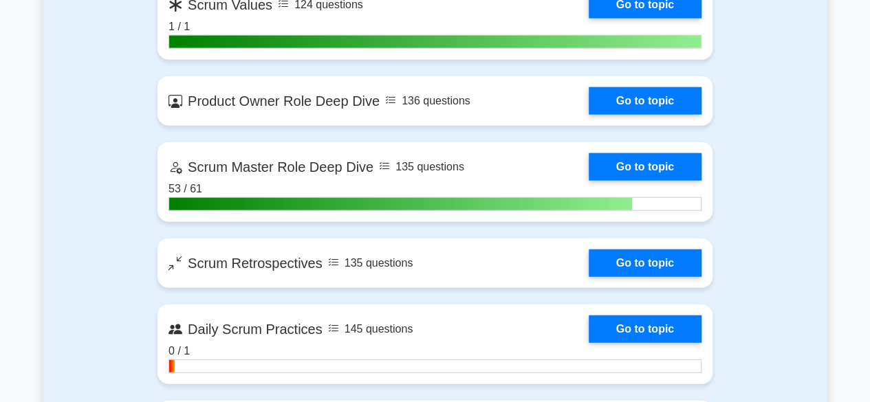
scroll to position [1651, 0]
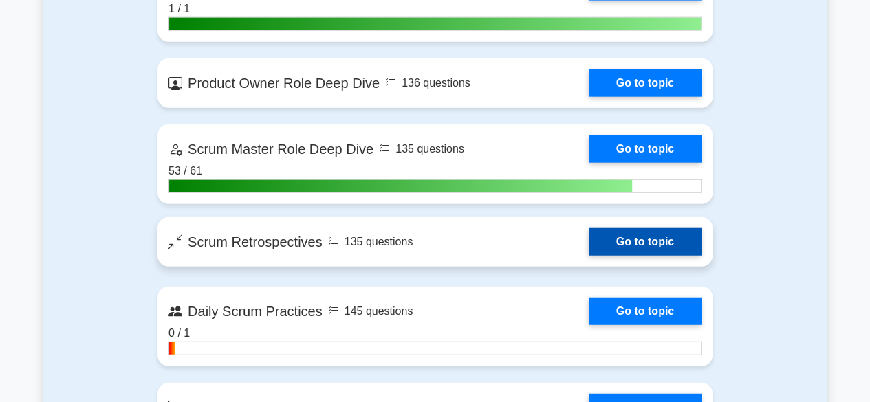
click at [633, 241] on link "Go to topic" at bounding box center [645, 242] width 113 height 28
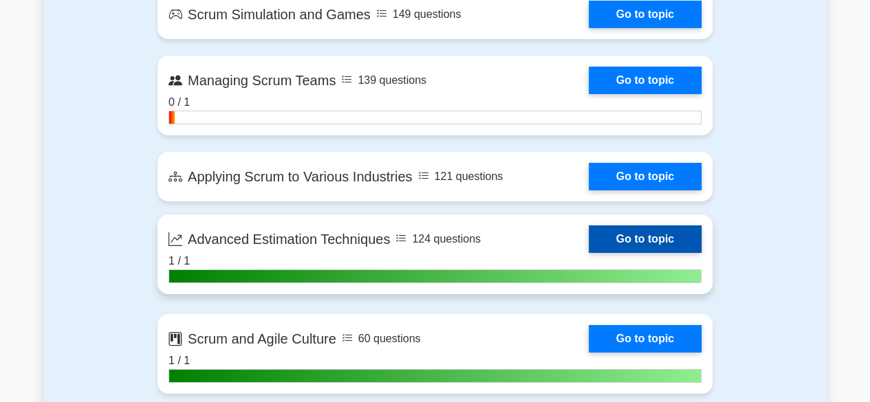
scroll to position [2270, 0]
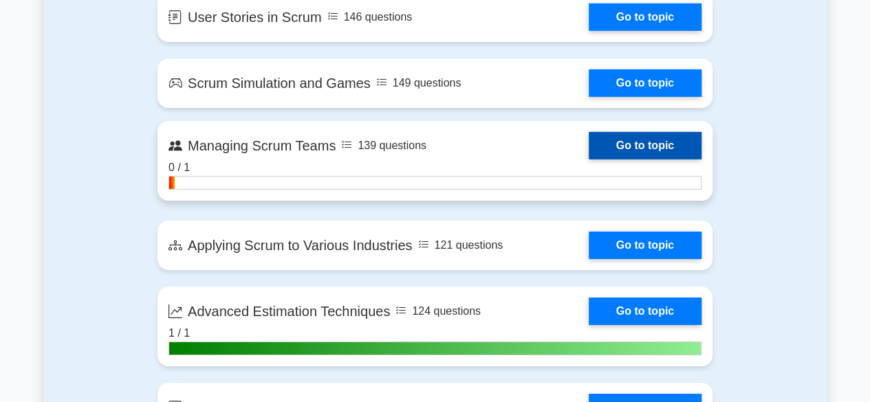
click at [636, 142] on link "Go to topic" at bounding box center [645, 146] width 113 height 28
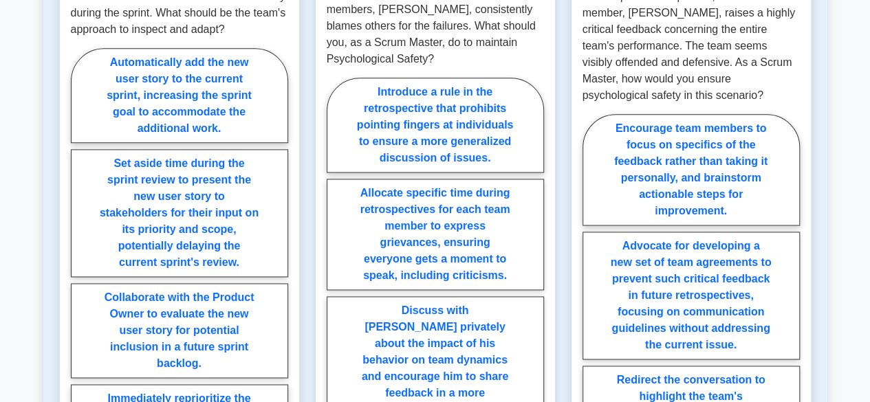
scroll to position [550, 0]
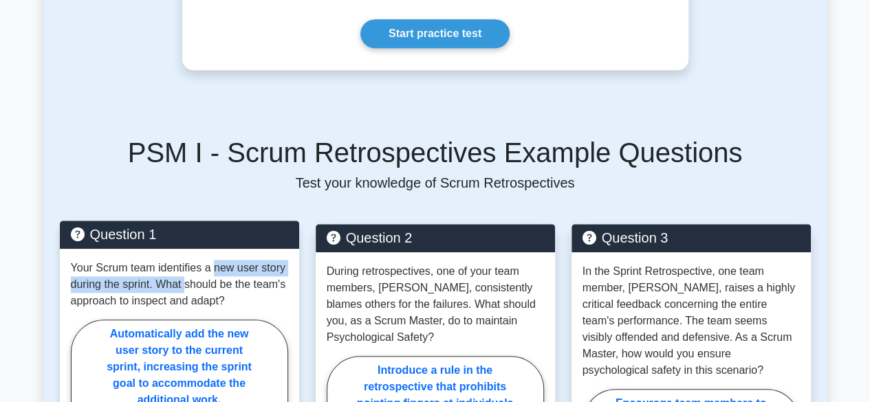
drag, startPoint x: 204, startPoint y: 258, endPoint x: 217, endPoint y: 254, distance: 13.5
click at [213, 260] on p "Your Scrum team identifies a new user story during the sprint. What should be t…" at bounding box center [179, 285] width 217 height 50
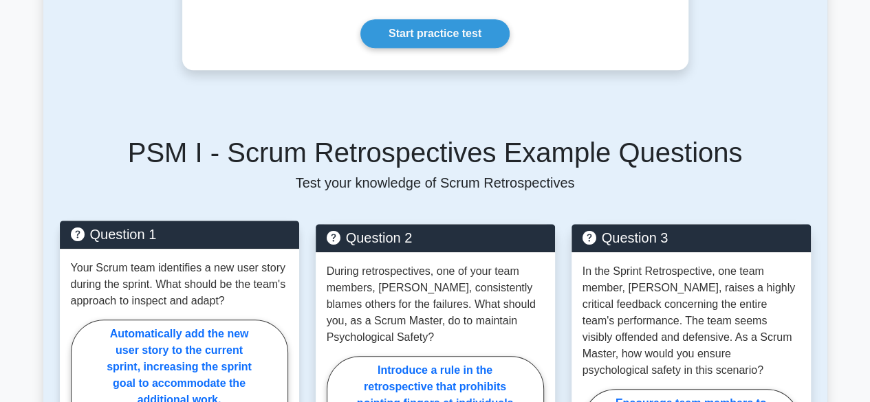
click at [246, 270] on p "Your Scrum team identifies a new user story during the sprint. What should be t…" at bounding box center [179, 285] width 217 height 50
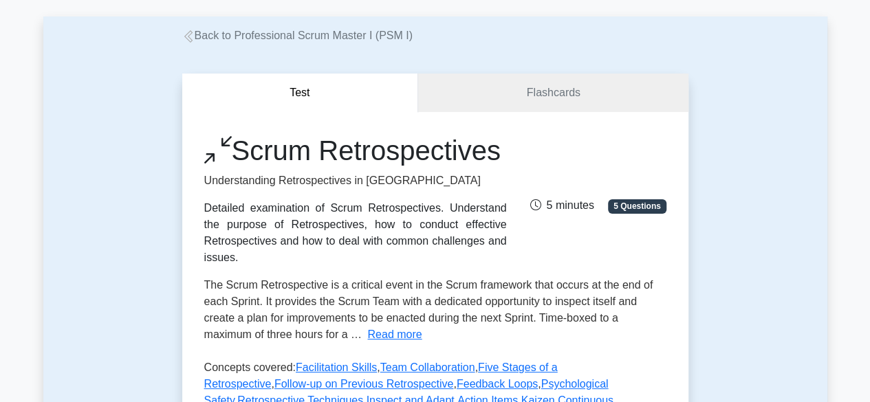
scroll to position [0, 0]
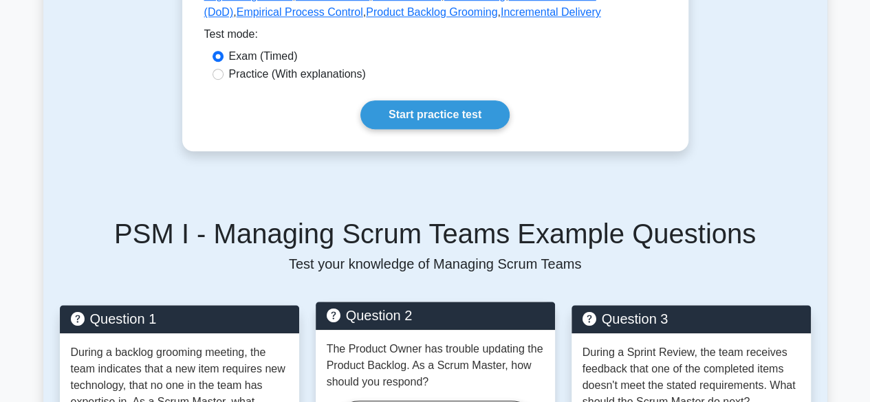
scroll to position [688, 0]
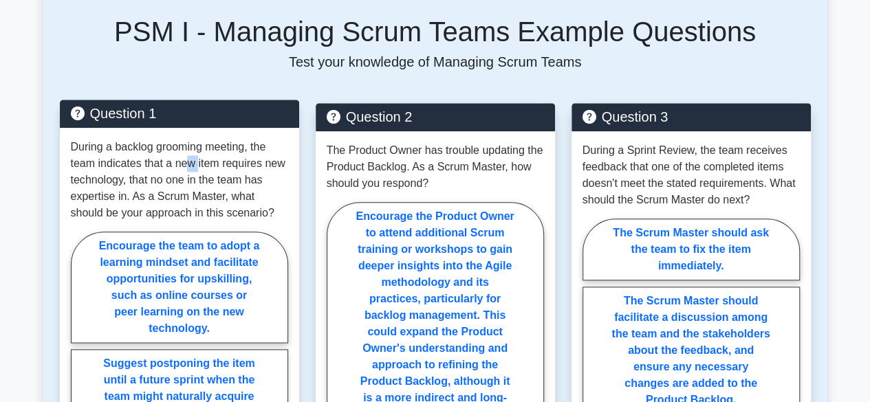
drag, startPoint x: 198, startPoint y: 157, endPoint x: 222, endPoint y: 155, distance: 24.2
click at [203, 156] on p "During a backlog grooming meeting, the team indicates that a new item requires …" at bounding box center [179, 180] width 217 height 83
click at [254, 149] on p "During a backlog grooming meeting, the team indicates that a new item requires …" at bounding box center [179, 180] width 217 height 83
drag, startPoint x: 100, startPoint y: 167, endPoint x: 147, endPoint y: 163, distance: 47.0
click at [144, 163] on p "During a backlog grooming meeting, the team indicates that a new item requires …" at bounding box center [179, 180] width 217 height 83
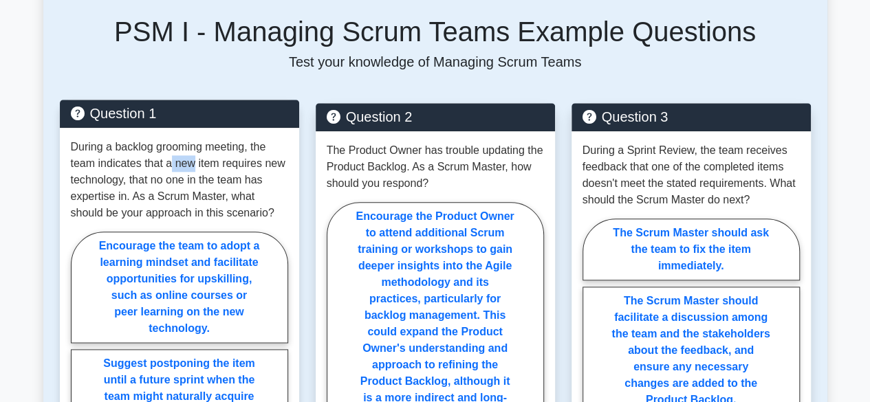
drag, startPoint x: 182, startPoint y: 163, endPoint x: 199, endPoint y: 163, distance: 17.9
click at [194, 163] on p "During a backlog grooming meeting, the team indicates that a new item requires …" at bounding box center [179, 180] width 217 height 83
click at [230, 166] on p "During a backlog grooming meeting, the team indicates that a new item requires …" at bounding box center [179, 180] width 217 height 83
click at [257, 166] on p "During a backlog grooming meeting, the team indicates that a new item requires …" at bounding box center [179, 180] width 217 height 83
click at [276, 167] on p "During a backlog grooming meeting, the team indicates that a new item requires …" at bounding box center [179, 180] width 217 height 83
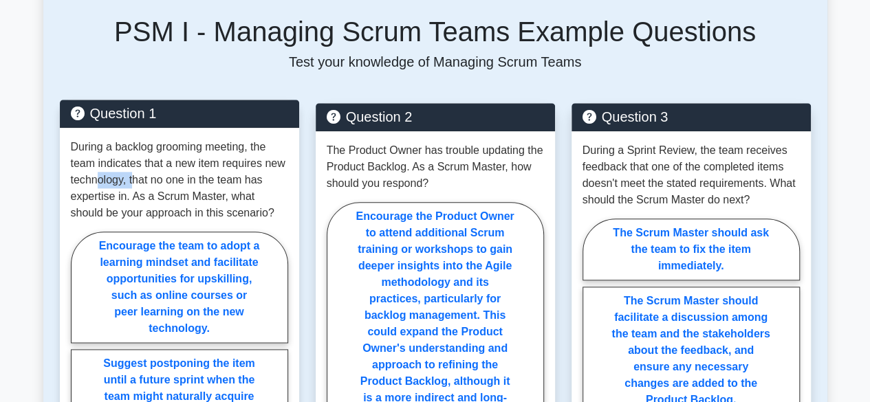
drag, startPoint x: 134, startPoint y: 184, endPoint x: 155, endPoint y: 182, distance: 21.4
click at [149, 182] on p "During a backlog grooming meeting, the team indicates that a new item requires …" at bounding box center [179, 180] width 217 height 83
drag, startPoint x: 190, startPoint y: 182, endPoint x: 200, endPoint y: 181, distance: 10.4
click at [194, 181] on p "During a backlog grooming meeting, the team indicates that a new item requires …" at bounding box center [179, 180] width 217 height 83
click at [246, 181] on p "During a backlog grooming meeting, the team indicates that a new item requires …" at bounding box center [179, 180] width 217 height 83
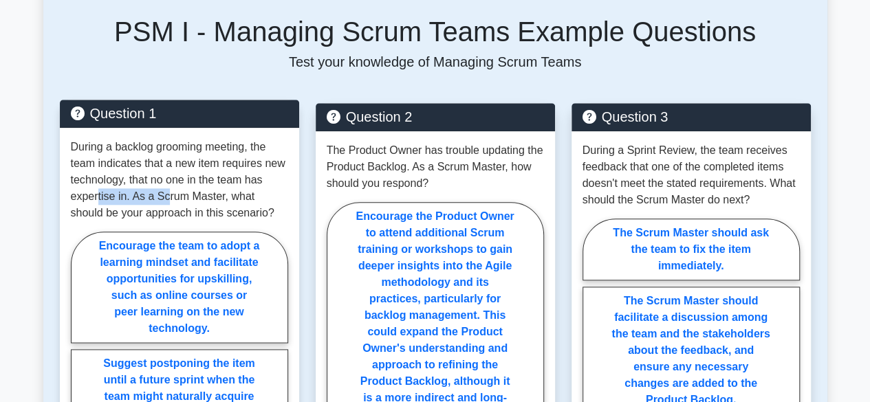
drag, startPoint x: 98, startPoint y: 203, endPoint x: 180, endPoint y: 199, distance: 82.0
click at [176, 199] on p "During a backlog grooming meeting, the team indicates that a new item requires …" at bounding box center [179, 180] width 217 height 83
drag, startPoint x: 213, startPoint y: 197, endPoint x: 230, endPoint y: 197, distance: 17.2
click at [224, 197] on p "During a backlog grooming meeting, the team indicates that a new item requires …" at bounding box center [179, 180] width 217 height 83
click at [253, 199] on p "During a backlog grooming meeting, the team indicates that a new item requires …" at bounding box center [179, 180] width 217 height 83
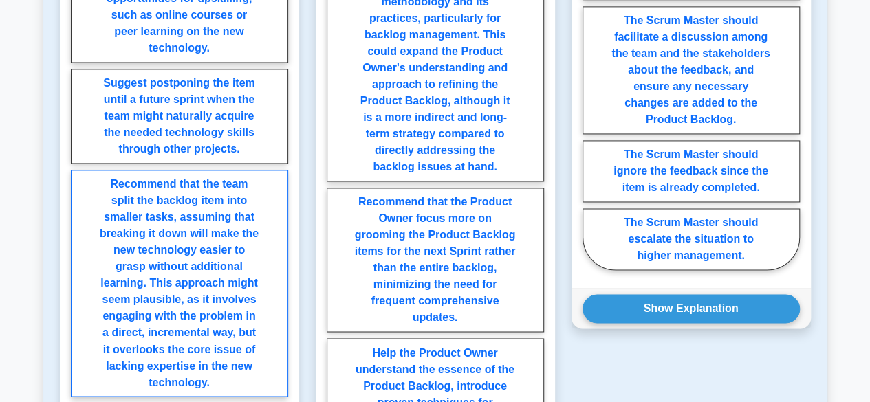
scroll to position [894, 0]
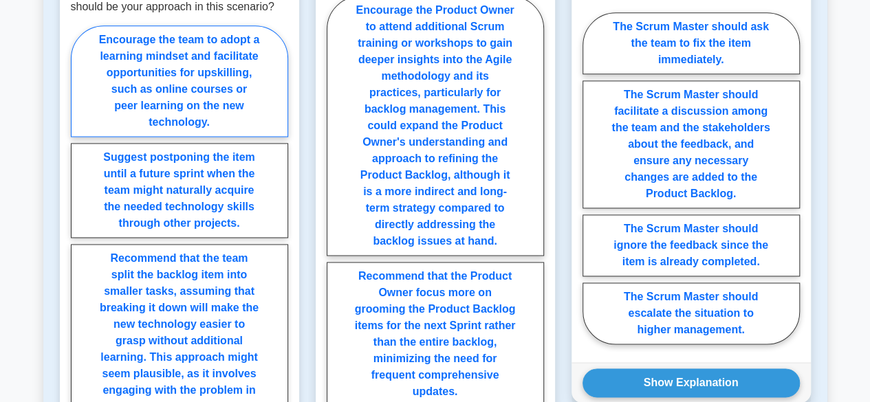
click at [205, 46] on label "Encourage the team to adopt a learning mindset and facilitate opportunities for…" at bounding box center [179, 80] width 217 height 111
click at [80, 298] on input "Encourage the team to adopt a learning mindset and facilitate opportunities for…" at bounding box center [75, 302] width 9 height 9
radio input "true"
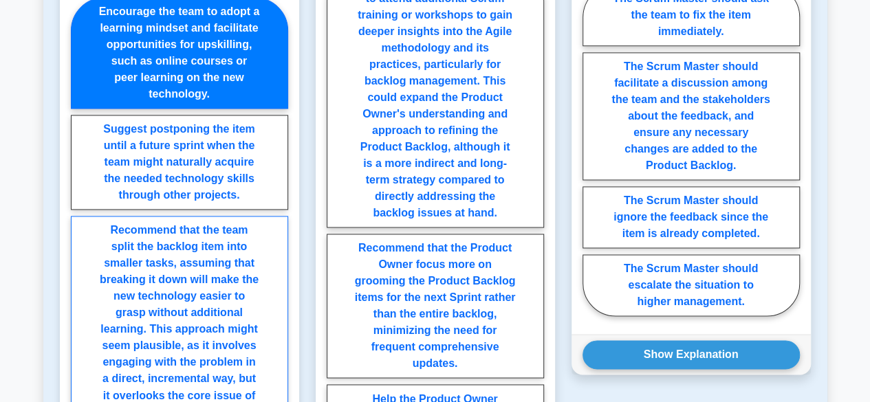
scroll to position [1169, 0]
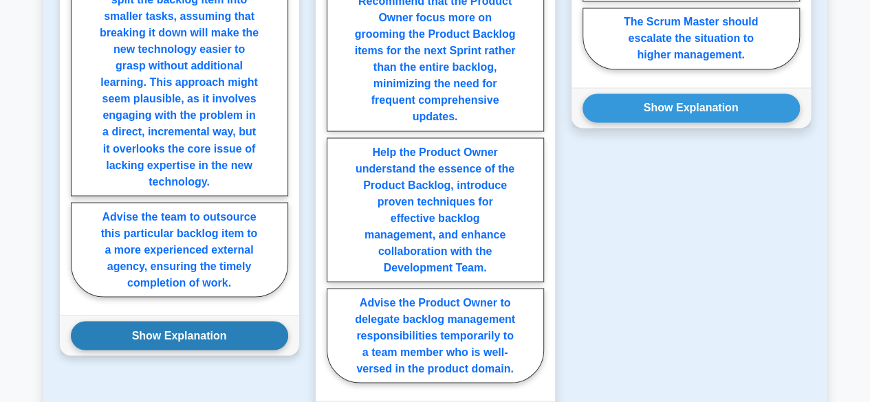
click at [190, 335] on button "Show Explanation" at bounding box center [179, 335] width 217 height 29
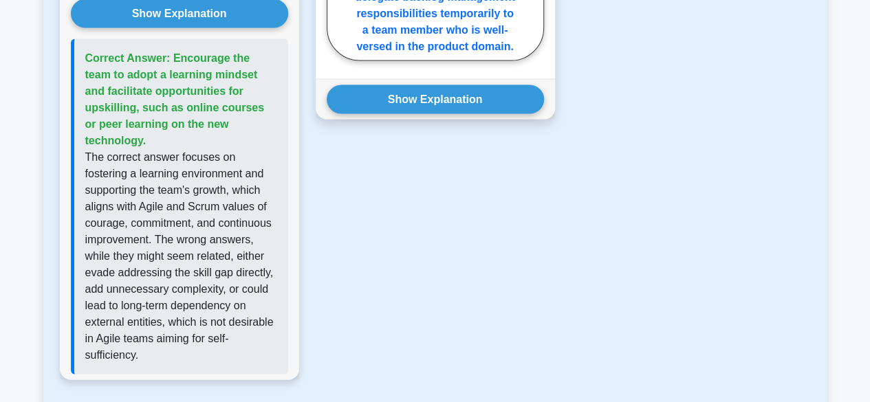
scroll to position [1513, 0]
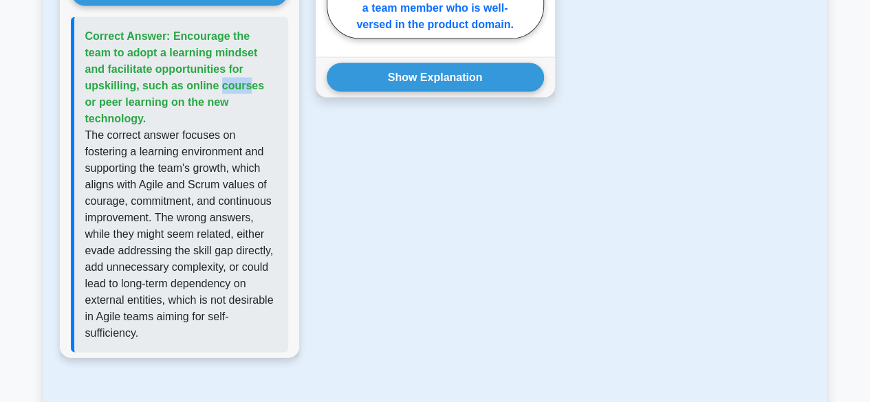
drag, startPoint x: 160, startPoint y: 67, endPoint x: 188, endPoint y: 69, distance: 28.3
click at [186, 65] on span "Correct Answer: Encourage the team to adopt a learning mindset and facilitate o…" at bounding box center [175, 77] width 180 height 94
drag, startPoint x: 202, startPoint y: 80, endPoint x: 251, endPoint y: 85, distance: 49.7
click at [251, 85] on span "Correct Answer: Encourage the team to adopt a learning mindset and facilitate o…" at bounding box center [175, 77] width 180 height 94
drag, startPoint x: 258, startPoint y: 85, endPoint x: 216, endPoint y: 111, distance: 49.4
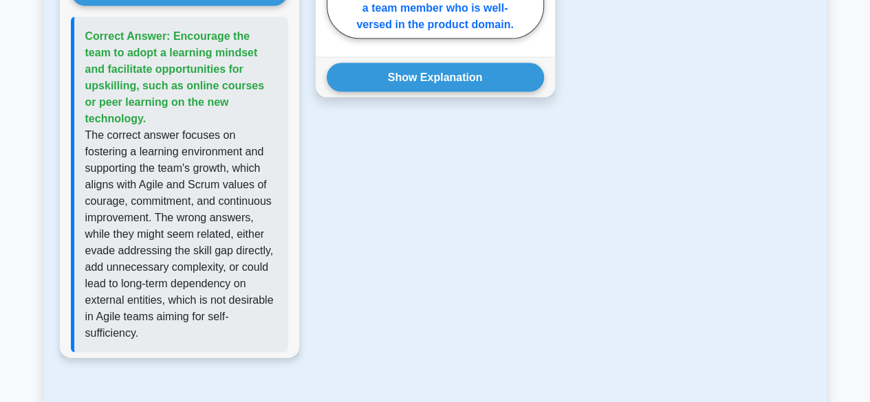
click at [259, 85] on span "Correct Answer: Encourage the team to adopt a learning mindset and facilitate o…" at bounding box center [175, 77] width 180 height 94
drag, startPoint x: 256, startPoint y: 164, endPoint x: 226, endPoint y: 176, distance: 31.8
click at [259, 166] on p "The correct answer focuses on fostering a learning environment and supporting t…" at bounding box center [181, 234] width 192 height 215
drag, startPoint x: 177, startPoint y: 186, endPoint x: 220, endPoint y: 184, distance: 42.7
click at [209, 184] on p "The correct answer focuses on fostering a learning environment and supporting t…" at bounding box center [181, 234] width 192 height 215
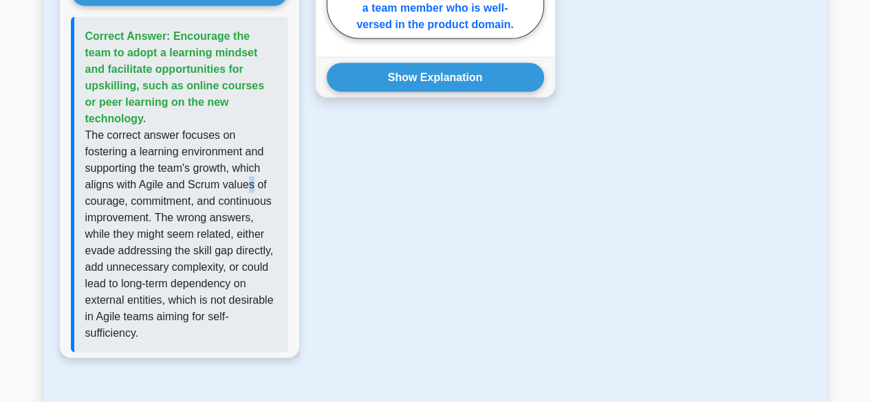
click at [251, 186] on p "The correct answer focuses on fostering a learning environment and supporting t…" at bounding box center [181, 234] width 192 height 215
drag, startPoint x: 224, startPoint y: 197, endPoint x: 237, endPoint y: 200, distance: 13.4
click at [231, 199] on p "The correct answer focuses on fostering a learning environment and supporting t…" at bounding box center [181, 234] width 192 height 215
drag, startPoint x: 240, startPoint y: 200, endPoint x: 253, endPoint y: 199, distance: 13.1
click at [253, 199] on p "The correct answer focuses on fostering a learning environment and supporting t…" at bounding box center [181, 234] width 192 height 215
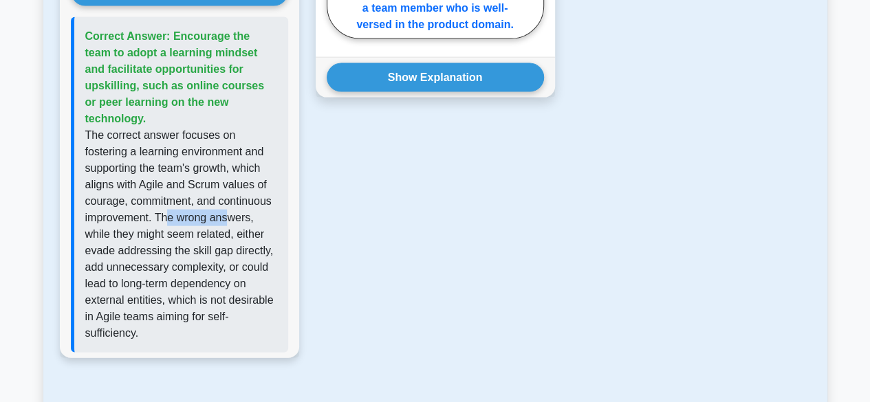
drag, startPoint x: 169, startPoint y: 218, endPoint x: 231, endPoint y: 218, distance: 61.9
click at [230, 217] on p "The correct answer focuses on fostering a learning environment and supporting t…" at bounding box center [181, 234] width 192 height 215
drag, startPoint x: 249, startPoint y: 222, endPoint x: 175, endPoint y: 244, distance: 77.5
click at [250, 224] on p "The correct answer focuses on fostering a learning environment and supporting t…" at bounding box center [181, 234] width 192 height 215
drag, startPoint x: 165, startPoint y: 245, endPoint x: 192, endPoint y: 249, distance: 27.1
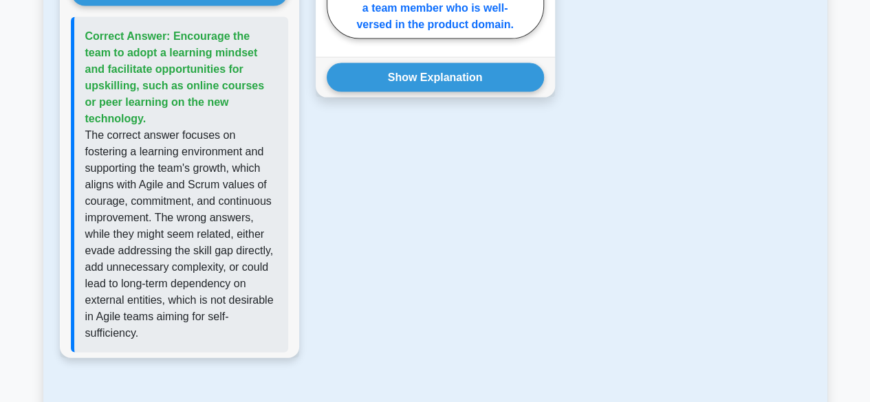
click at [164, 245] on p "The correct answer focuses on fostering a learning environment and supporting t…" at bounding box center [181, 234] width 192 height 215
drag, startPoint x: 252, startPoint y: 247, endPoint x: 260, endPoint y: 247, distance: 8.3
click at [257, 247] on p "The correct answer focuses on fostering a learning environment and supporting t…" at bounding box center [181, 234] width 192 height 215
click at [262, 247] on p "The correct answer focuses on fostering a learning environment and supporting t…" at bounding box center [181, 234] width 192 height 215
click at [249, 236] on p "The correct answer focuses on fostering a learning environment and supporting t…" at bounding box center [181, 234] width 192 height 215
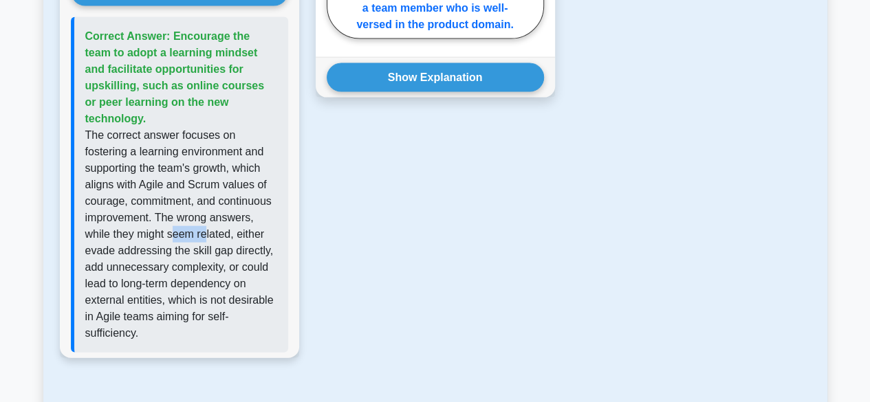
drag, startPoint x: 195, startPoint y: 227, endPoint x: 241, endPoint y: 229, distance: 46.8
click at [228, 225] on p "The correct answer focuses on fostering a learning environment and supporting t…" at bounding box center [181, 234] width 192 height 215
drag, startPoint x: 200, startPoint y: 251, endPoint x: 266, endPoint y: 259, distance: 66.5
click at [255, 254] on p "The correct answer focuses on fostering a learning environment and supporting t…" at bounding box center [181, 234] width 192 height 215
click at [266, 259] on p "The correct answer focuses on fostering a learning environment and supporting t…" at bounding box center [181, 234] width 192 height 215
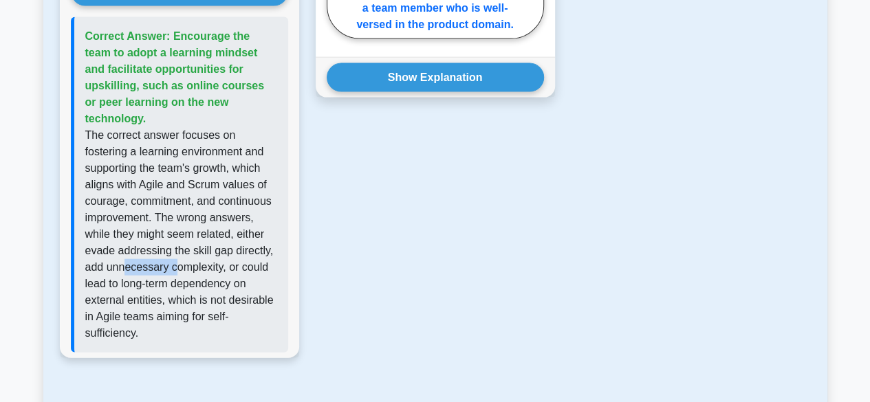
drag, startPoint x: 124, startPoint y: 265, endPoint x: 205, endPoint y: 265, distance: 81.2
click at [190, 265] on p "The correct answer focuses on fostering a learning environment and supporting t…" at bounding box center [181, 234] width 192 height 215
drag, startPoint x: 224, startPoint y: 269, endPoint x: 238, endPoint y: 268, distance: 14.5
click at [229, 269] on p "The correct answer focuses on fostering a learning environment and supporting t…" at bounding box center [181, 234] width 192 height 215
click at [243, 267] on p "The correct answer focuses on fostering a learning environment and supporting t…" at bounding box center [181, 234] width 192 height 215
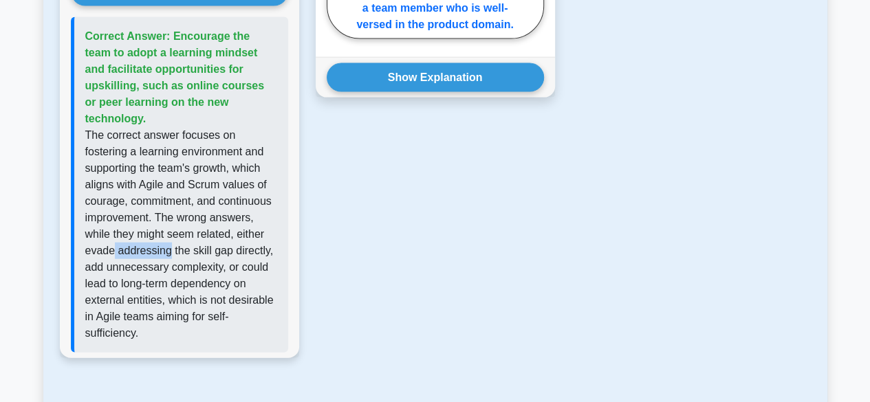
click at [169, 246] on p "The correct answer focuses on fostering a learning environment and supporting t…" at bounding box center [181, 234] width 192 height 215
drag, startPoint x: 187, startPoint y: 246, endPoint x: 226, endPoint y: 246, distance: 38.5
click at [218, 246] on p "The correct answer focuses on fostering a learning environment and supporting t…" at bounding box center [181, 234] width 192 height 215
drag, startPoint x: 241, startPoint y: 246, endPoint x: 254, endPoint y: 247, distance: 13.8
click at [242, 246] on p "The correct answer focuses on fostering a learning environment and supporting t…" at bounding box center [181, 234] width 192 height 215
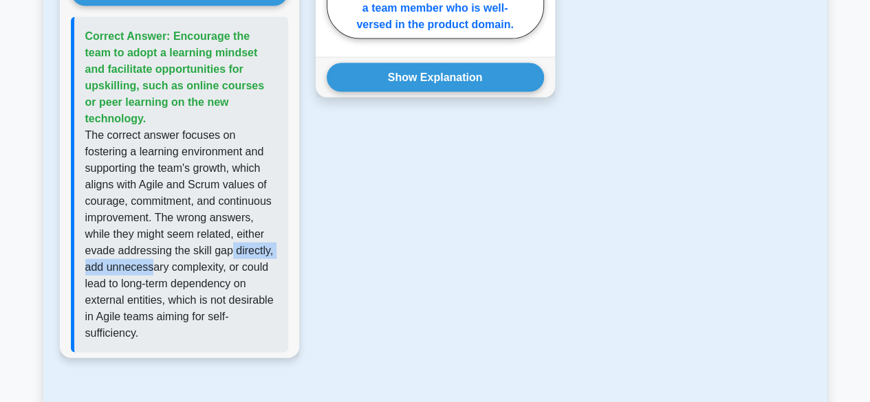
drag, startPoint x: 228, startPoint y: 254, endPoint x: 241, endPoint y: 254, distance: 13.1
click at [231, 254] on p "The correct answer focuses on fostering a learning environment and supporting t…" at bounding box center [181, 234] width 192 height 215
click at [264, 259] on p "The correct answer focuses on fostering a learning environment and supporting t…" at bounding box center [181, 234] width 192 height 215
drag, startPoint x: 173, startPoint y: 271, endPoint x: 229, endPoint y: 268, distance: 55.8
click at [195, 271] on p "The correct answer focuses on fostering a learning environment and supporting t…" at bounding box center [181, 234] width 192 height 215
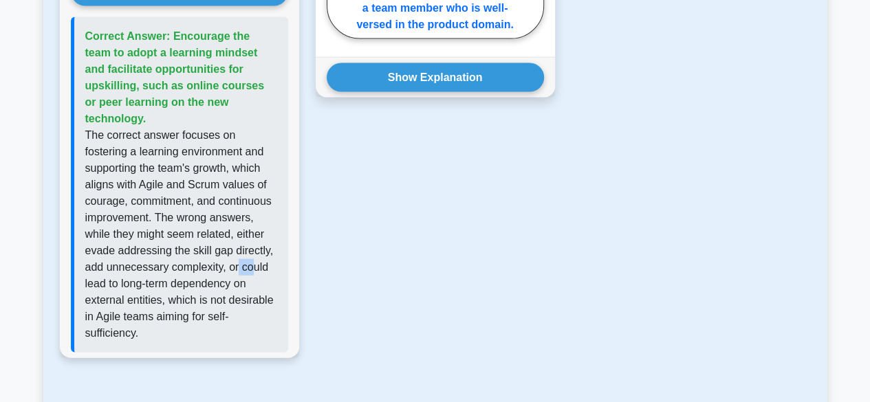
drag, startPoint x: 236, startPoint y: 267, endPoint x: 252, endPoint y: 265, distance: 16.6
click at [252, 265] on p "The correct answer focuses on fostering a learning environment and supporting t…" at bounding box center [181, 234] width 192 height 215
drag, startPoint x: 122, startPoint y: 277, endPoint x: 169, endPoint y: 281, distance: 47.6
click at [151, 279] on p "The correct answer focuses on fostering a learning environment and supporting t…" at bounding box center [181, 234] width 192 height 215
drag, startPoint x: 202, startPoint y: 280, endPoint x: 228, endPoint y: 281, distance: 26.8
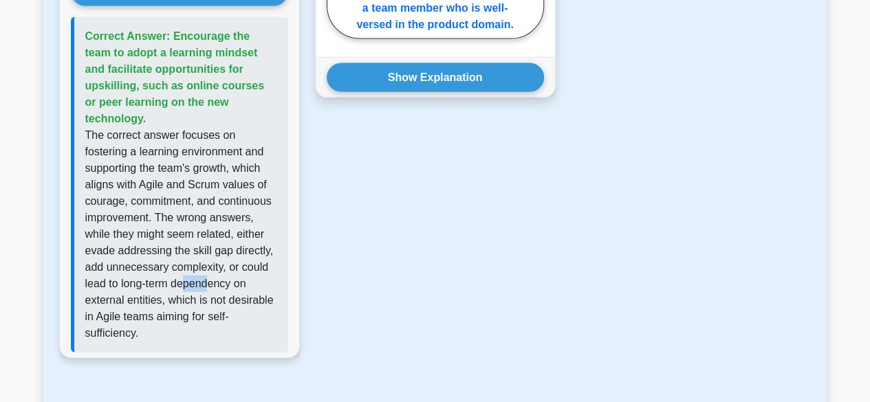
click at [218, 280] on p "The correct answer focuses on fostering a learning environment and supporting t…" at bounding box center [181, 234] width 192 height 215
click at [237, 281] on p "The correct answer focuses on fostering a learning environment and supporting t…" at bounding box center [181, 234] width 192 height 215
drag, startPoint x: 158, startPoint y: 296, endPoint x: 195, endPoint y: 296, distance: 37.1
click at [168, 296] on p "The correct answer focuses on fostering a learning environment and supporting t…" at bounding box center [181, 234] width 192 height 215
drag, startPoint x: 222, startPoint y: 296, endPoint x: 239, endPoint y: 297, distance: 16.5
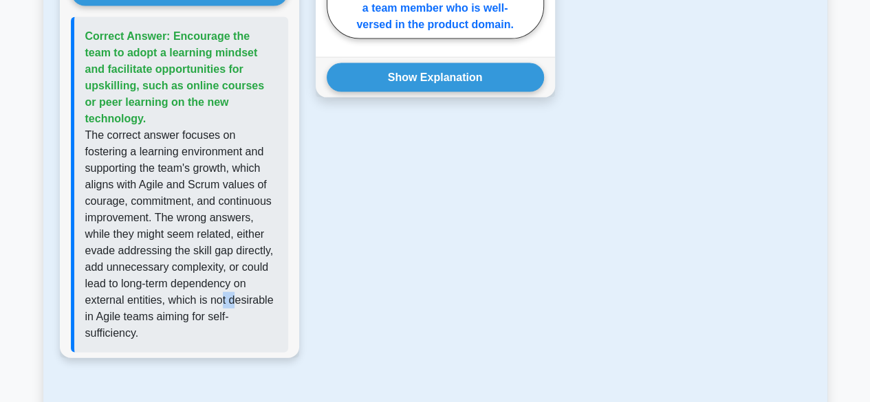
click at [238, 297] on p "The correct answer focuses on fostering a learning environment and supporting t…" at bounding box center [181, 234] width 192 height 215
drag, startPoint x: 257, startPoint y: 295, endPoint x: 256, endPoint y: 305, distance: 9.7
click at [257, 295] on p "The correct answer focuses on fostering a learning environment and supporting t…" at bounding box center [181, 234] width 192 height 215
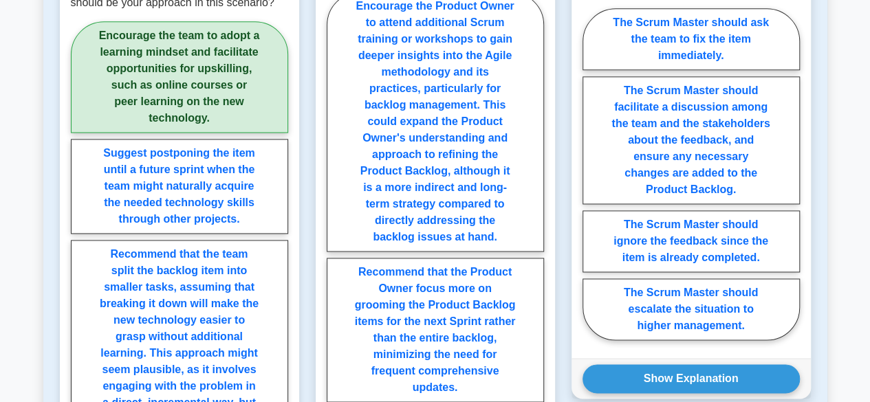
scroll to position [757, 0]
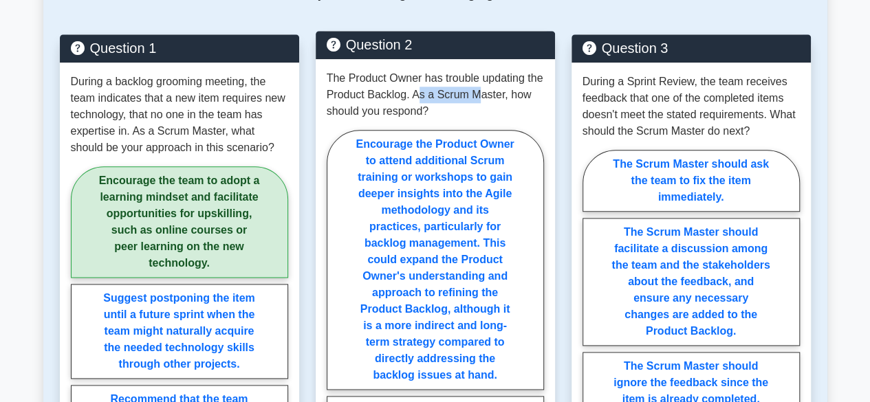
drag, startPoint x: 443, startPoint y: 94, endPoint x: 498, endPoint y: 89, distance: 55.2
click at [485, 93] on p "The Product Owner has trouble updating the Product Backlog. As a Scrum Master, …" at bounding box center [435, 95] width 217 height 50
drag, startPoint x: 523, startPoint y: 83, endPoint x: 532, endPoint y: 83, distance: 9.6
click at [530, 82] on p "The Product Owner has trouble updating the Product Backlog. As a Scrum Master, …" at bounding box center [435, 95] width 217 height 50
click at [351, 99] on p "The Product Owner has trouble updating the Product Backlog. As a Scrum Master, …" at bounding box center [435, 95] width 217 height 50
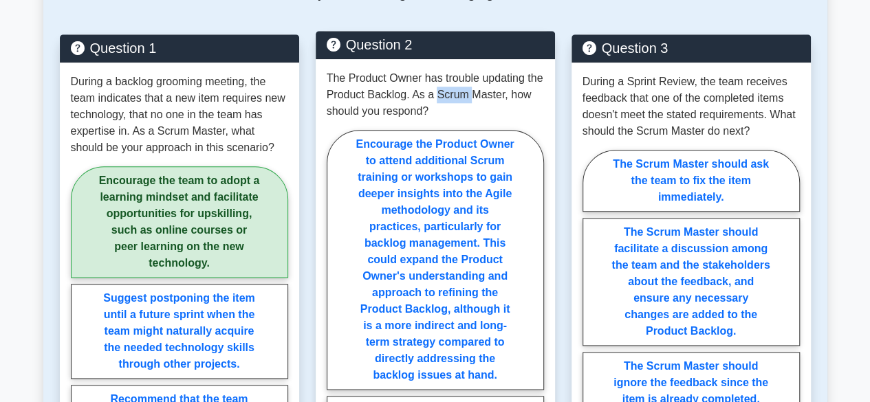
drag, startPoint x: 478, startPoint y: 98, endPoint x: 491, endPoint y: 97, distance: 13.1
click at [490, 98] on p "The Product Owner has trouble updating the Product Backlog. As a Scrum Master, …" at bounding box center [435, 95] width 217 height 50
click at [518, 95] on p "The Product Owner has trouble updating the Product Backlog. As a Scrum Master, …" at bounding box center [435, 95] width 217 height 50
drag, startPoint x: 504, startPoint y: 93, endPoint x: 534, endPoint y: 93, distance: 29.6
click at [512, 93] on p "The Product Owner has trouble updating the Product Backlog. As a Scrum Master, …" at bounding box center [435, 95] width 217 height 50
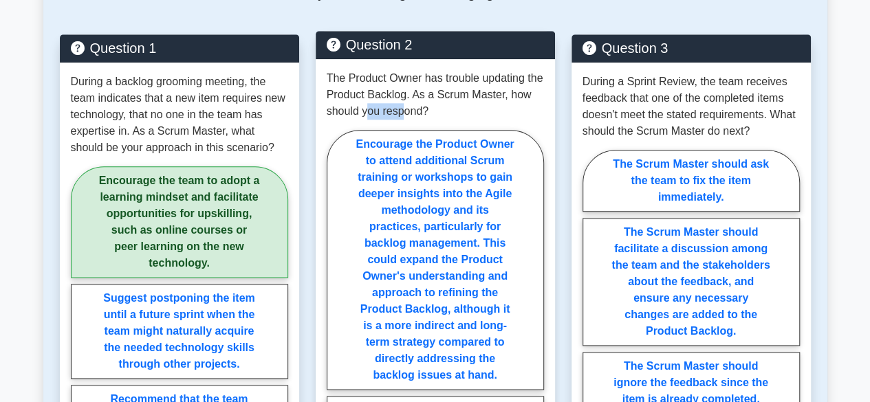
drag, startPoint x: 369, startPoint y: 109, endPoint x: 420, endPoint y: 111, distance: 50.3
click at [409, 109] on p "The Product Owner has trouble updating the Product Backlog. As a Scrum Master, …" at bounding box center [435, 95] width 217 height 50
click at [499, 89] on p "The Product Owner has trouble updating the Product Backlog. As a Scrum Master, …" at bounding box center [435, 95] width 217 height 50
drag, startPoint x: 382, startPoint y: 107, endPoint x: 406, endPoint y: 107, distance: 23.4
click at [393, 106] on p "The Product Owner has trouble updating the Product Backlog. As a Scrum Master, …" at bounding box center [435, 95] width 217 height 50
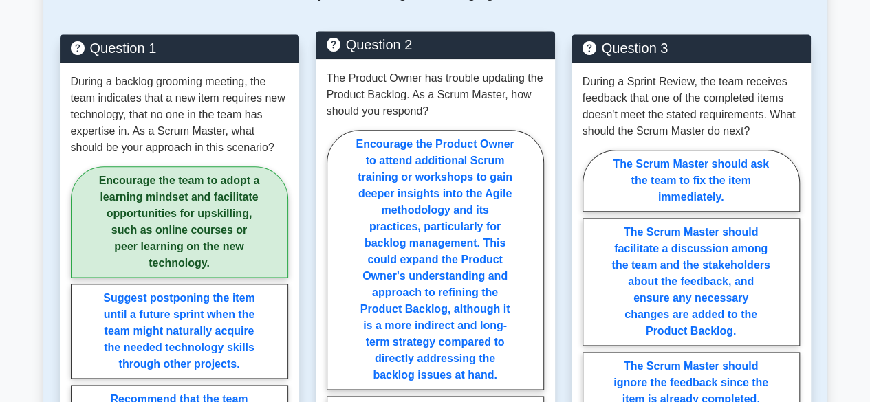
click at [414, 109] on p "The Product Owner has trouble updating the Product Backlog. As a Scrum Master, …" at bounding box center [435, 95] width 217 height 50
click at [436, 110] on p "The Product Owner has trouble updating the Product Backlog. As a Scrum Master, …" at bounding box center [435, 95] width 217 height 50
drag, startPoint x: 448, startPoint y: 94, endPoint x: 508, endPoint y: 89, distance: 59.3
click at [450, 94] on p "The Product Owner has trouble updating the Product Backlog. As a Scrum Master, …" at bounding box center [435, 95] width 217 height 50
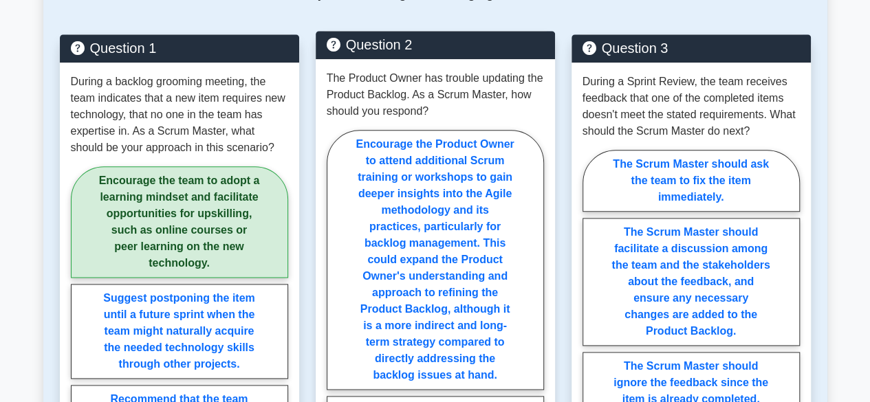
click at [512, 86] on p "The Product Owner has trouble updating the Product Backlog. As a Scrum Master, …" at bounding box center [435, 95] width 217 height 50
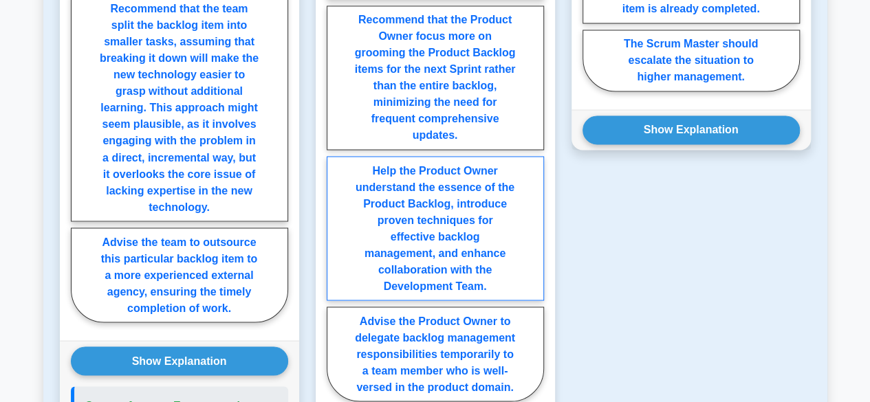
scroll to position [1169, 0]
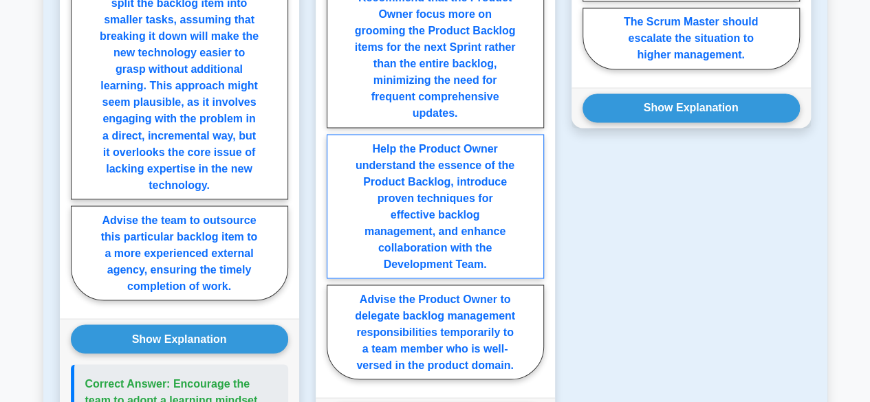
click at [469, 222] on label "Help the Product Owner understand the essence of the Product Backlog, introduce…" at bounding box center [435, 206] width 217 height 144
click at [336, 57] on input "Help the Product Owner understand the essence of the Product Backlog, introduce…" at bounding box center [331, 52] width 9 height 9
radio input "true"
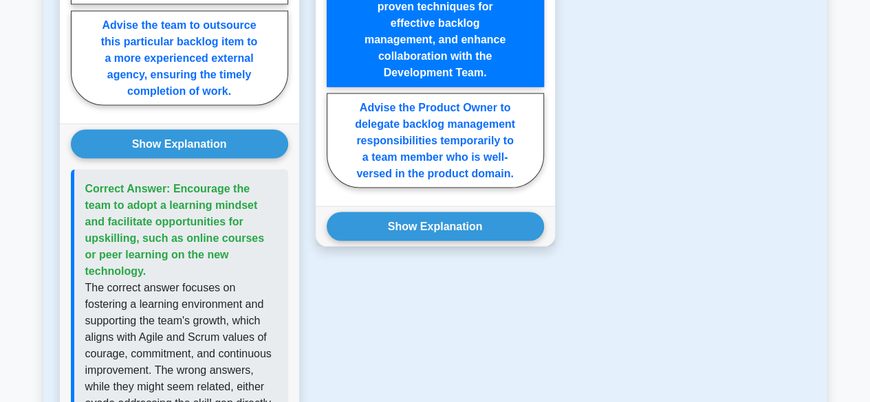
scroll to position [1376, 0]
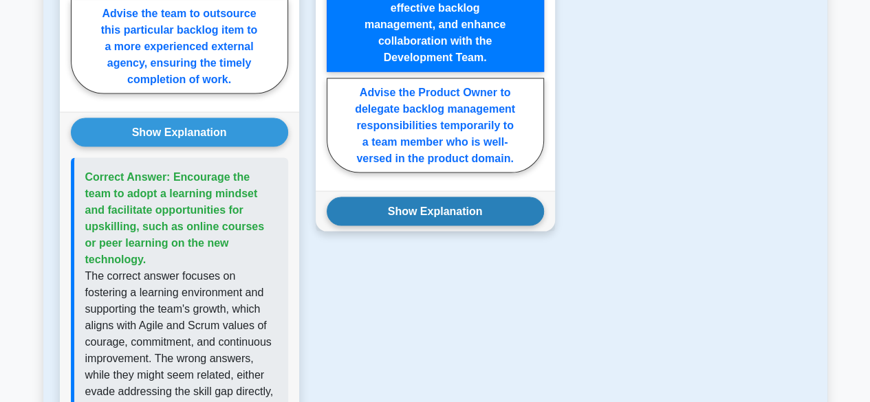
click at [464, 206] on button "Show Explanation" at bounding box center [435, 211] width 217 height 29
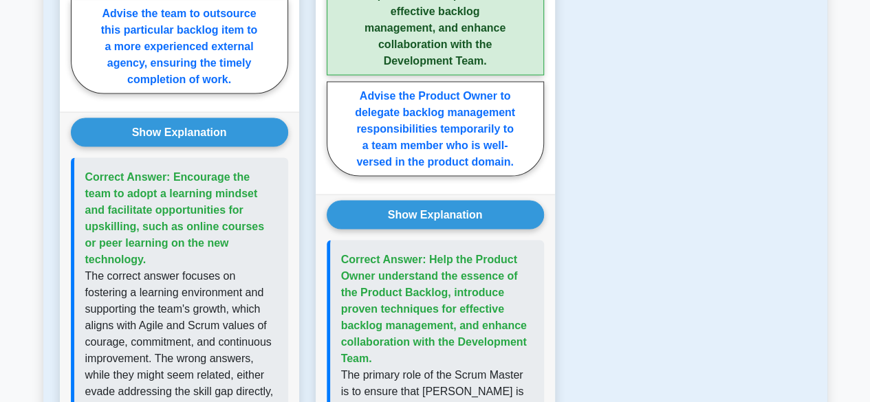
click at [658, 207] on div "Question 3 During a Sprint Review, the team receives feedback that one of the c…" at bounding box center [691, 72] width 256 height 1315
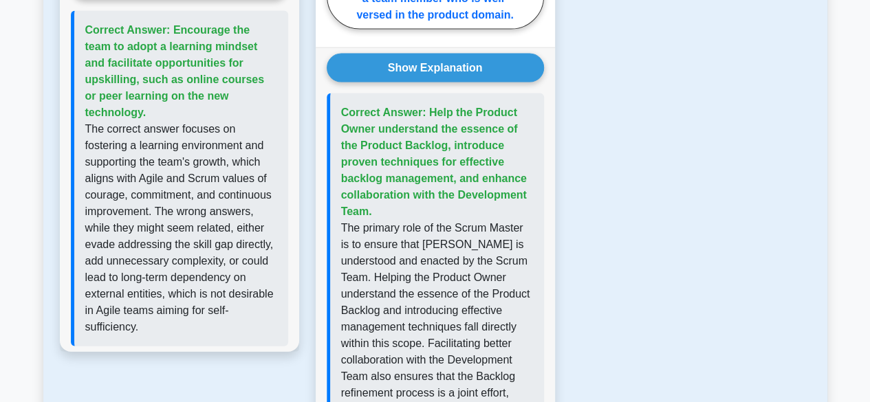
scroll to position [1651, 0]
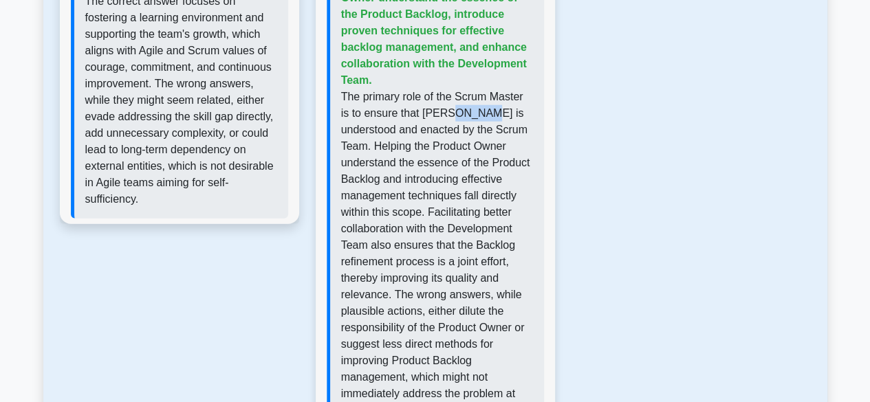
drag, startPoint x: 453, startPoint y: 104, endPoint x: 473, endPoint y: 104, distance: 20.6
click at [472, 104] on p "The primary role of the Scrum Master is to ensure that Scrum is understood and …" at bounding box center [437, 254] width 192 height 330
drag, startPoint x: 439, startPoint y: 127, endPoint x: 476, endPoint y: 127, distance: 37.1
click at [472, 126] on p "The primary role of the Scrum Master is to ensure that Scrum is understood and …" at bounding box center [437, 254] width 192 height 330
click at [490, 129] on p "The primary role of the Scrum Master is to ensure that Scrum is understood and …" at bounding box center [437, 254] width 192 height 330
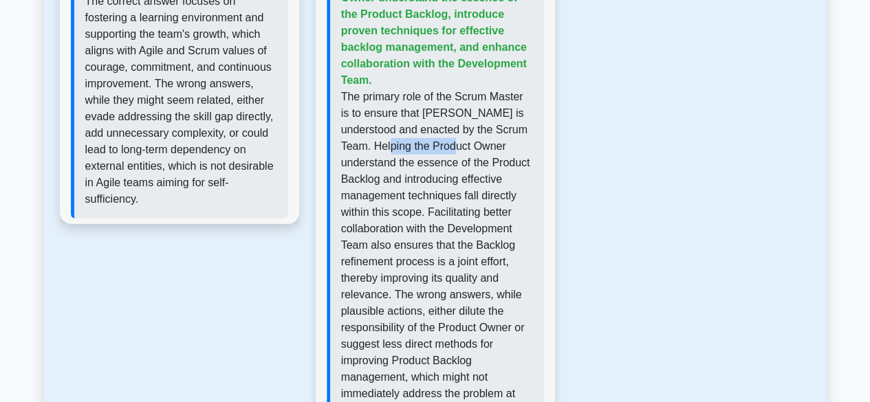
drag, startPoint x: 455, startPoint y: 140, endPoint x: 520, endPoint y: 149, distance: 65.9
click at [488, 144] on p "The primary role of the Scrum Master is to ensure that Scrum is understood and …" at bounding box center [437, 254] width 192 height 330
click at [525, 147] on p "The primary role of the Scrum Master is to ensure that Scrum is understood and …" at bounding box center [437, 254] width 192 height 330
drag, startPoint x: 380, startPoint y: 163, endPoint x: 478, endPoint y: 162, distance: 98.4
click at [470, 162] on p "The primary role of the Scrum Master is to ensure that Scrum is understood and …" at bounding box center [437, 254] width 192 height 330
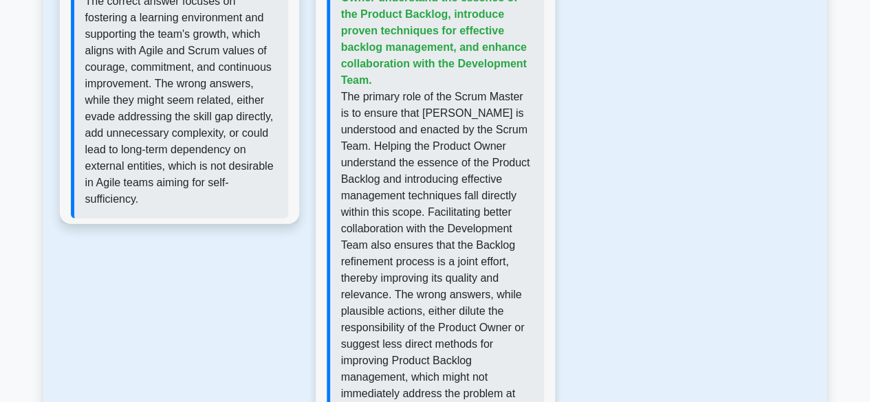
click at [499, 160] on p "The primary role of the Scrum Master is to ensure that Scrum is understood and …" at bounding box center [437, 254] width 192 height 330
drag, startPoint x: 400, startPoint y: 182, endPoint x: 471, endPoint y: 174, distance: 72.0
click at [471, 174] on p "The primary role of the Scrum Master is to ensure that Scrum is understood and …" at bounding box center [437, 254] width 192 height 330
drag, startPoint x: 497, startPoint y: 173, endPoint x: 505, endPoint y: 173, distance: 8.3
click at [502, 173] on p "The primary role of the Scrum Master is to ensure that Scrum is understood and …" at bounding box center [437, 254] width 192 height 330
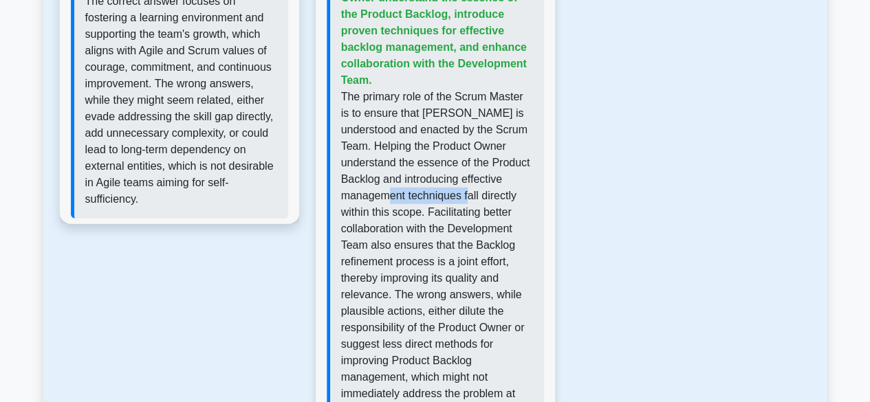
drag, startPoint x: 363, startPoint y: 191, endPoint x: 462, endPoint y: 193, distance: 99.1
click at [462, 193] on p "The primary role of the Scrum Master is to ensure that Scrum is understood and …" at bounding box center [437, 254] width 192 height 330
click at [514, 192] on p "The primary role of the Scrum Master is to ensure that Scrum is understood and …" at bounding box center [437, 254] width 192 height 330
drag, startPoint x: 409, startPoint y: 207, endPoint x: 488, endPoint y: 203, distance: 79.9
click at [486, 203] on p "The primary role of the Scrum Master is to ensure that Scrum is understood and …" at bounding box center [437, 254] width 192 height 330
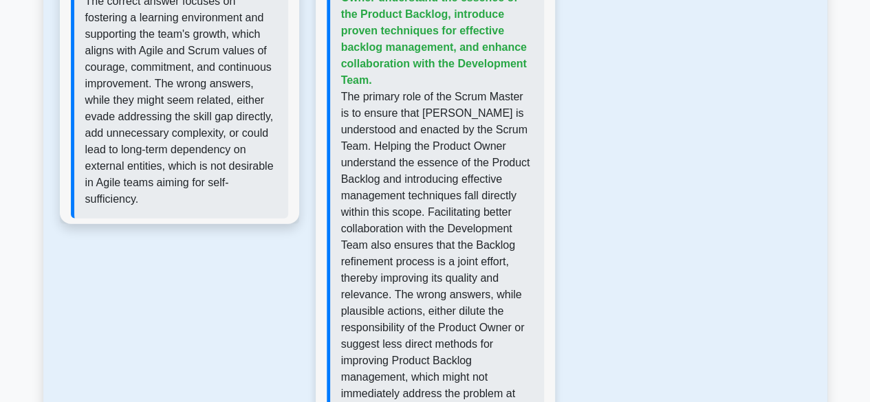
drag, startPoint x: 507, startPoint y: 204, endPoint x: 514, endPoint y: 204, distance: 6.9
click at [510, 204] on p "The primary role of the Scrum Master is to ensure that Scrum is understood and …" at bounding box center [437, 254] width 192 height 330
click at [488, 224] on p "The primary role of the Scrum Master is to ensure that Scrum is understood and …" at bounding box center [437, 254] width 192 height 330
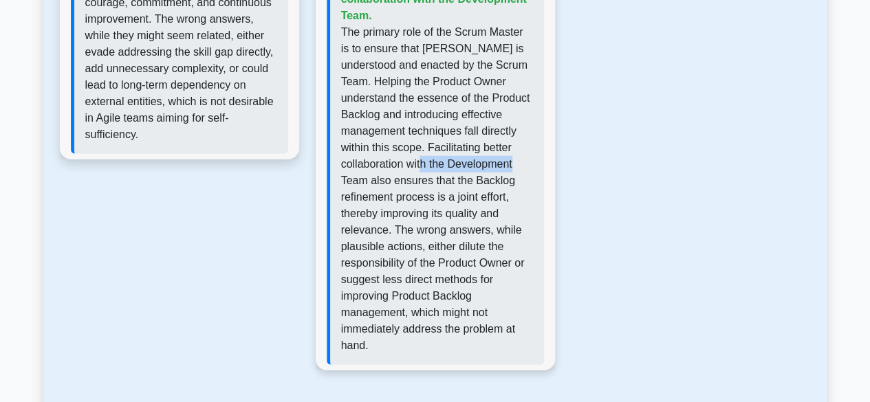
scroll to position [1788, 0]
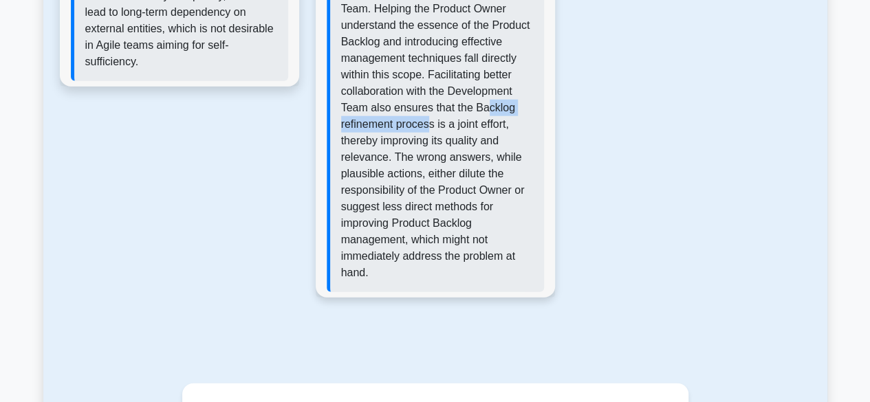
drag, startPoint x: 432, startPoint y: 111, endPoint x: 492, endPoint y: 139, distance: 66.5
click at [481, 111] on p "The primary role of the Scrum Master is to ensure that Scrum is understood and …" at bounding box center [437, 116] width 192 height 330
